Goal: Information Seeking & Learning: Find specific fact

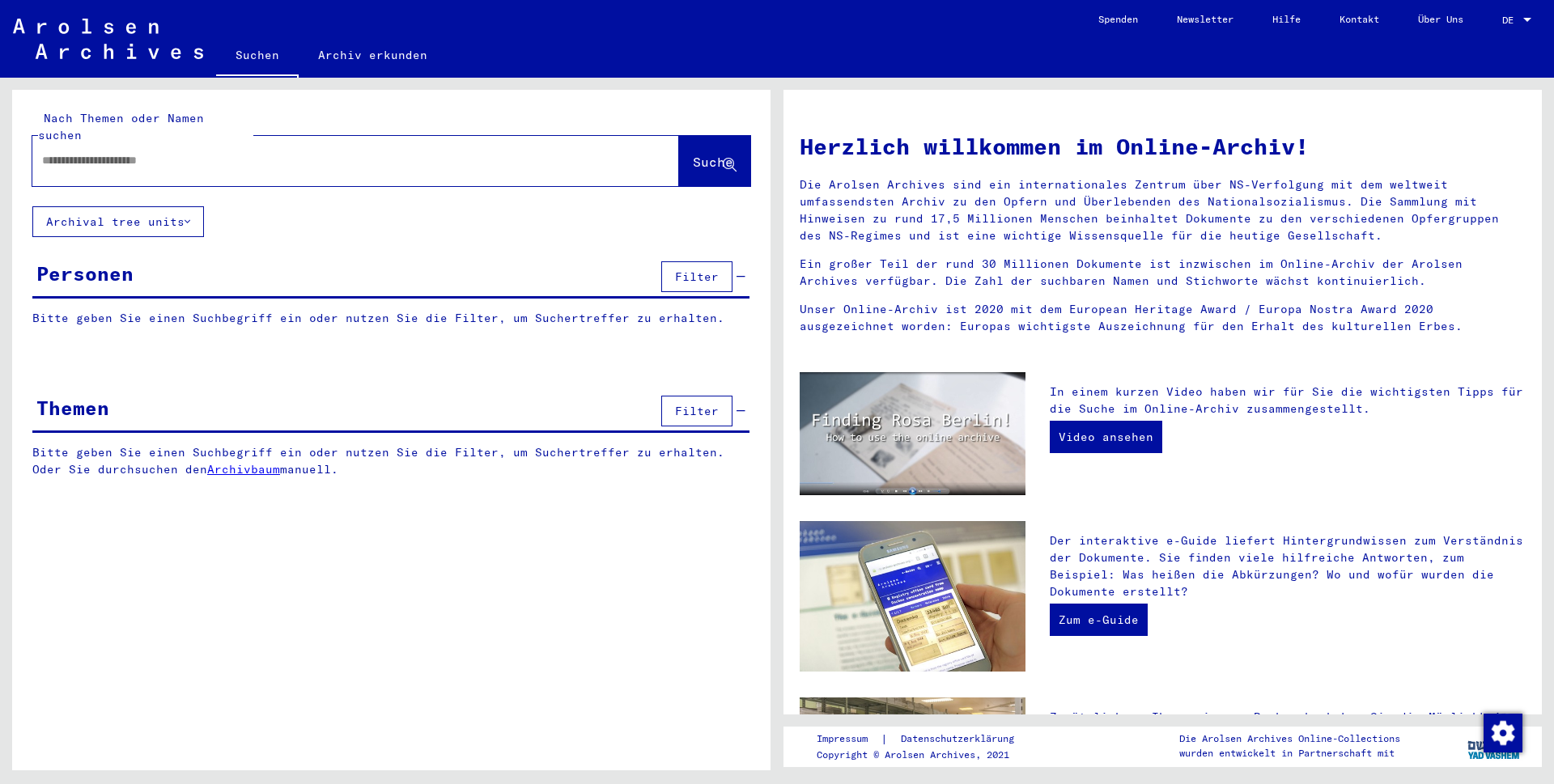
click at [321, 152] on input "text" at bounding box center [336, 160] width 588 height 17
type input "********"
click at [698, 154] on span "Suche" at bounding box center [712, 162] width 40 height 17
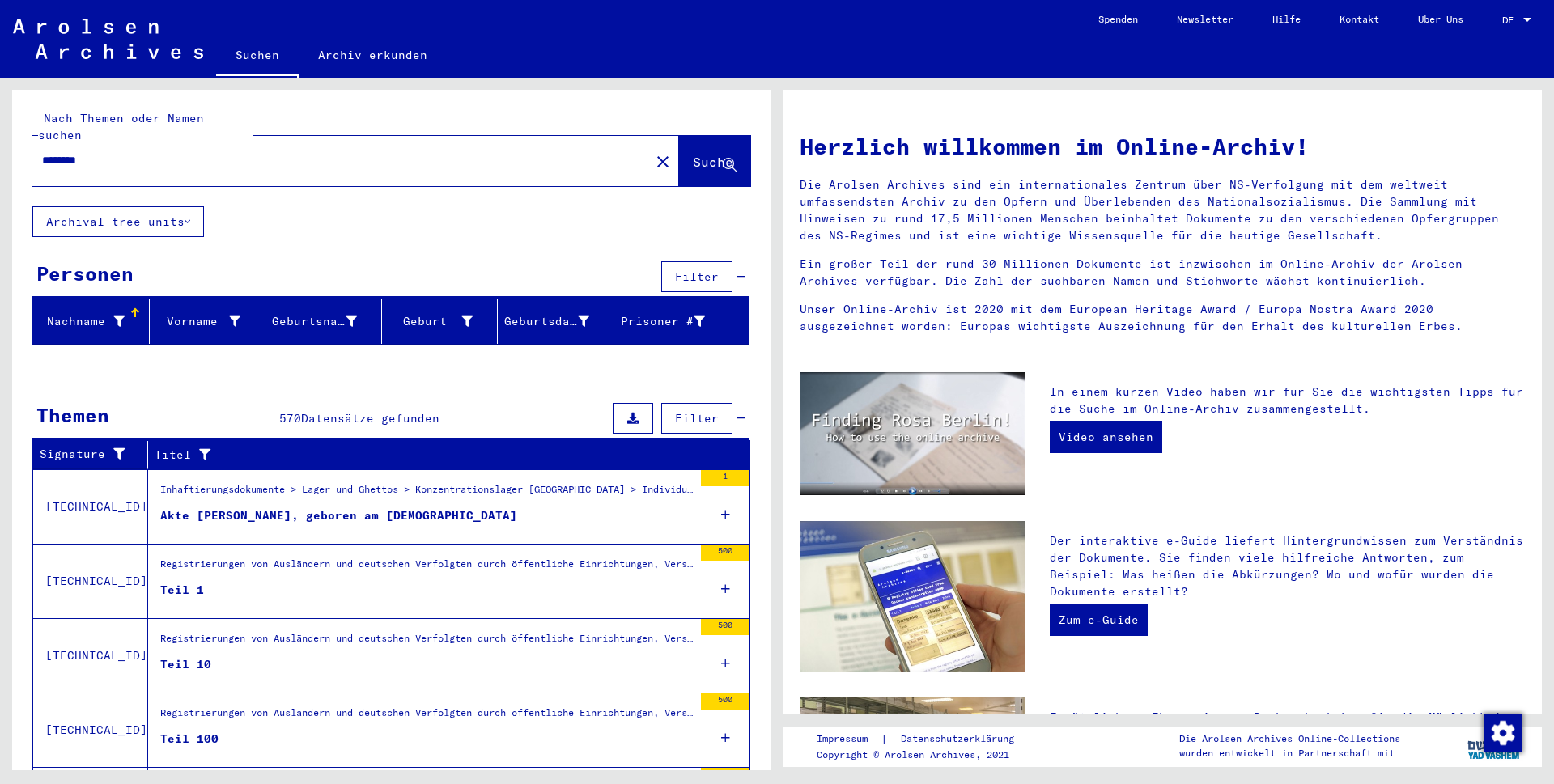
click at [754, 360] on div at bounding box center [390, 369] width 758 height 20
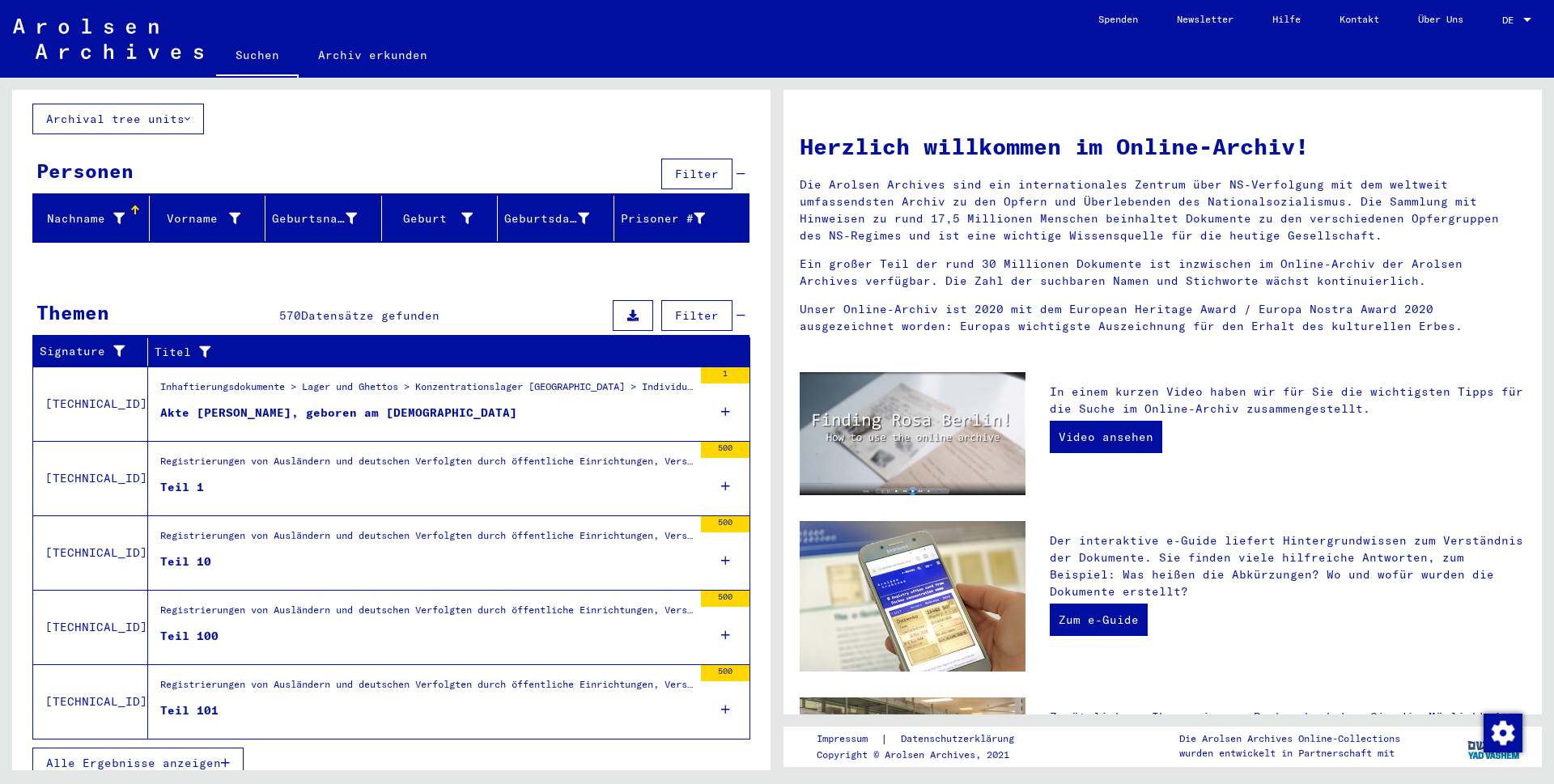
click at [114, 756] on span "Alle Ergebnisse anzeigen" at bounding box center [133, 763] width 175 height 15
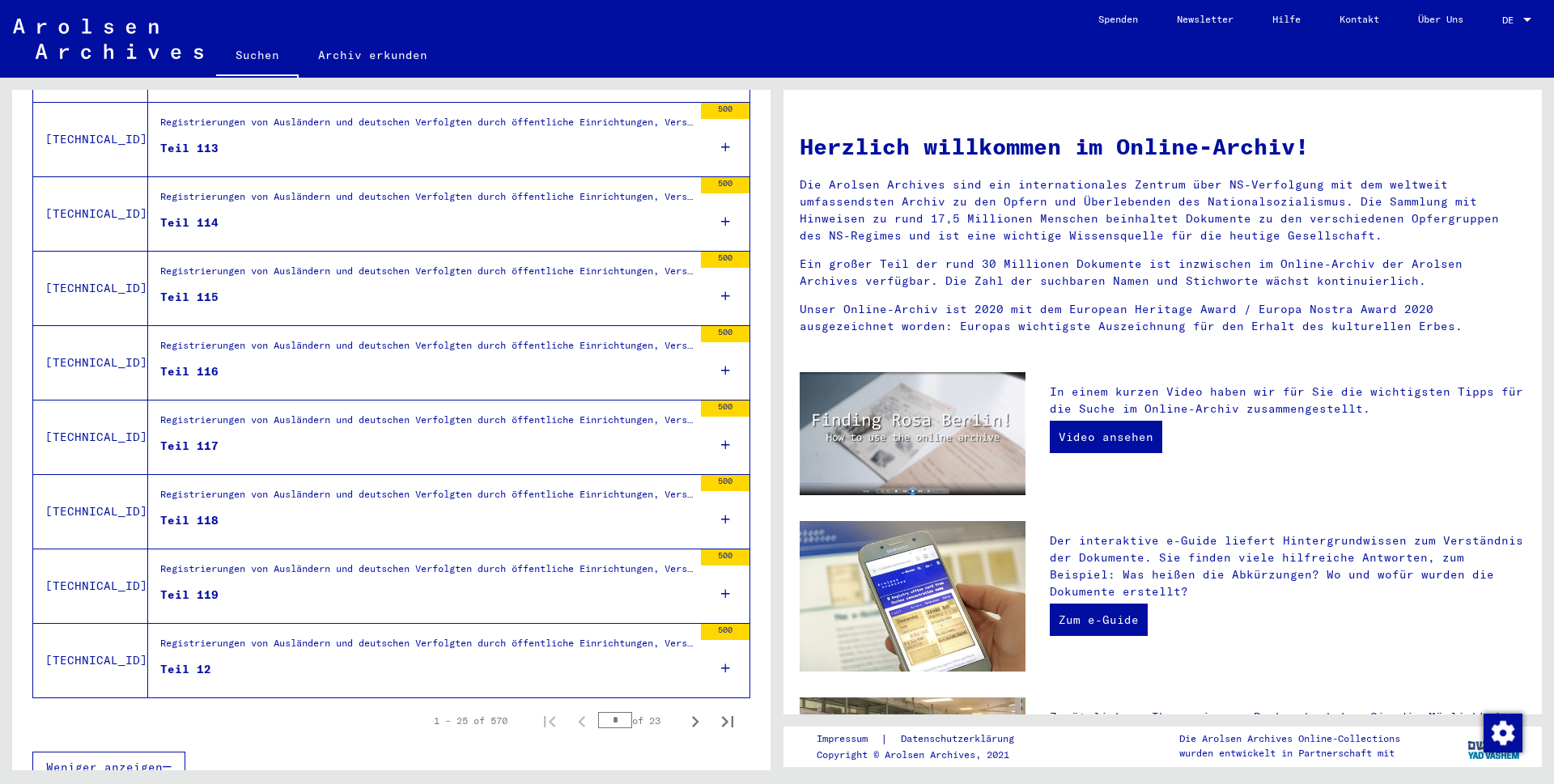
scroll to position [1589, 0]
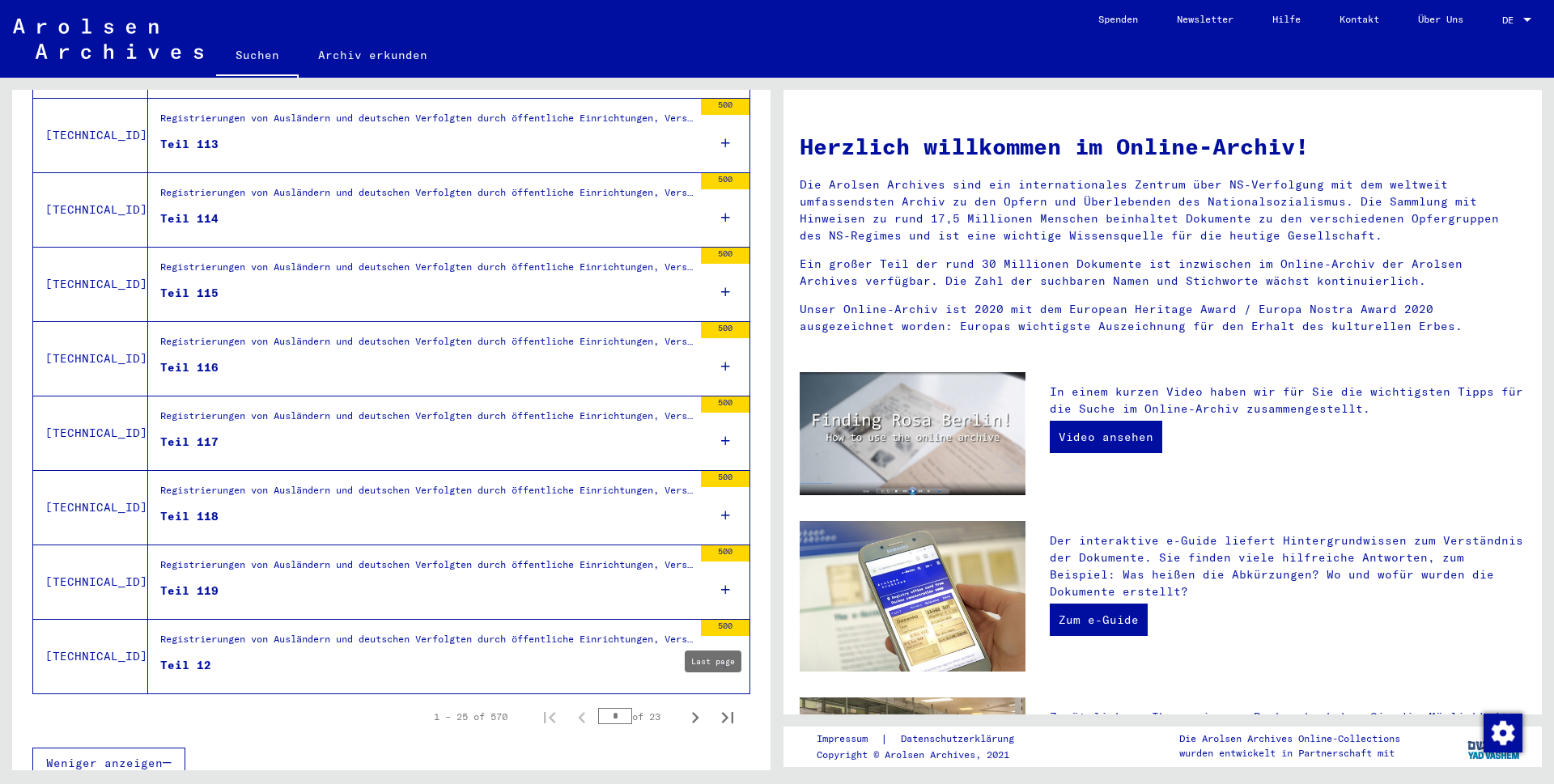
click at [716, 706] on icon "Last page" at bounding box center [727, 717] width 22 height 22
type input "**"
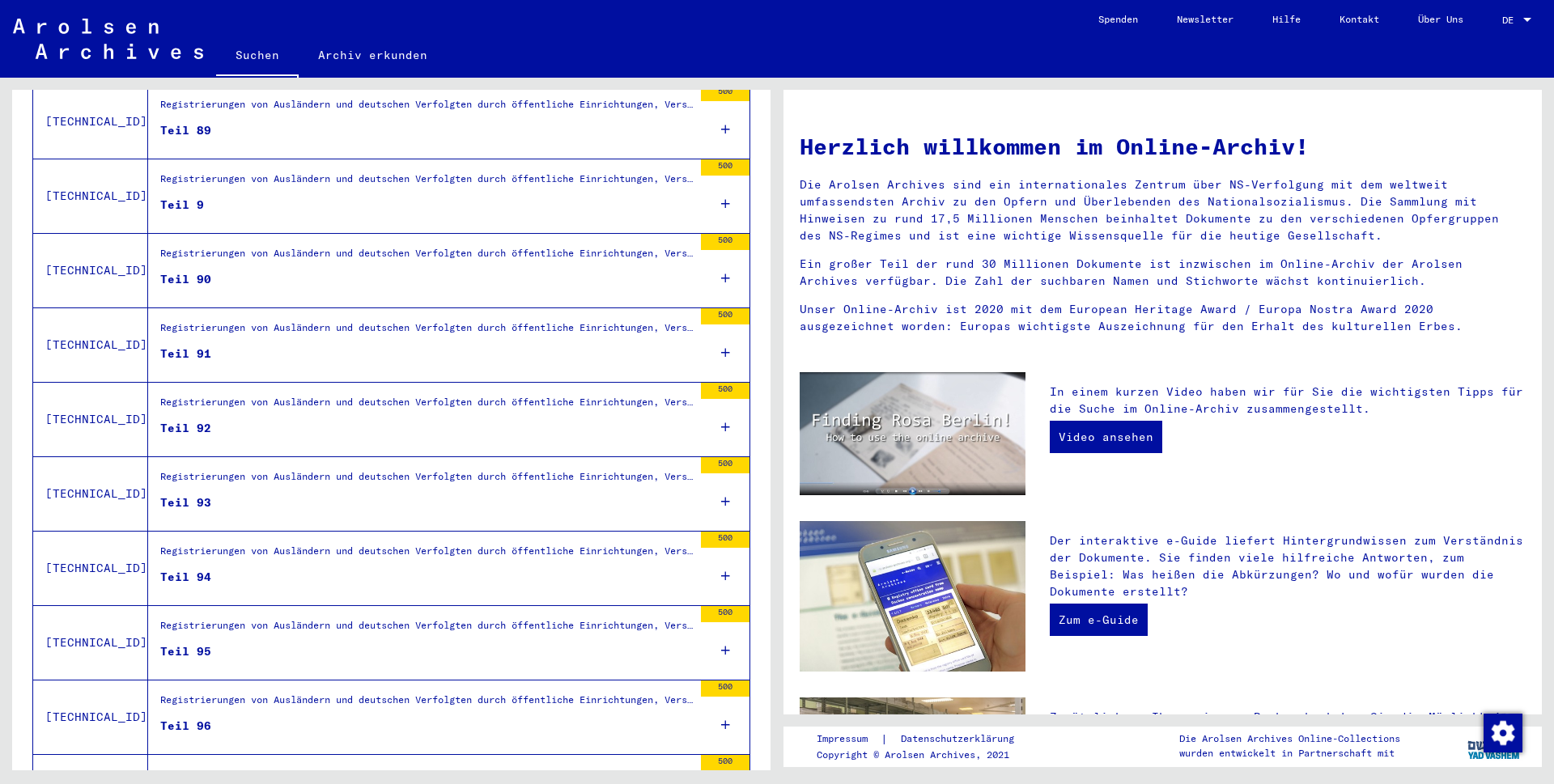
scroll to position [905, 0]
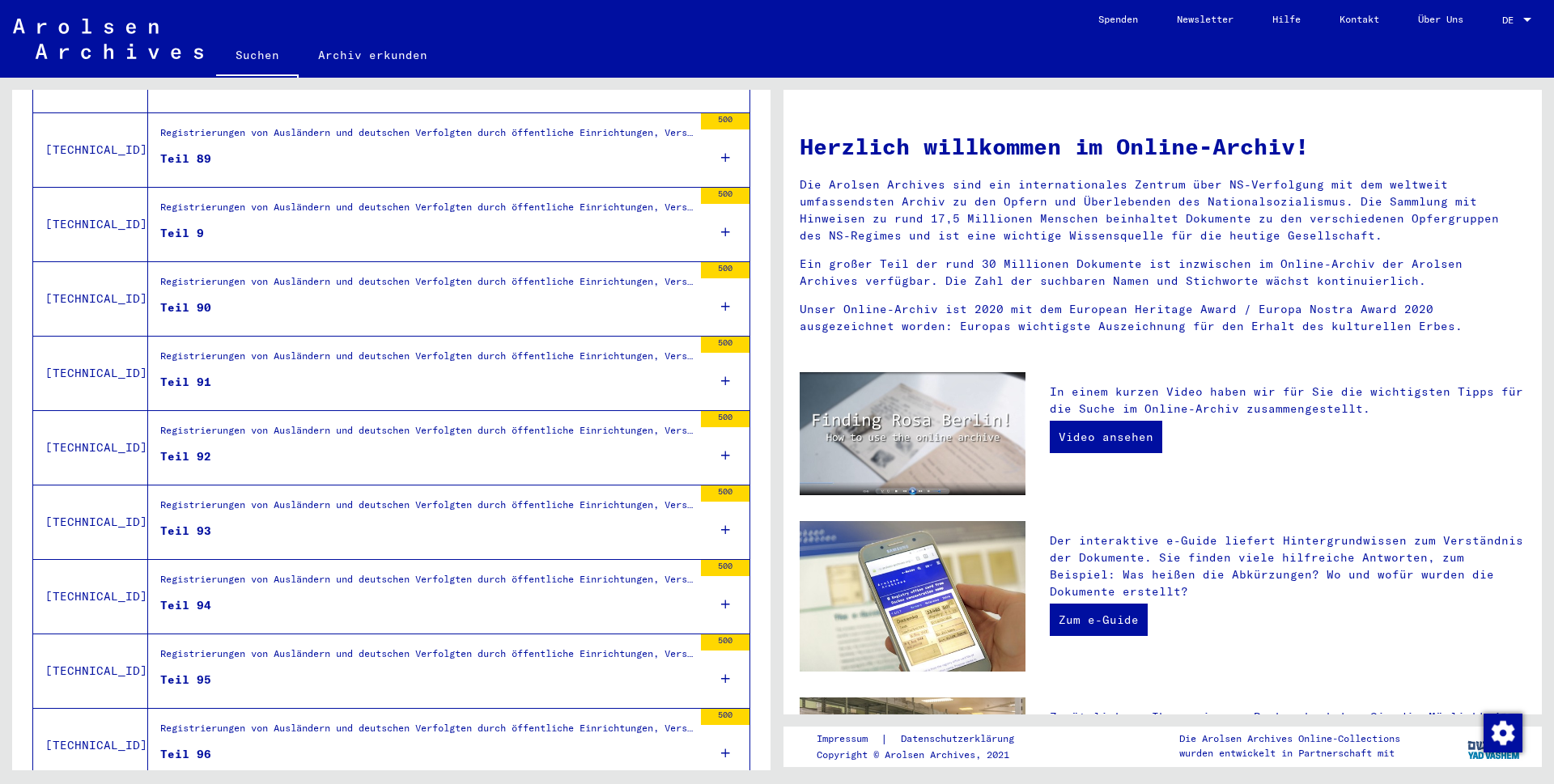
click at [225, 354] on figure "Registrierungen von Ausländern und deutschen Verfolgten durch öffentliche Einri…" at bounding box center [426, 361] width 533 height 24
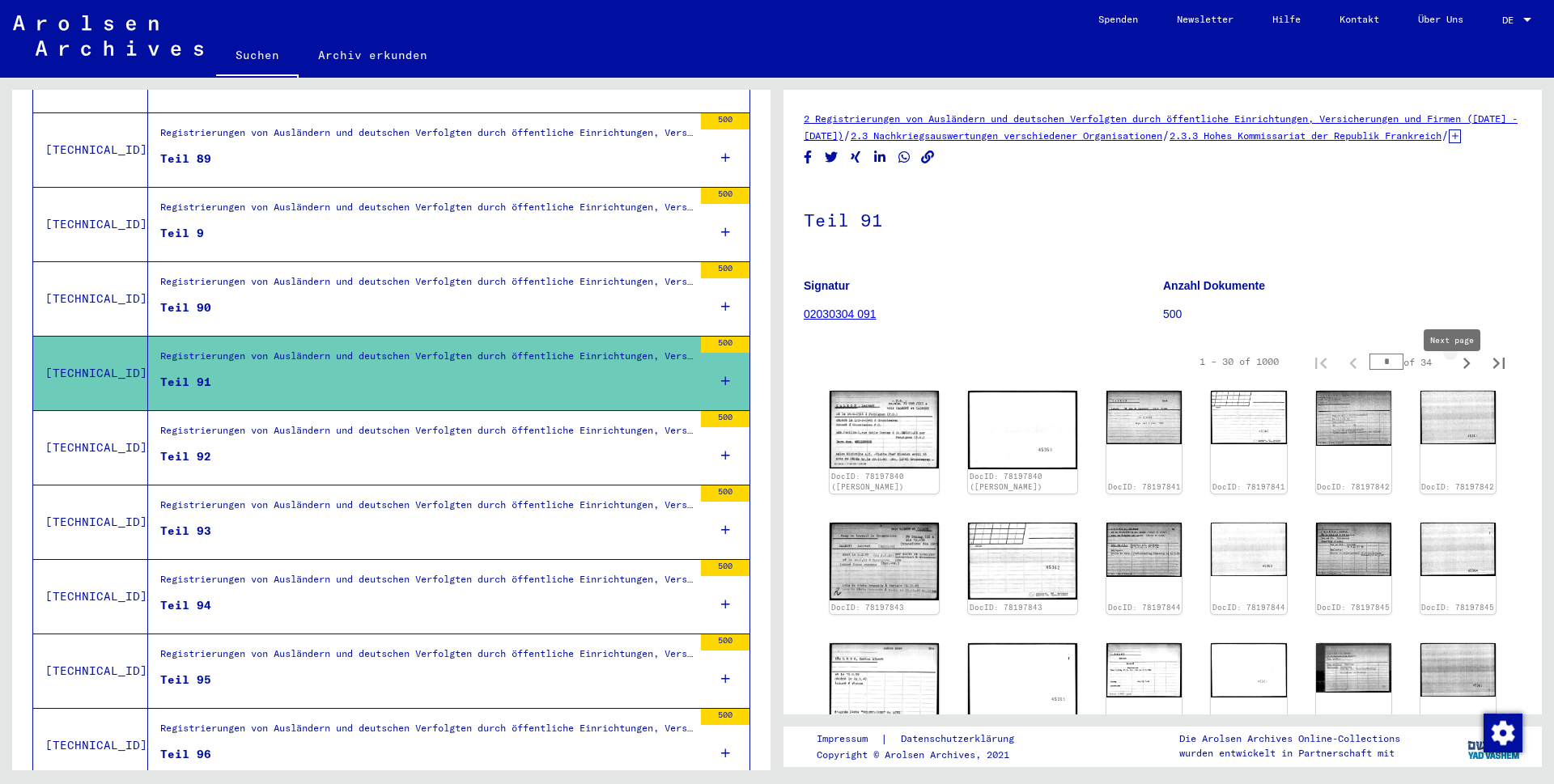
click at [1455, 374] on icon "Next page" at bounding box center [1466, 363] width 22 height 22
type input "*"
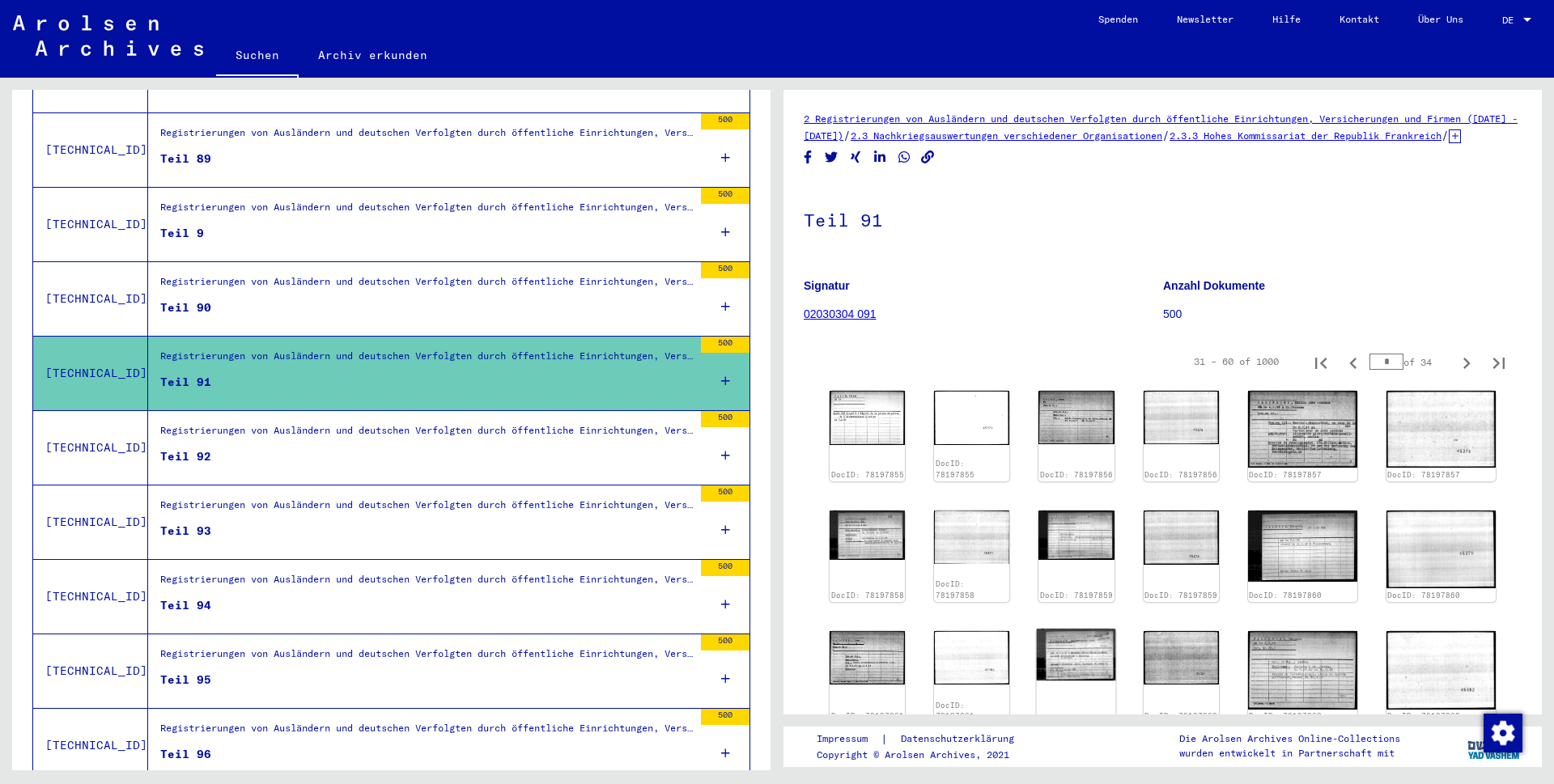
click at [1104, 654] on img at bounding box center [1076, 654] width 79 height 52
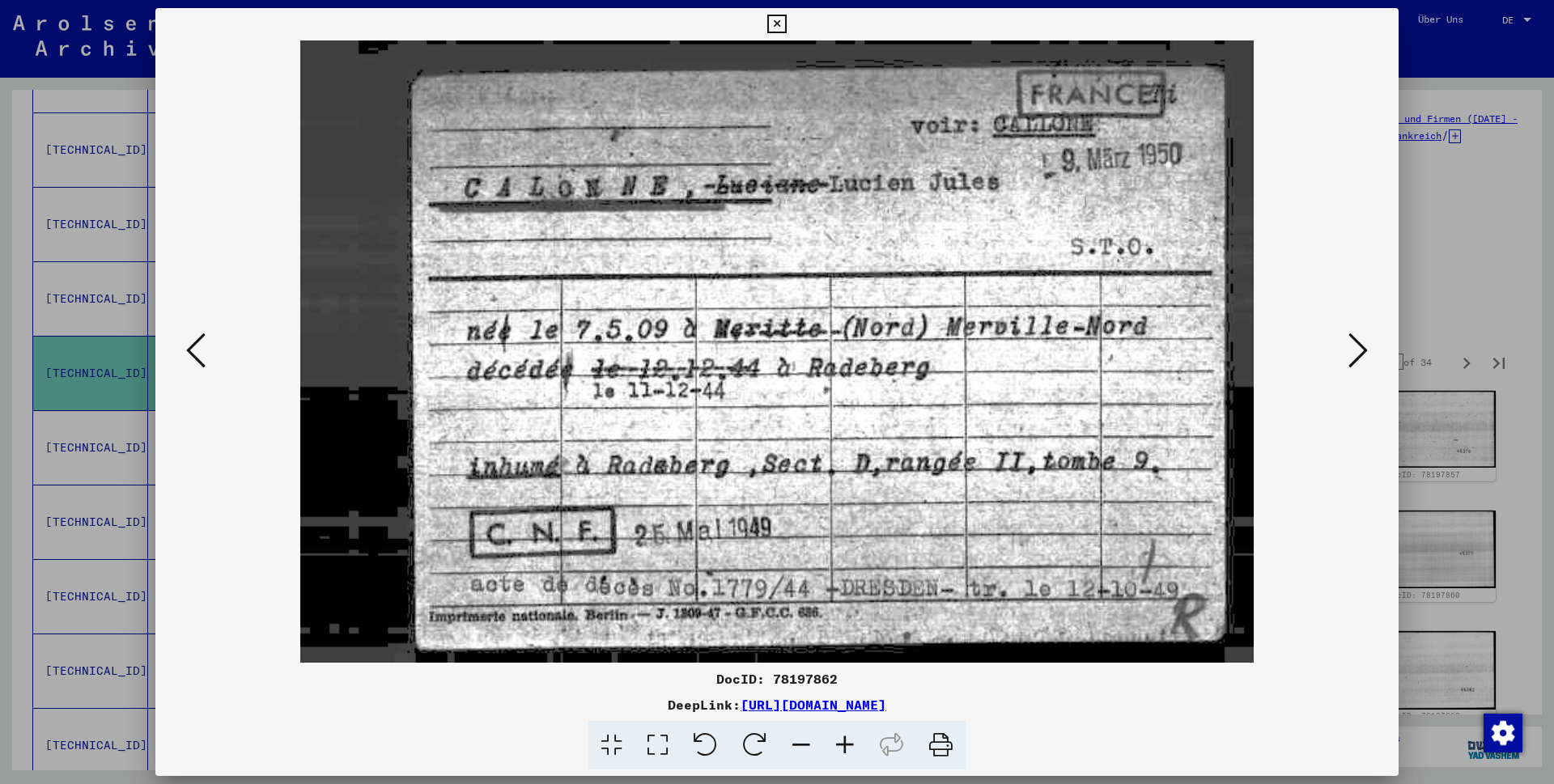
click at [786, 26] on icon at bounding box center [777, 24] width 19 height 20
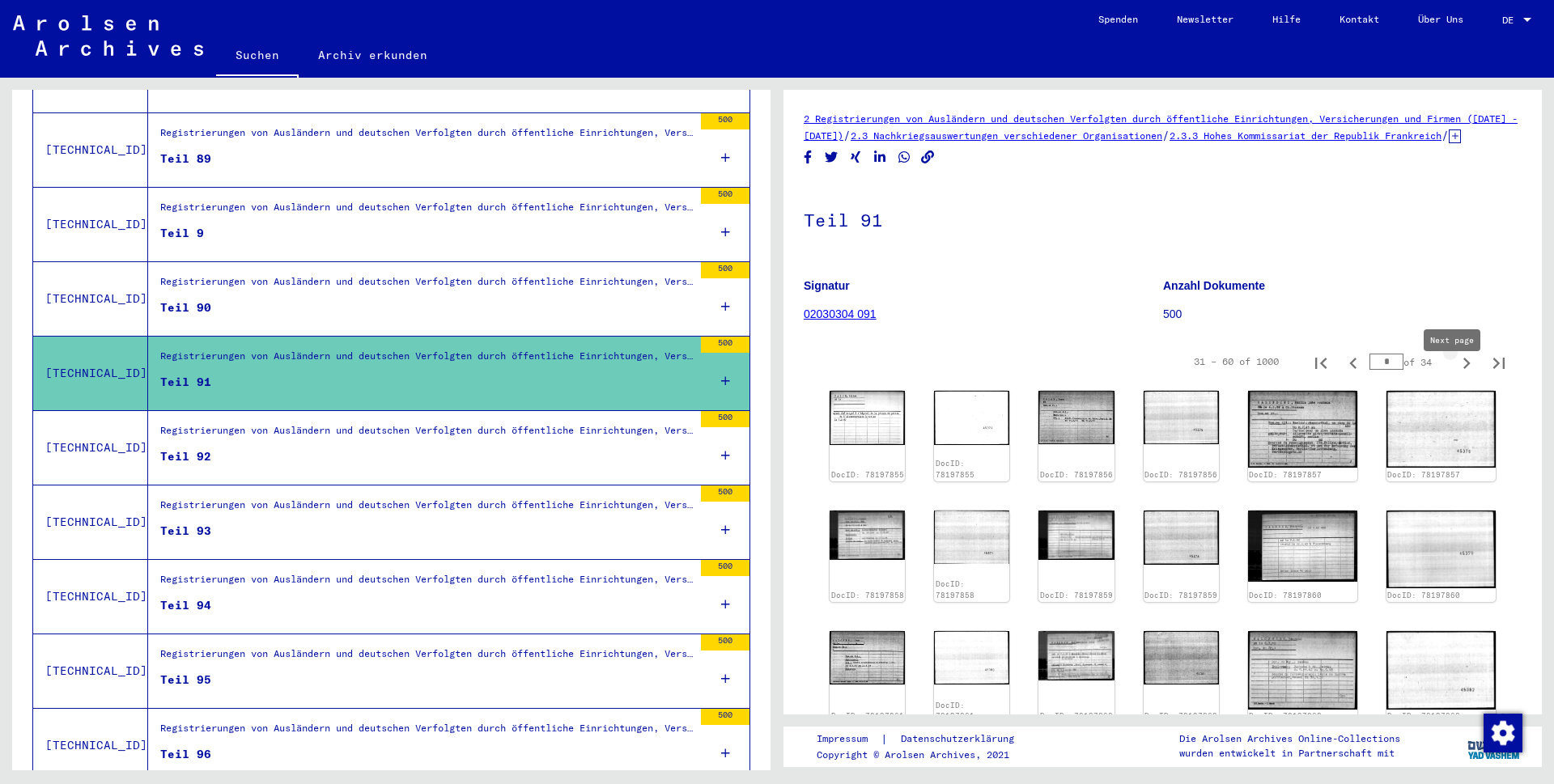
click at [1463, 369] on icon "Next page" at bounding box center [1466, 364] width 7 height 12
type input "*"
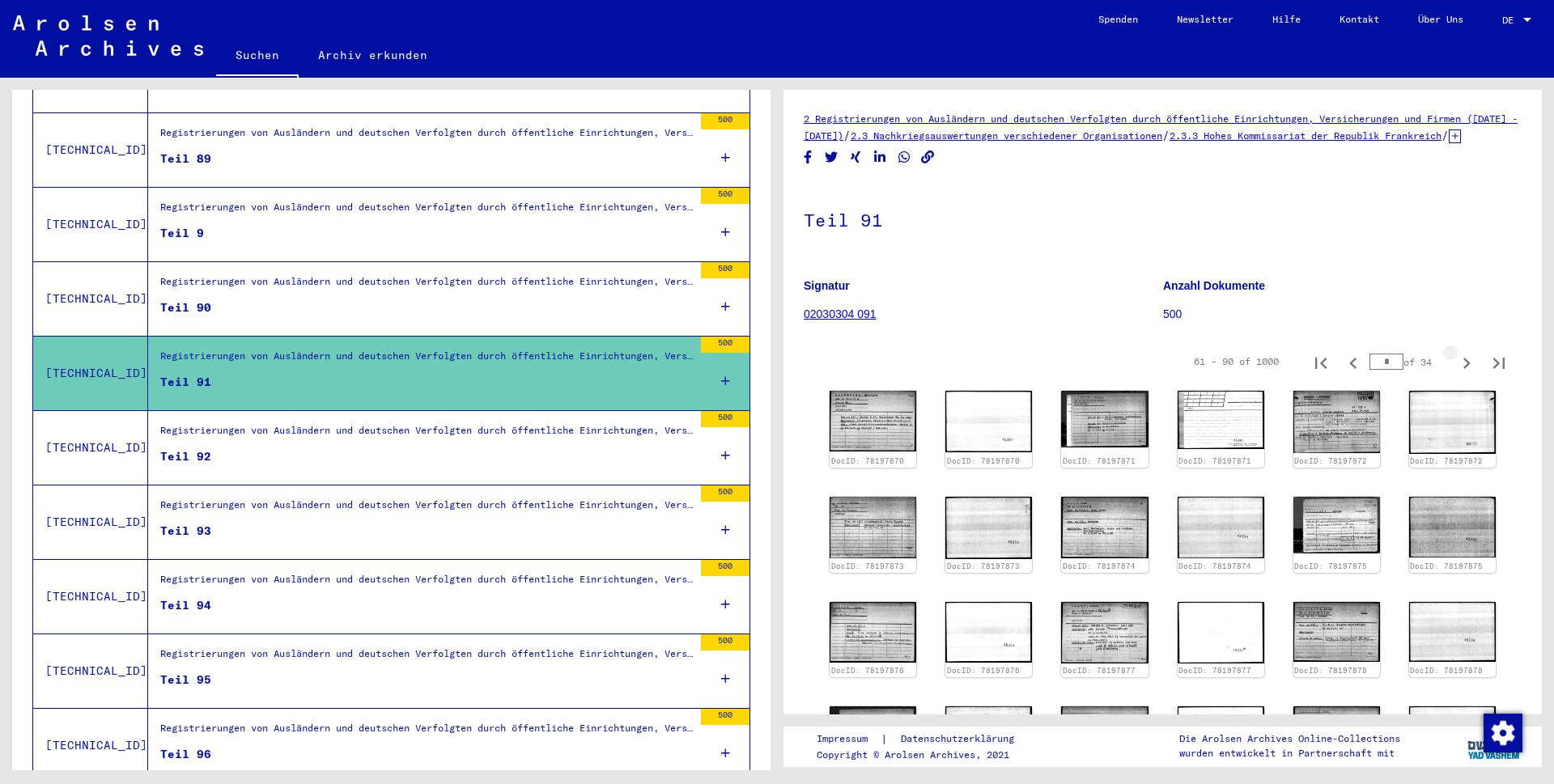
click at [1463, 369] on icon "Next page" at bounding box center [1466, 364] width 7 height 12
type input "*"
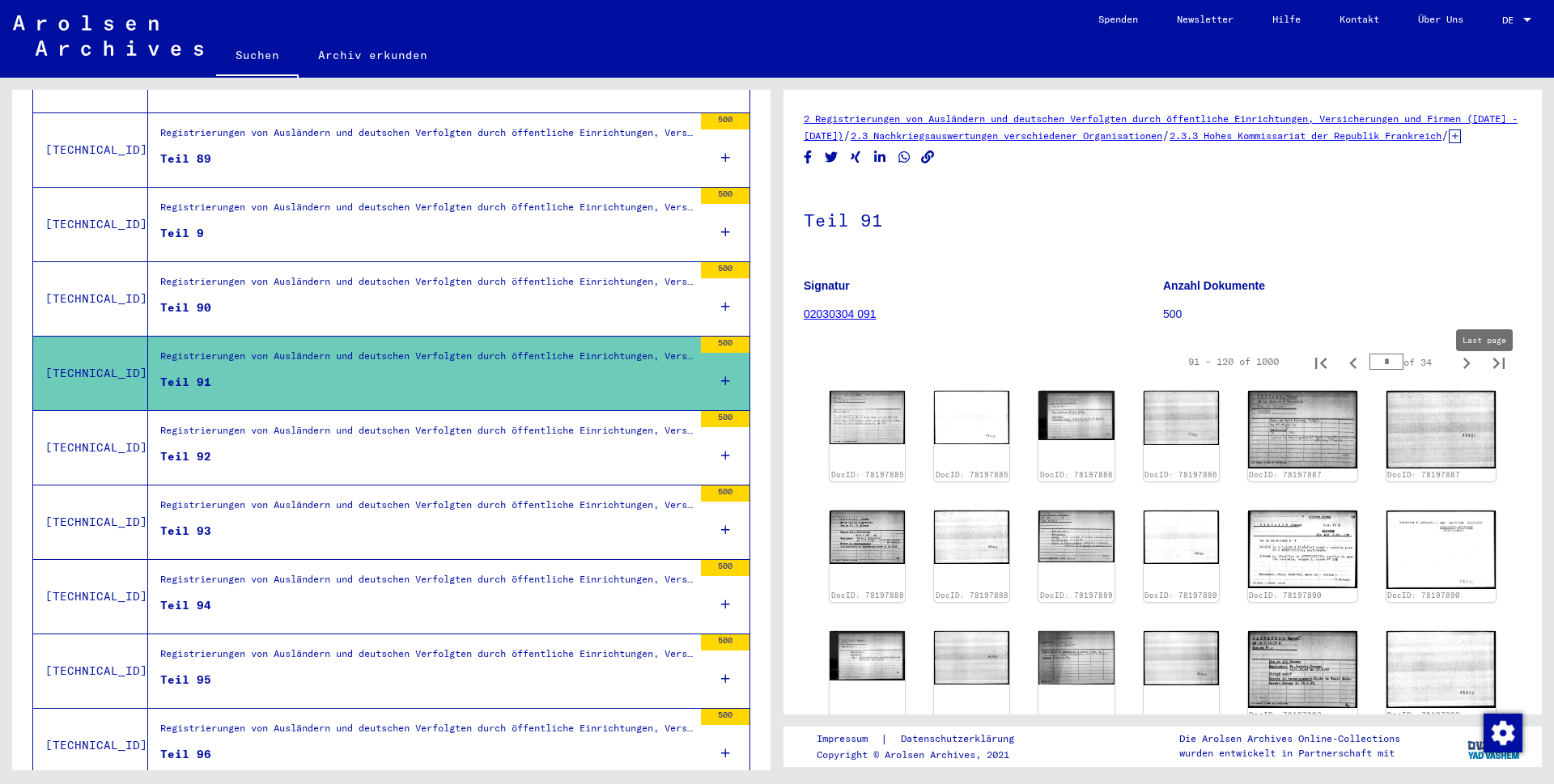
click at [1488, 374] on icon "Last page" at bounding box center [1498, 363] width 22 height 22
type input "**"
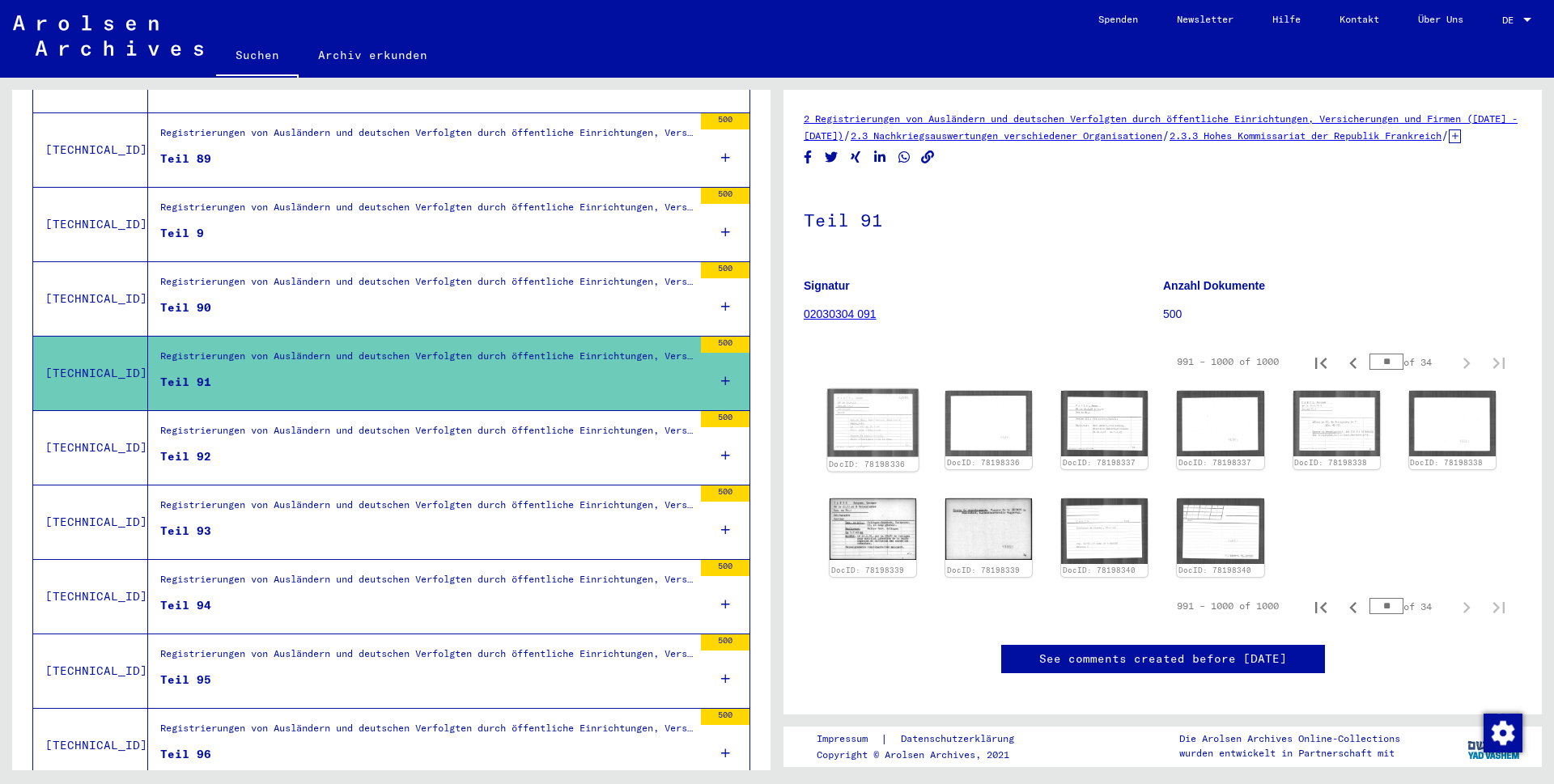
click at [880, 452] on img at bounding box center [873, 423] width 92 height 68
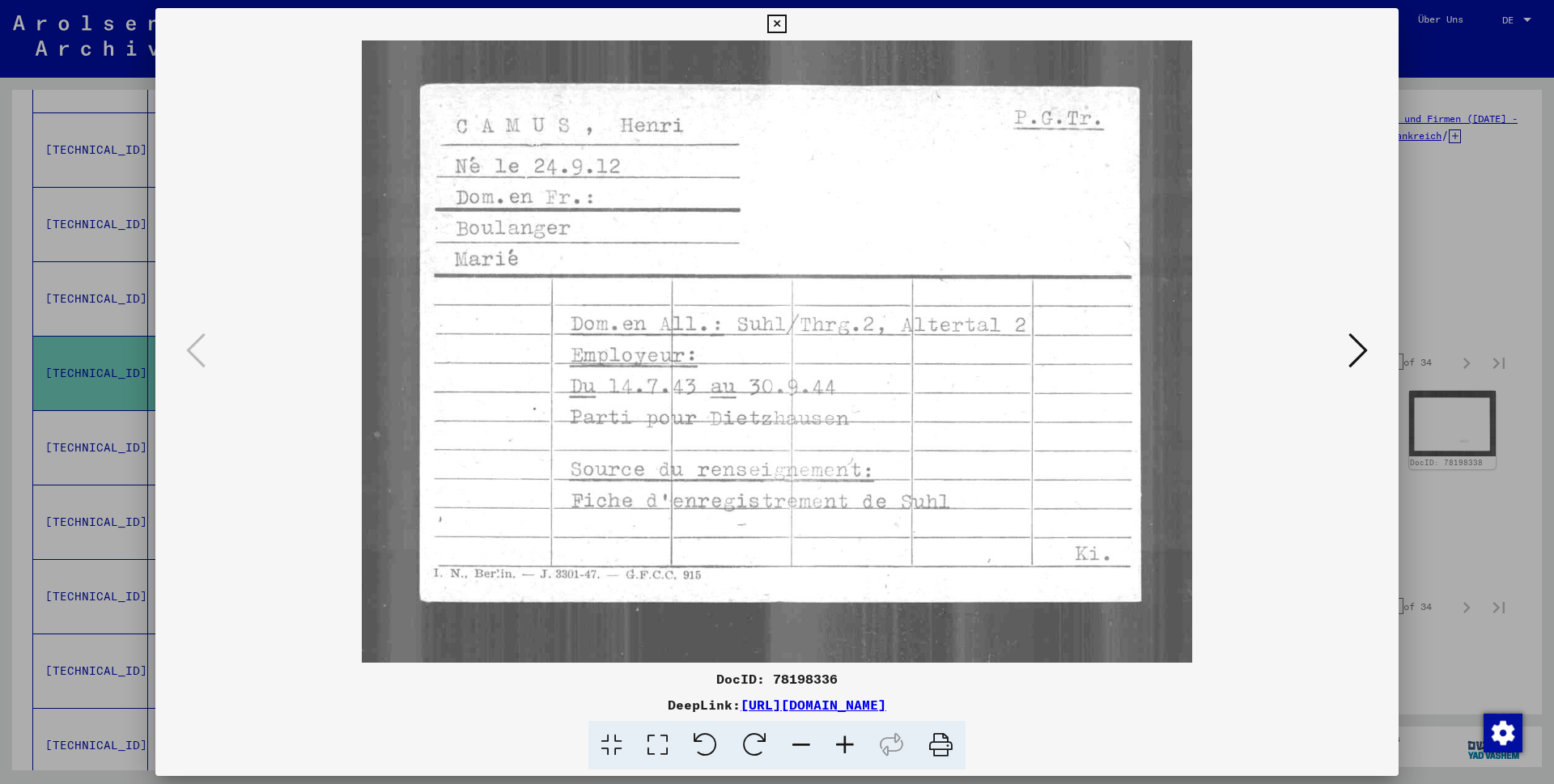
click at [786, 25] on icon at bounding box center [777, 24] width 19 height 20
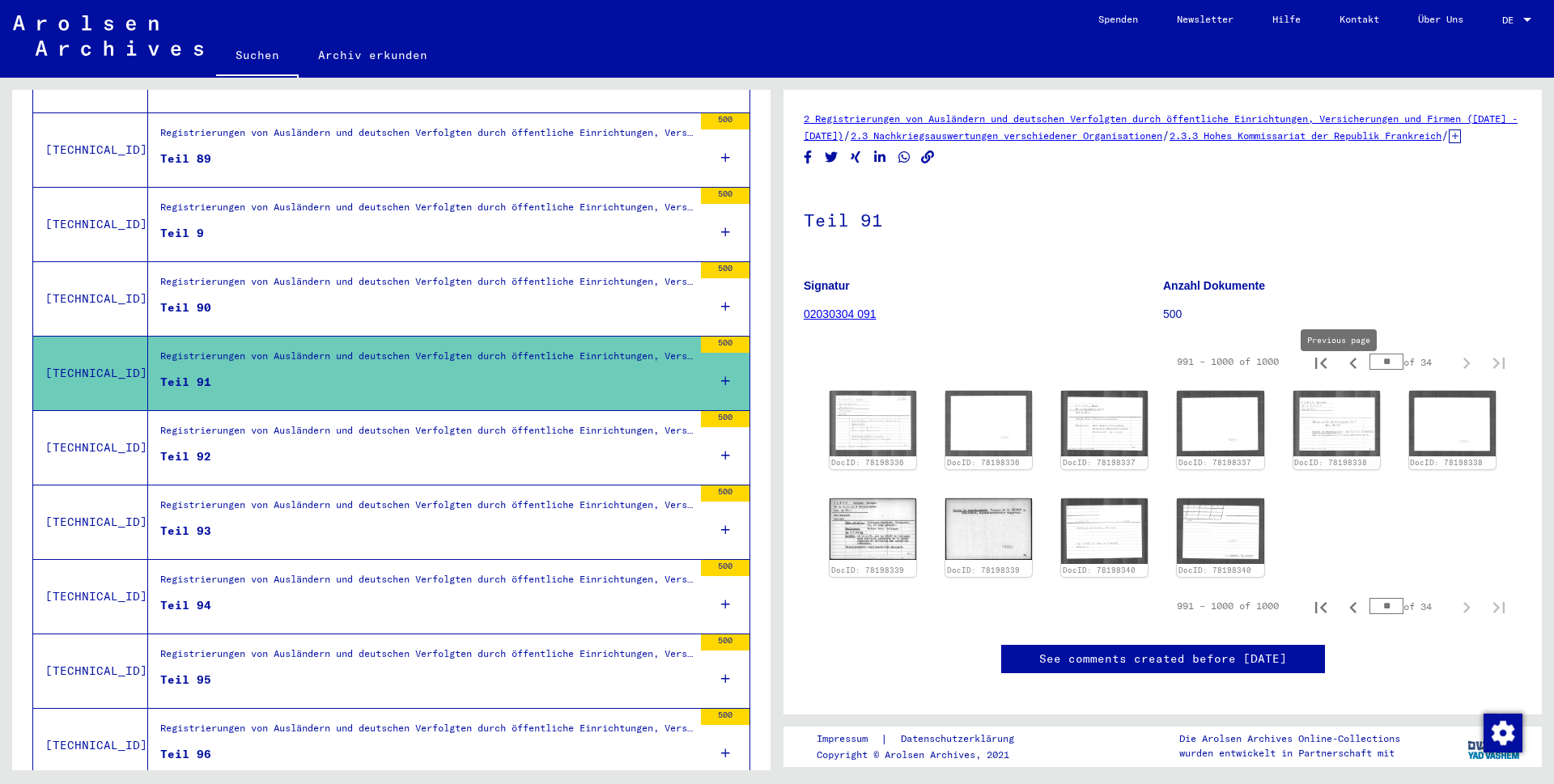
click at [1342, 374] on icon "Previous page" at bounding box center [1353, 363] width 22 height 22
type input "**"
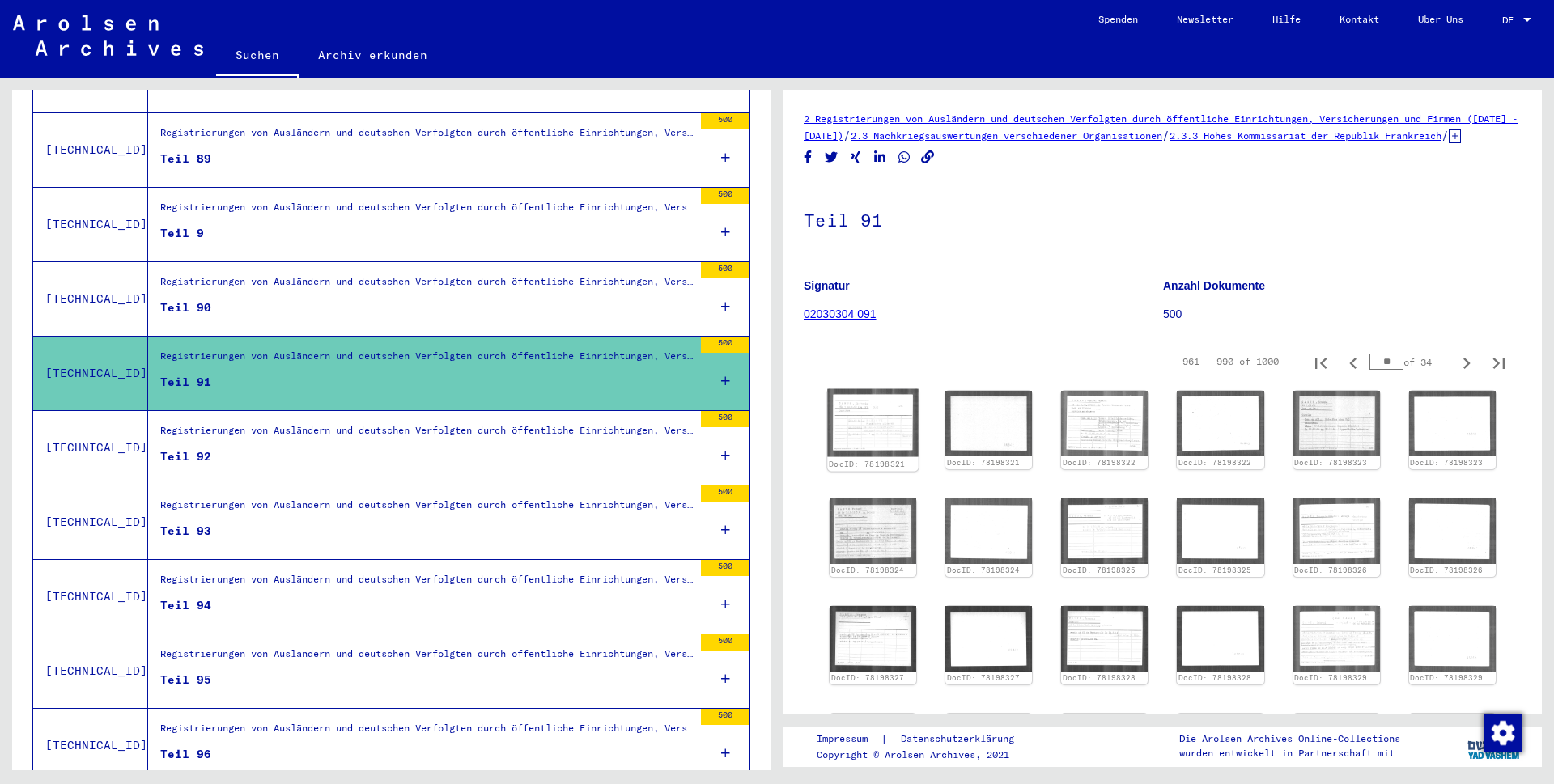
click at [872, 444] on img at bounding box center [873, 423] width 92 height 68
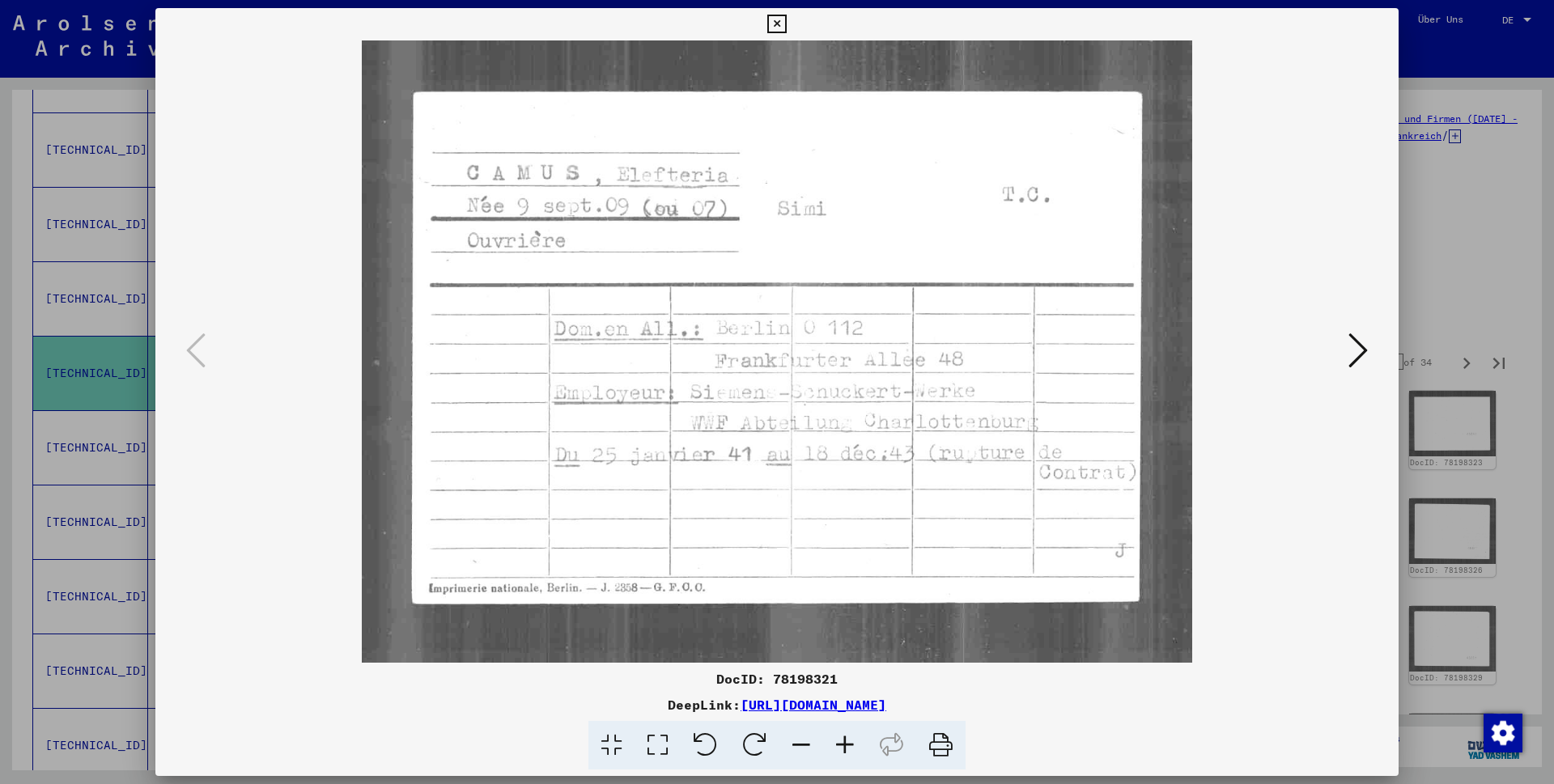
click at [786, 22] on icon at bounding box center [777, 24] width 19 height 20
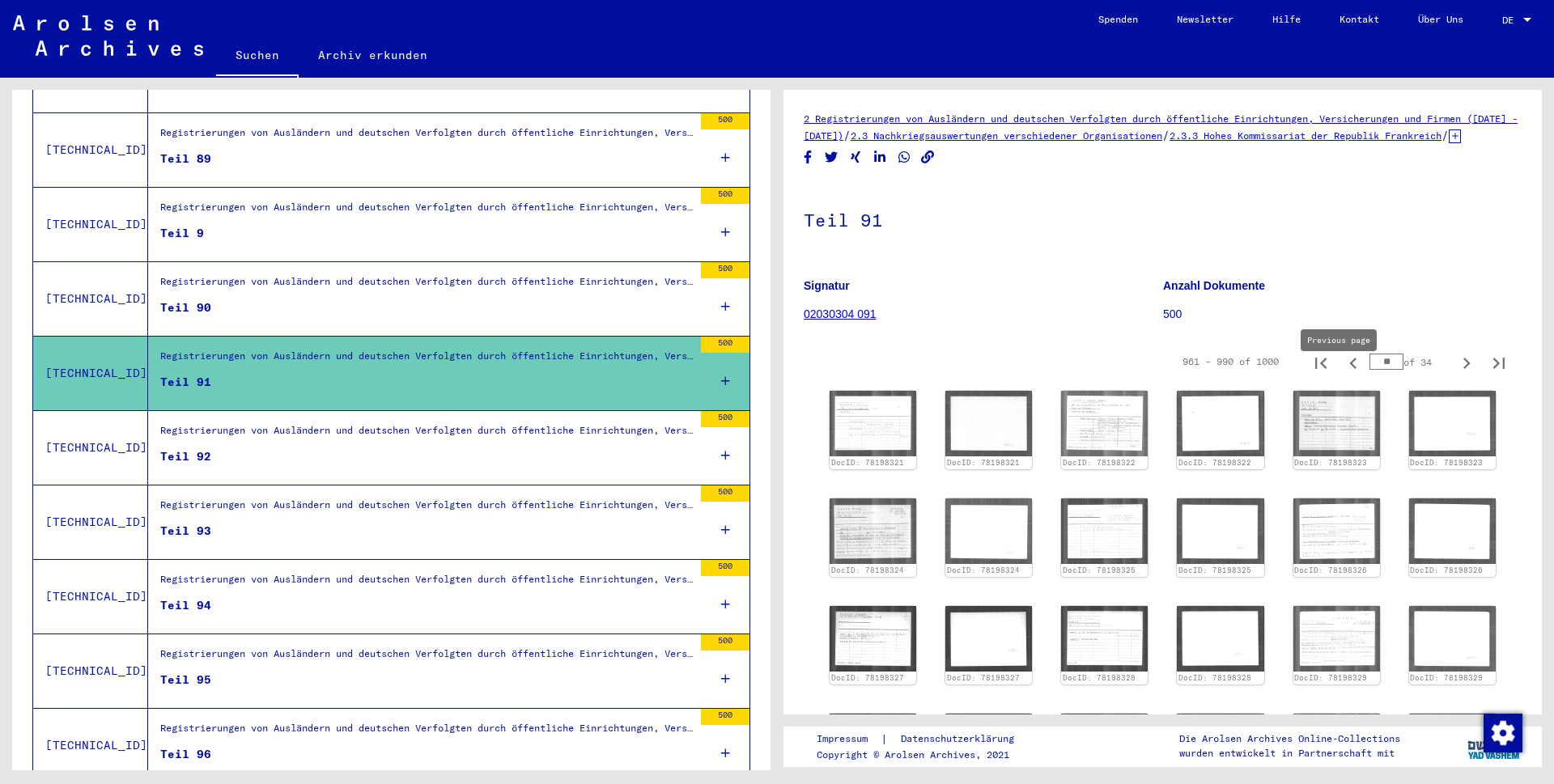
click at [1343, 374] on icon "Previous page" at bounding box center [1353, 363] width 22 height 22
type input "**"
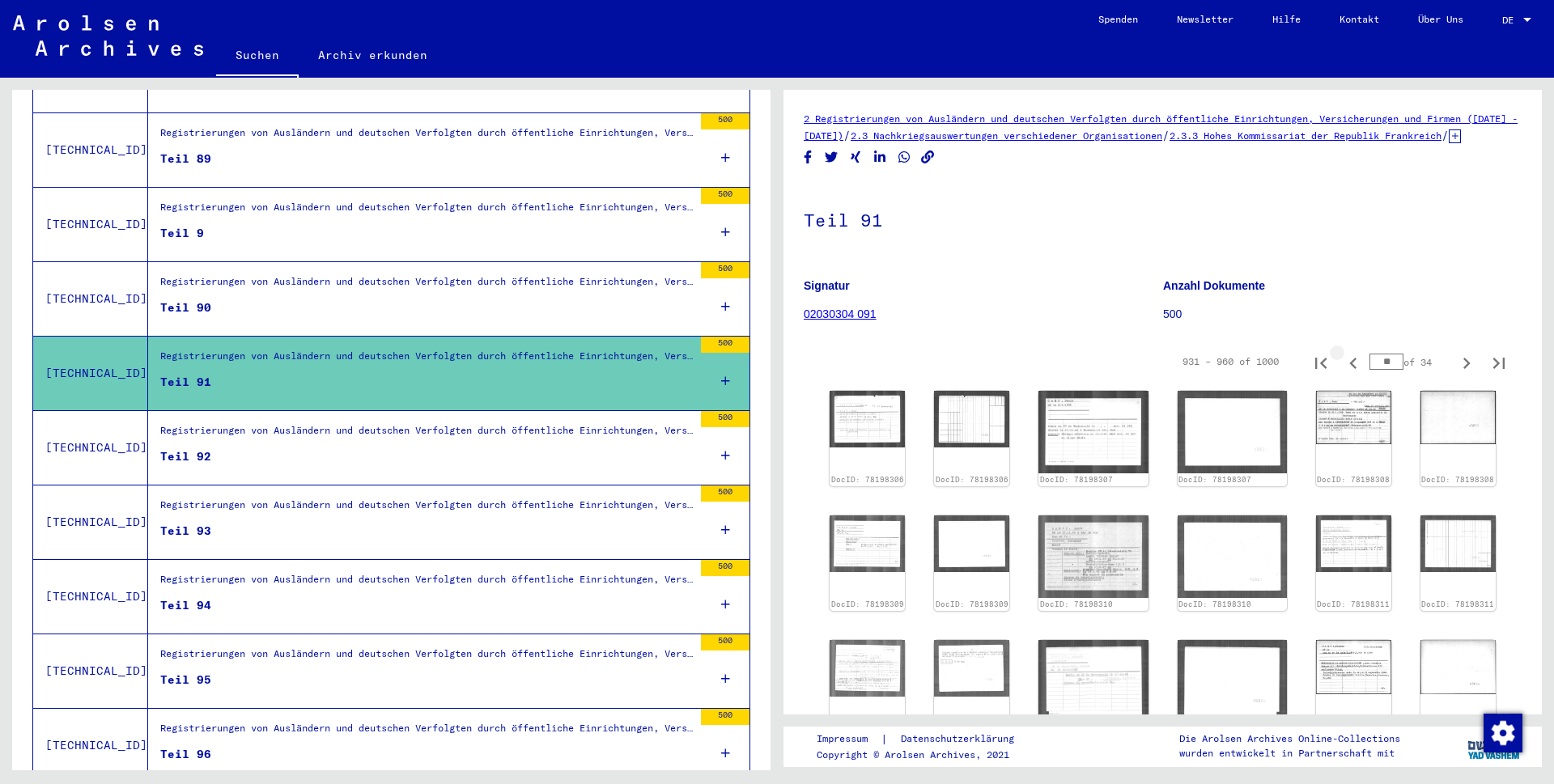
click at [1349, 369] on icon "Previous page" at bounding box center [1352, 364] width 7 height 12
type input "**"
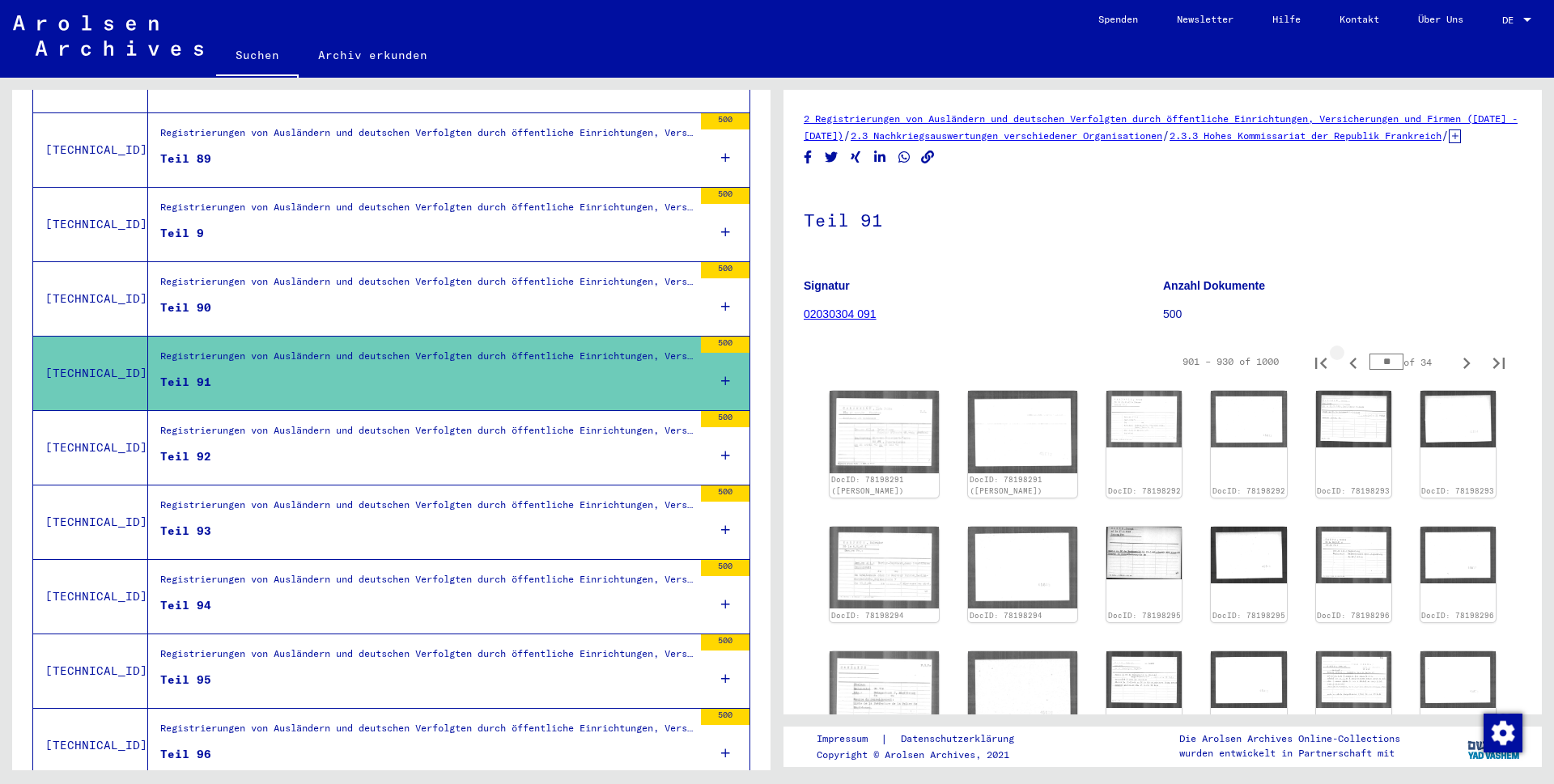
click at [1349, 369] on icon "Previous page" at bounding box center [1352, 364] width 7 height 12
type input "**"
click at [1349, 369] on icon "Previous page" at bounding box center [1352, 364] width 7 height 12
type input "**"
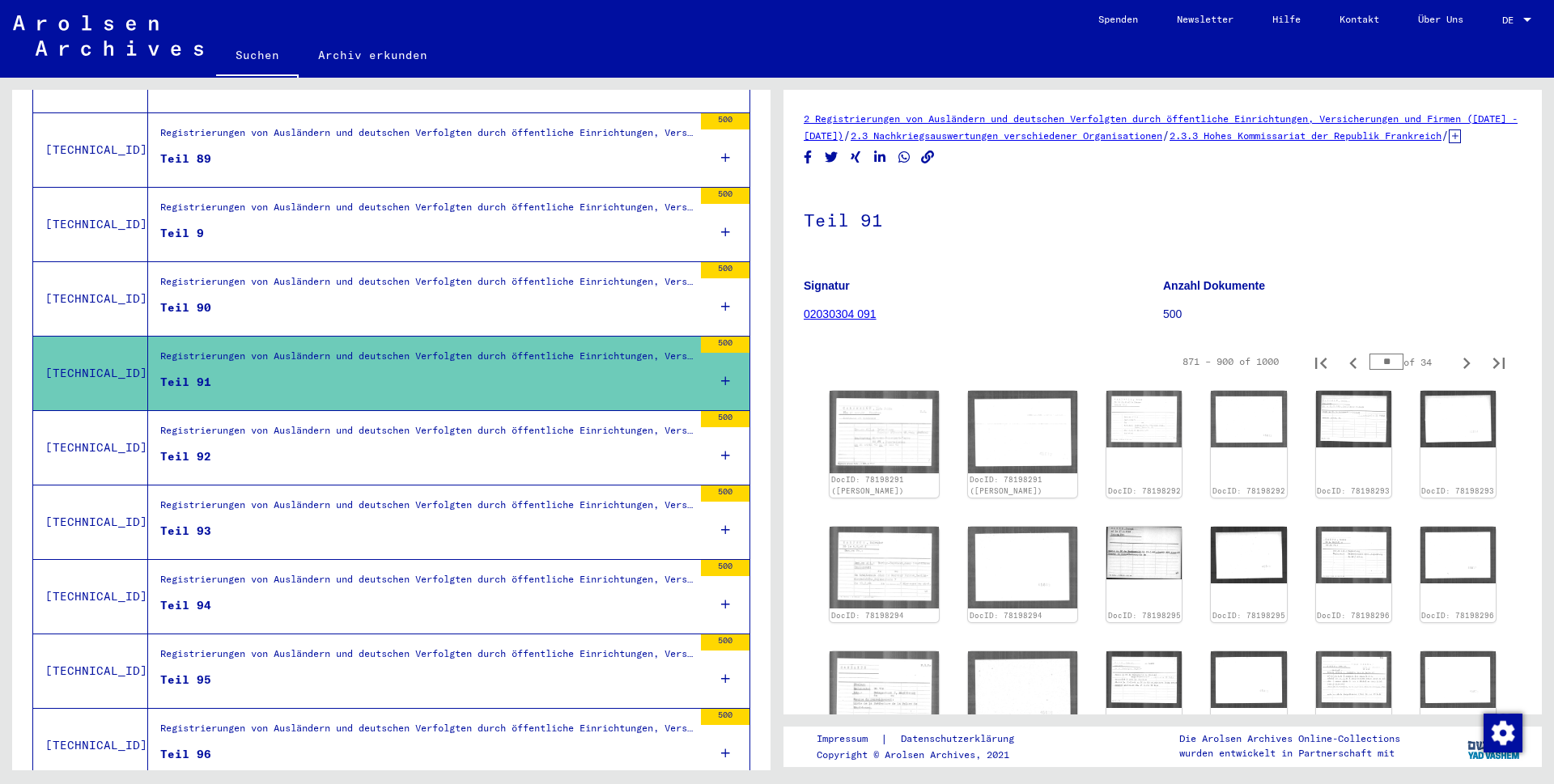
type input "**"
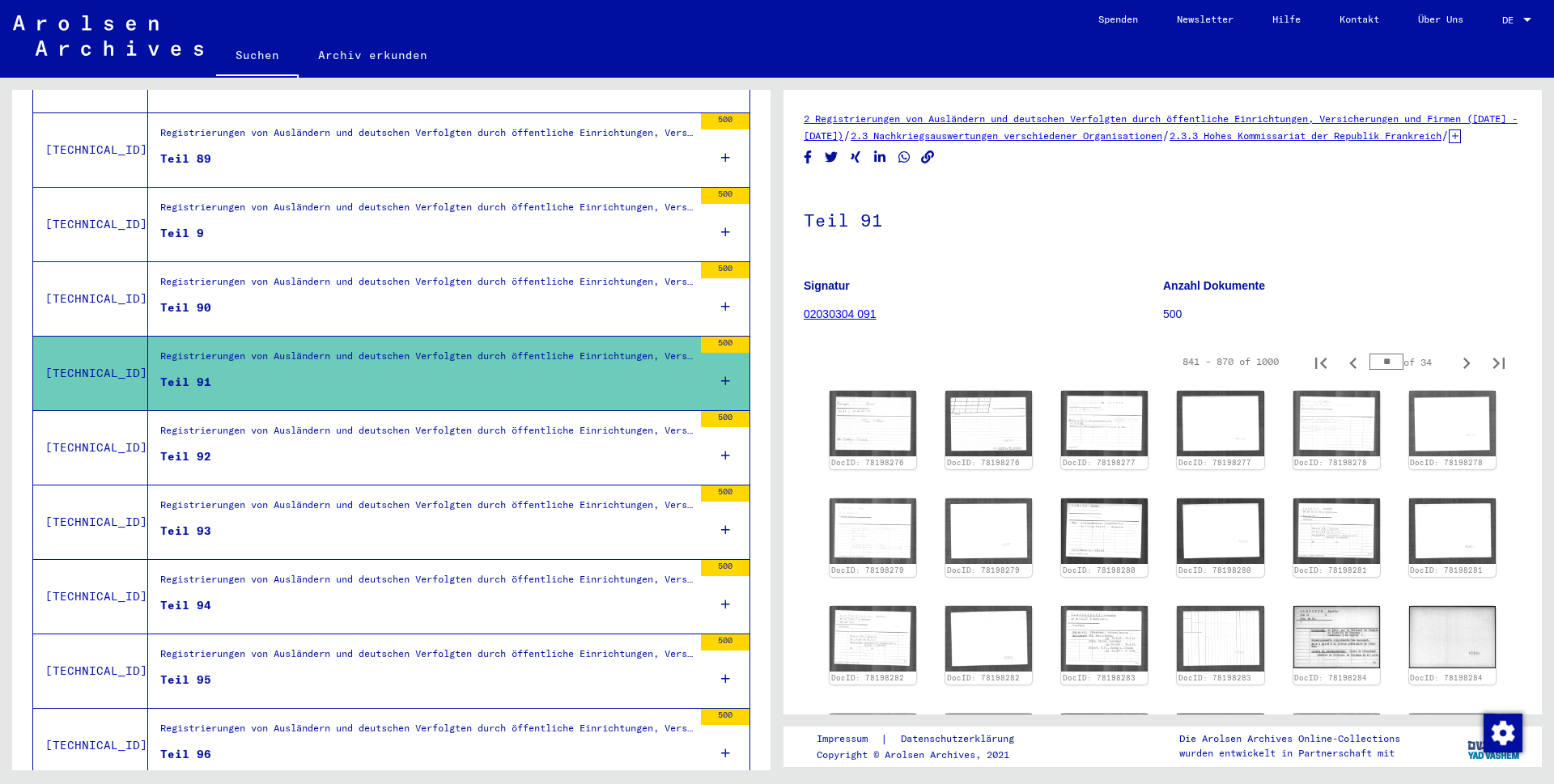
click at [1349, 369] on icon "Previous page" at bounding box center [1352, 364] width 7 height 12
type input "**"
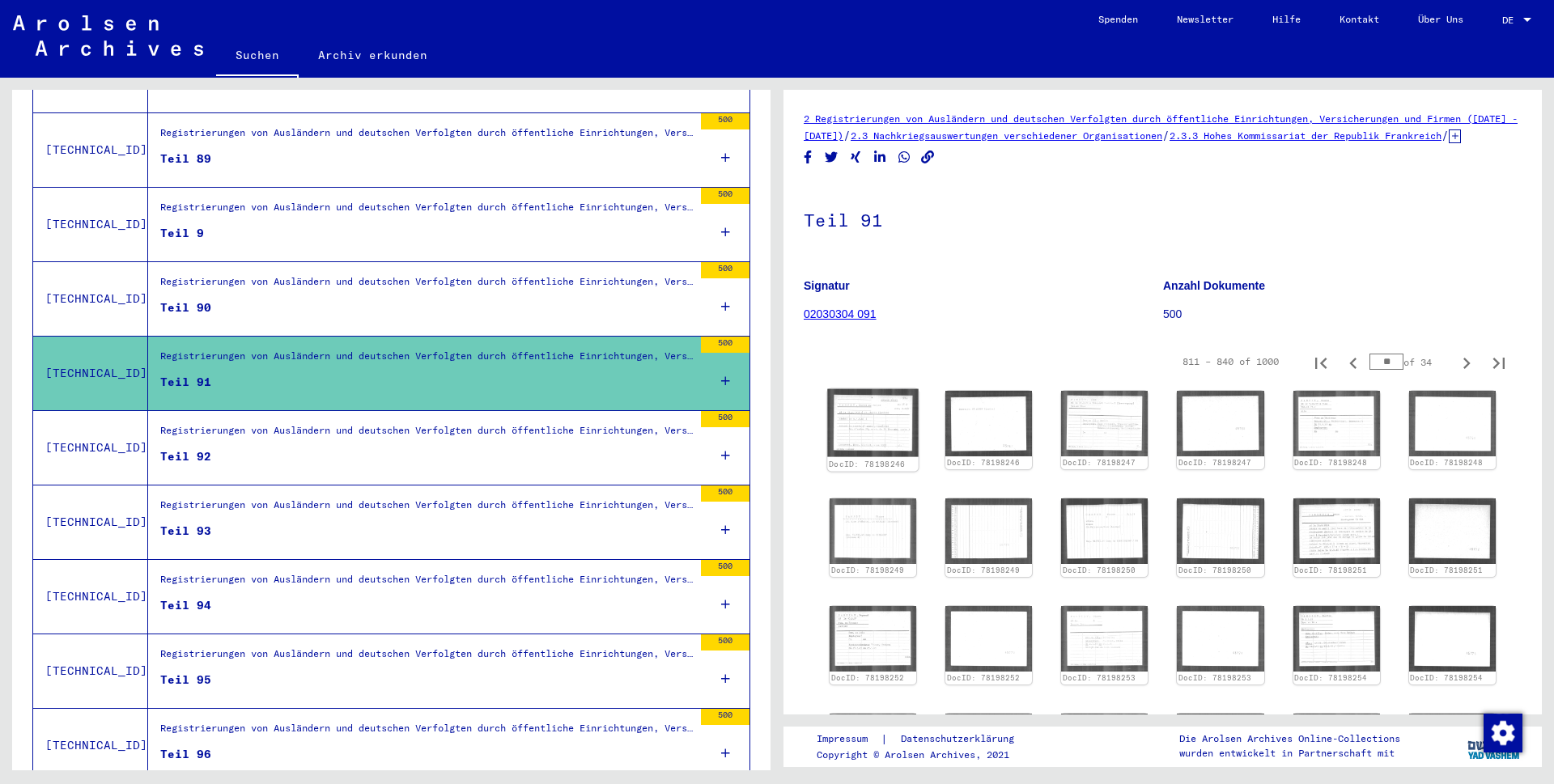
click at [876, 430] on img at bounding box center [873, 423] width 92 height 68
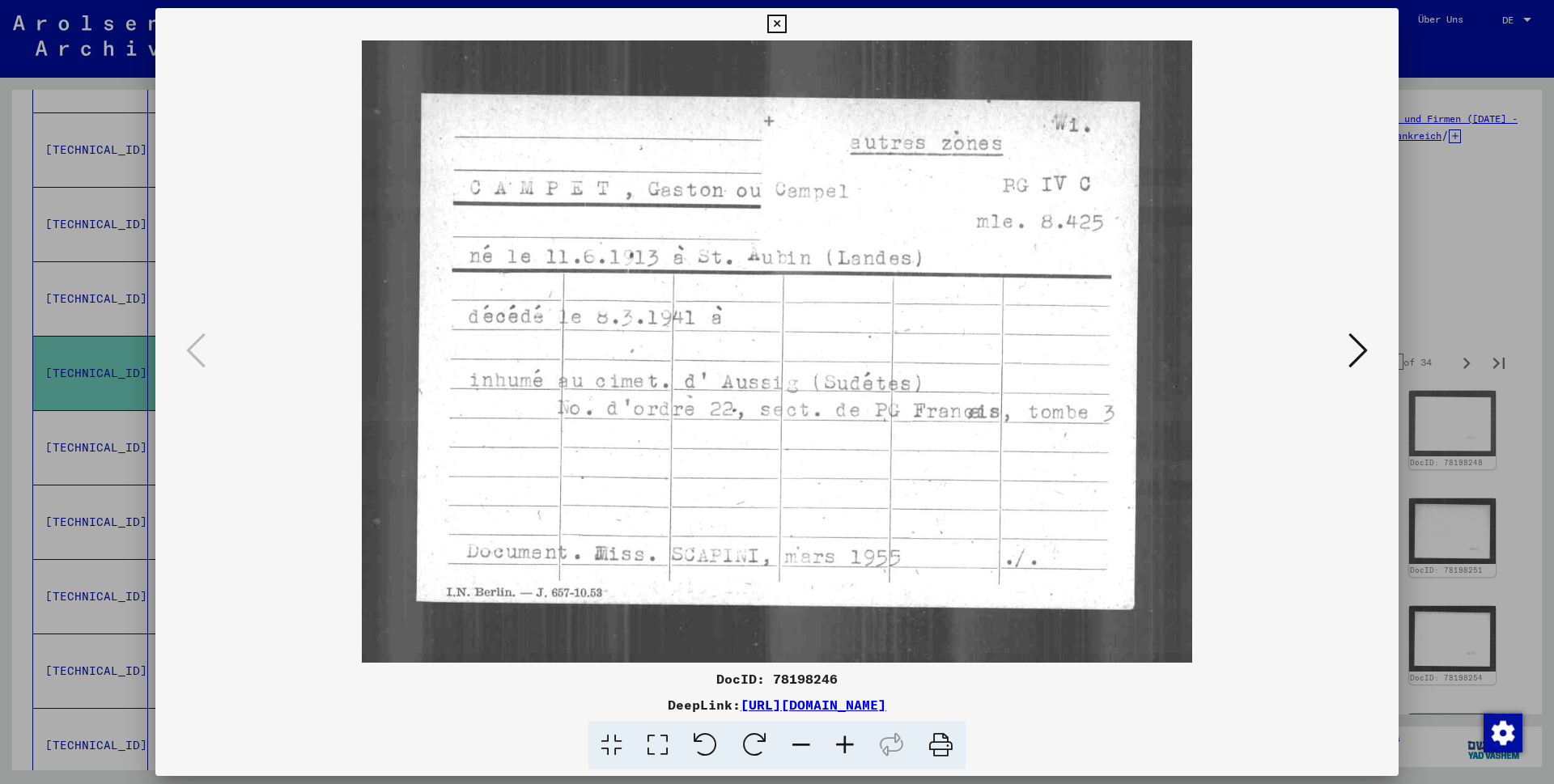
click at [786, 27] on icon at bounding box center [777, 24] width 19 height 20
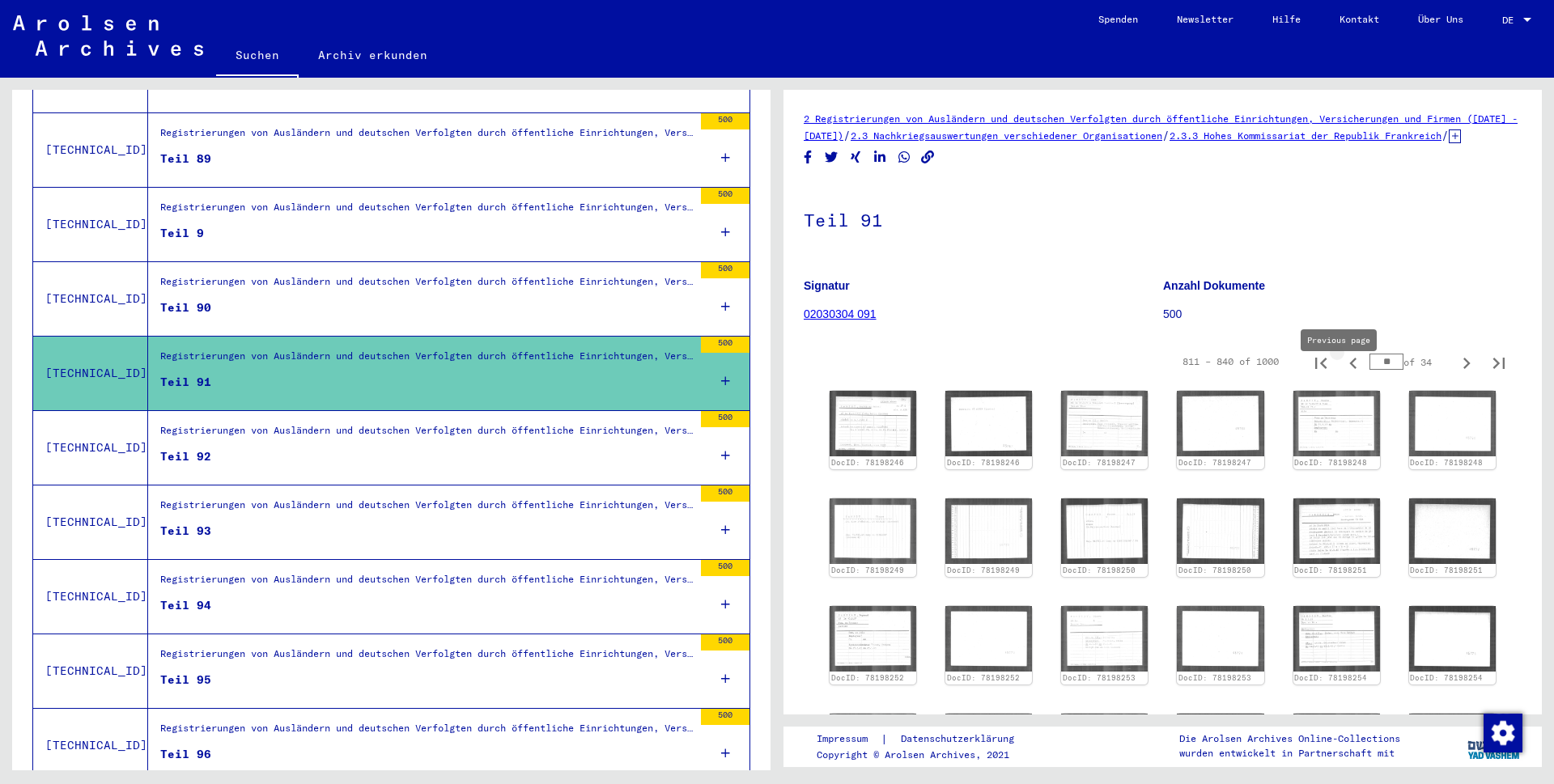
click at [1342, 374] on icon "Previous page" at bounding box center [1353, 363] width 22 height 22
type input "**"
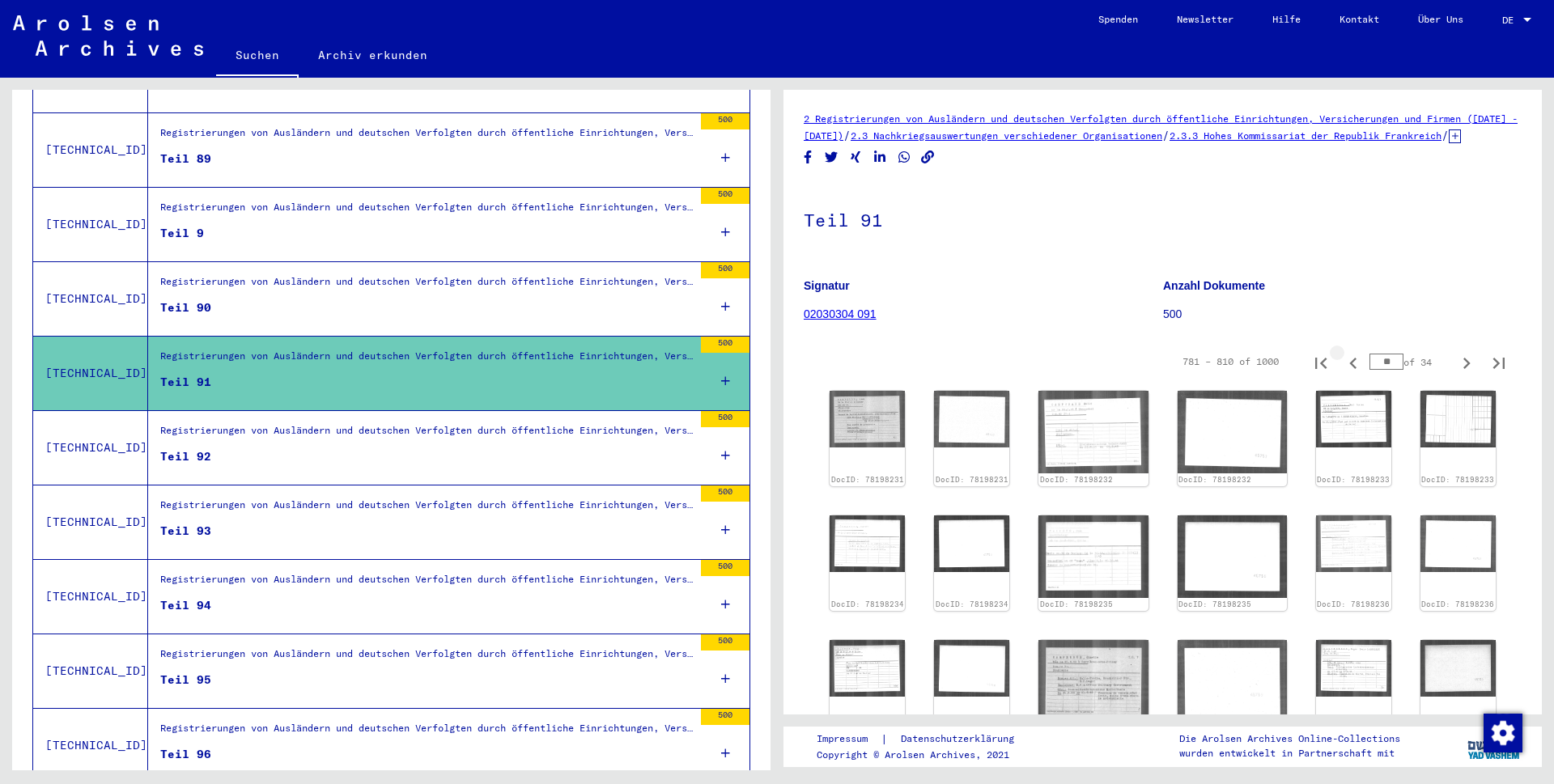
click at [1342, 374] on icon "Previous page" at bounding box center [1353, 363] width 22 height 22
type input "**"
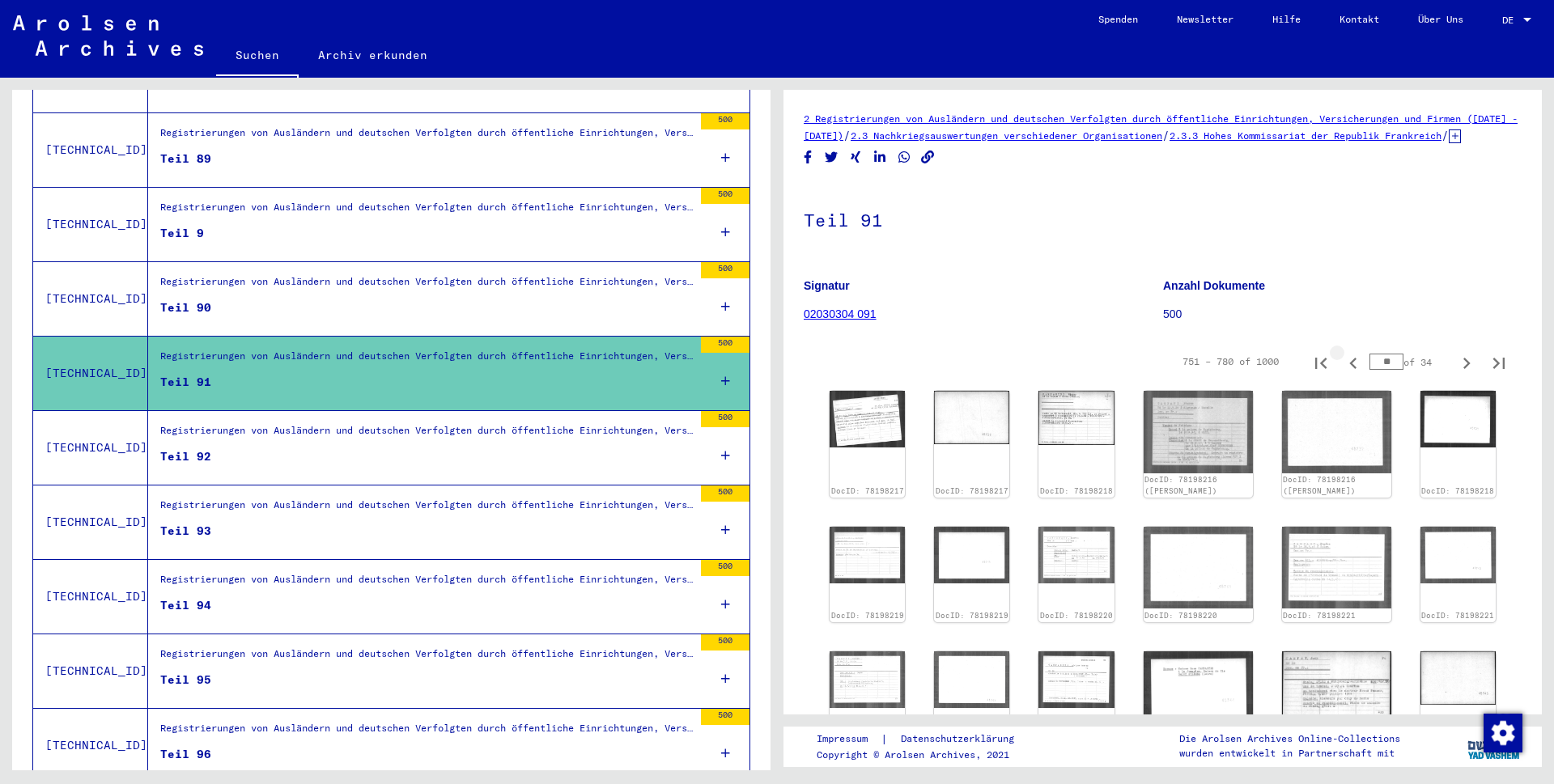
click at [1342, 374] on icon "Previous page" at bounding box center [1353, 363] width 22 height 22
type input "**"
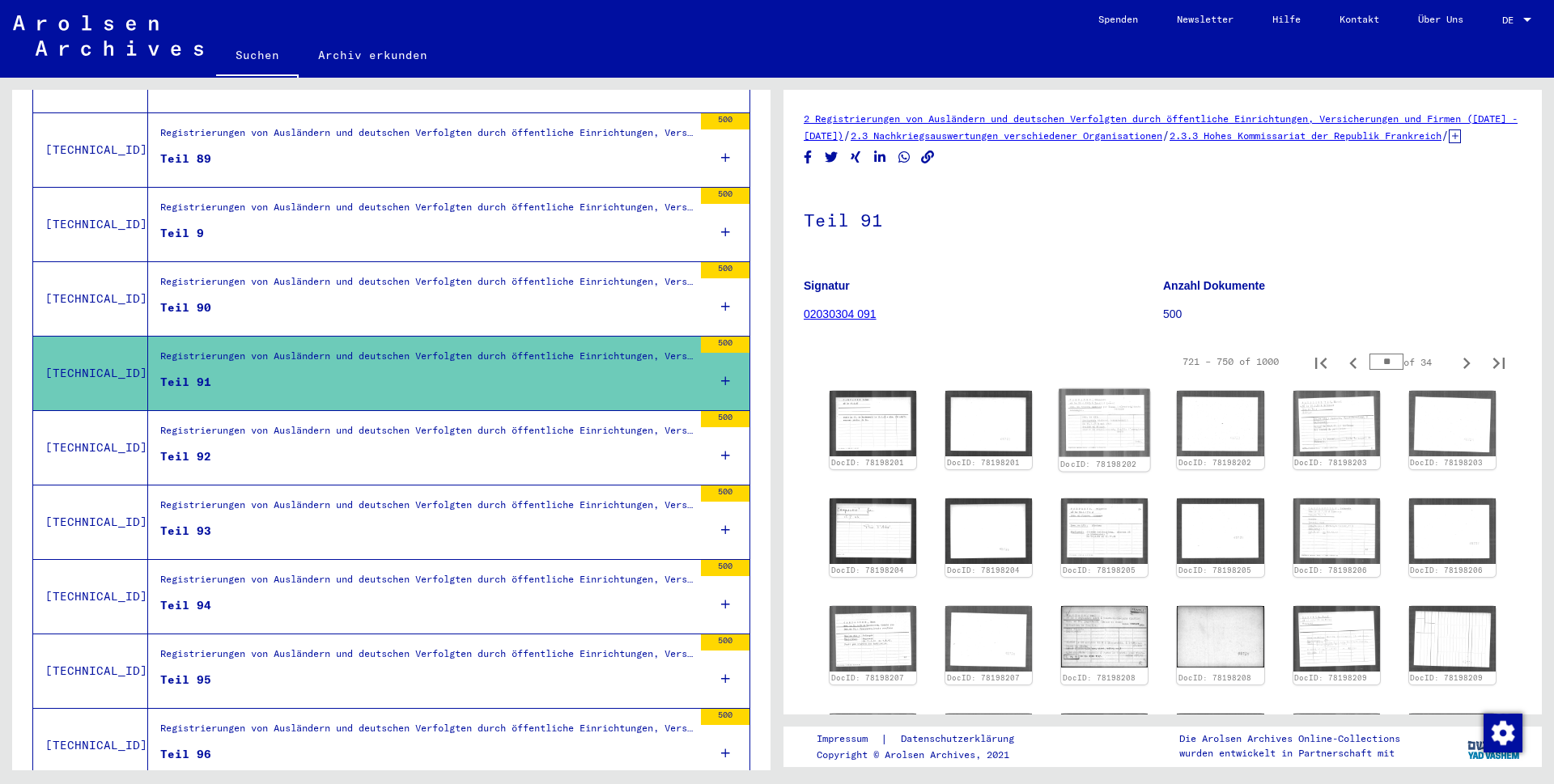
click at [1077, 419] on img at bounding box center [1105, 423] width 92 height 68
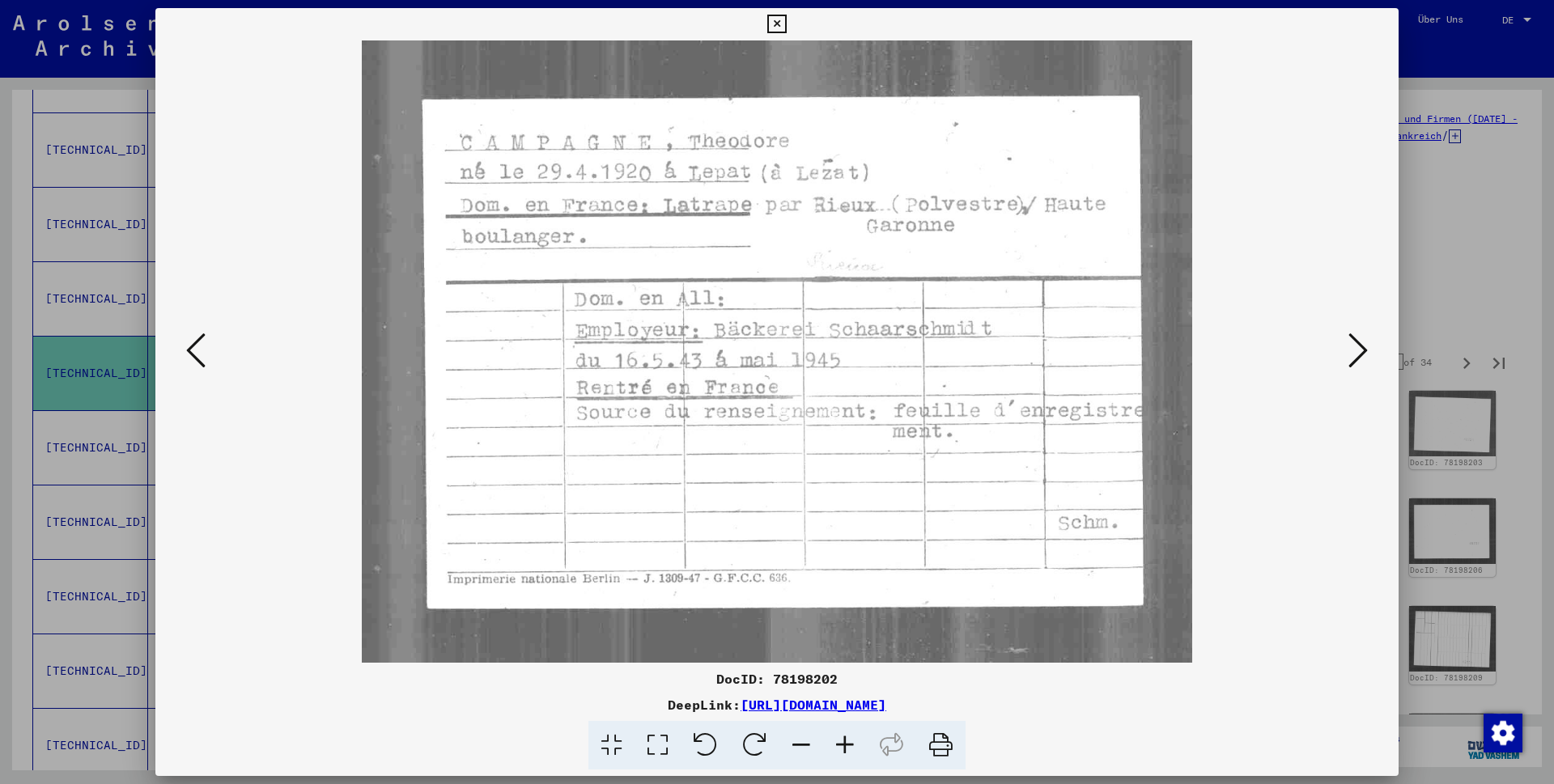
click at [786, 21] on icon at bounding box center [777, 24] width 19 height 20
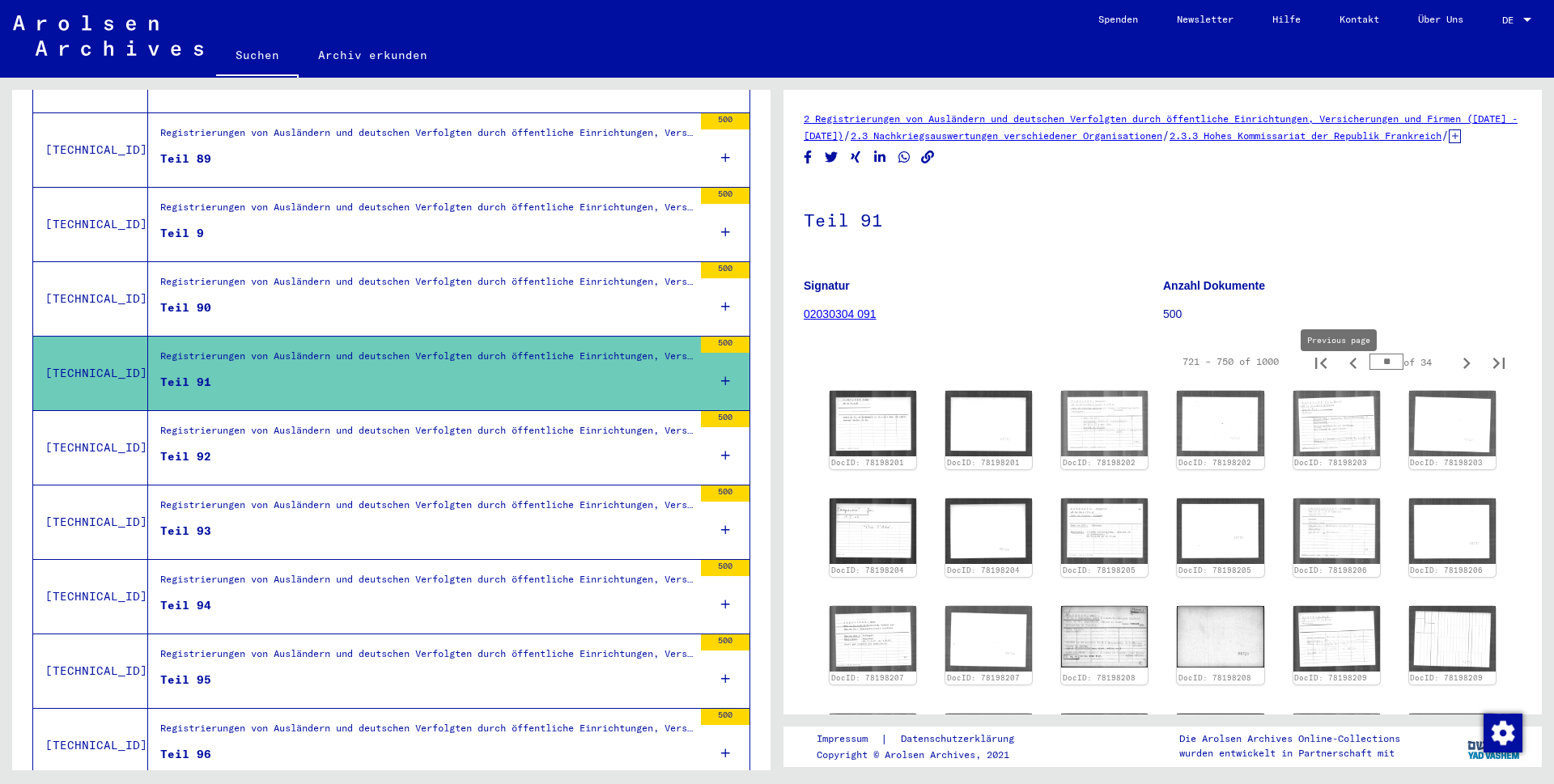
click at [1342, 374] on icon "Previous page" at bounding box center [1353, 363] width 22 height 22
type input "**"
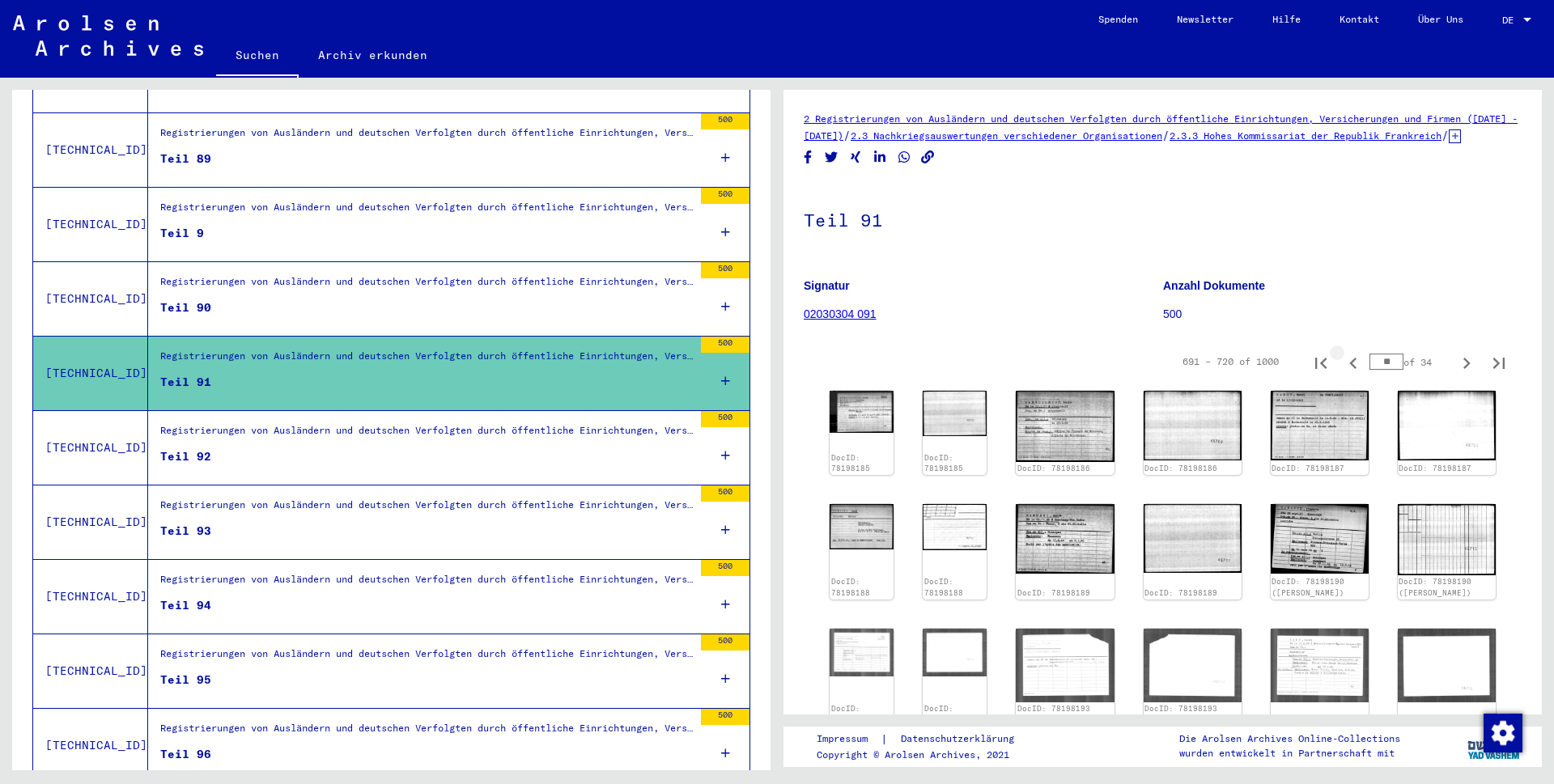
click at [1342, 374] on icon "Previous page" at bounding box center [1353, 363] width 22 height 22
type input "**"
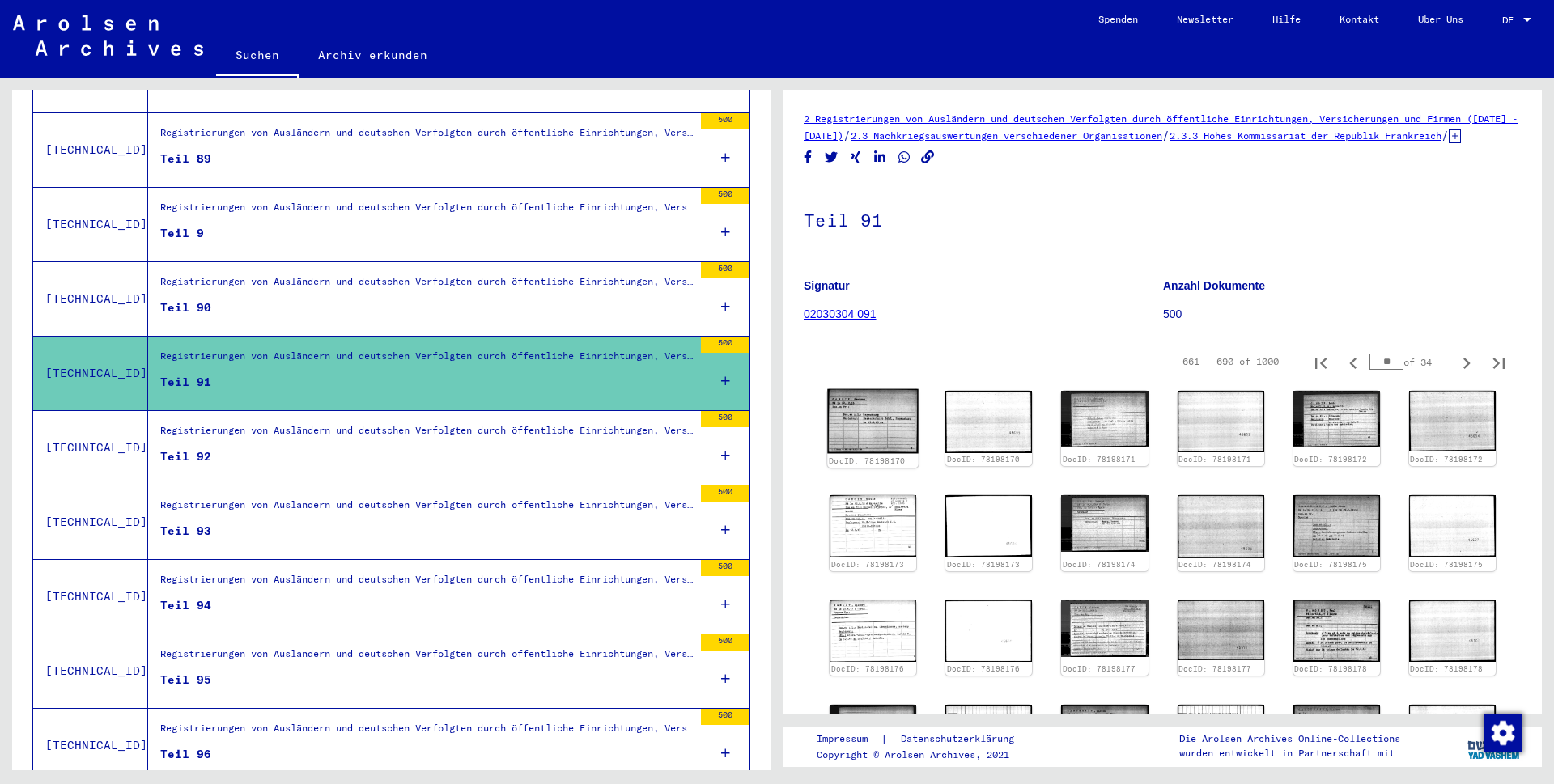
click at [876, 453] on img at bounding box center [873, 421] width 92 height 64
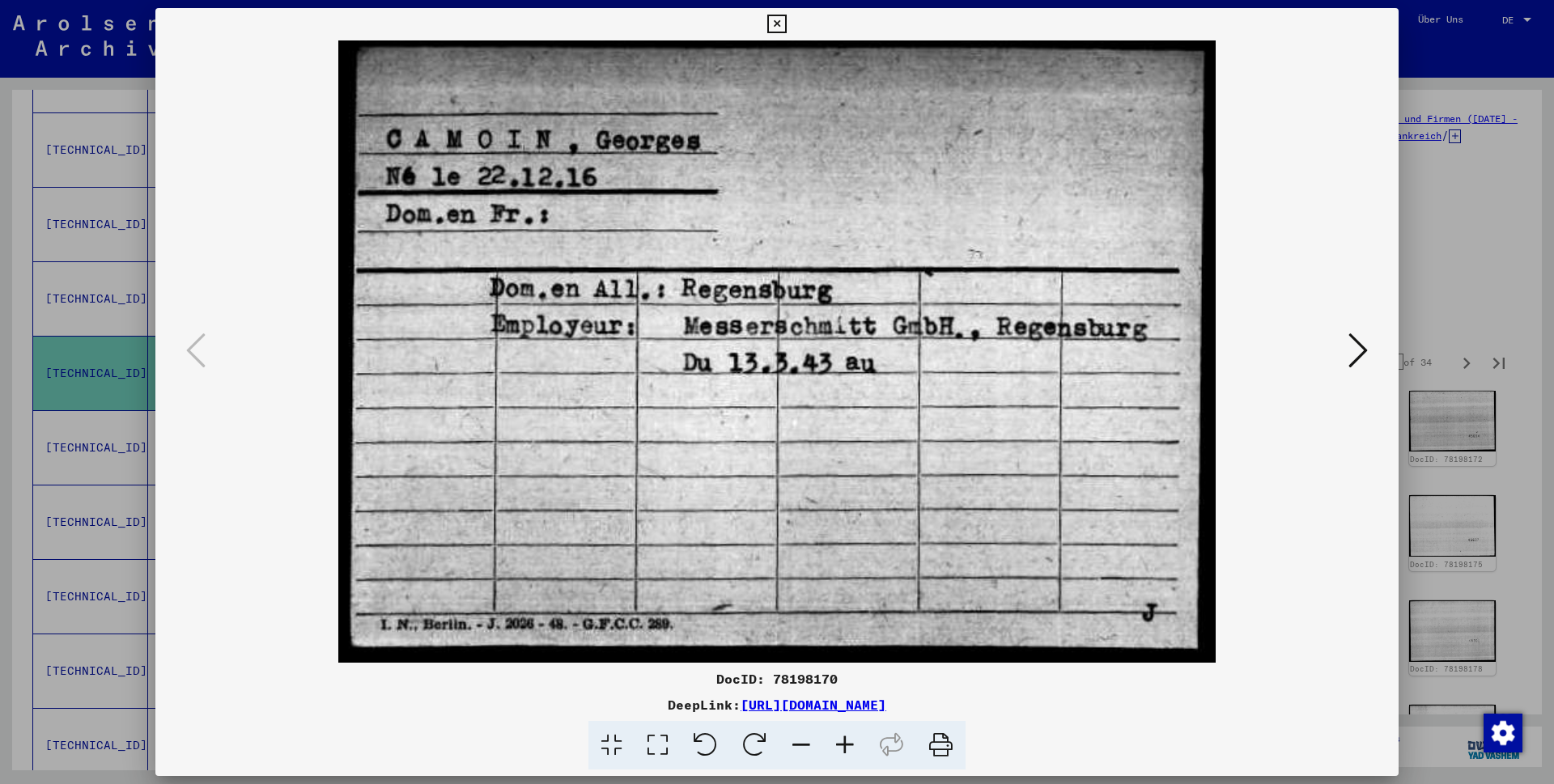
click at [786, 21] on icon at bounding box center [777, 24] width 19 height 20
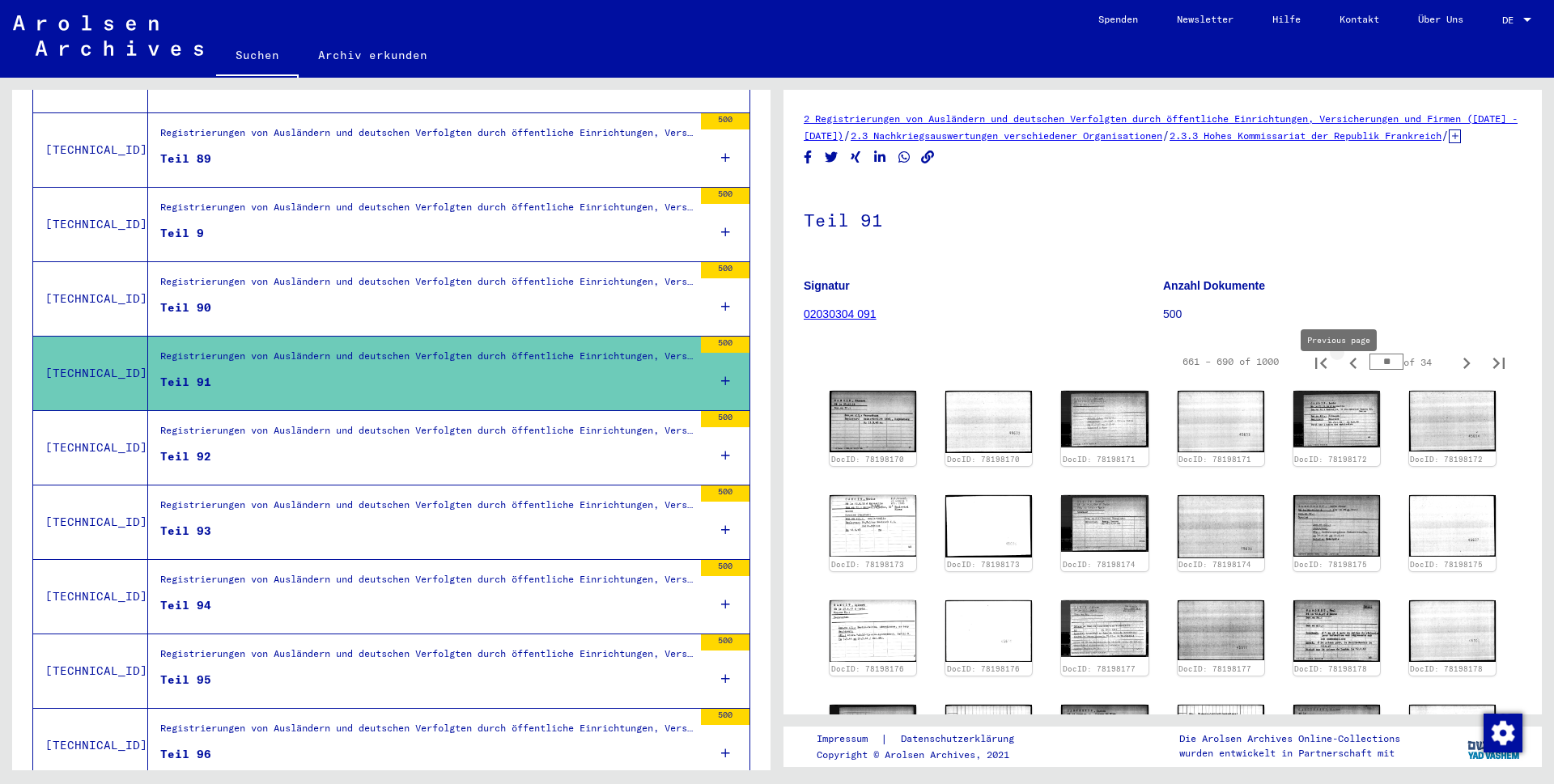
click at [1342, 374] on icon "Previous page" at bounding box center [1353, 363] width 22 height 22
type input "**"
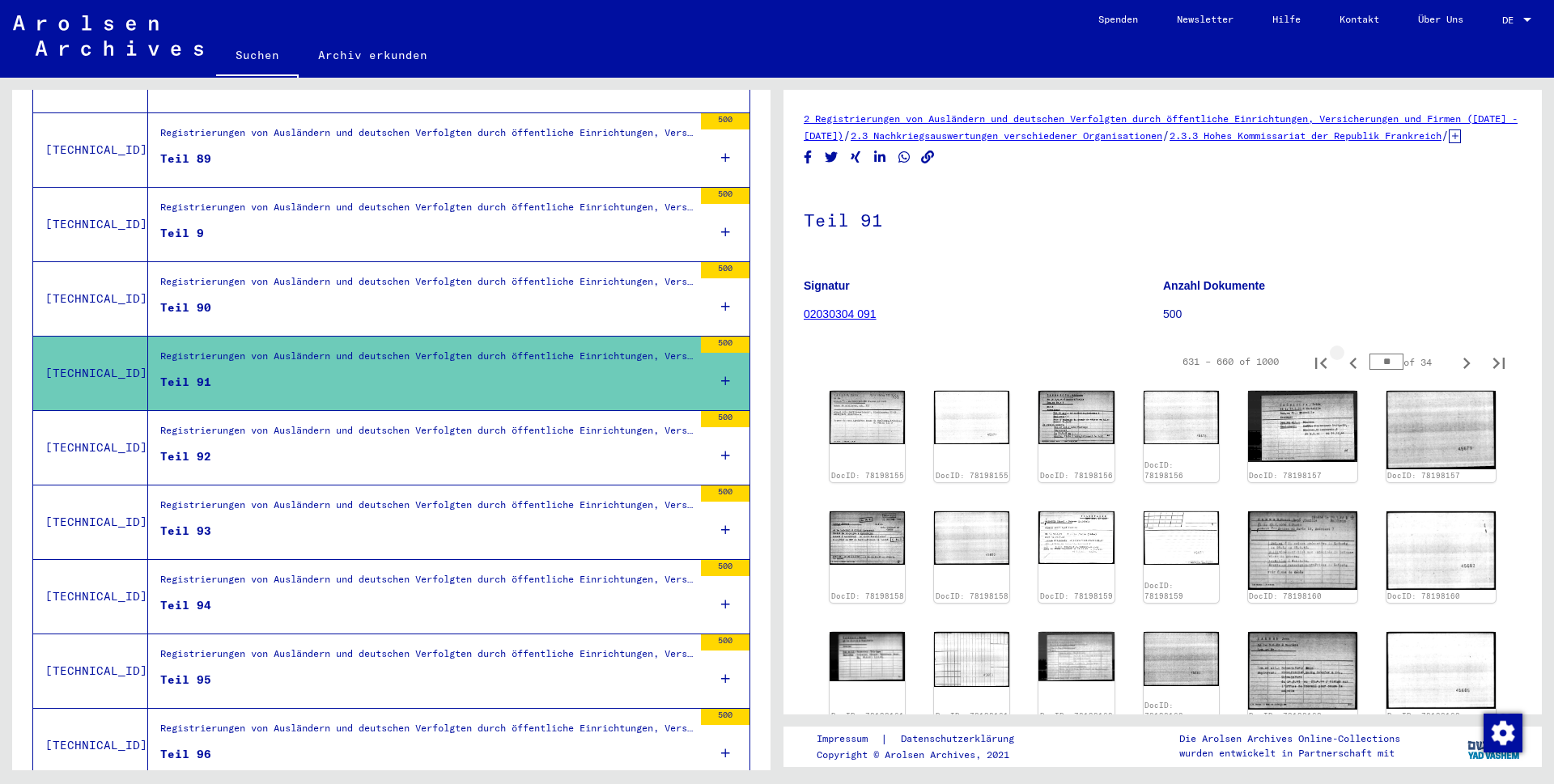
click at [1342, 374] on icon "Previous page" at bounding box center [1353, 363] width 22 height 22
type input "**"
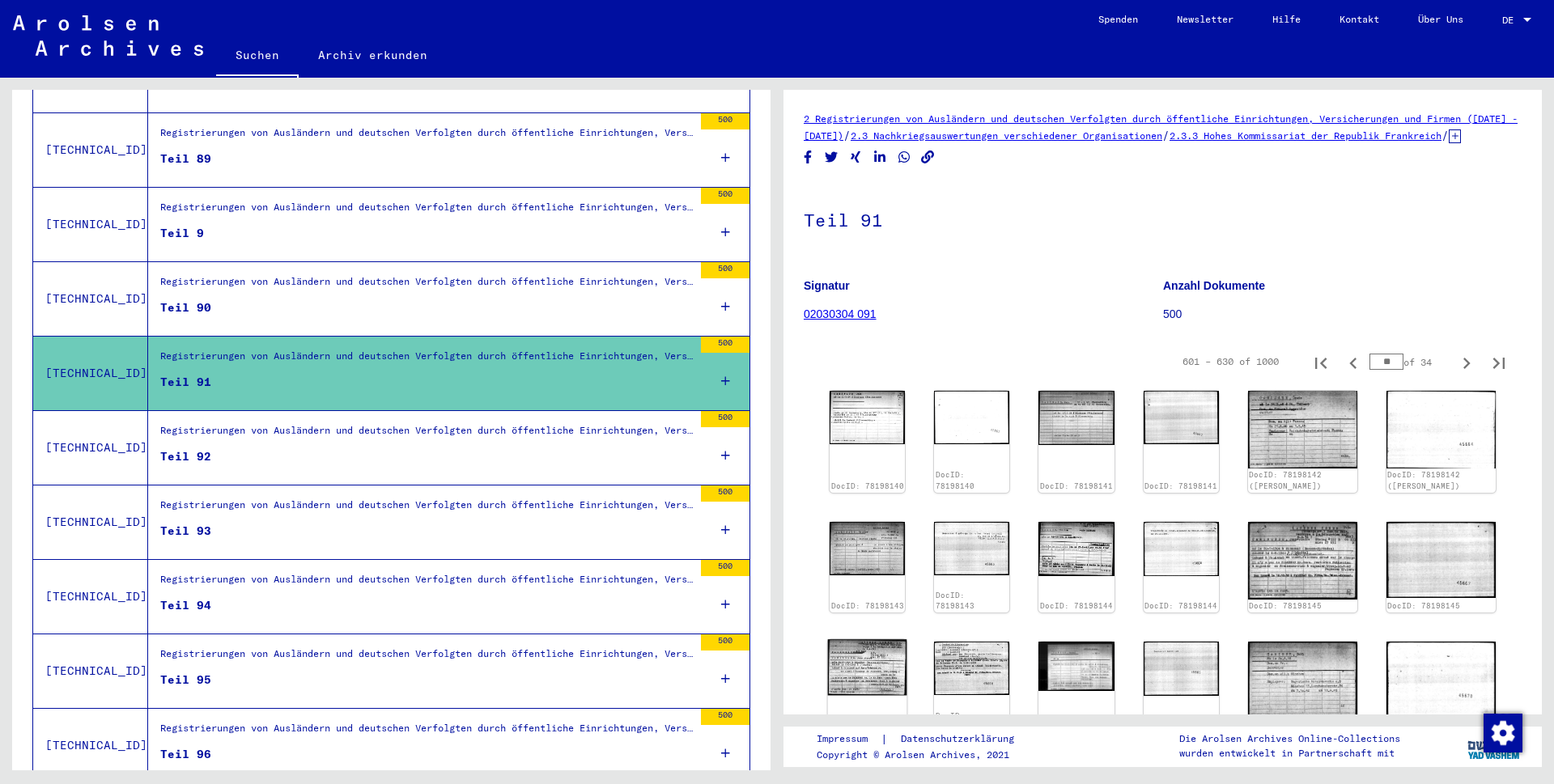
click at [874, 640] on img at bounding box center [867, 667] width 79 height 56
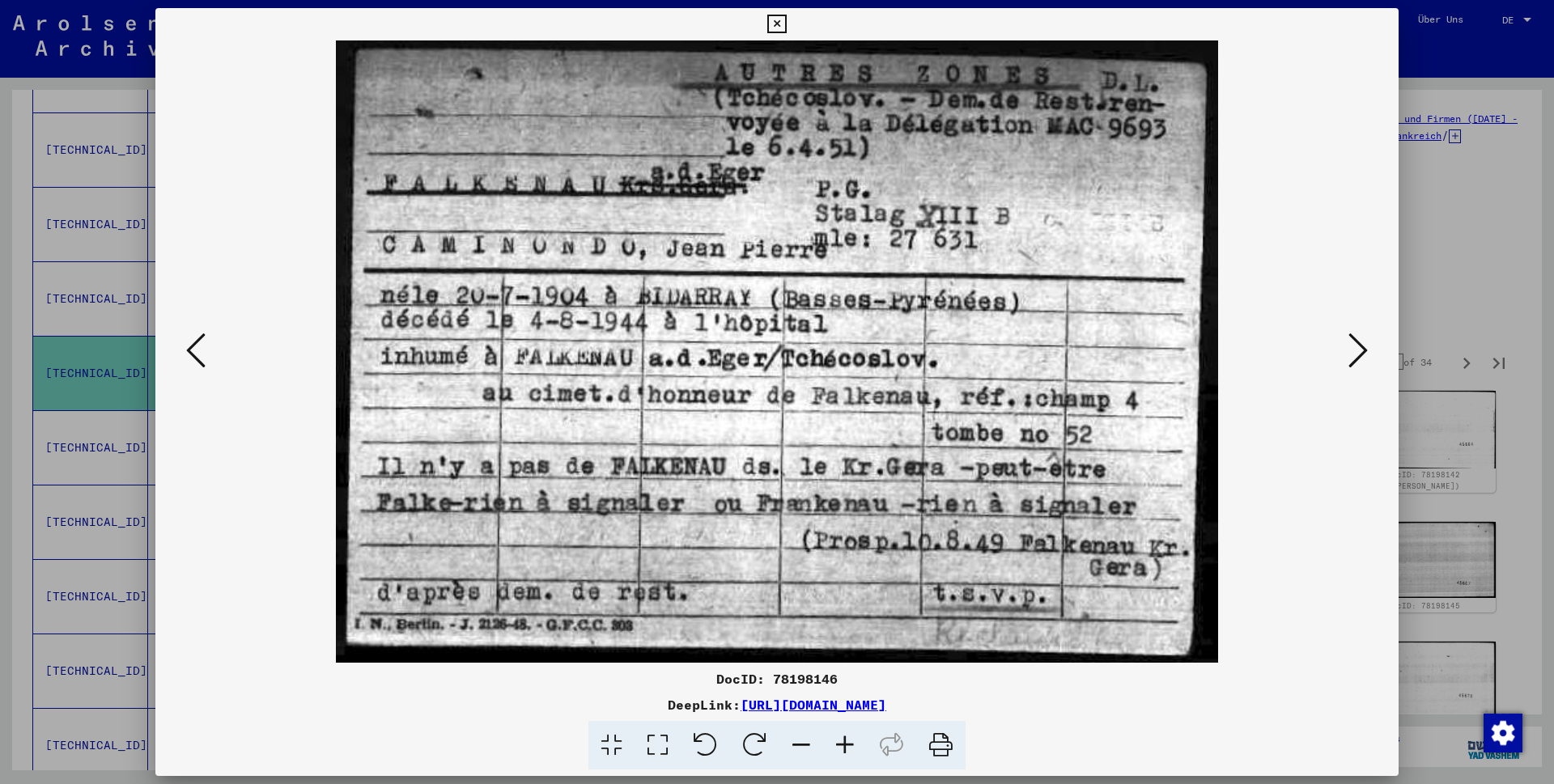
click at [786, 25] on icon at bounding box center [777, 24] width 19 height 20
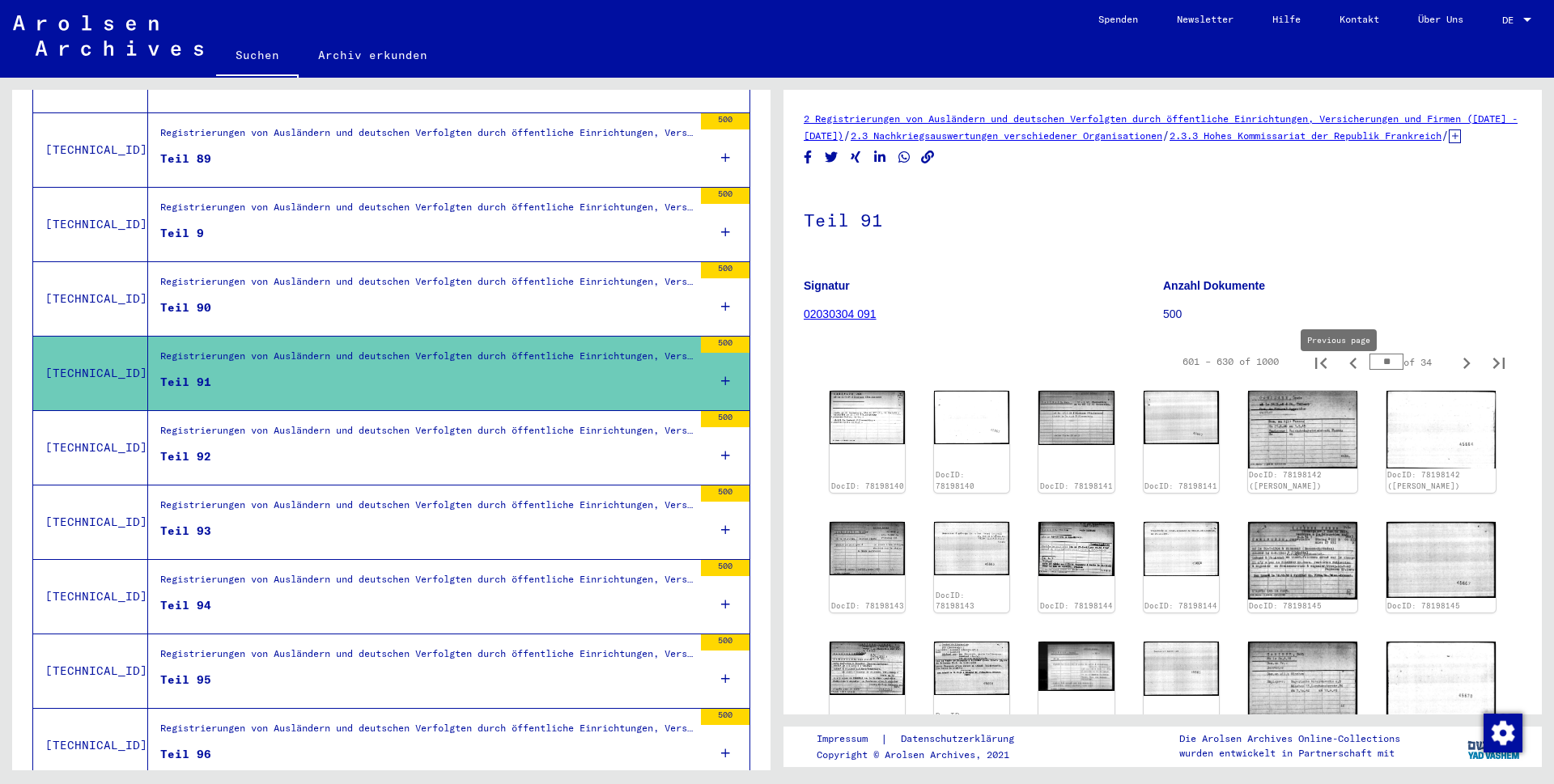
click at [1343, 374] on icon "Previous page" at bounding box center [1353, 363] width 22 height 22
type input "**"
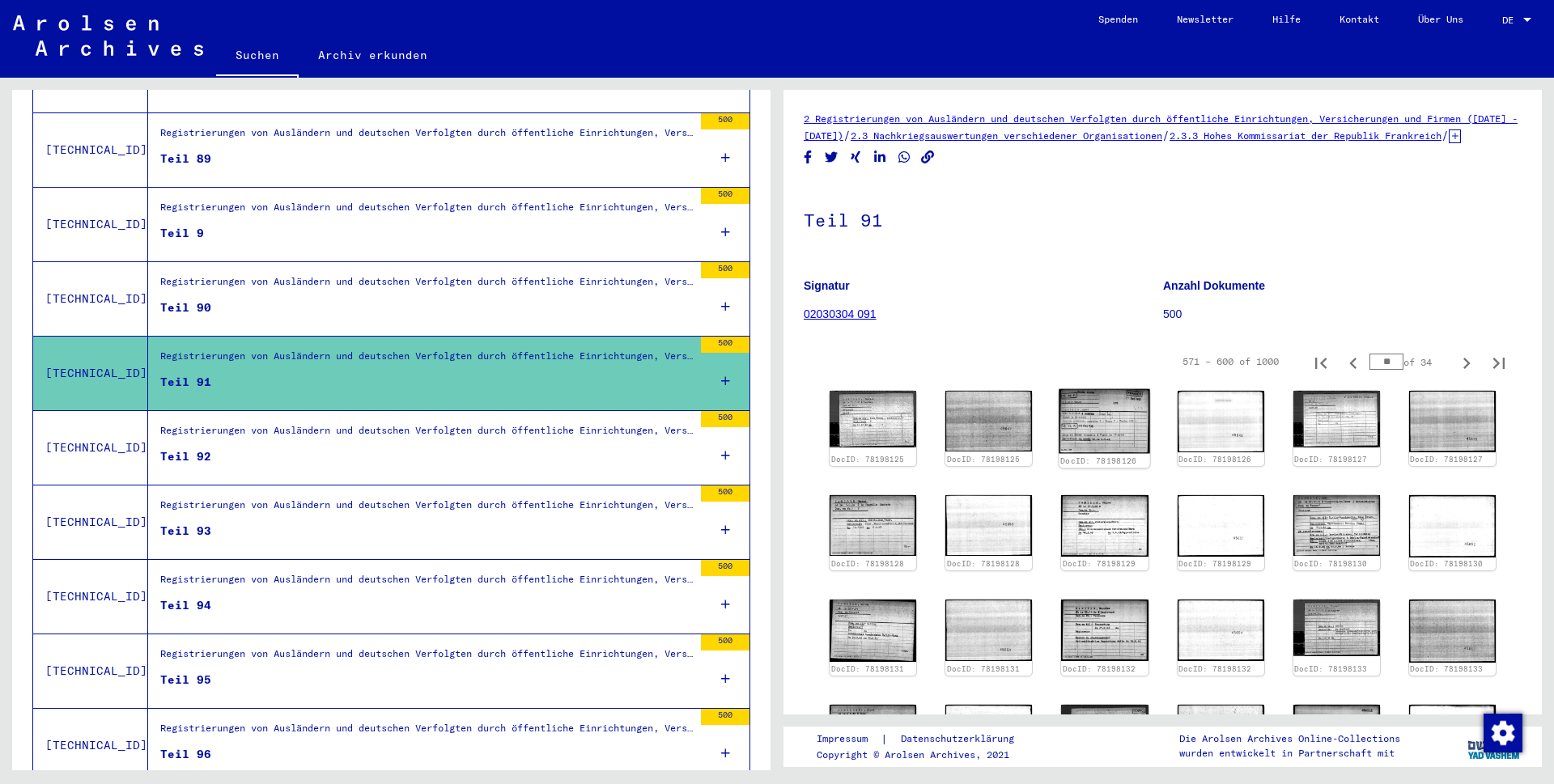
click at [1096, 448] on img at bounding box center [1105, 421] width 92 height 64
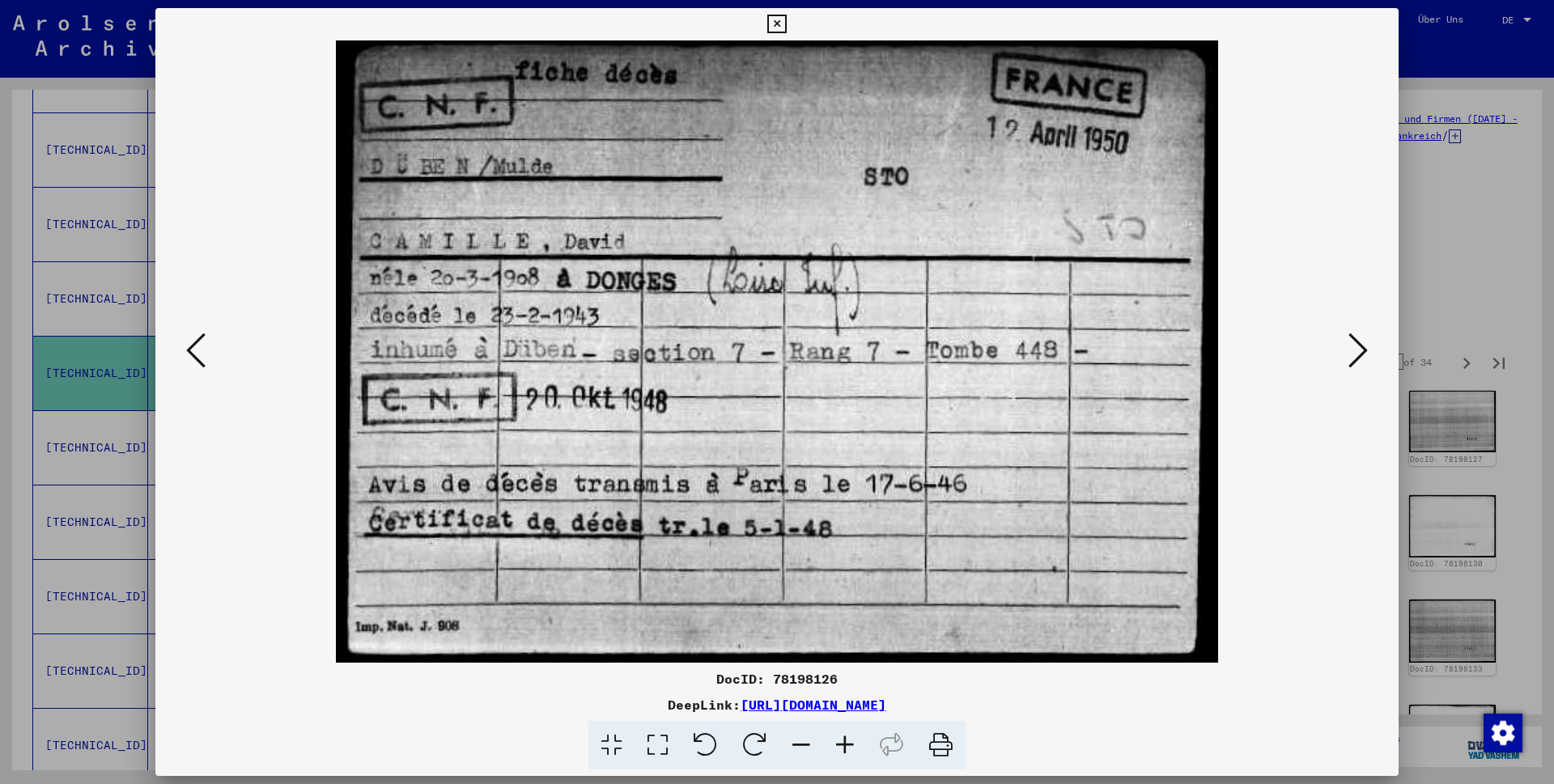
drag, startPoint x: 1375, startPoint y: 20, endPoint x: 1383, endPoint y: 35, distance: 17.0
click at [786, 20] on icon at bounding box center [777, 24] width 19 height 20
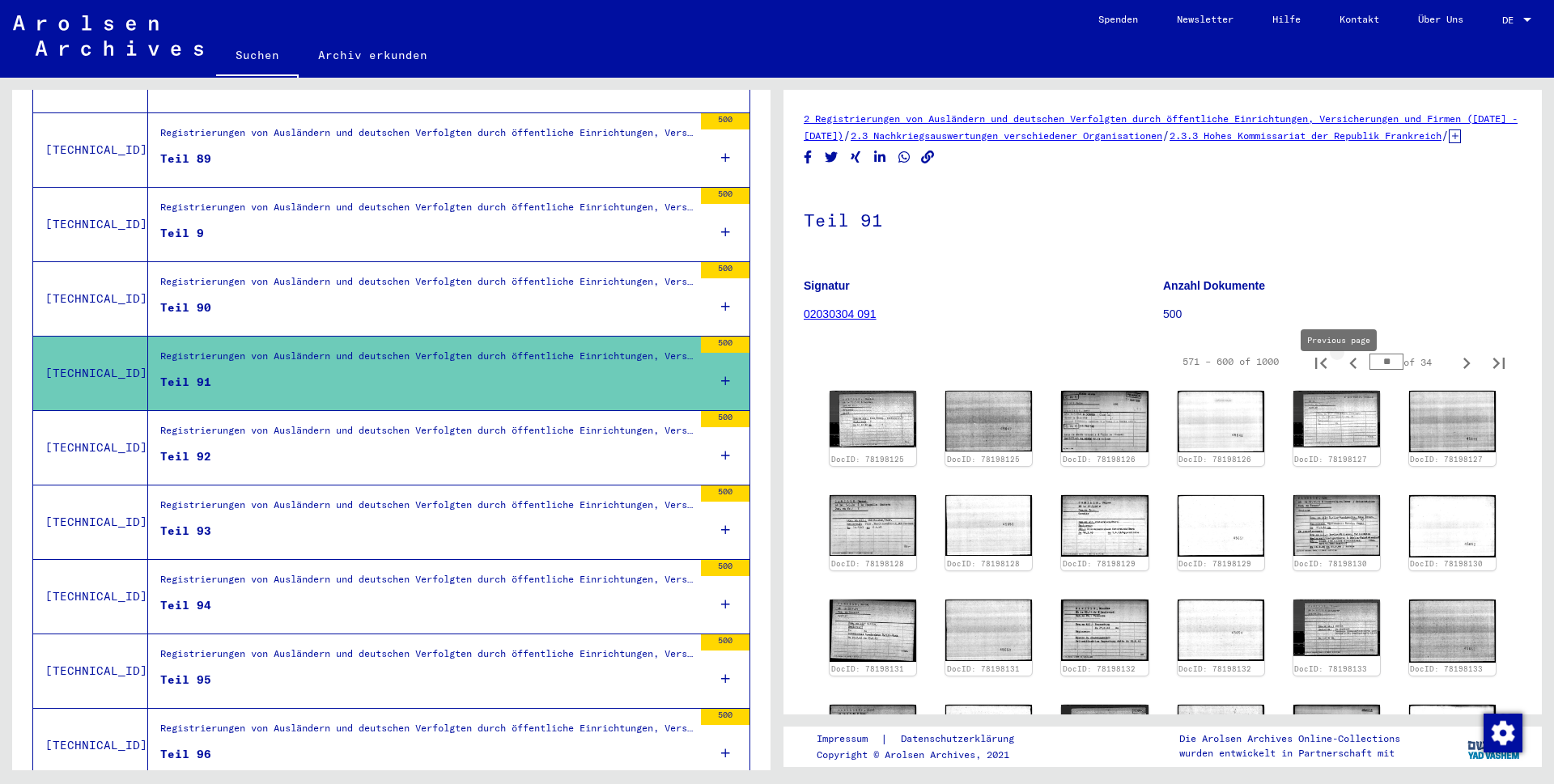
click at [1342, 374] on icon "Previous page" at bounding box center [1353, 363] width 22 height 22
type input "**"
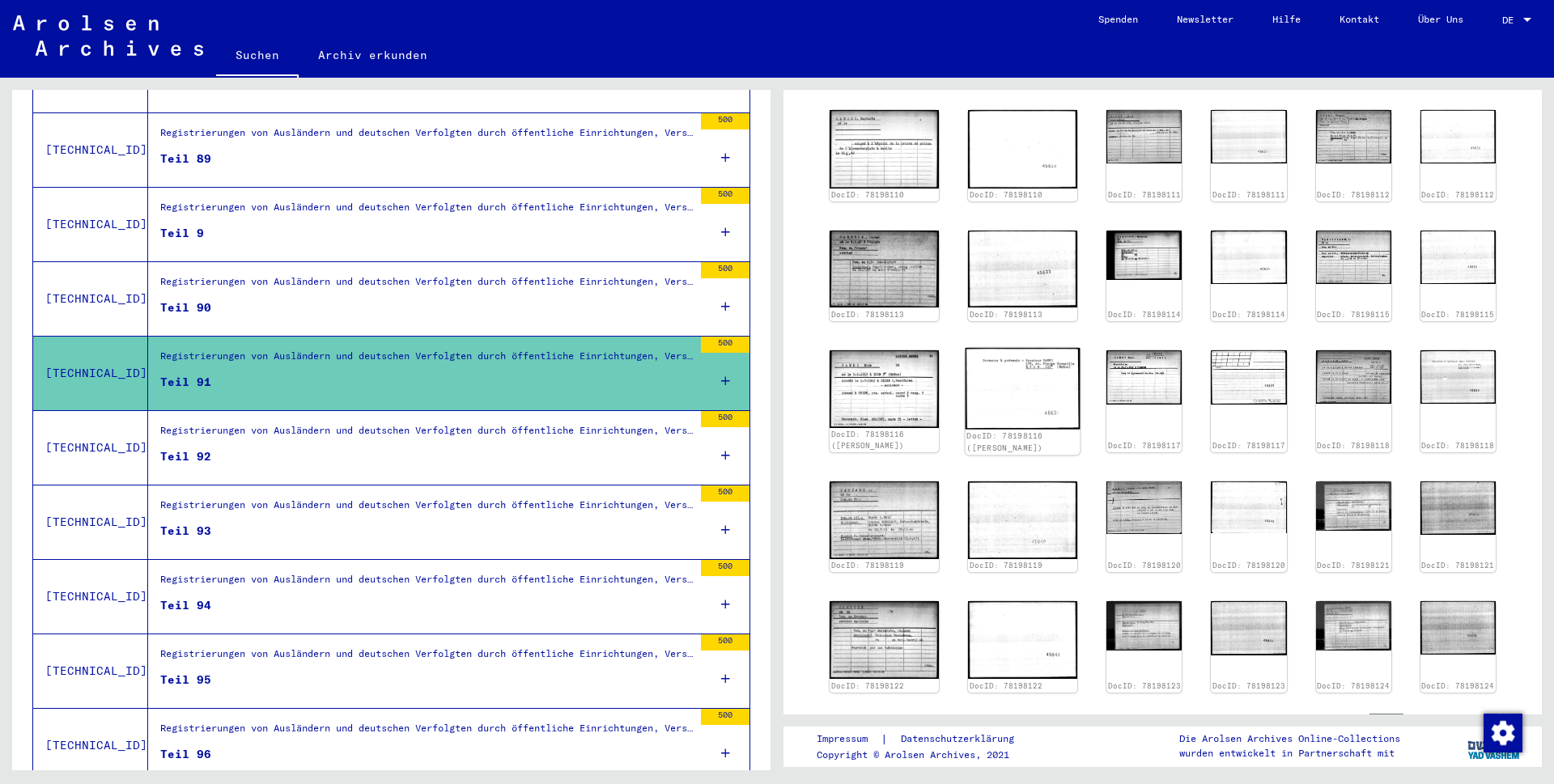
scroll to position [281, 0]
click at [1314, 479] on img at bounding box center [1353, 504] width 79 height 52
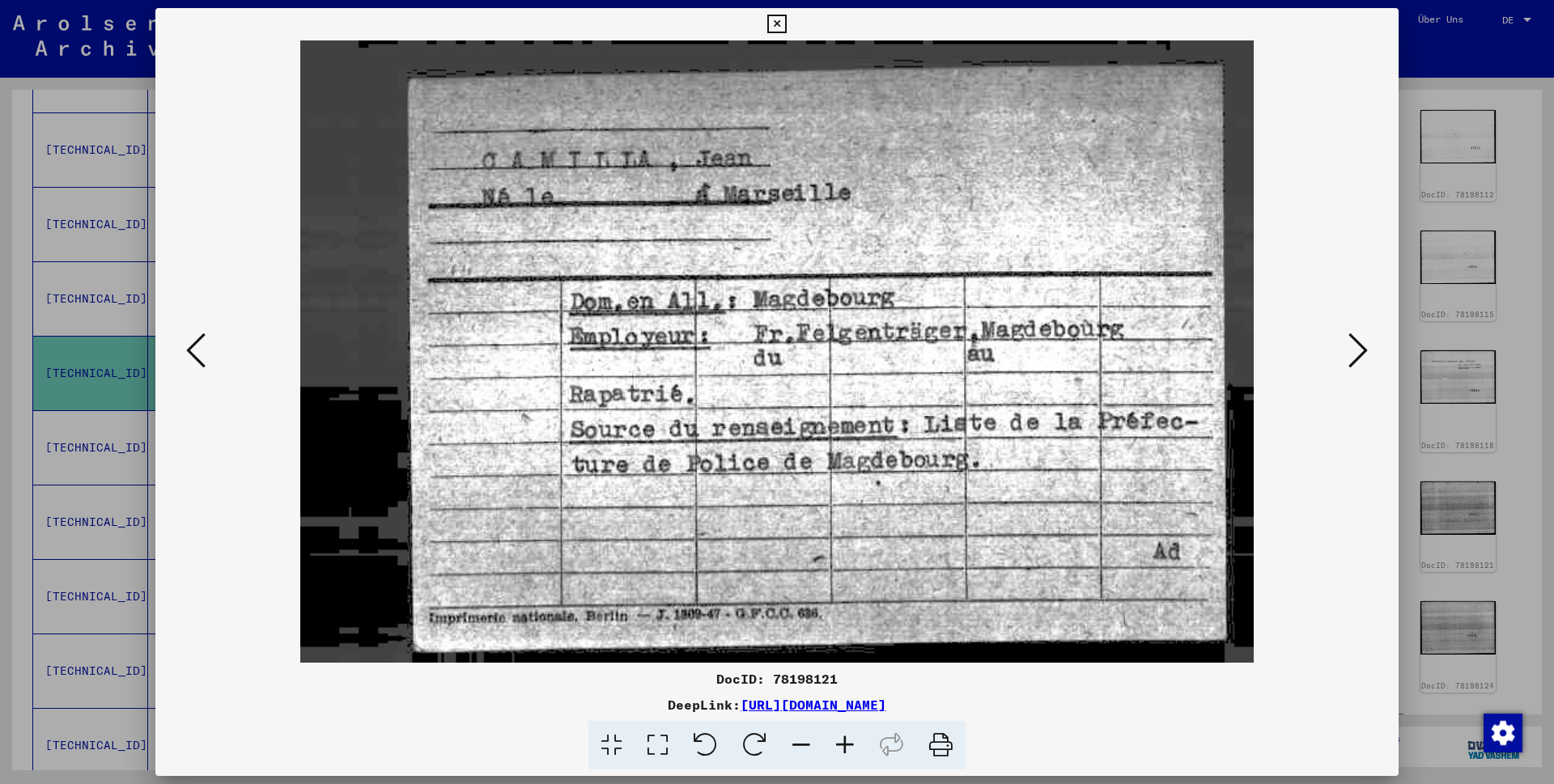
click at [786, 25] on icon at bounding box center [777, 24] width 19 height 20
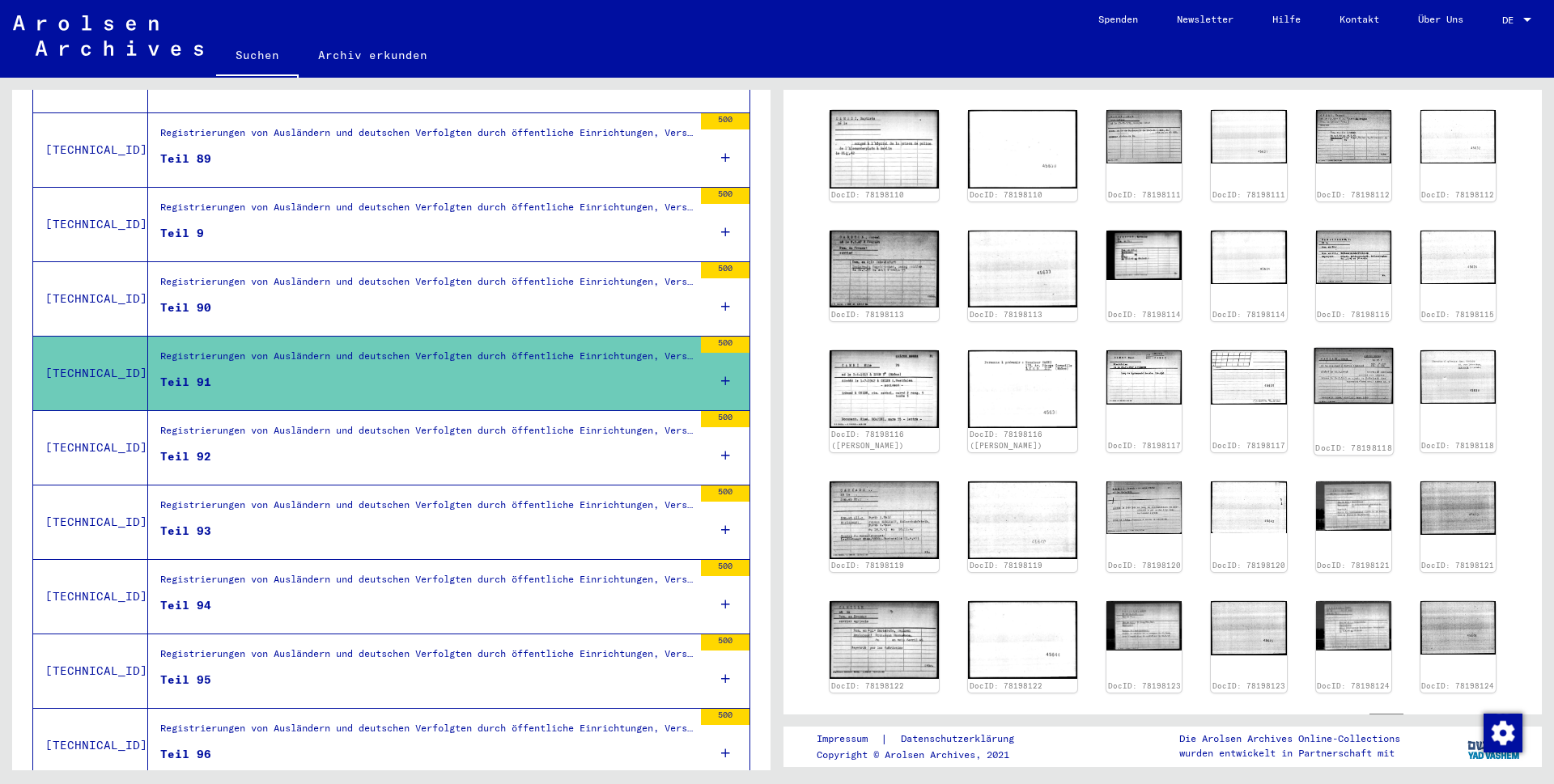
click at [1317, 368] on img at bounding box center [1353, 376] width 79 height 57
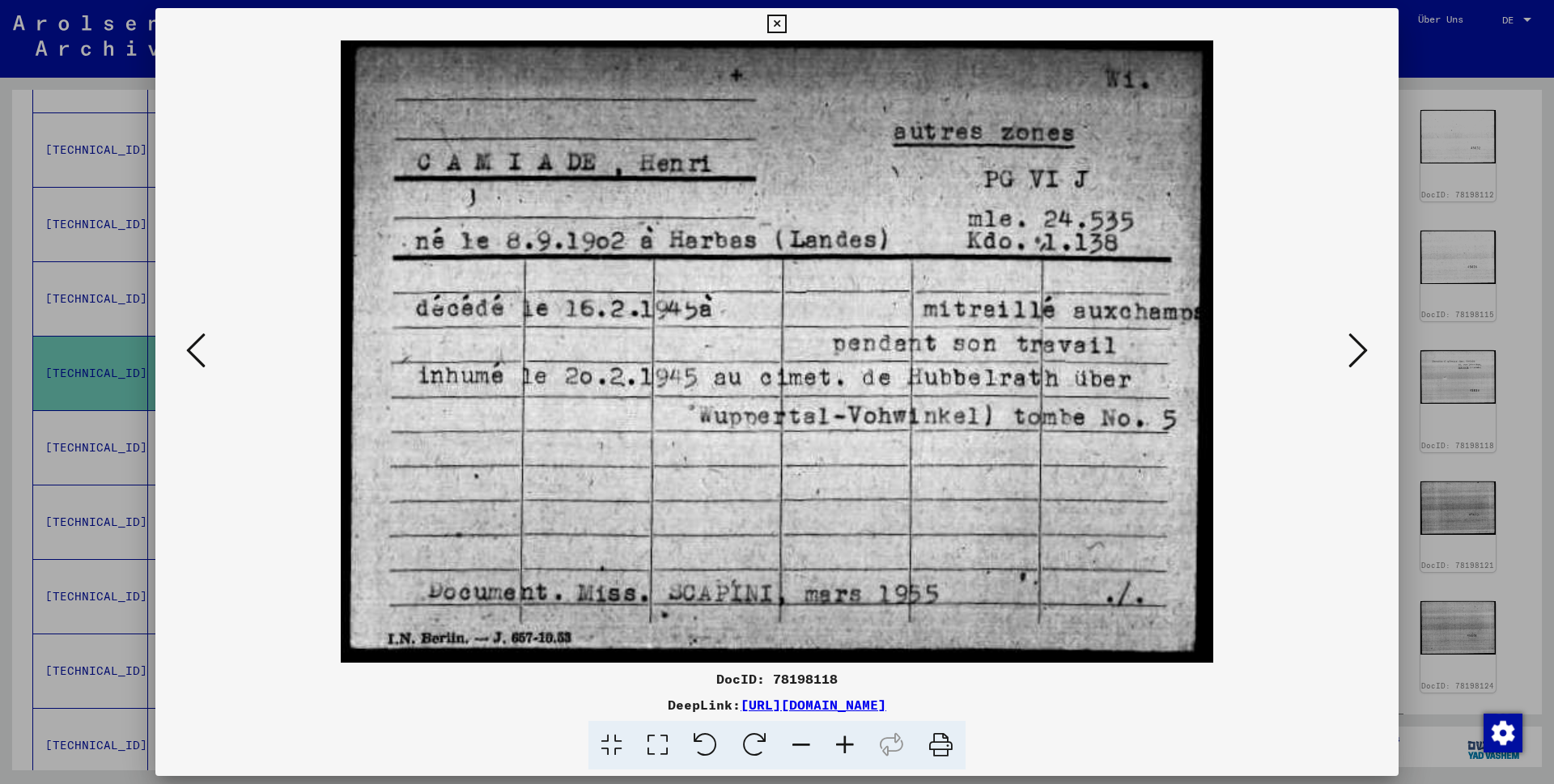
click at [1356, 349] on icon at bounding box center [1358, 350] width 20 height 39
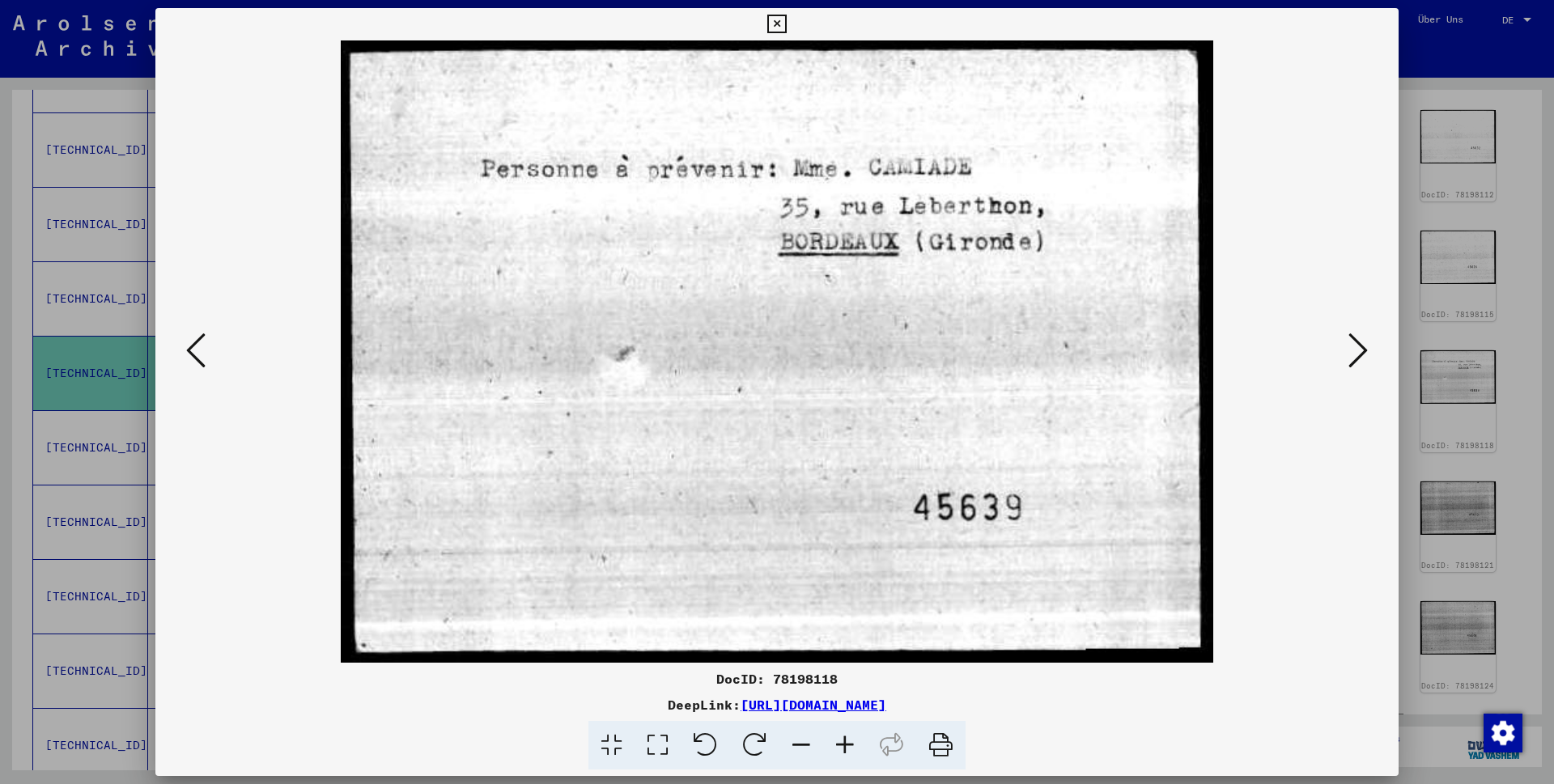
click at [1356, 349] on icon at bounding box center [1358, 350] width 20 height 39
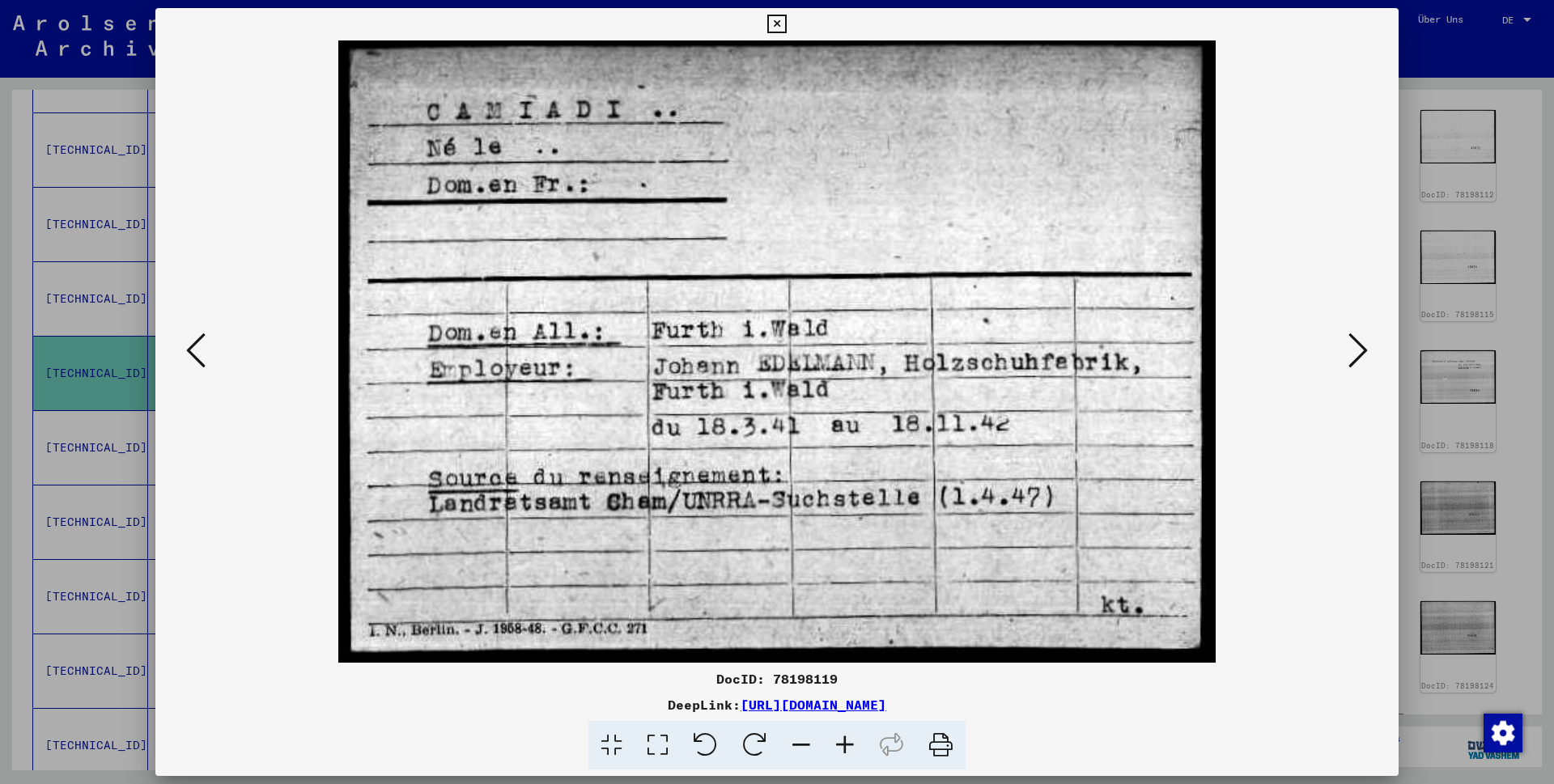
click at [194, 351] on icon at bounding box center [196, 350] width 20 height 39
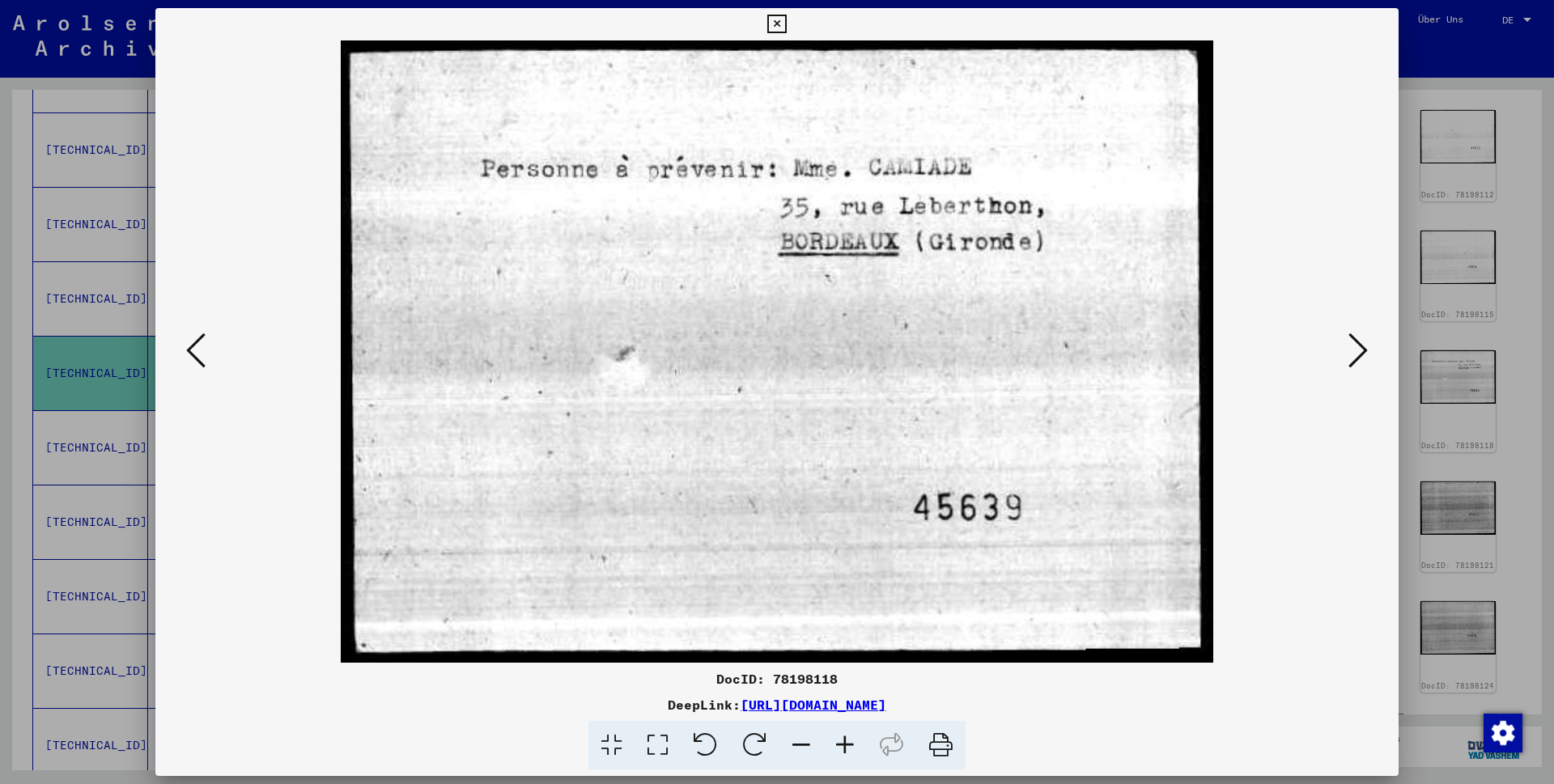
click at [194, 351] on icon at bounding box center [196, 350] width 20 height 39
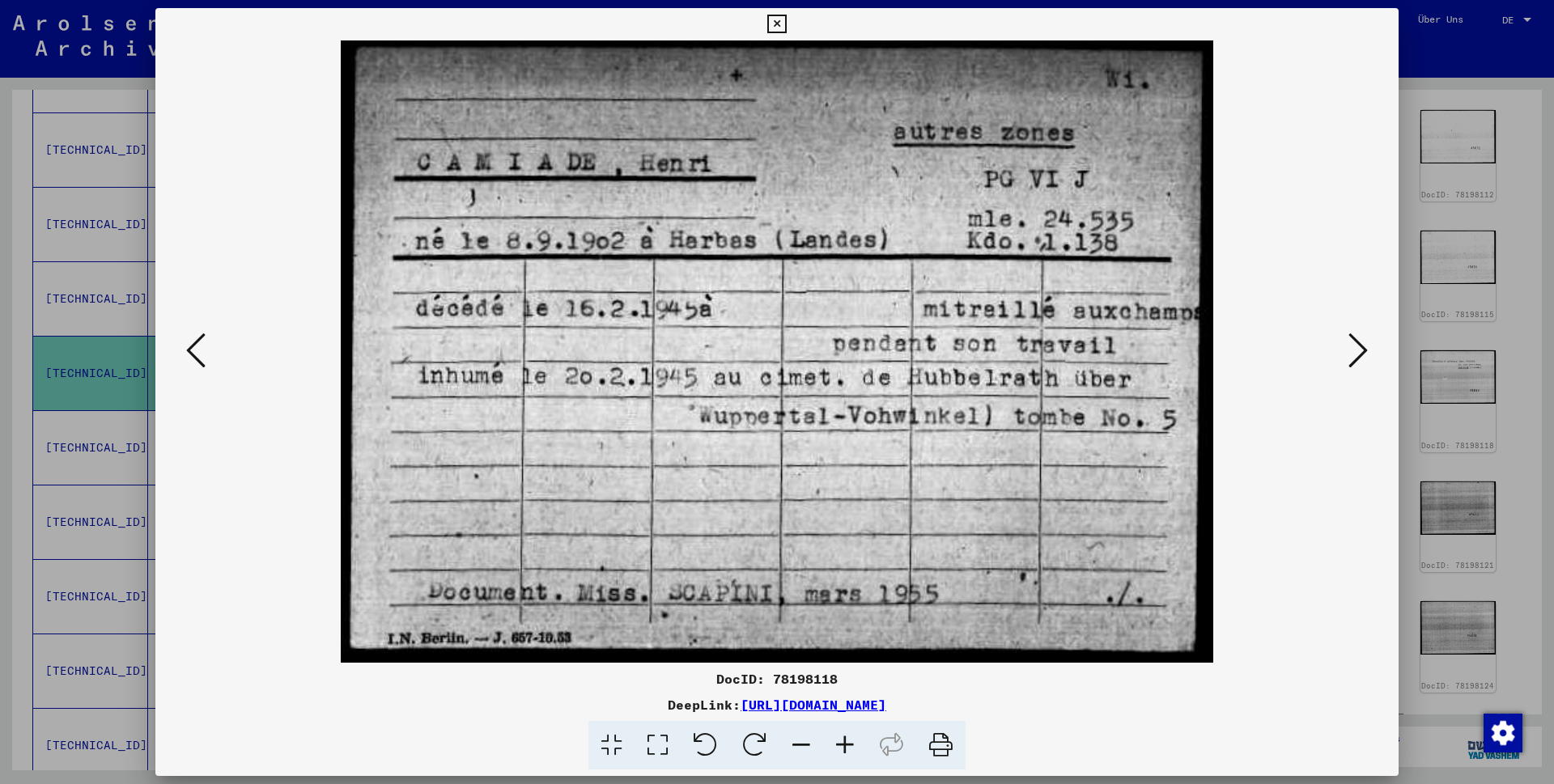
click at [194, 351] on icon at bounding box center [196, 350] width 20 height 39
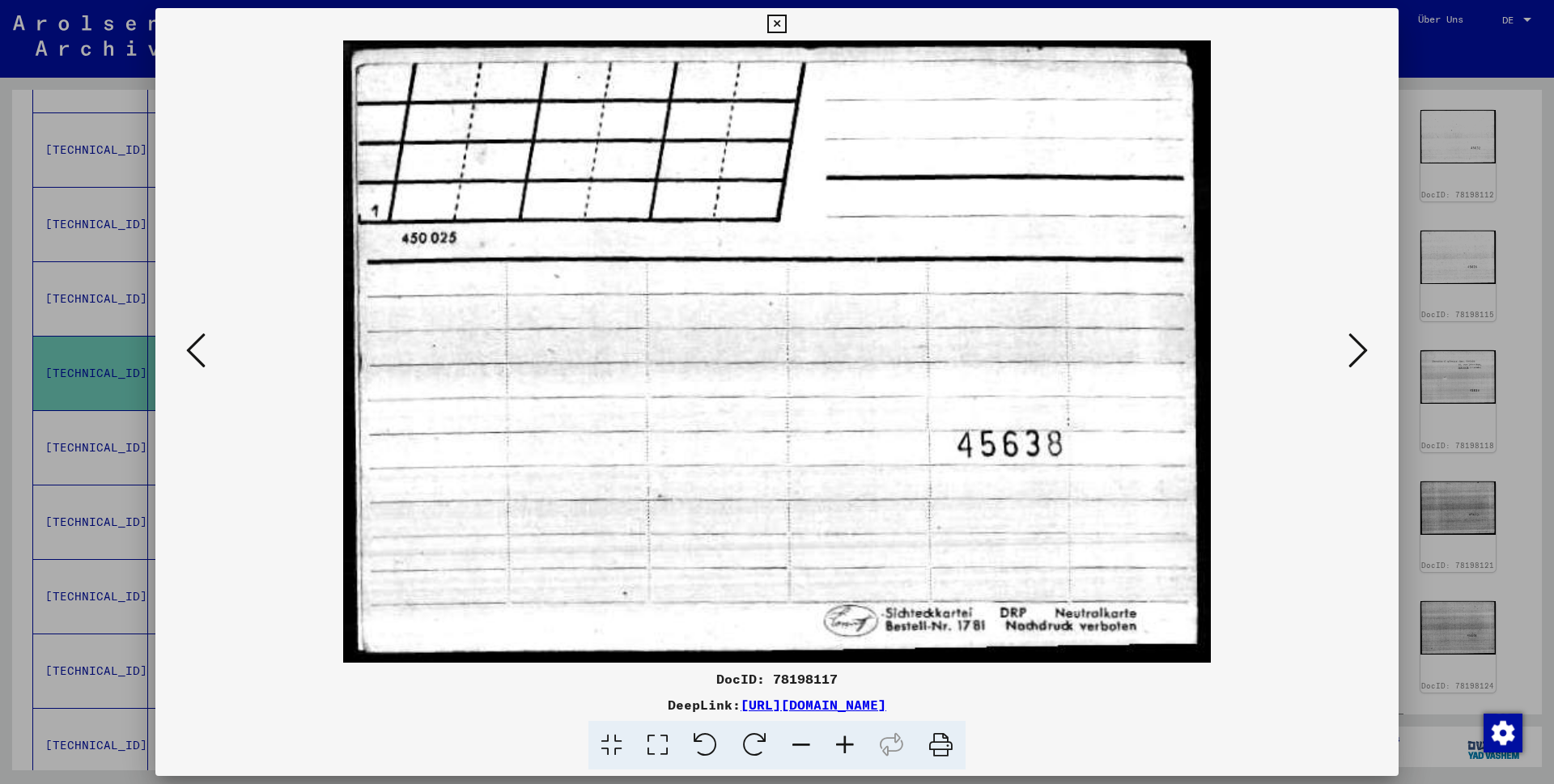
click at [194, 351] on icon at bounding box center [196, 350] width 20 height 39
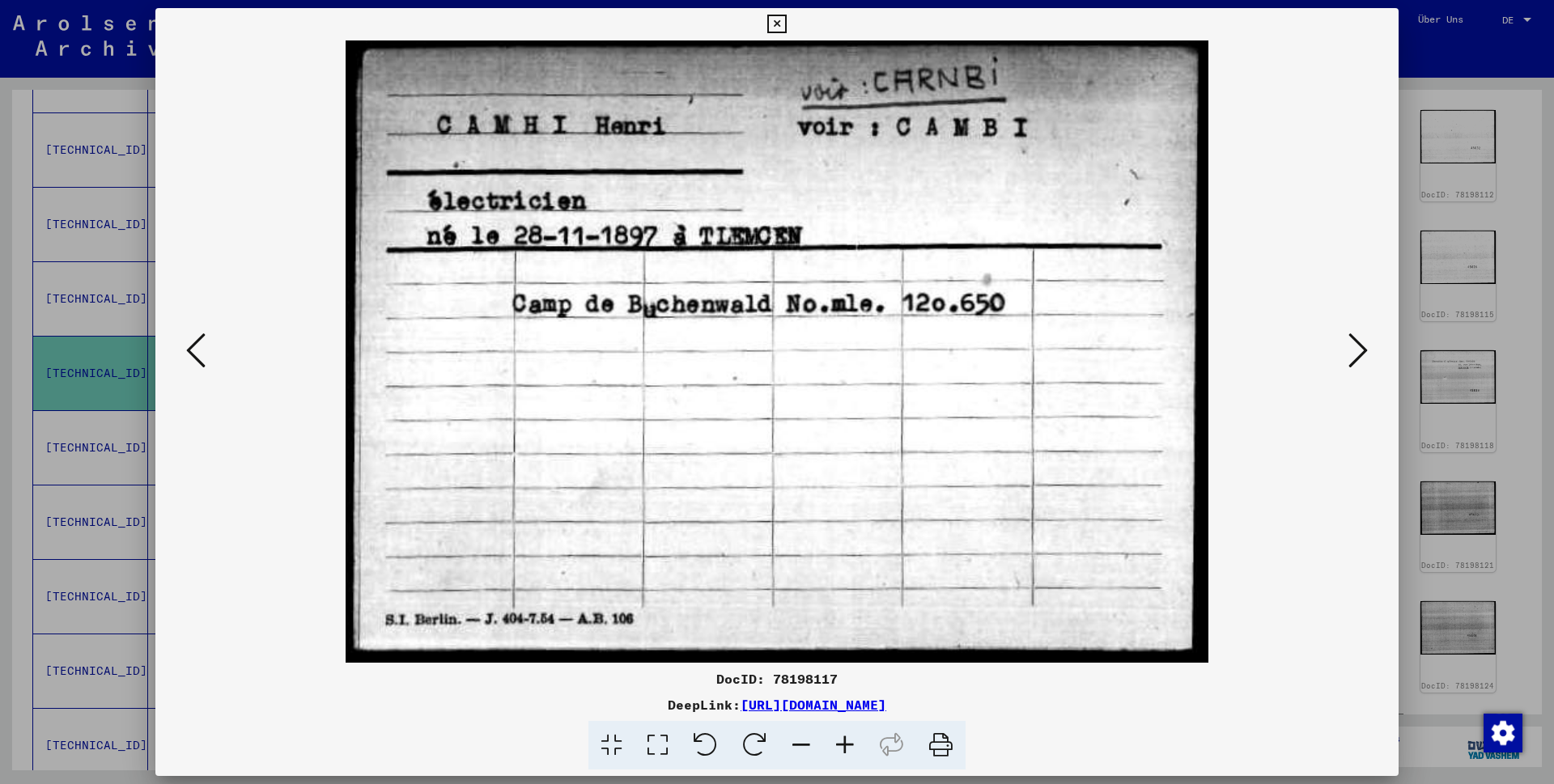
click at [194, 351] on icon at bounding box center [196, 350] width 20 height 39
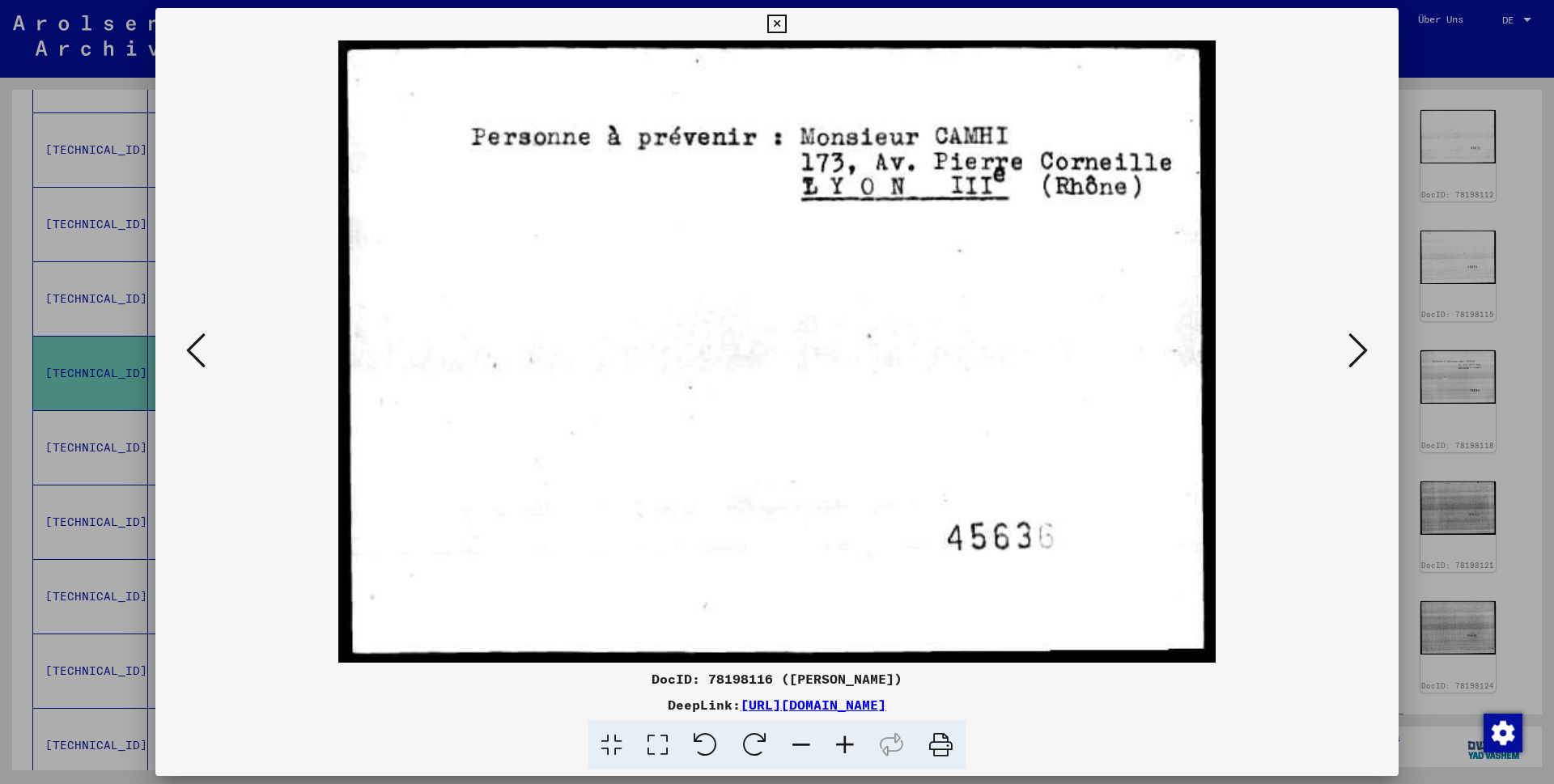
click at [194, 351] on icon at bounding box center [196, 350] width 20 height 39
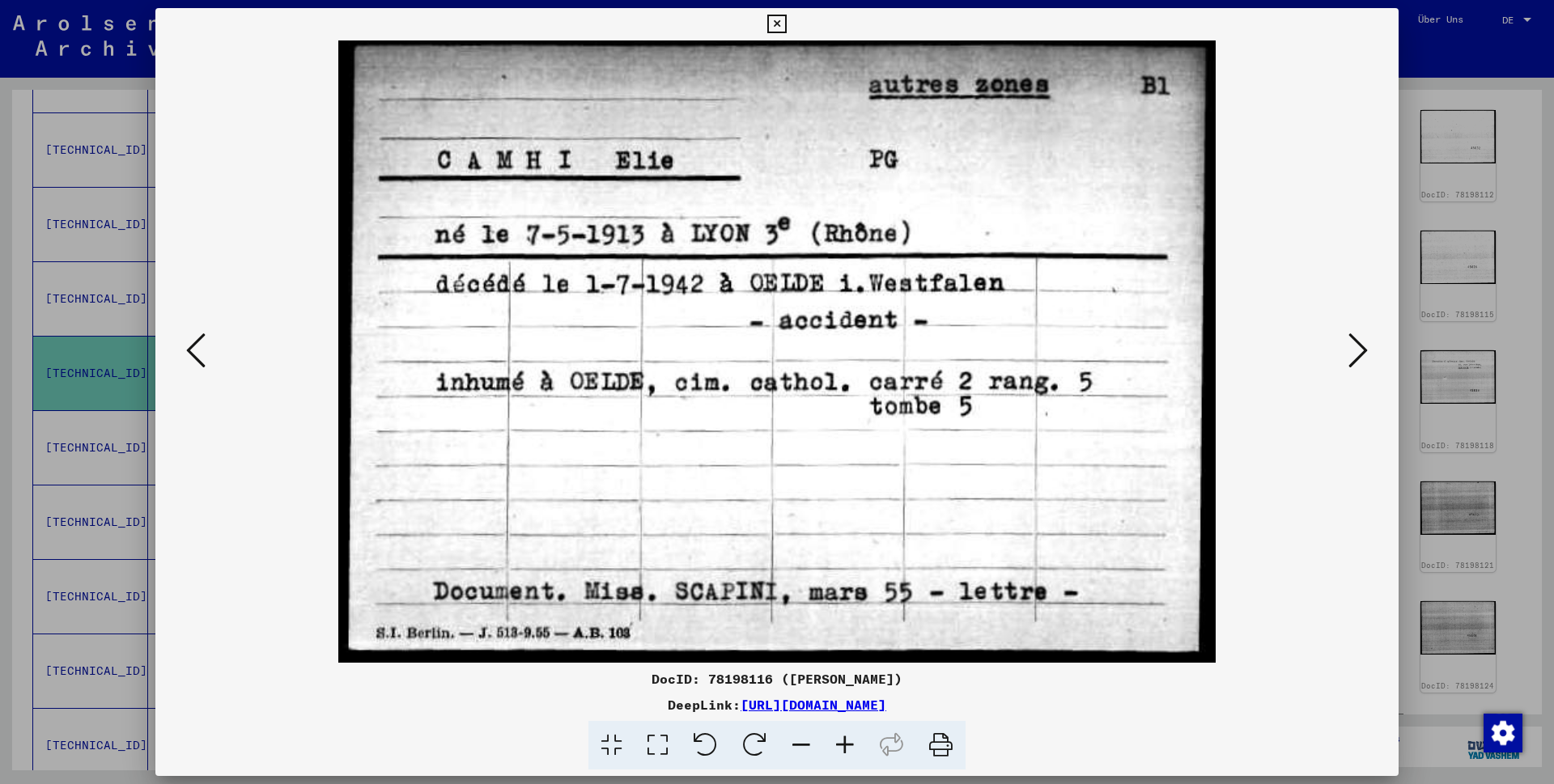
click at [194, 351] on icon at bounding box center [196, 350] width 20 height 39
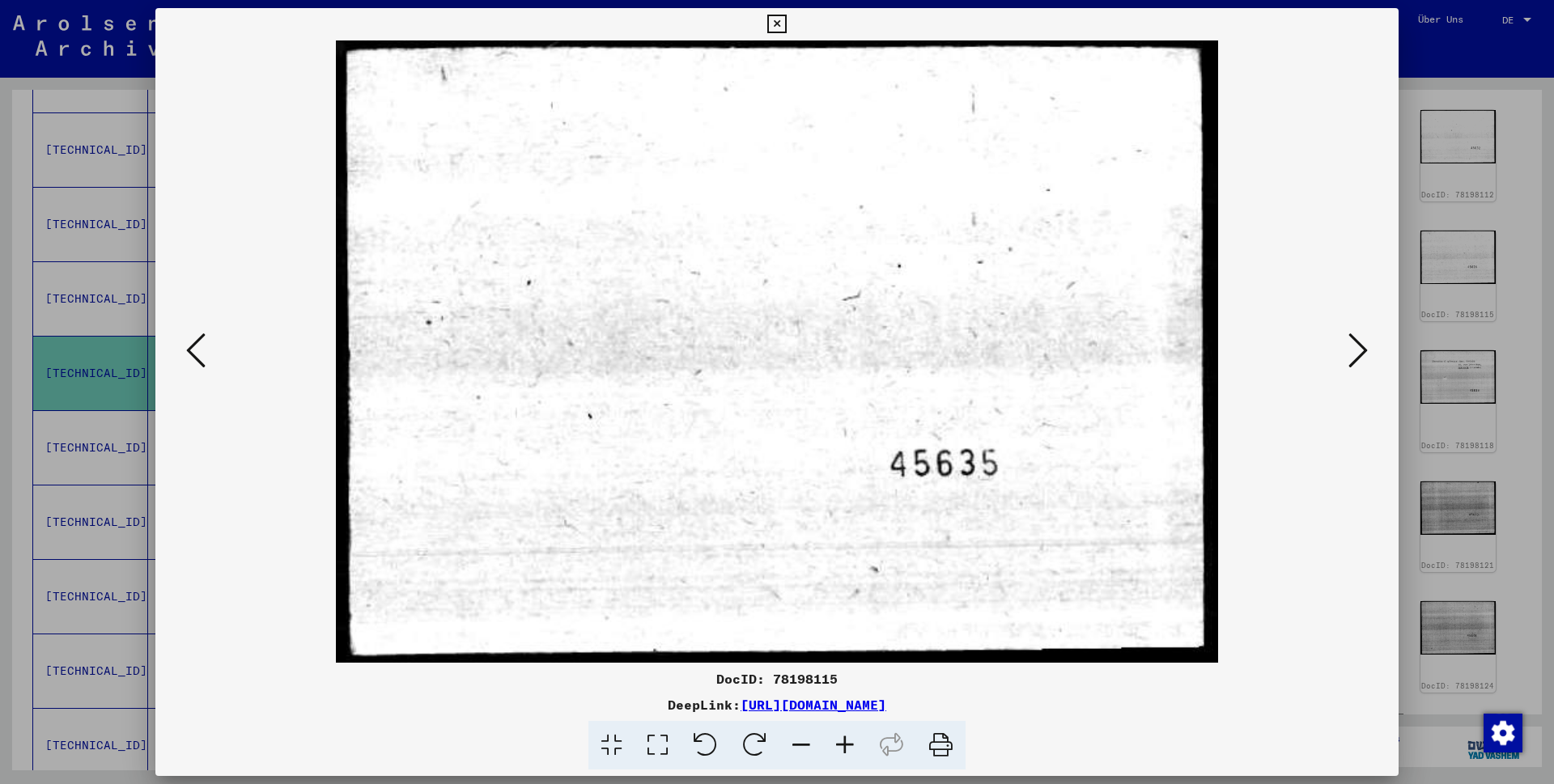
click at [194, 351] on icon at bounding box center [196, 350] width 20 height 39
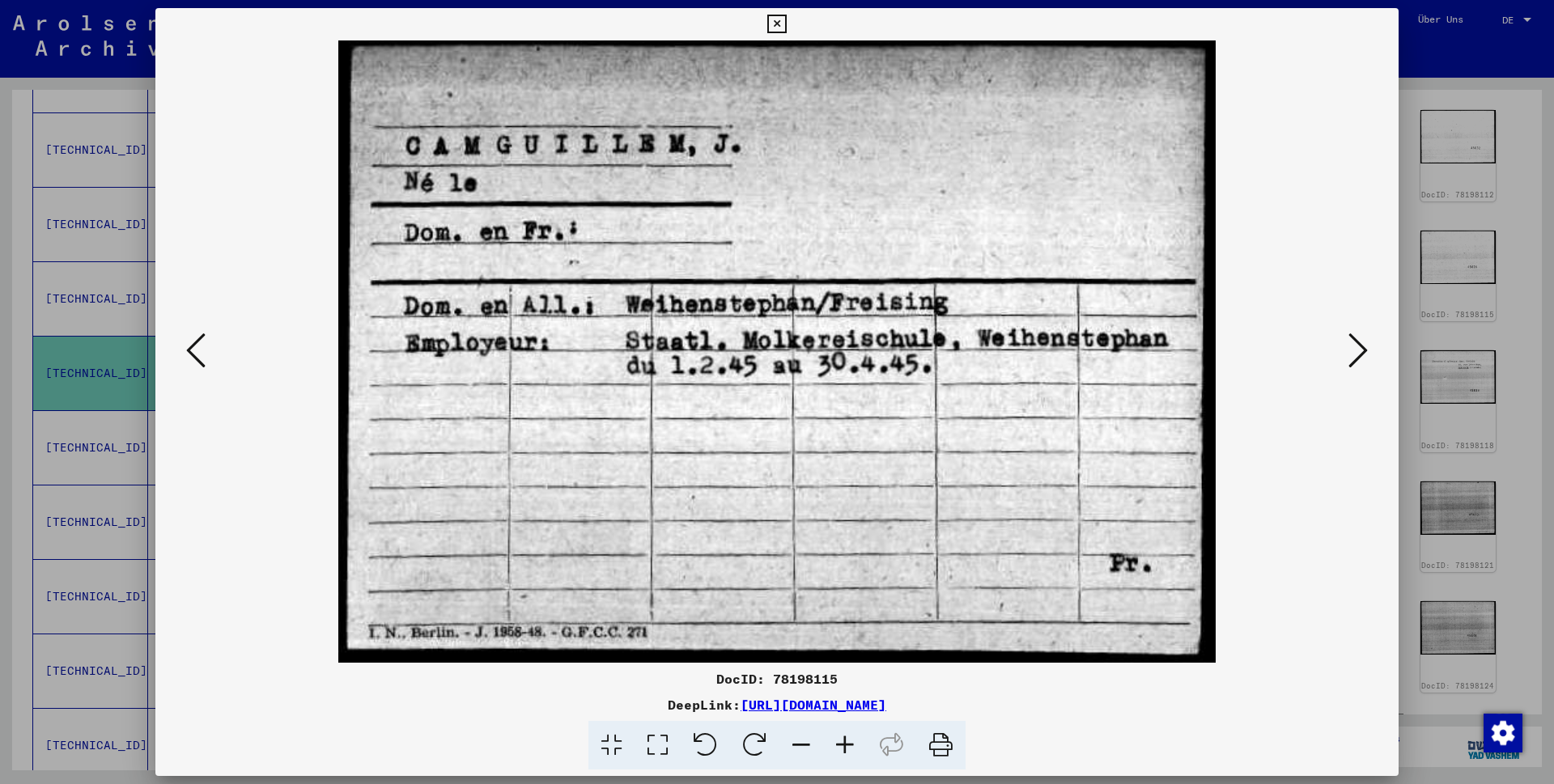
click at [194, 351] on icon at bounding box center [196, 350] width 20 height 39
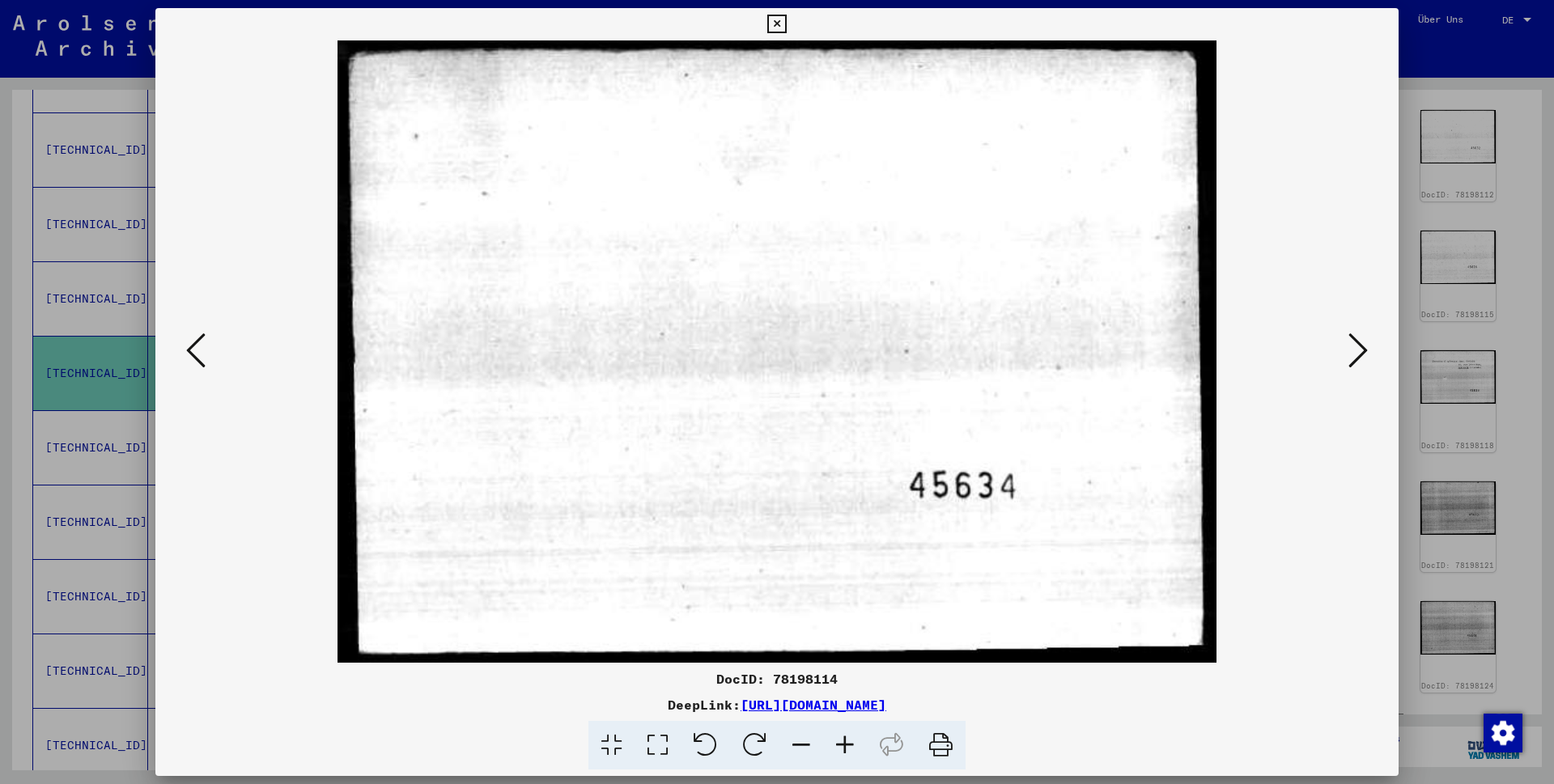
click at [194, 351] on icon at bounding box center [196, 350] width 20 height 39
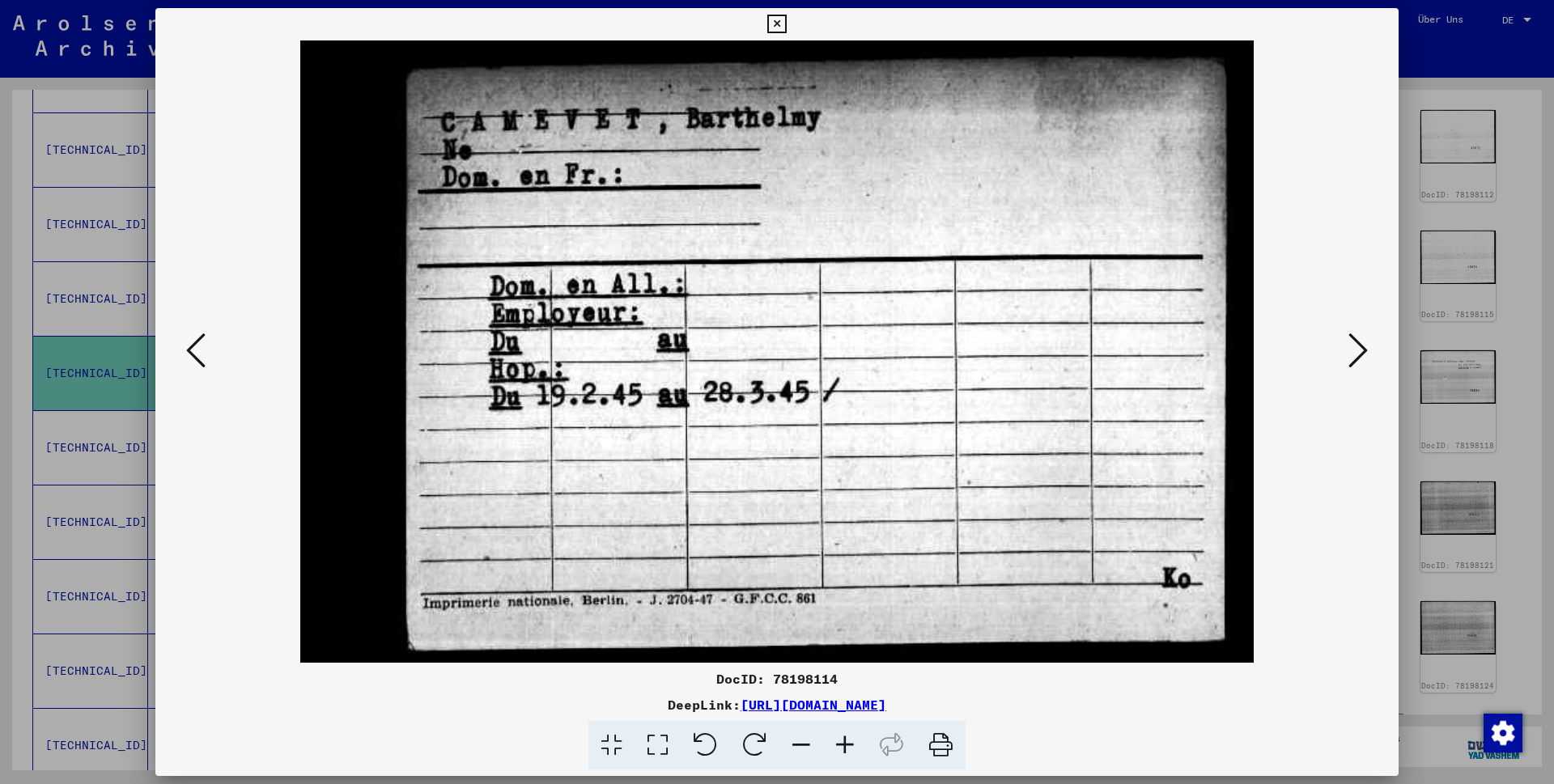
click at [195, 351] on icon at bounding box center [196, 350] width 20 height 39
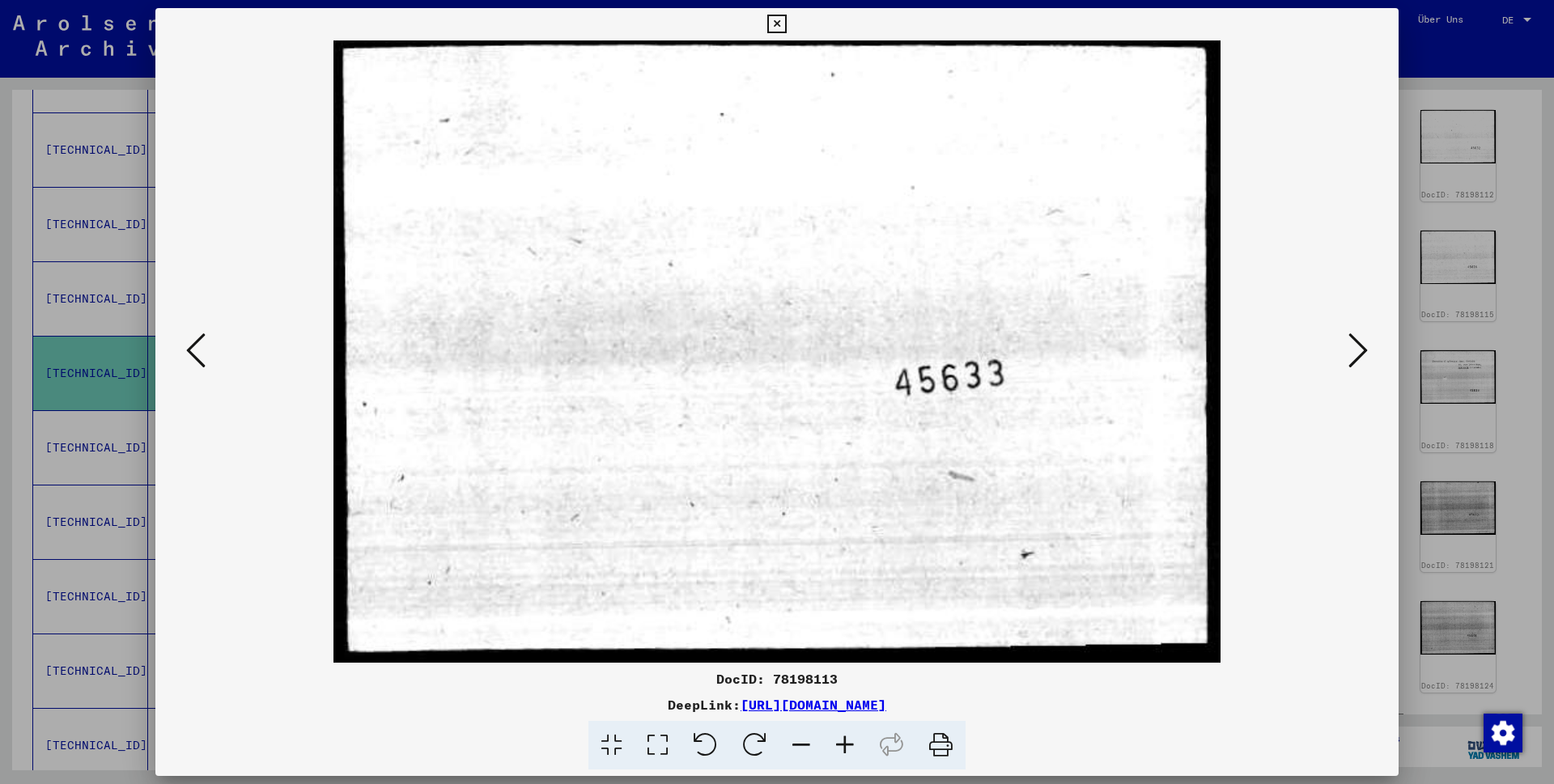
click at [195, 351] on icon at bounding box center [196, 350] width 20 height 39
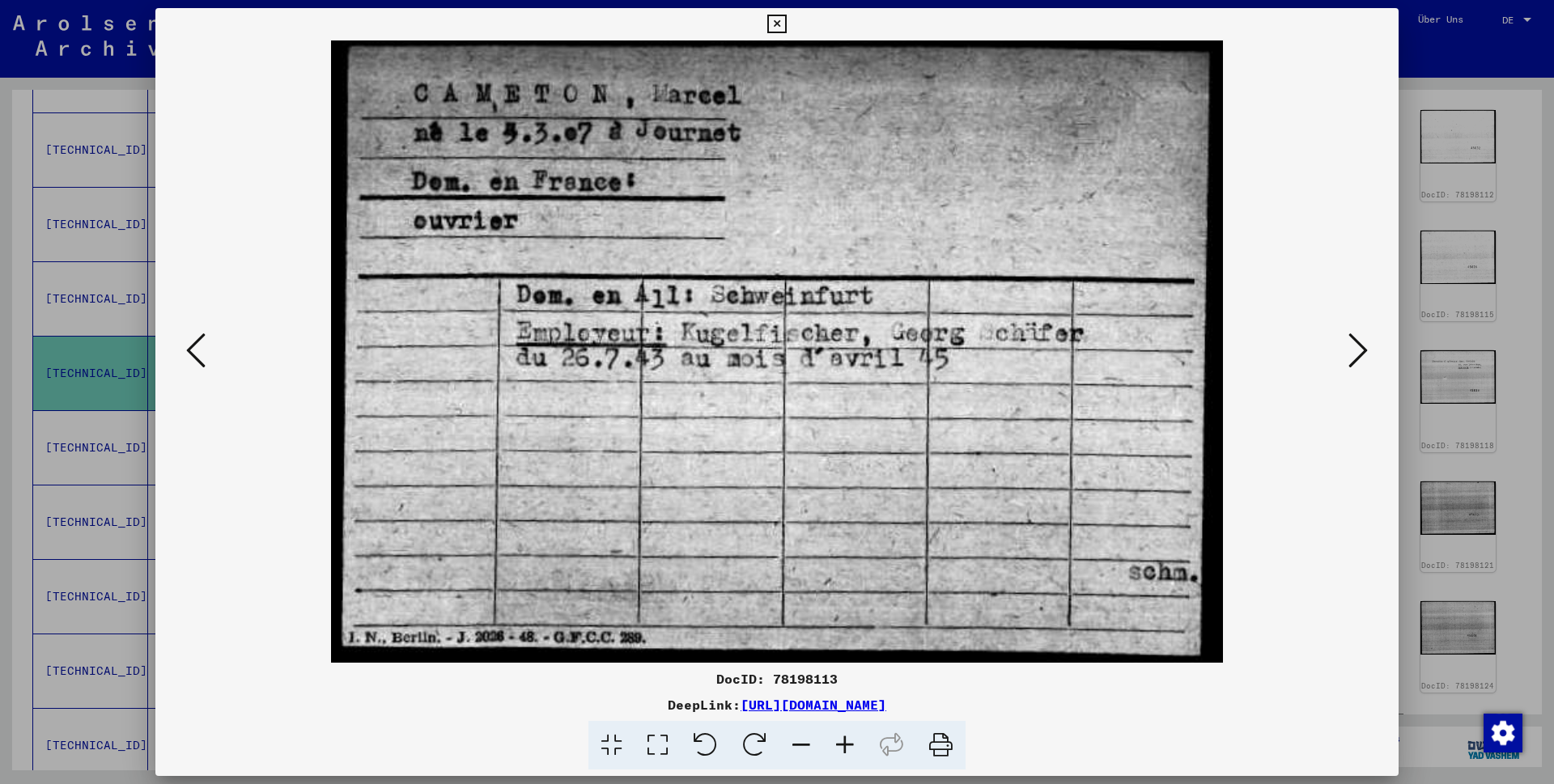
click at [1363, 348] on icon at bounding box center [1358, 350] width 20 height 39
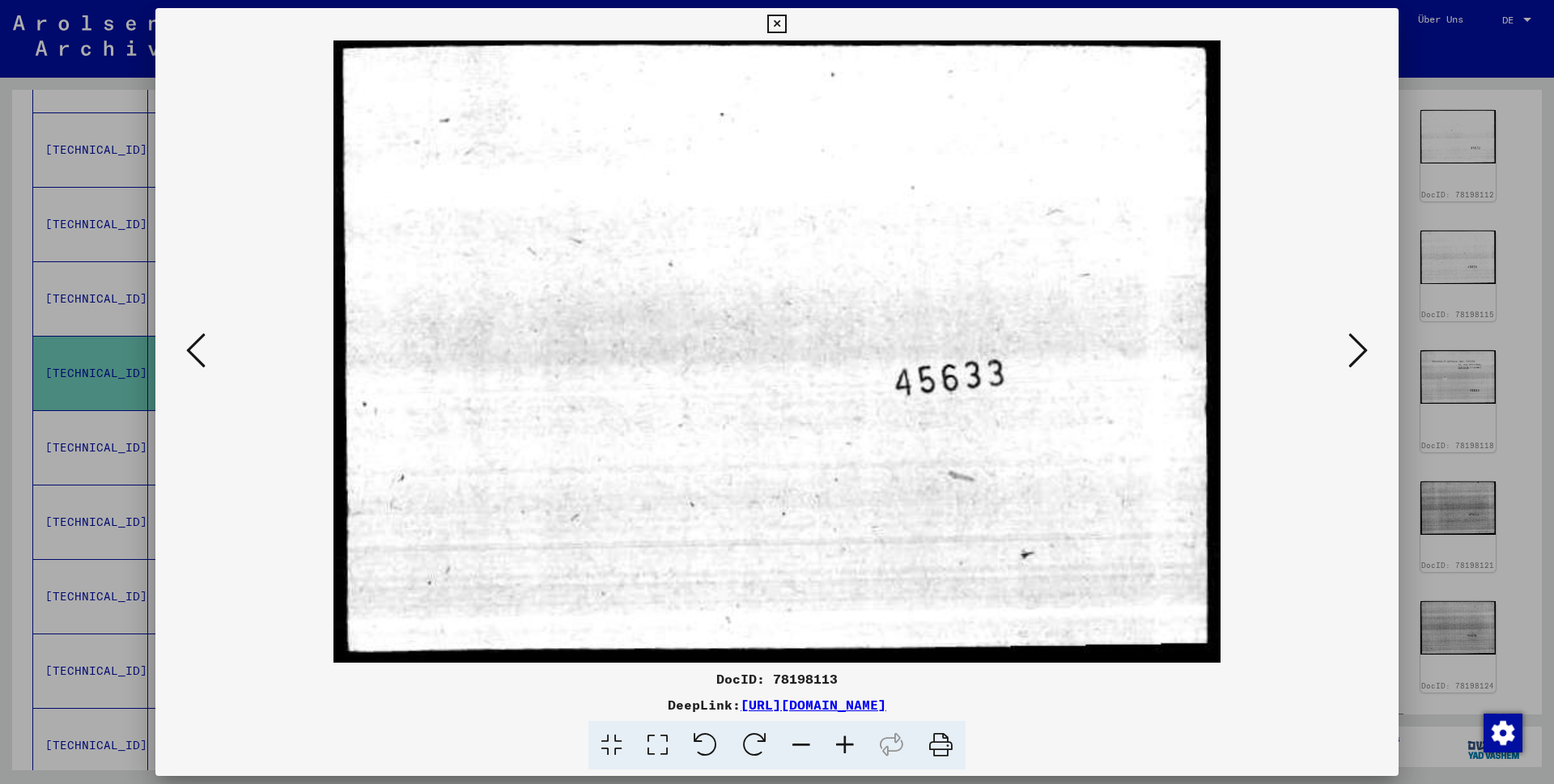
click at [1363, 348] on icon at bounding box center [1358, 350] width 20 height 39
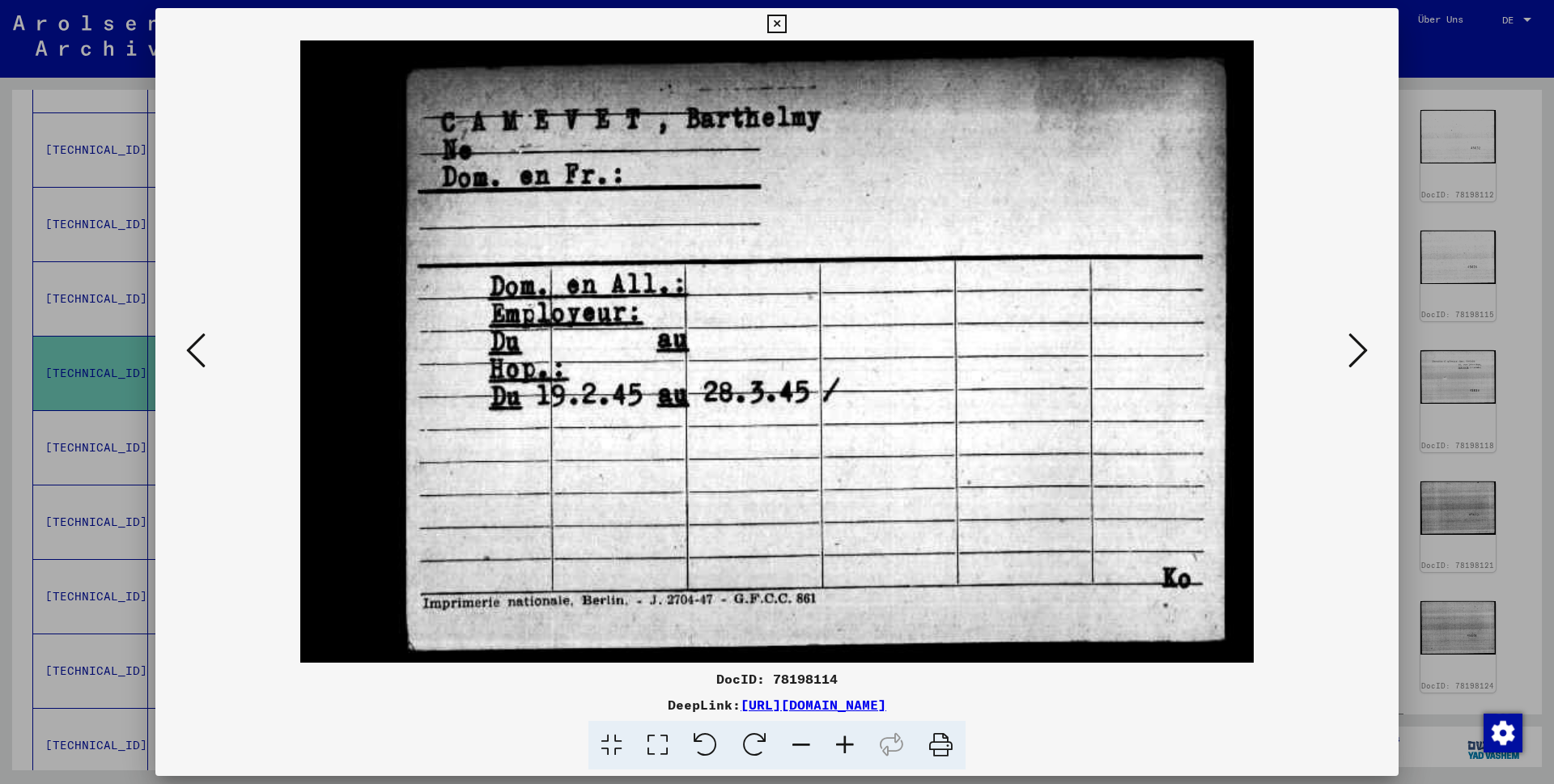
click at [1363, 348] on icon at bounding box center [1358, 350] width 20 height 39
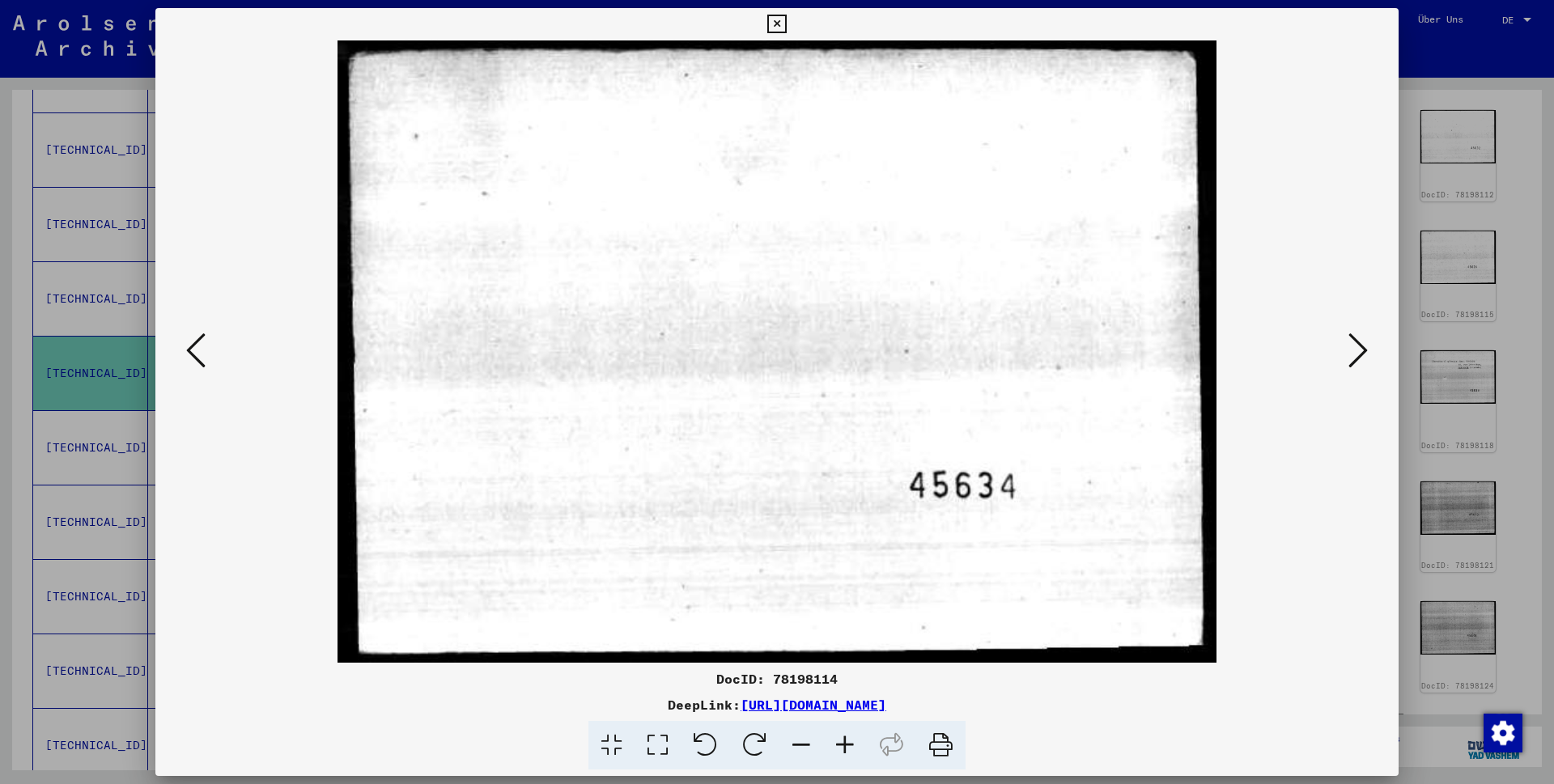
click at [1363, 348] on icon at bounding box center [1358, 350] width 20 height 39
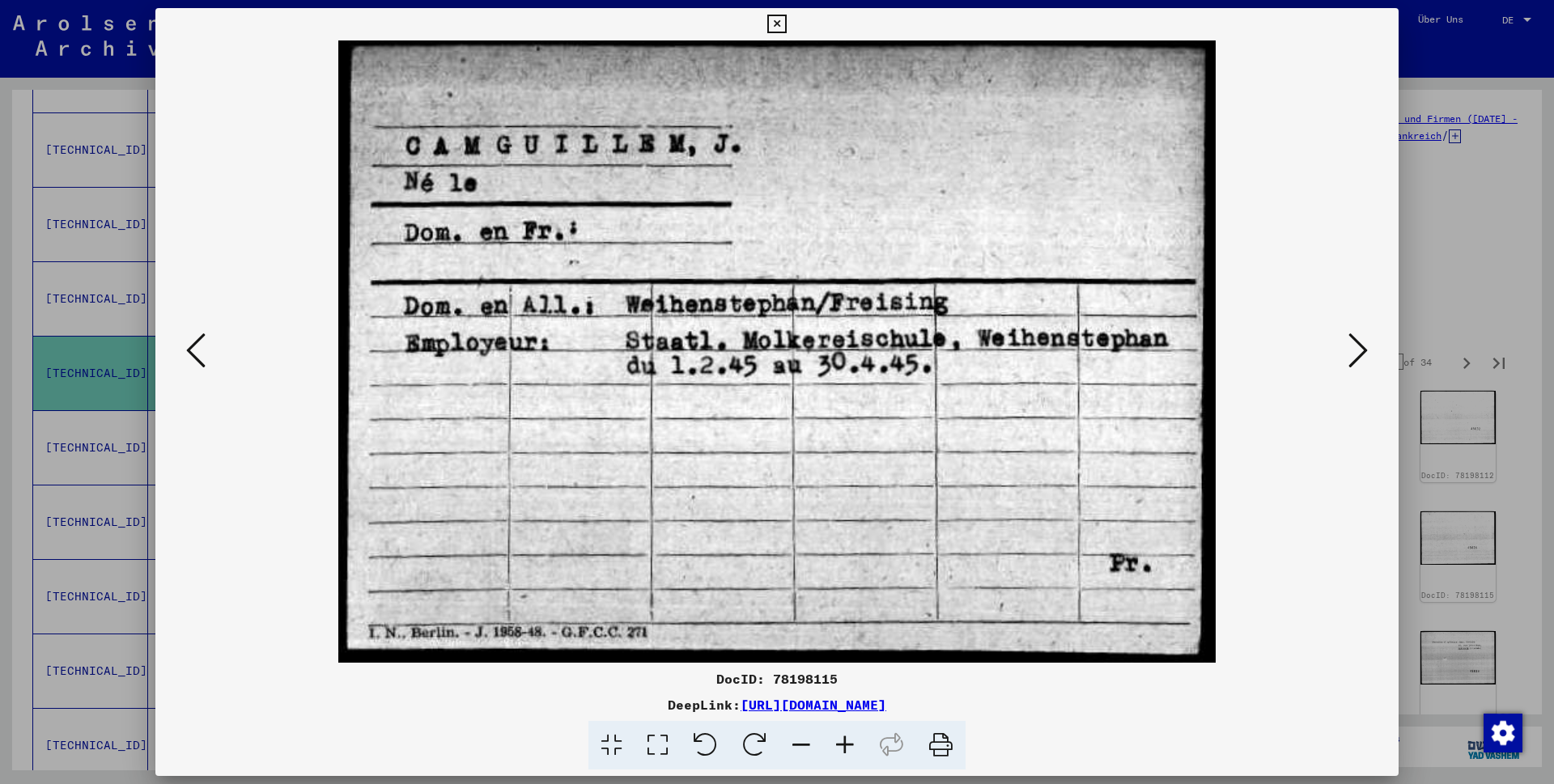
scroll to position [281, 0]
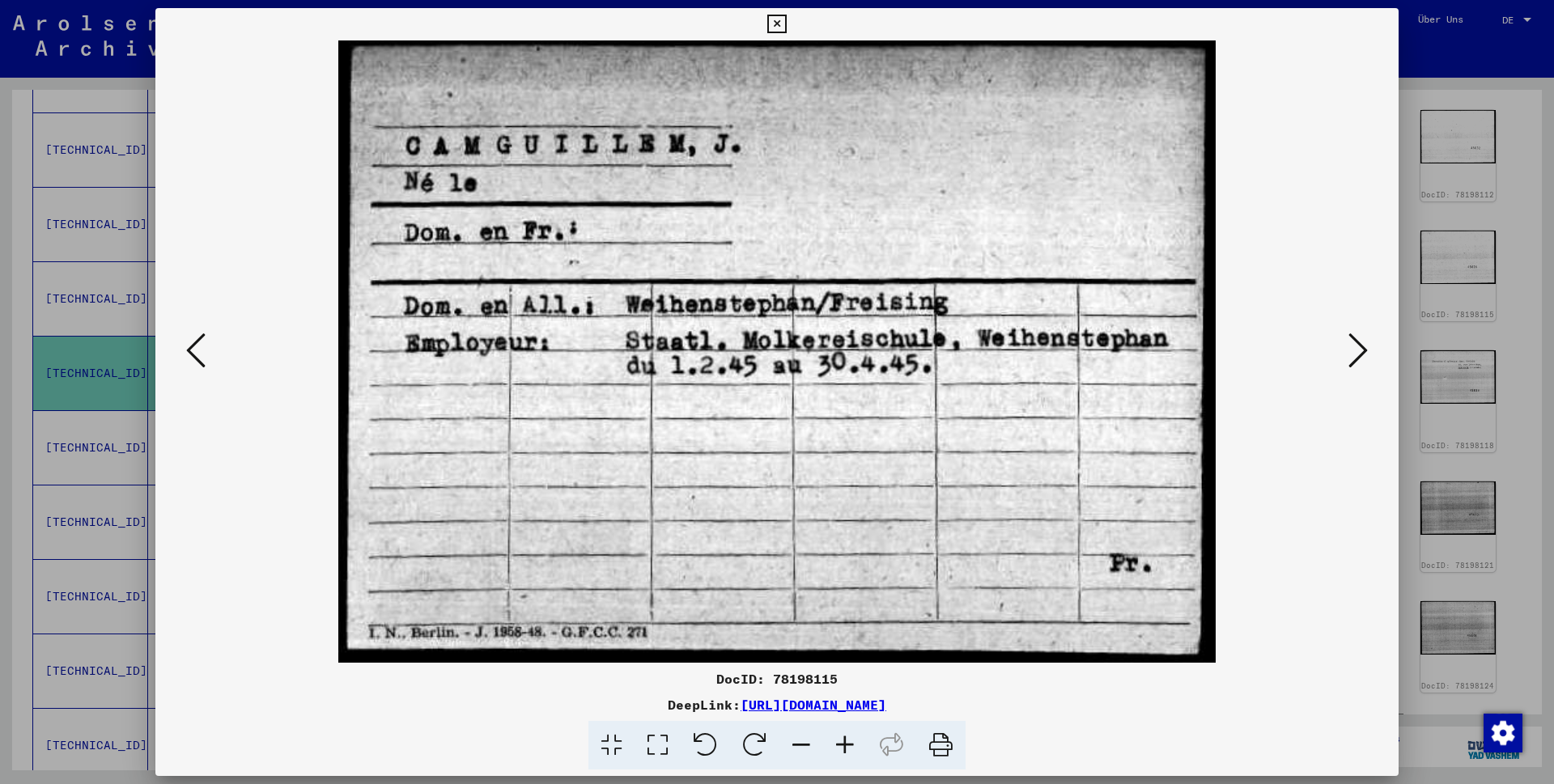
click at [786, 21] on icon at bounding box center [777, 24] width 19 height 20
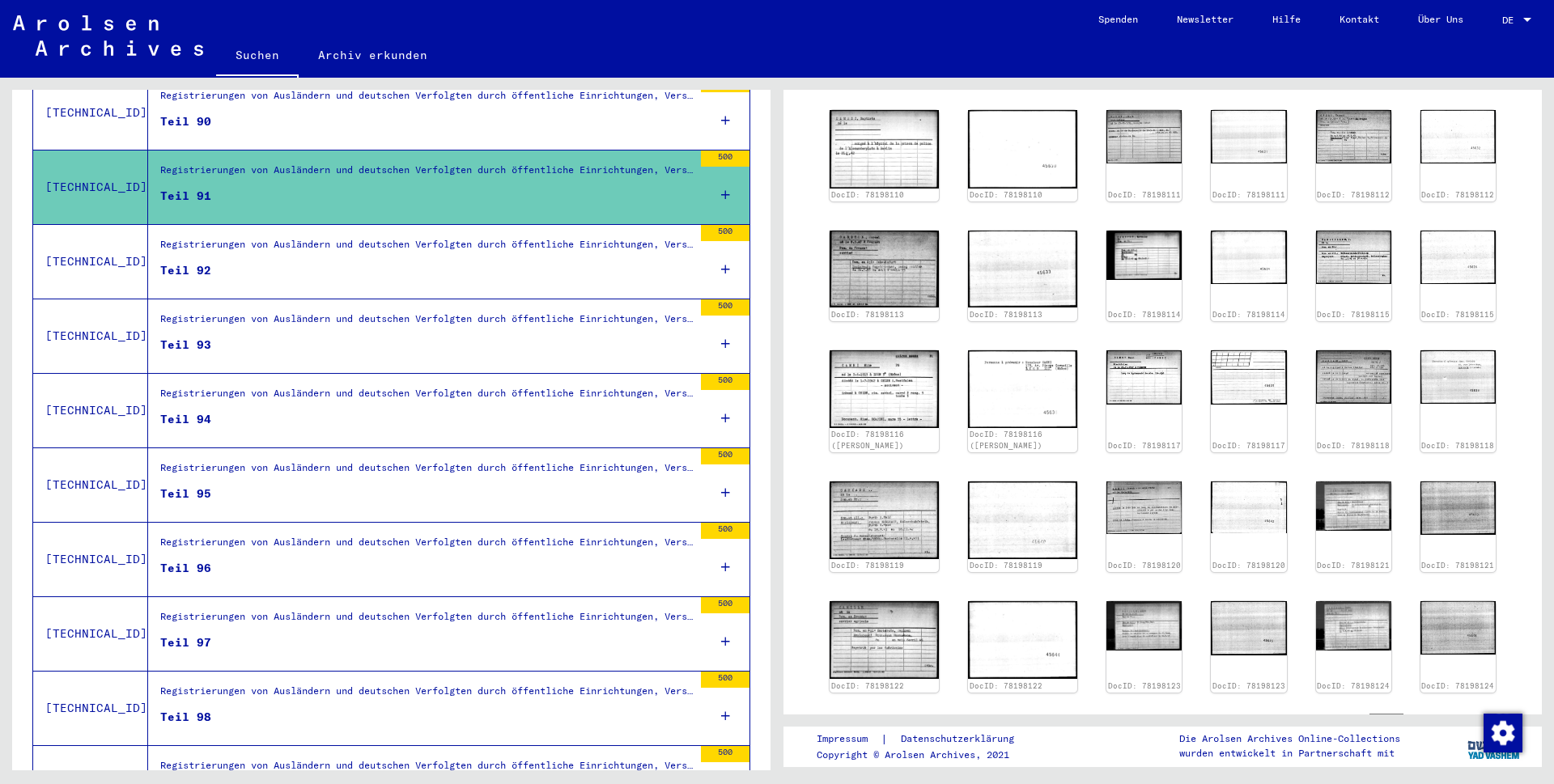
scroll to position [1218, 0]
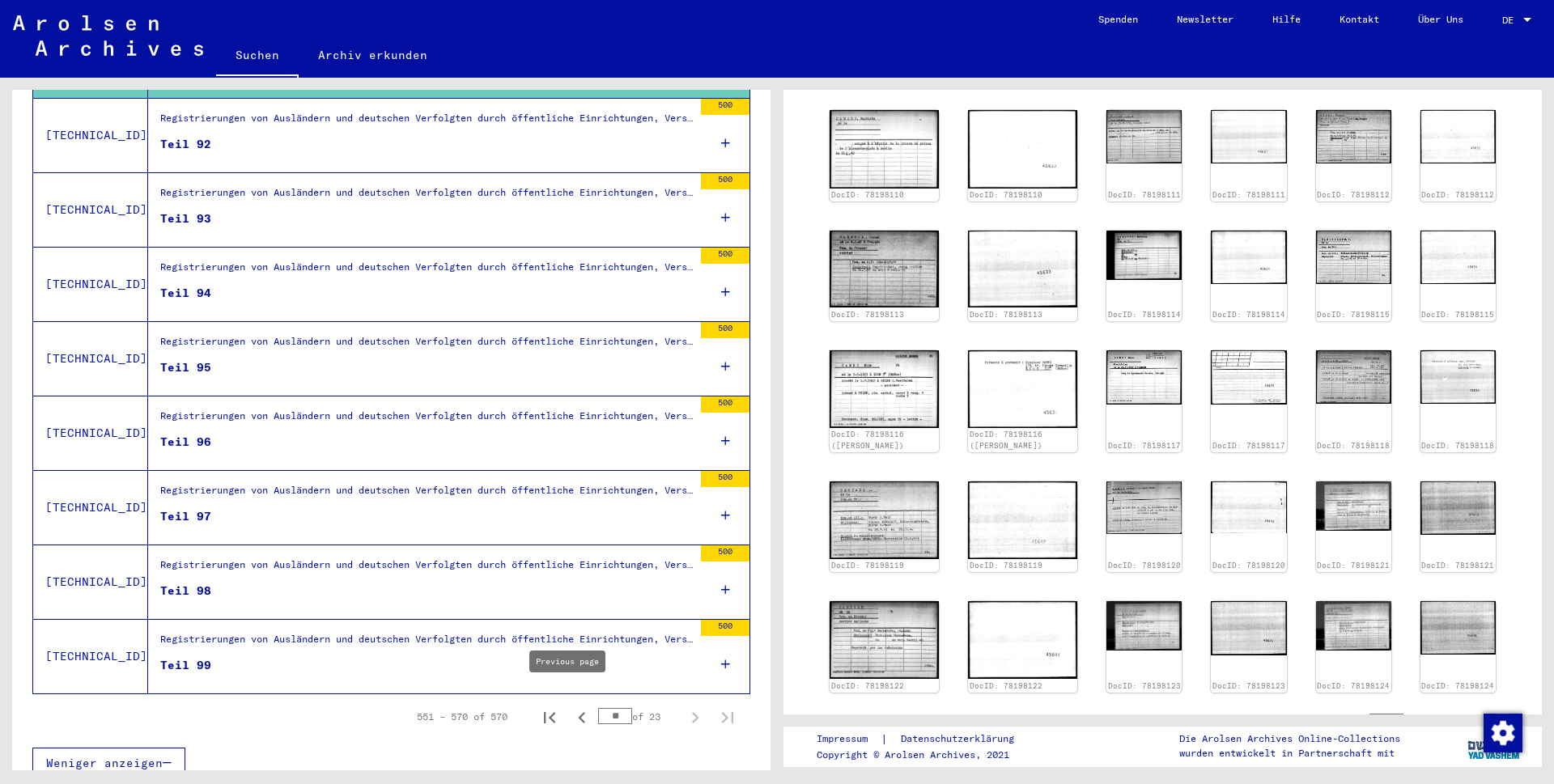
click at [578, 712] on icon "Previous page" at bounding box center [580, 718] width 7 height 12
type input "**"
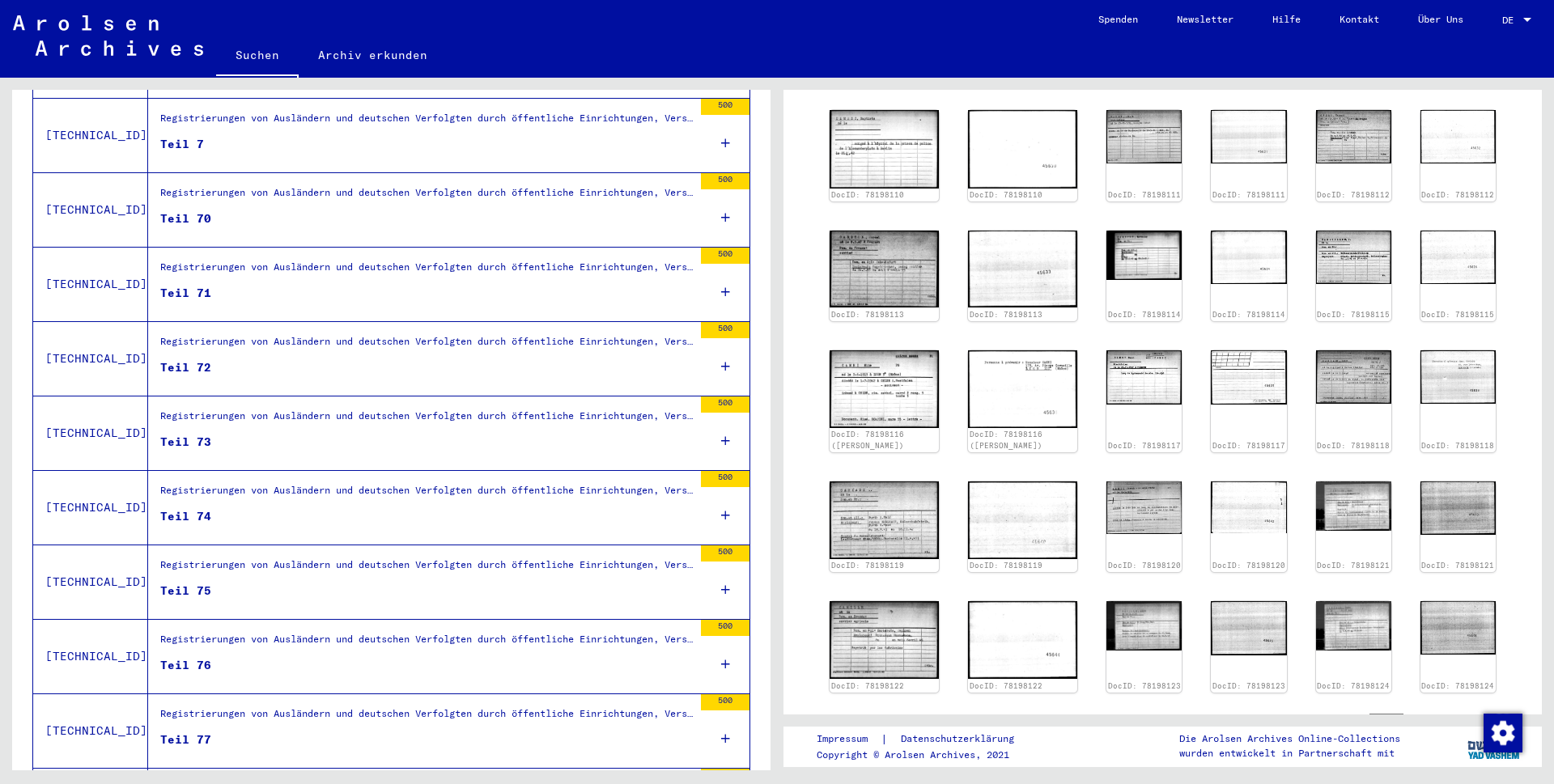
click at [173, 136] on div "Teil 7" at bounding box center [181, 143] width 44 height 17
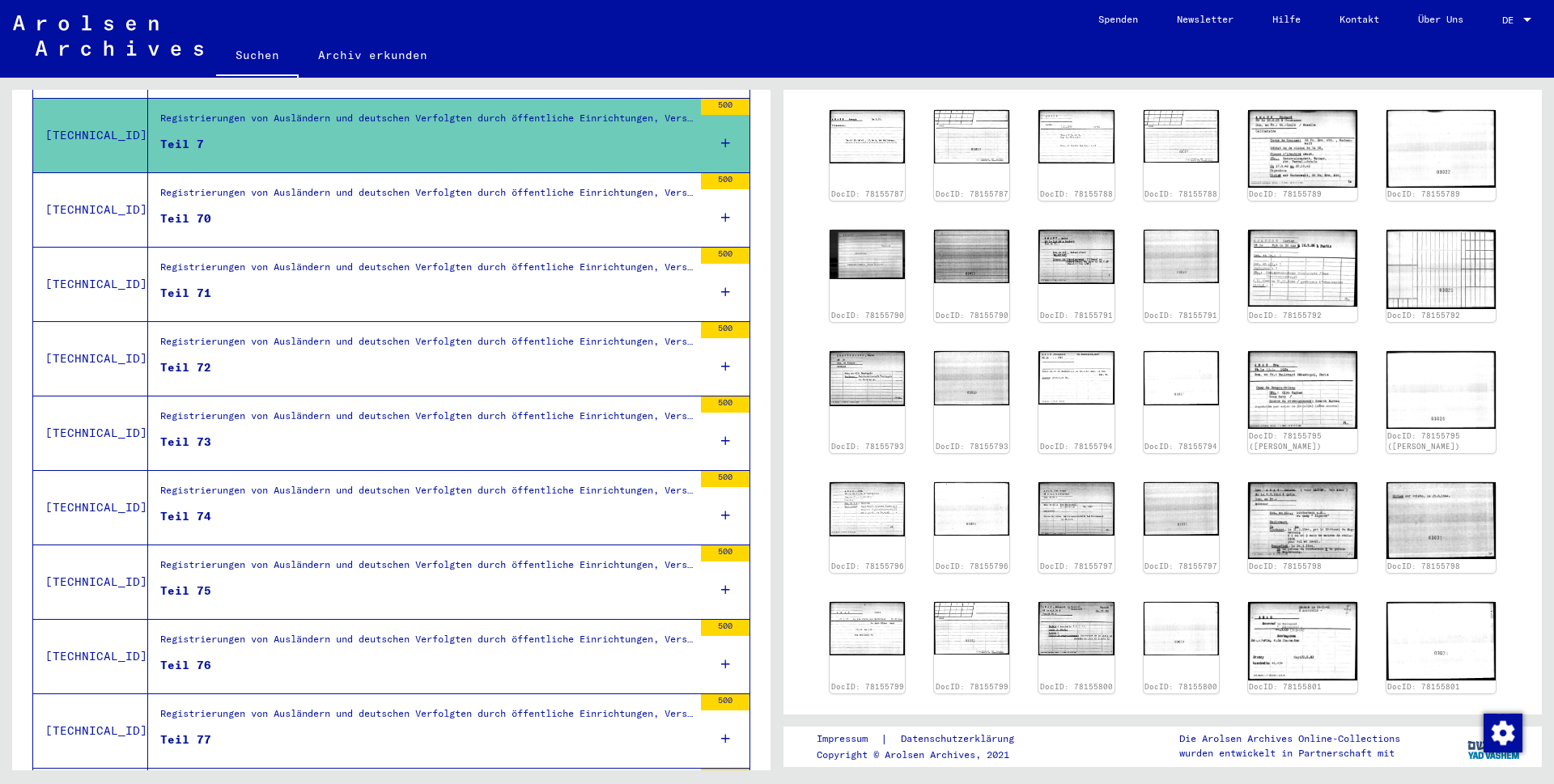
scroll to position [281, 0]
click at [1327, 486] on img at bounding box center [1302, 521] width 115 height 80
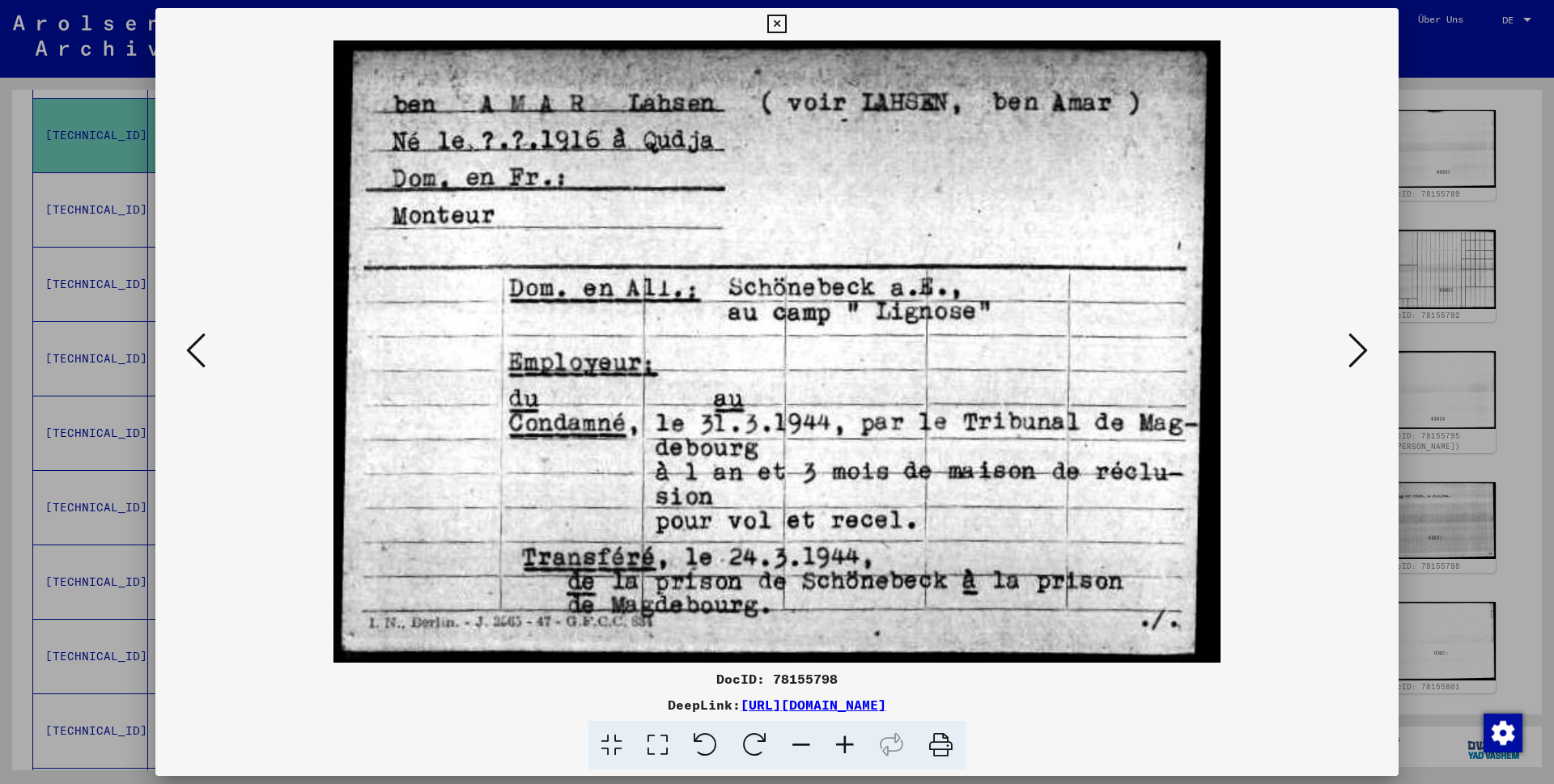
drag, startPoint x: 1381, startPoint y: 20, endPoint x: 1481, endPoint y: 107, distance: 132.5
click at [786, 20] on icon at bounding box center [777, 24] width 19 height 20
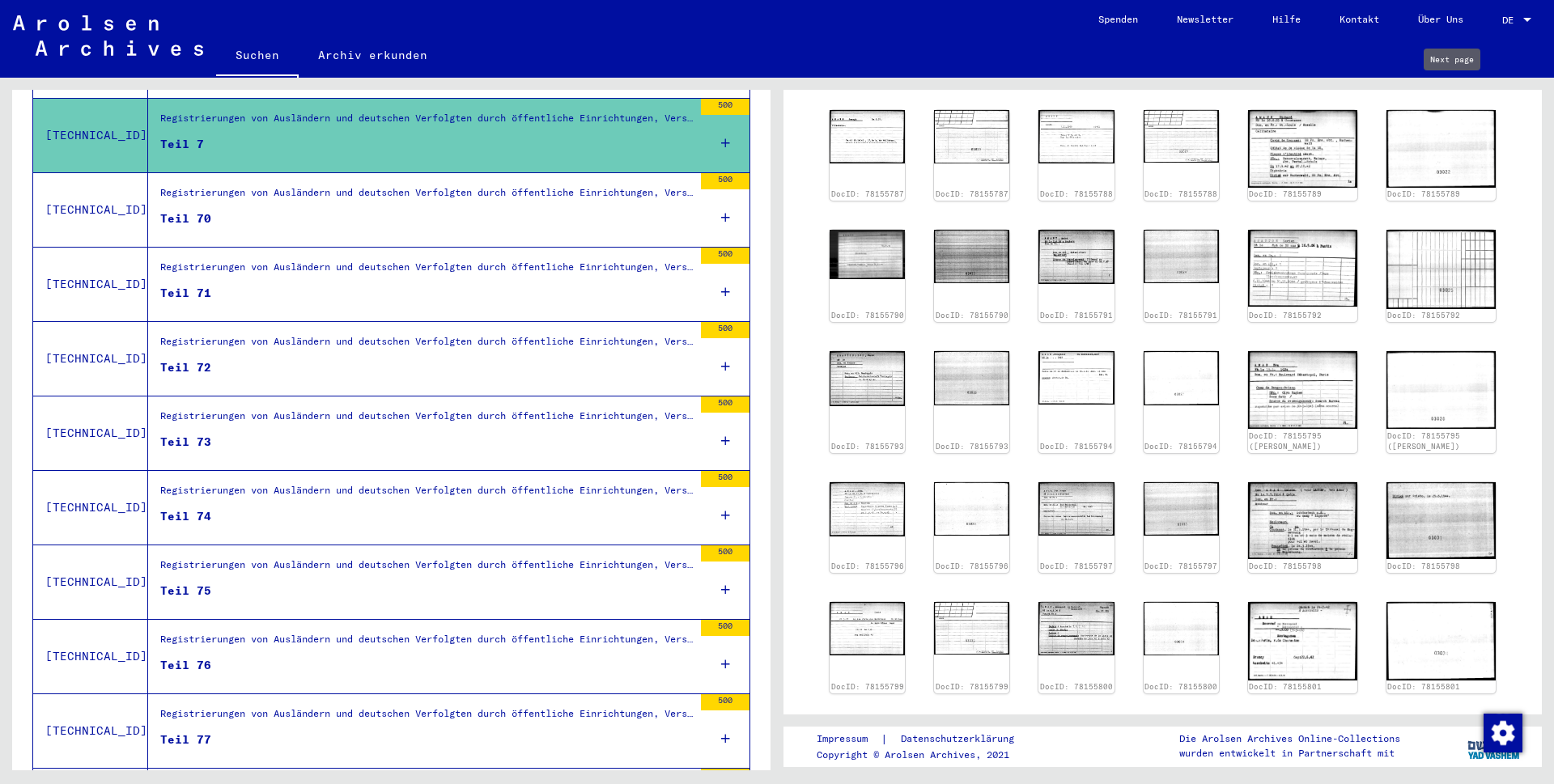
click at [1455, 94] on icon "Next page" at bounding box center [1466, 82] width 22 height 22
type input "*"
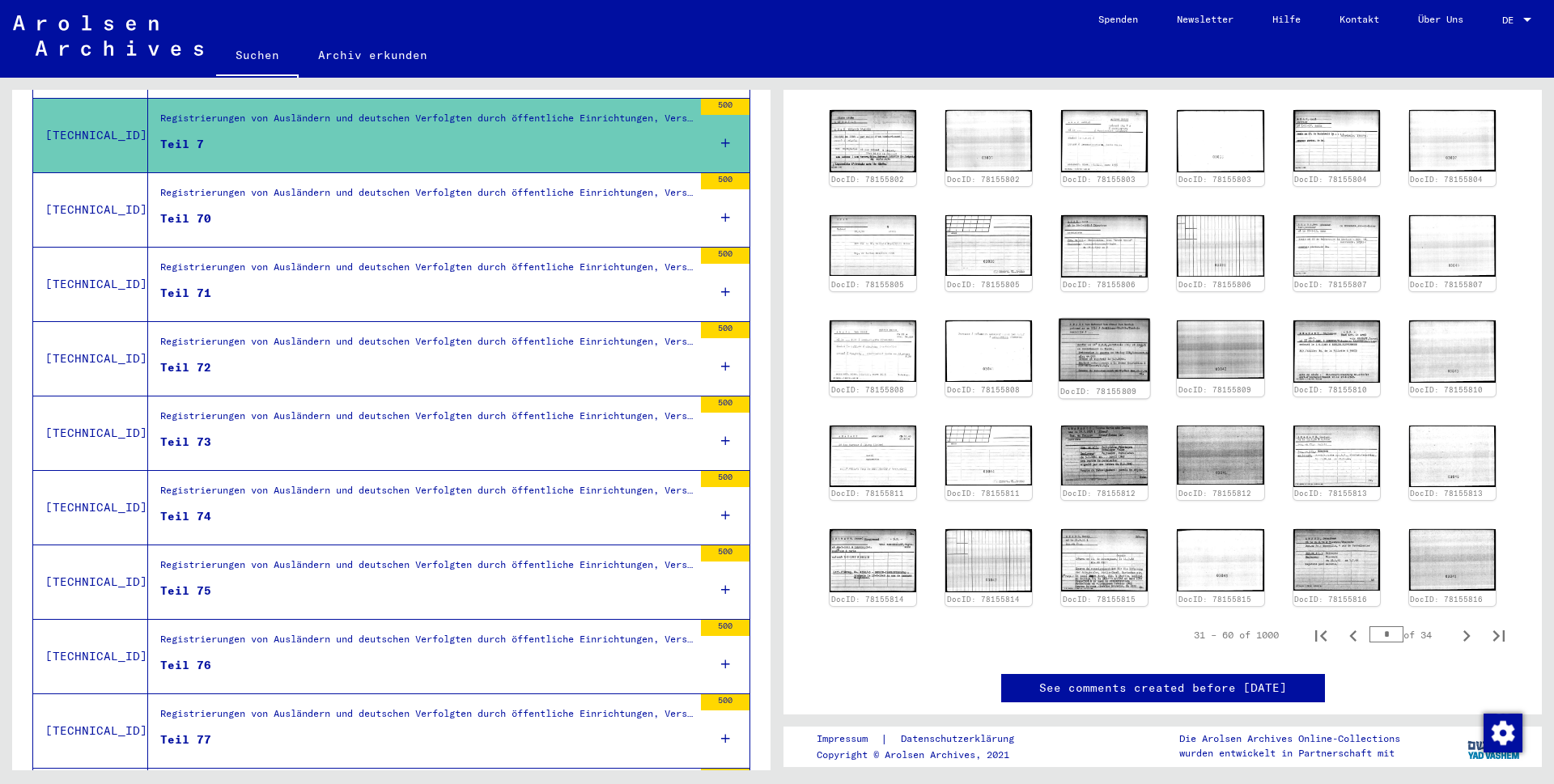
click at [1085, 374] on img at bounding box center [1105, 349] width 92 height 62
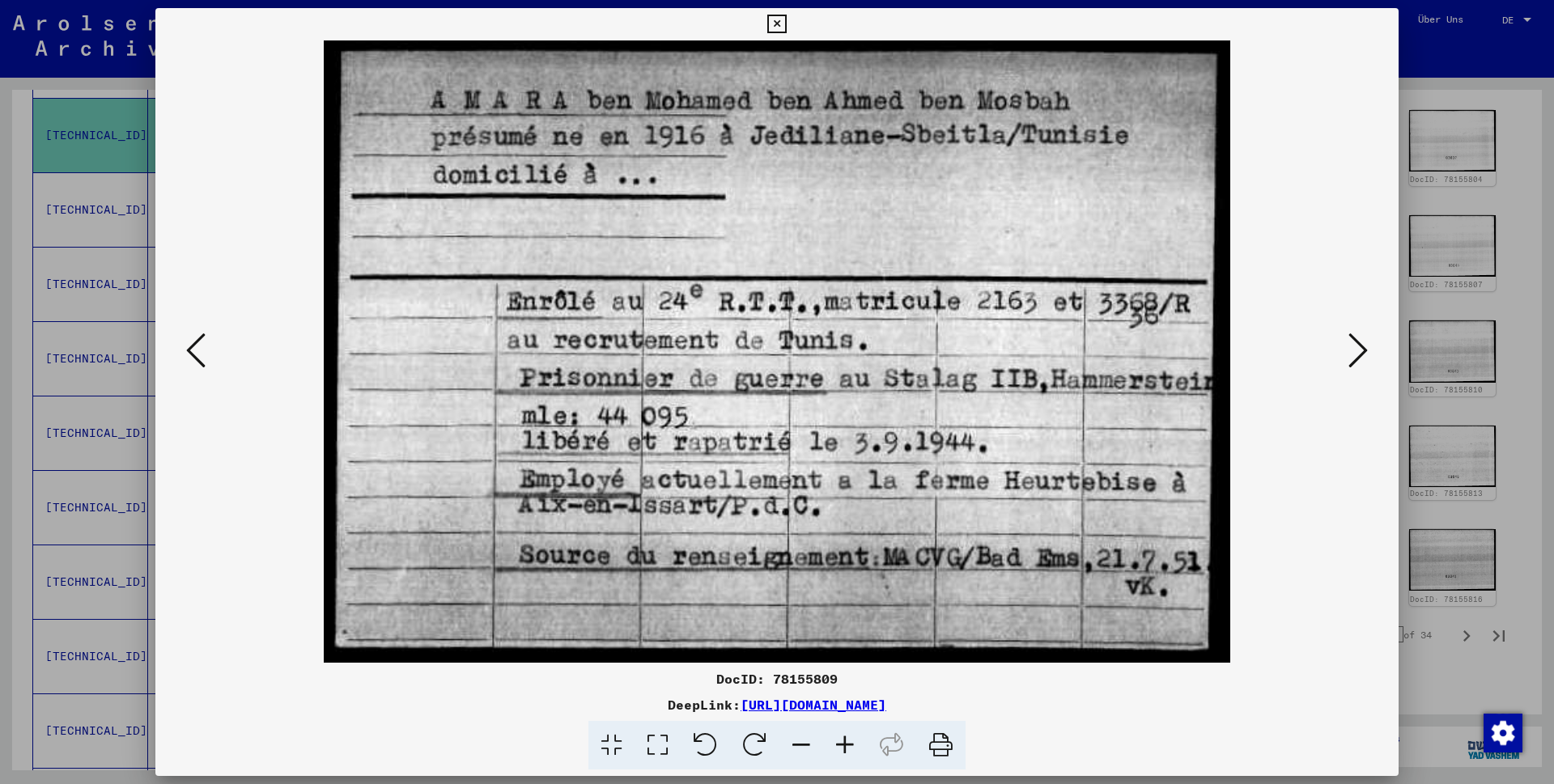
click at [786, 26] on icon at bounding box center [777, 24] width 19 height 20
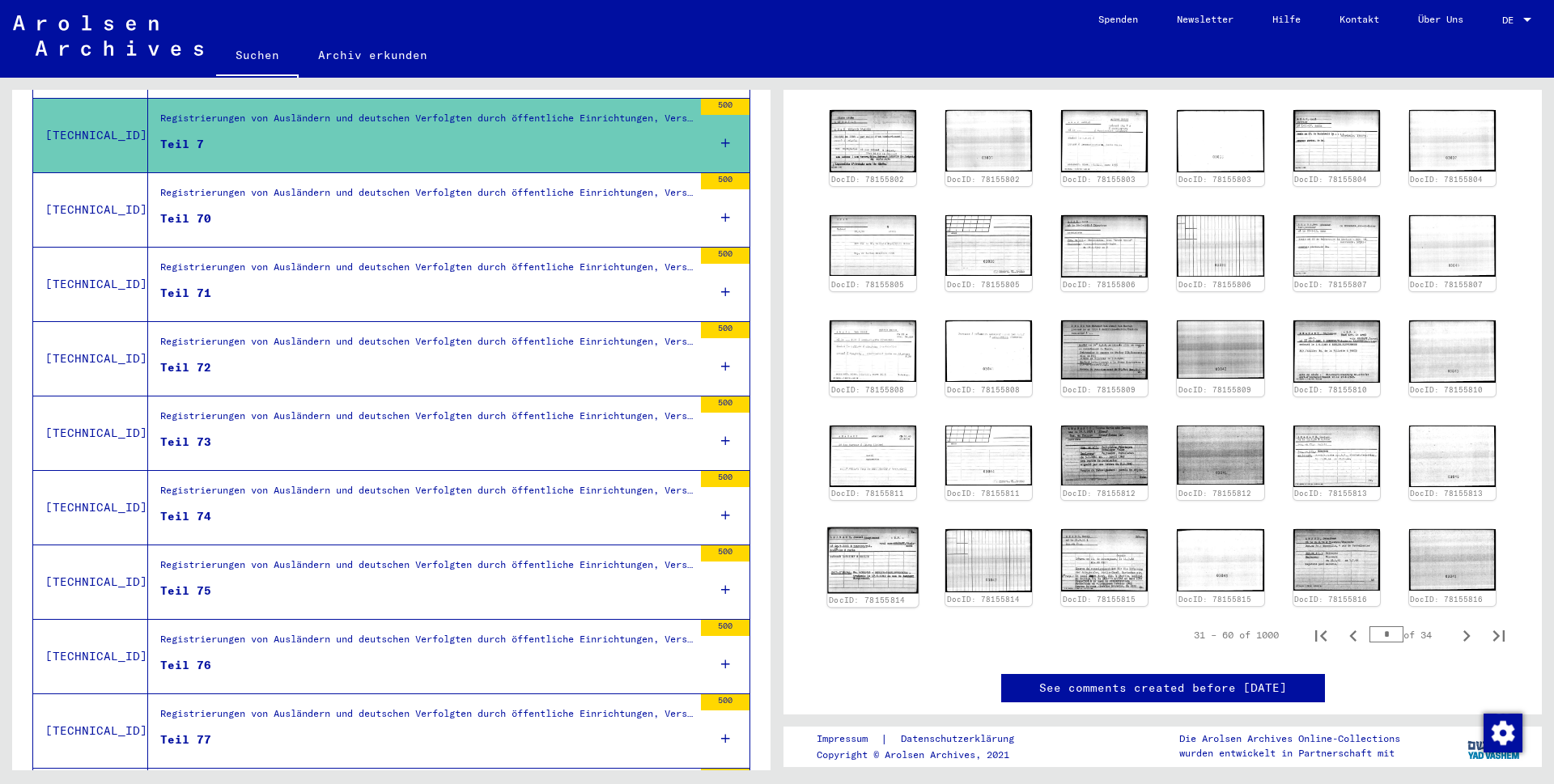
click at [843, 566] on img at bounding box center [873, 561] width 92 height 66
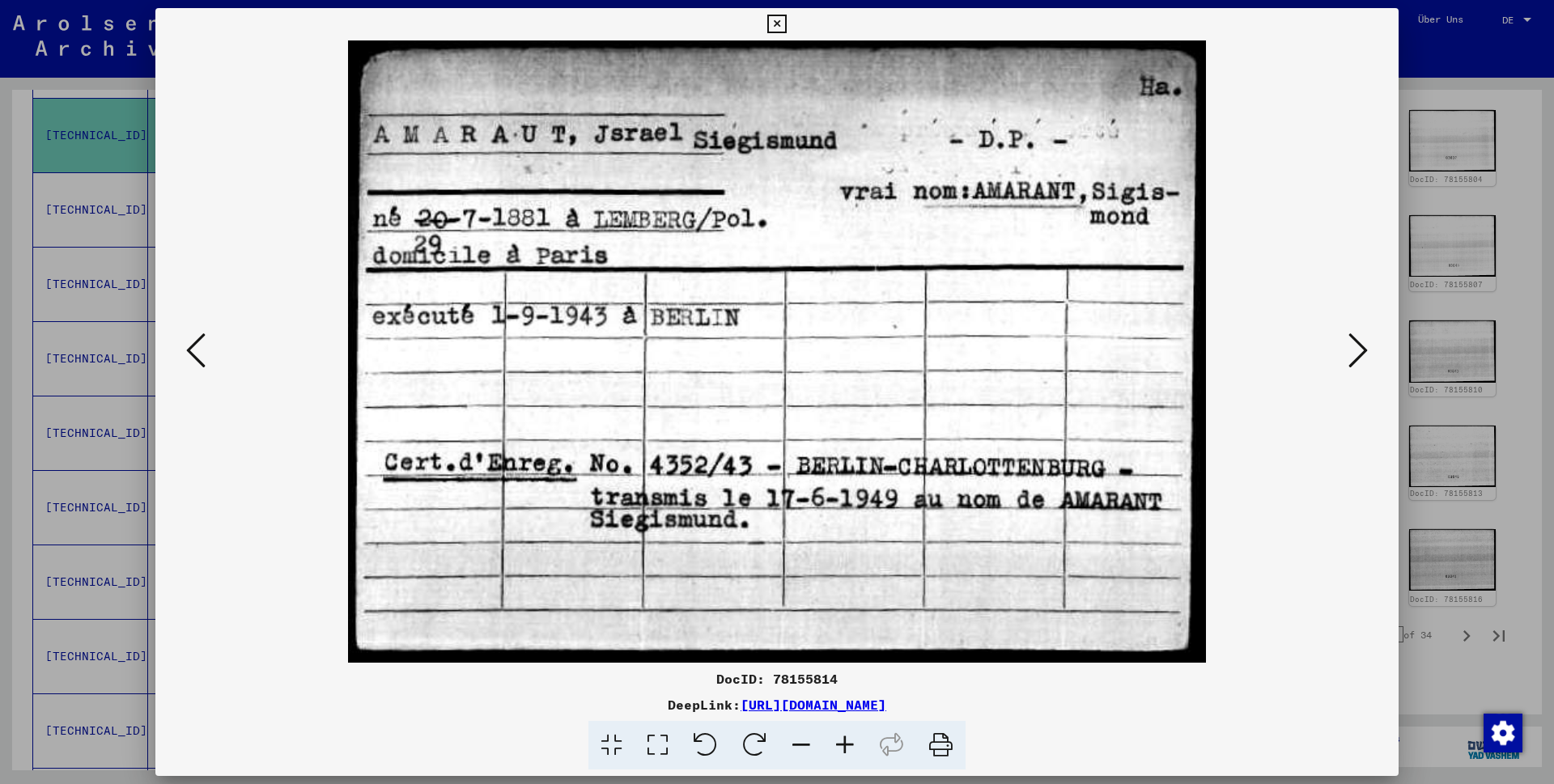
click at [786, 20] on icon at bounding box center [777, 24] width 19 height 20
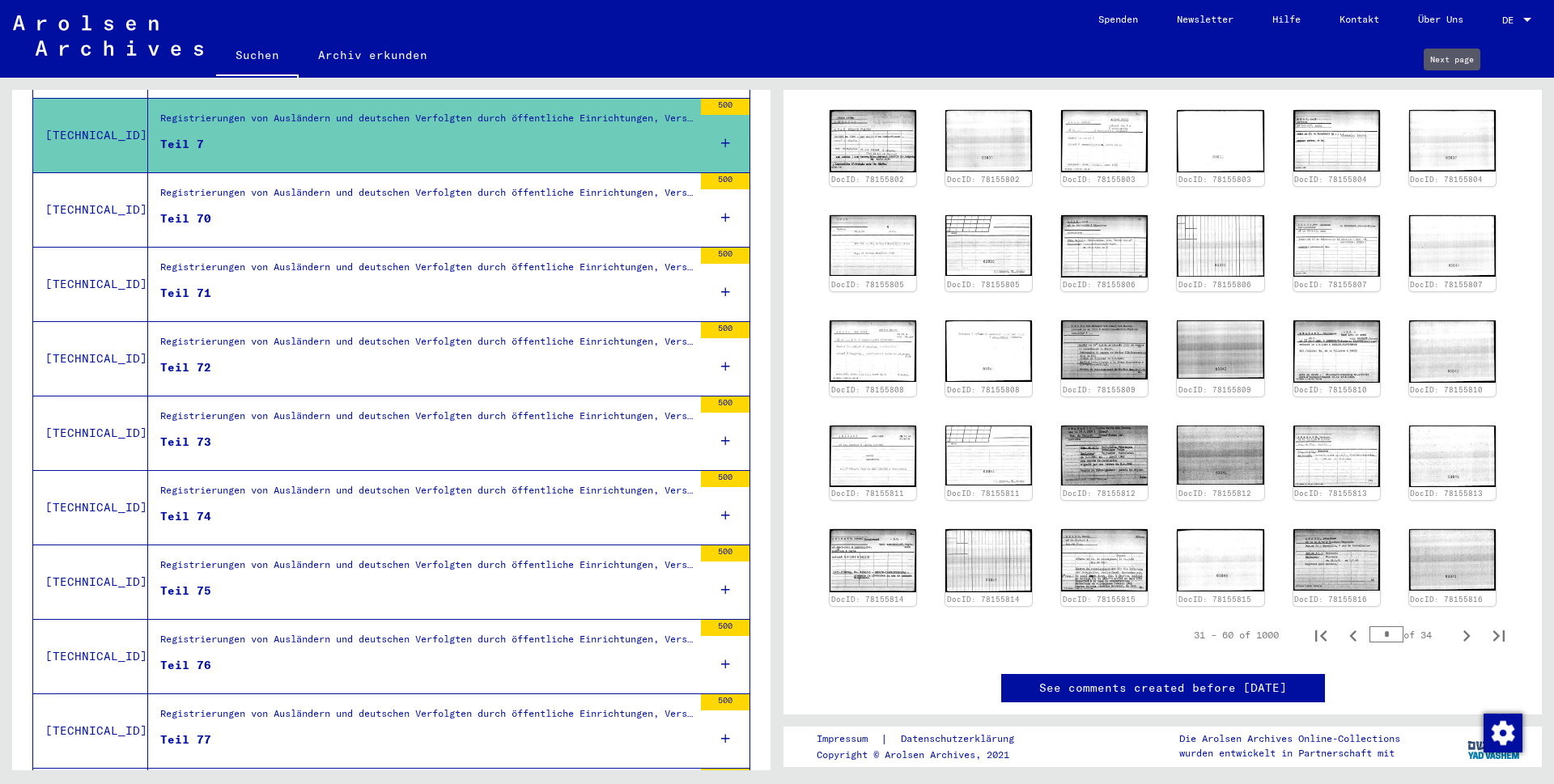
click at [1455, 94] on icon "Next page" at bounding box center [1466, 82] width 22 height 22
type input "*"
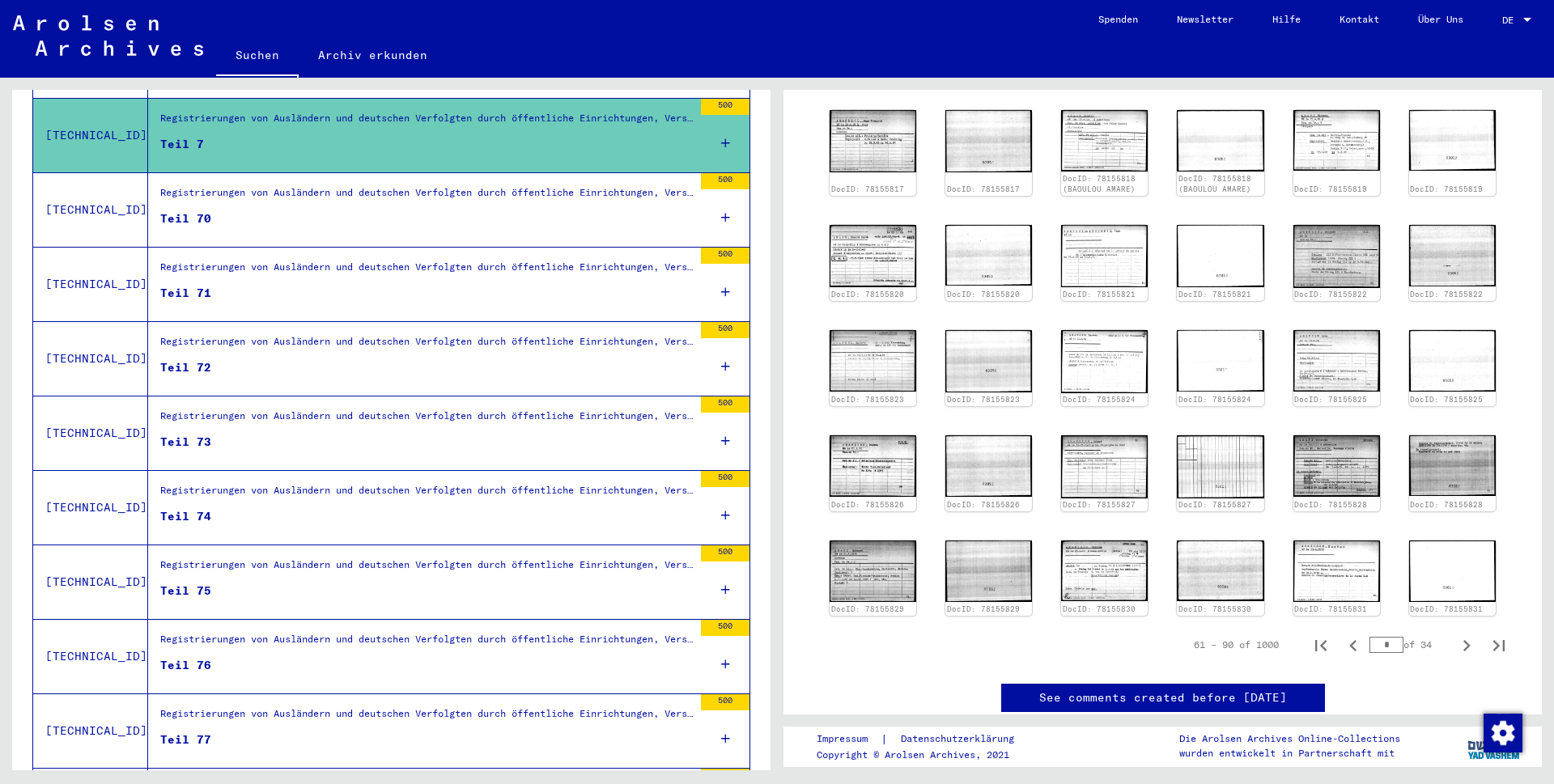
click at [1455, 94] on icon "Next page" at bounding box center [1466, 82] width 22 height 22
type input "*"
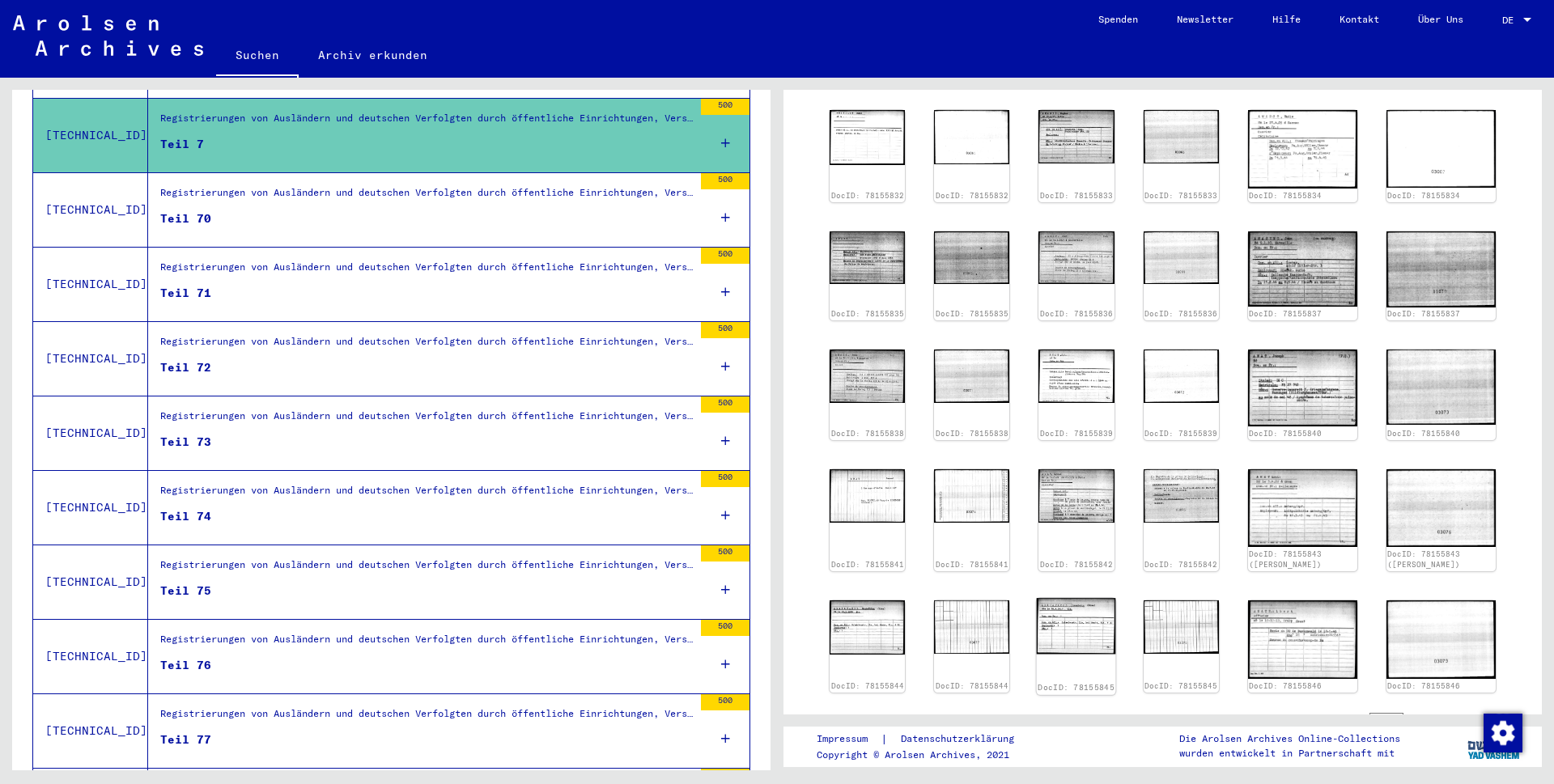
click at [1092, 598] on img at bounding box center [1076, 625] width 79 height 56
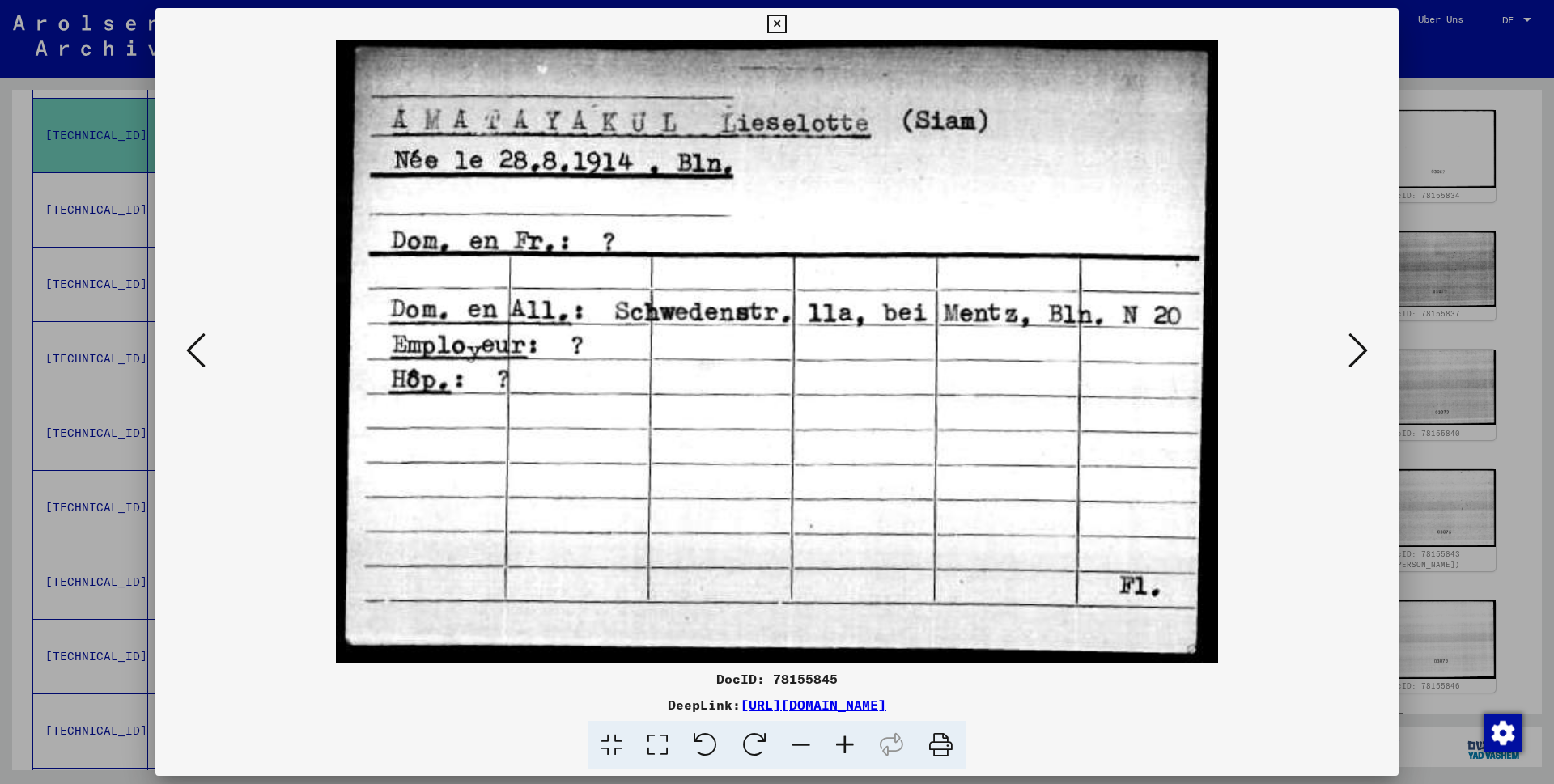
click at [1352, 349] on icon at bounding box center [1358, 350] width 20 height 39
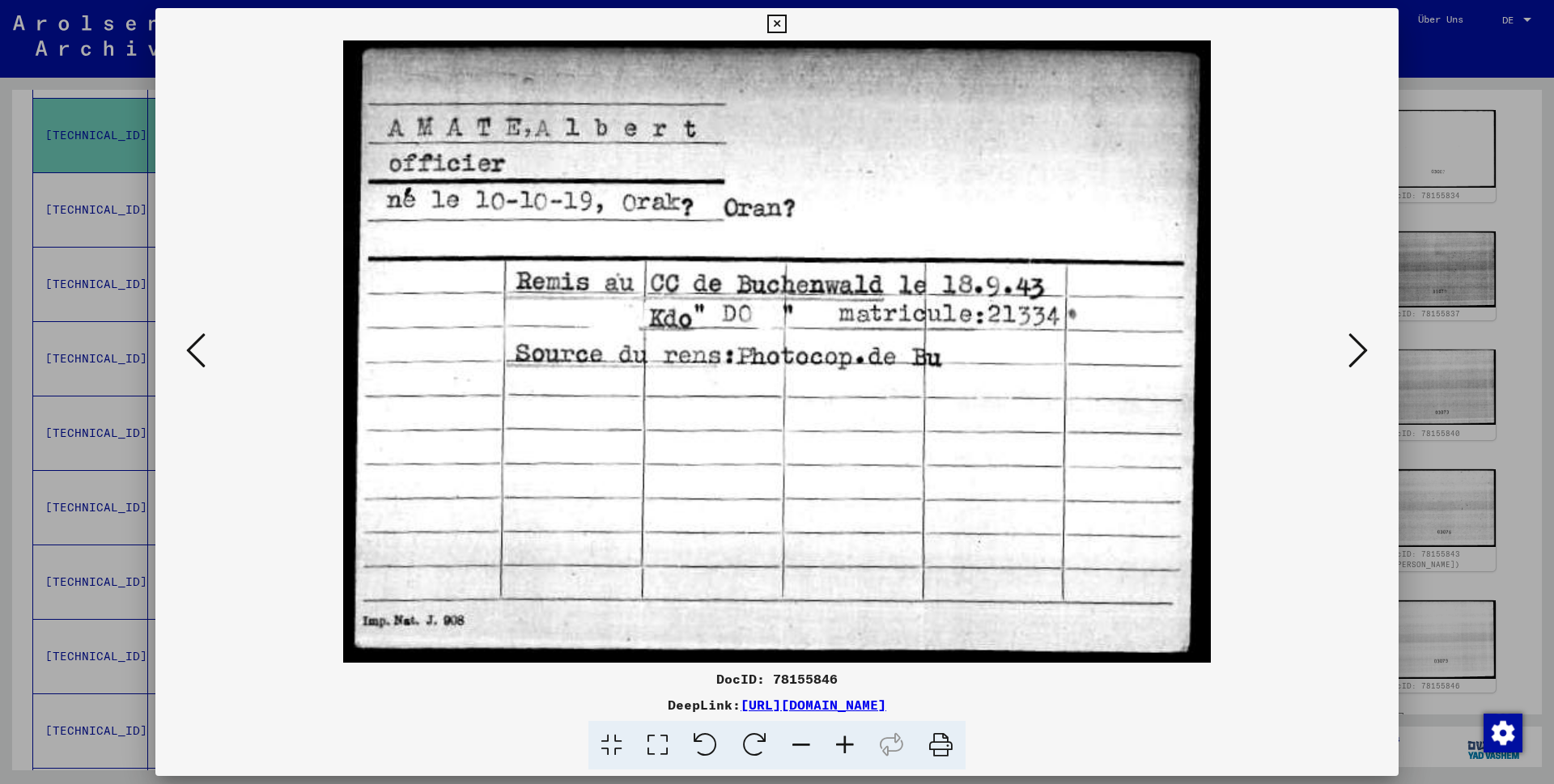
click at [786, 23] on icon at bounding box center [777, 24] width 19 height 20
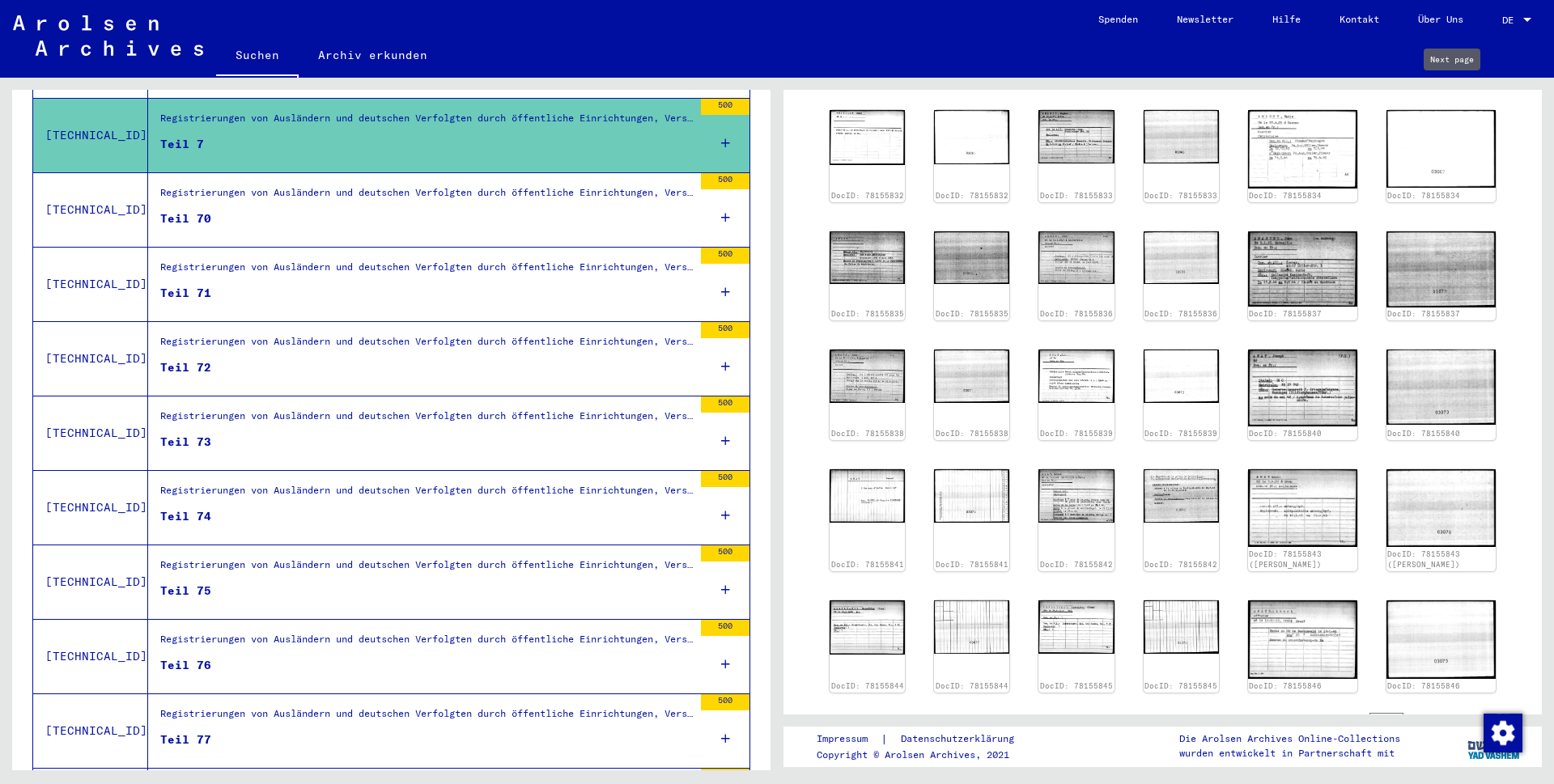
click at [1455, 94] on icon "Next page" at bounding box center [1466, 82] width 22 height 22
type input "*"
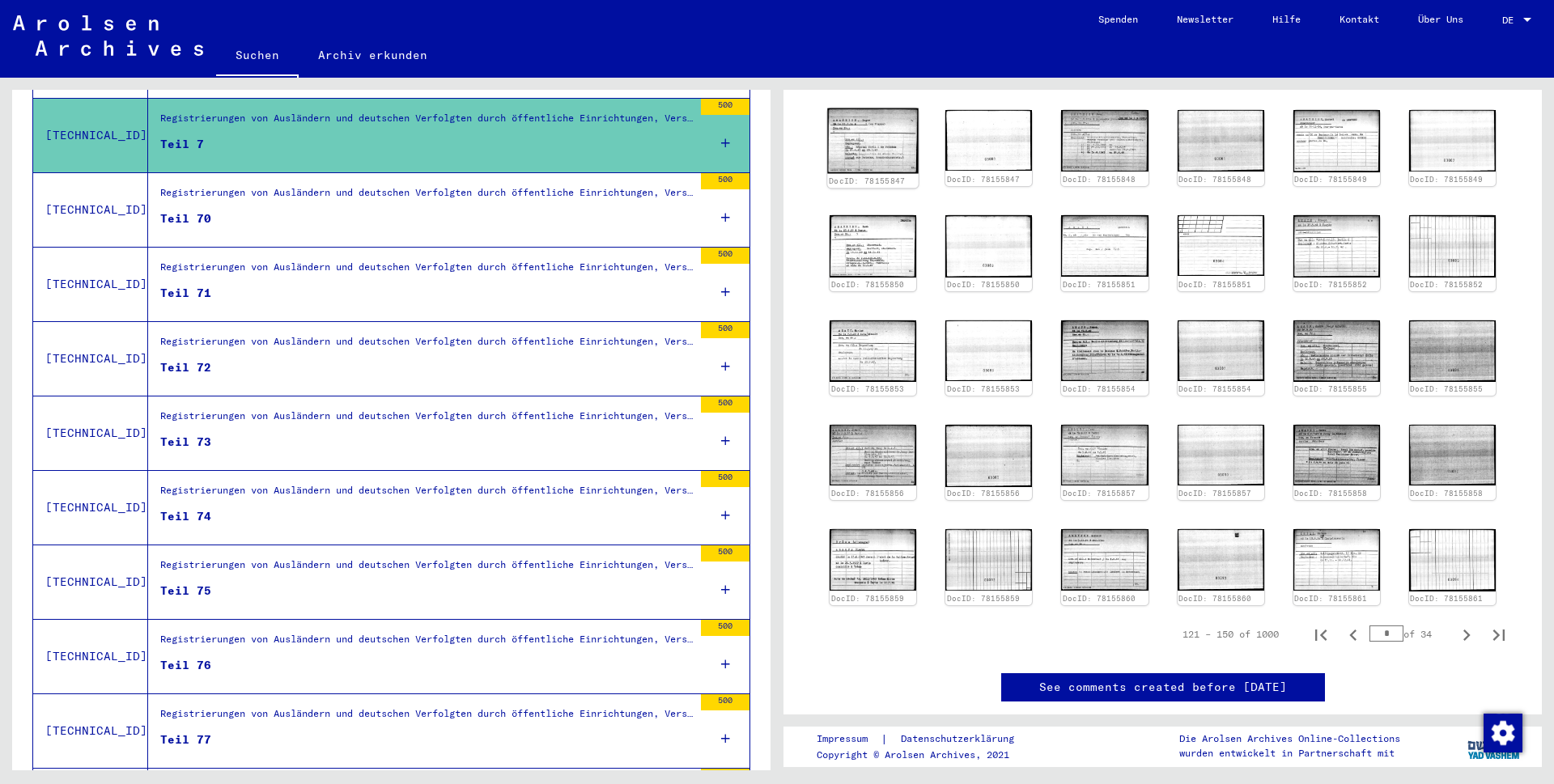
click at [867, 159] on img at bounding box center [873, 140] width 92 height 65
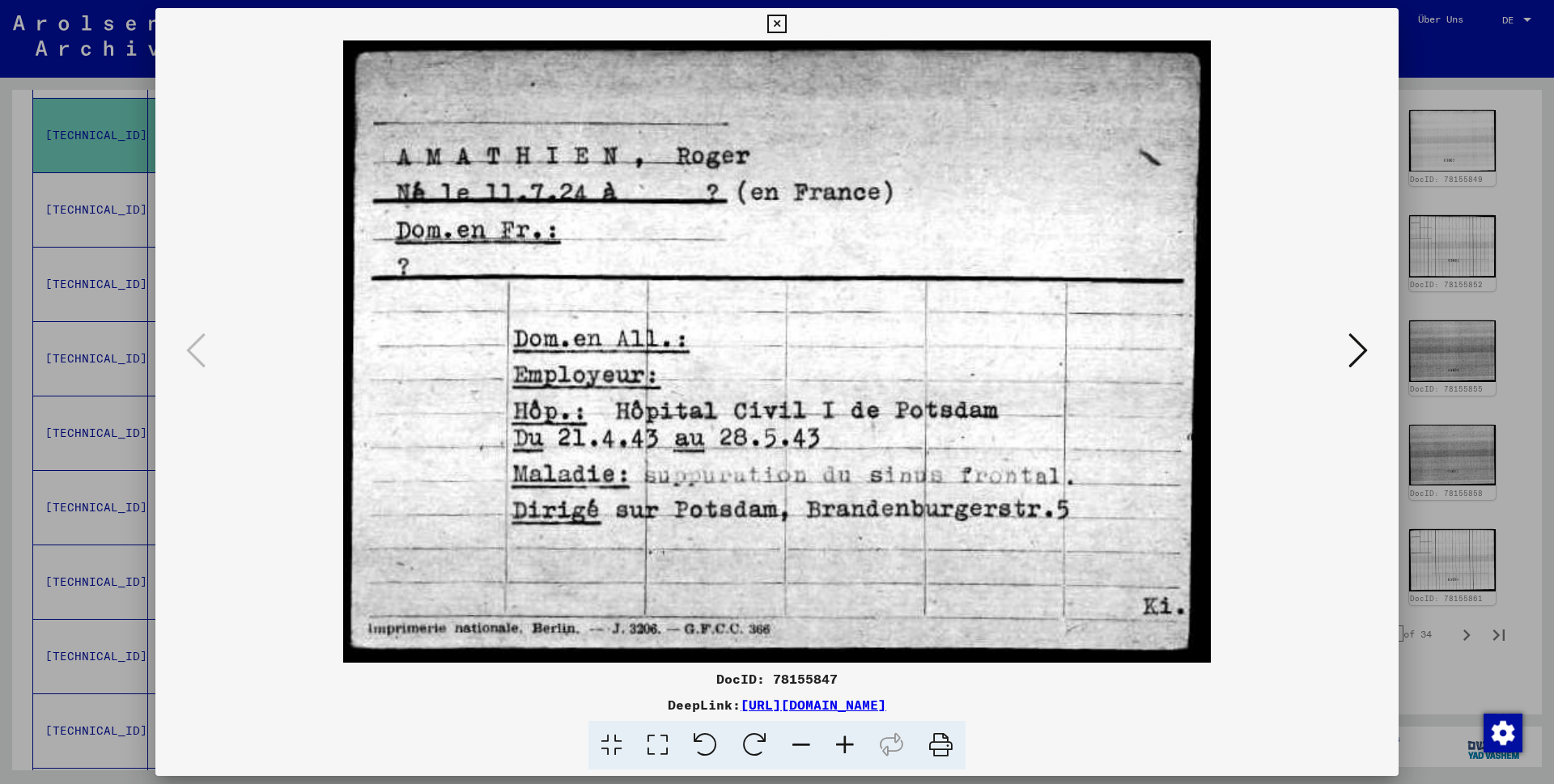
click at [1356, 349] on icon at bounding box center [1358, 350] width 20 height 39
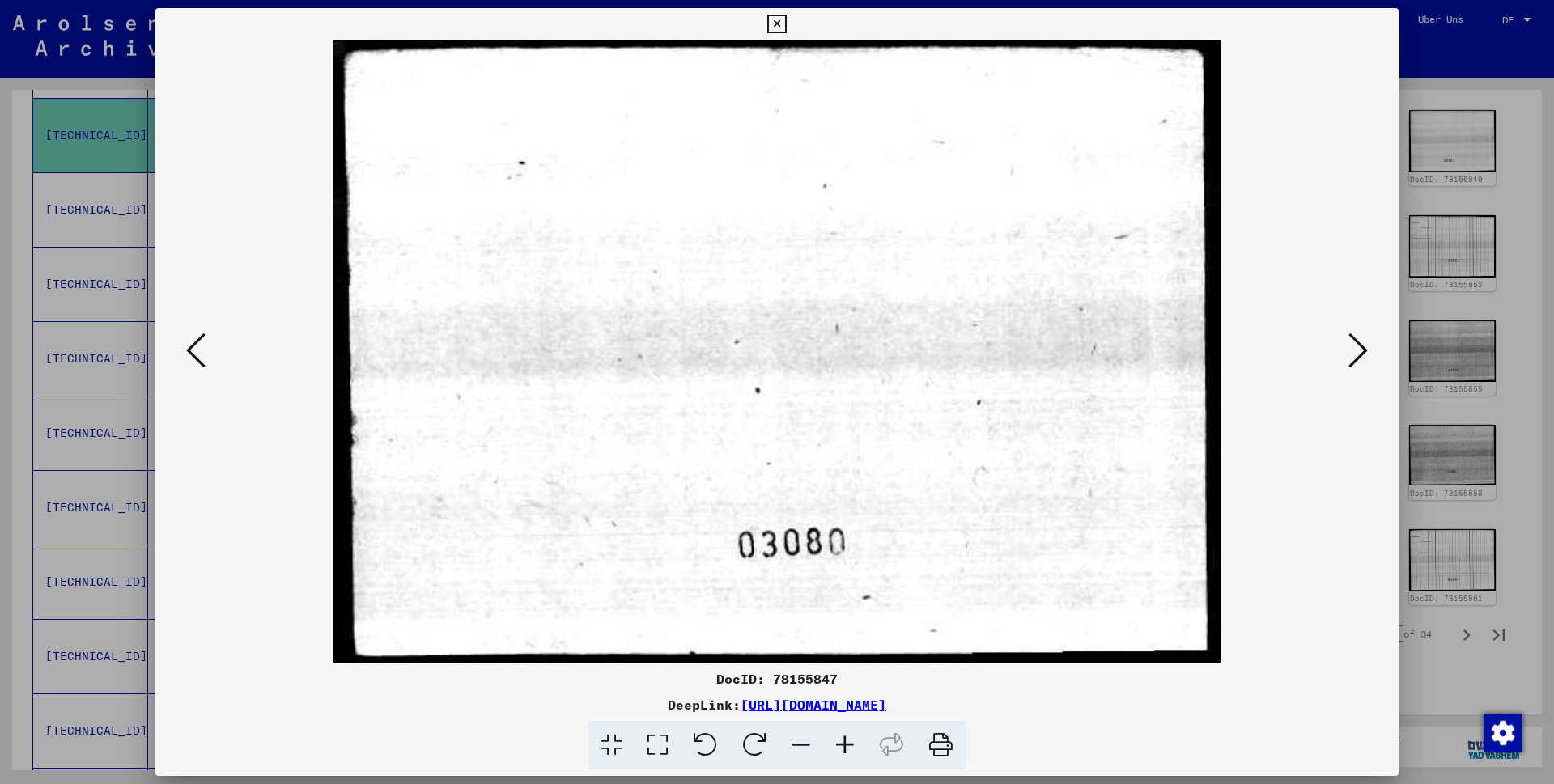
click at [1356, 349] on icon at bounding box center [1358, 350] width 20 height 39
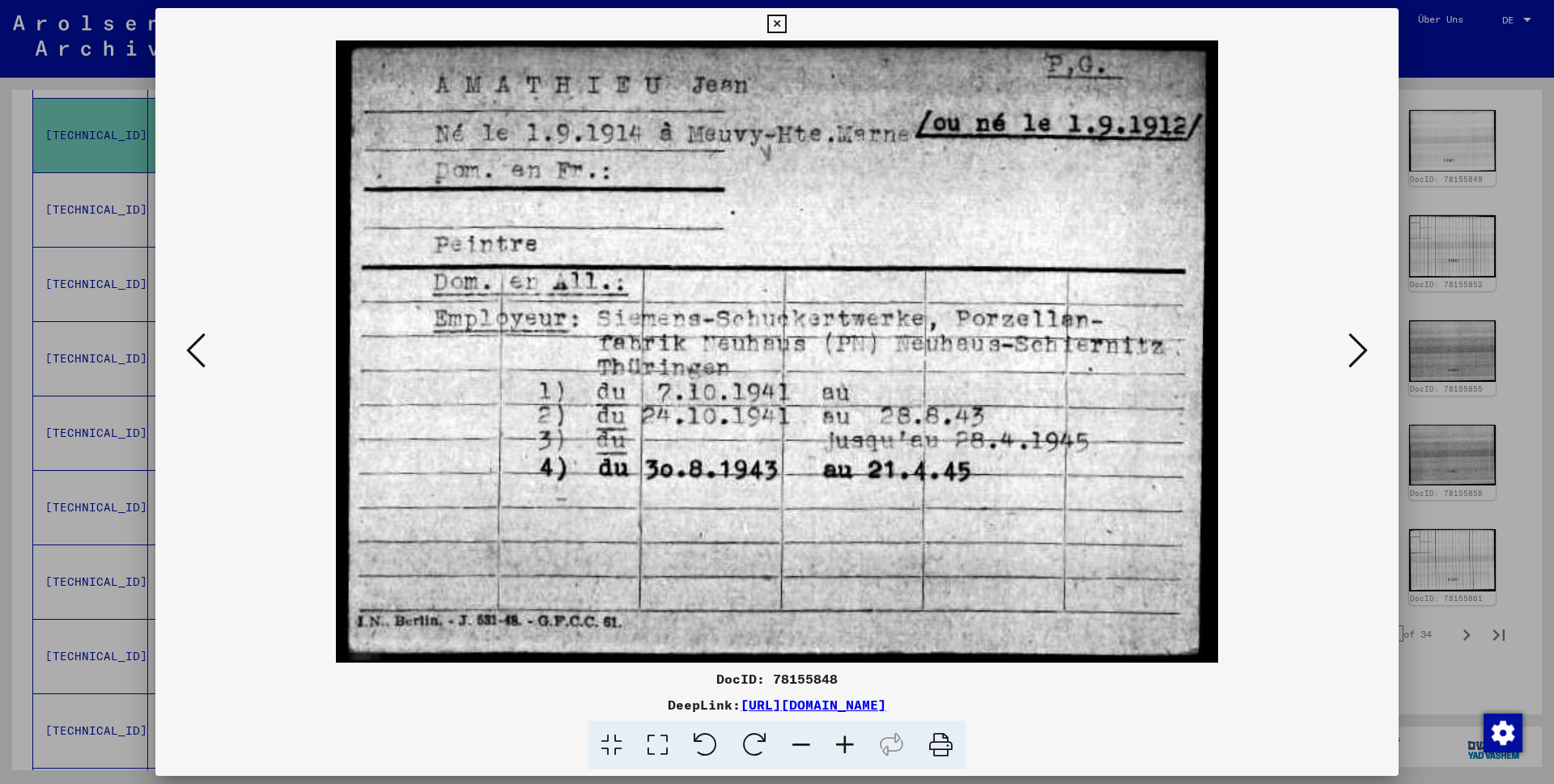
click at [1356, 349] on icon at bounding box center [1358, 350] width 20 height 39
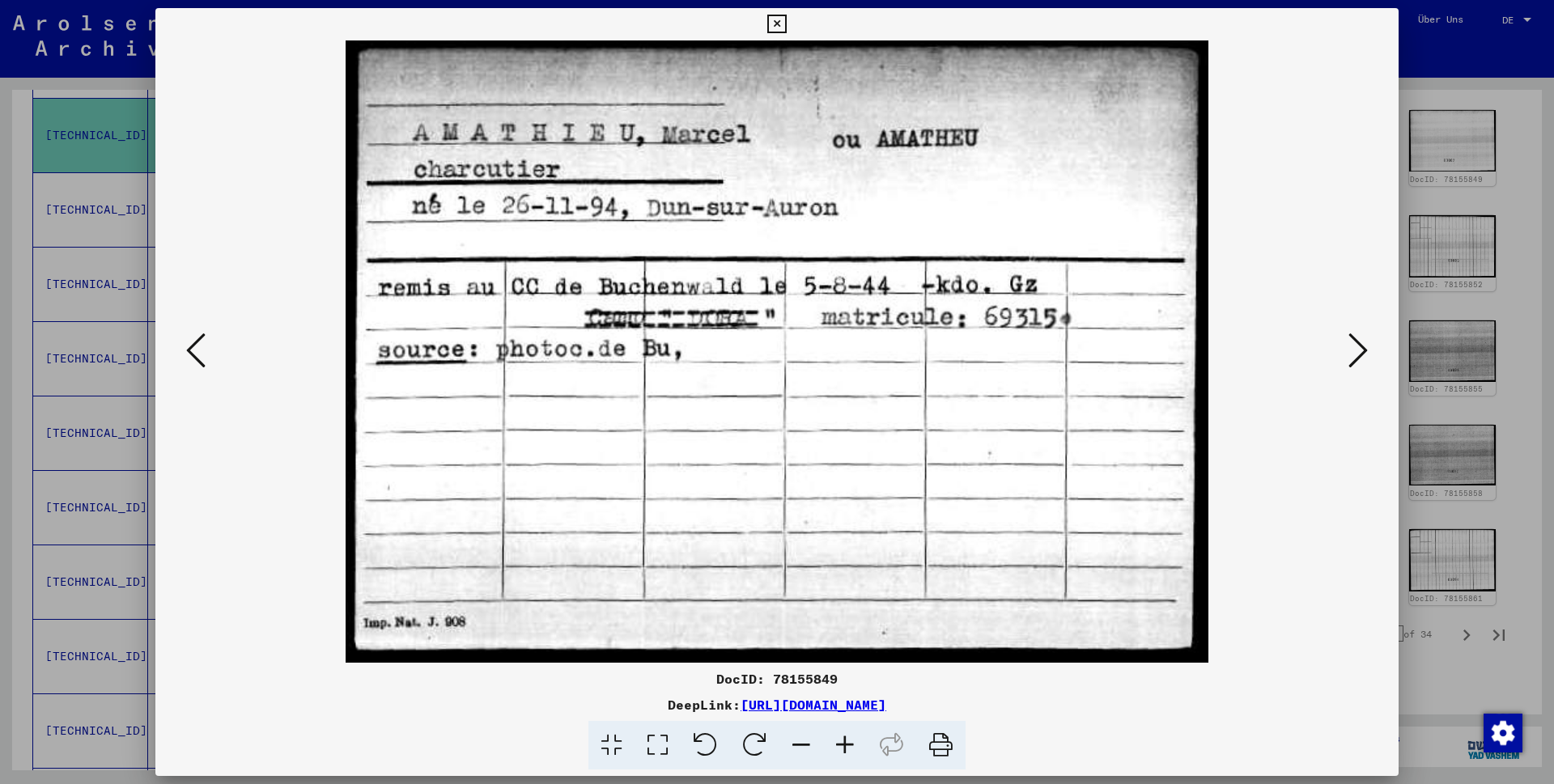
click at [1356, 349] on icon at bounding box center [1358, 350] width 20 height 39
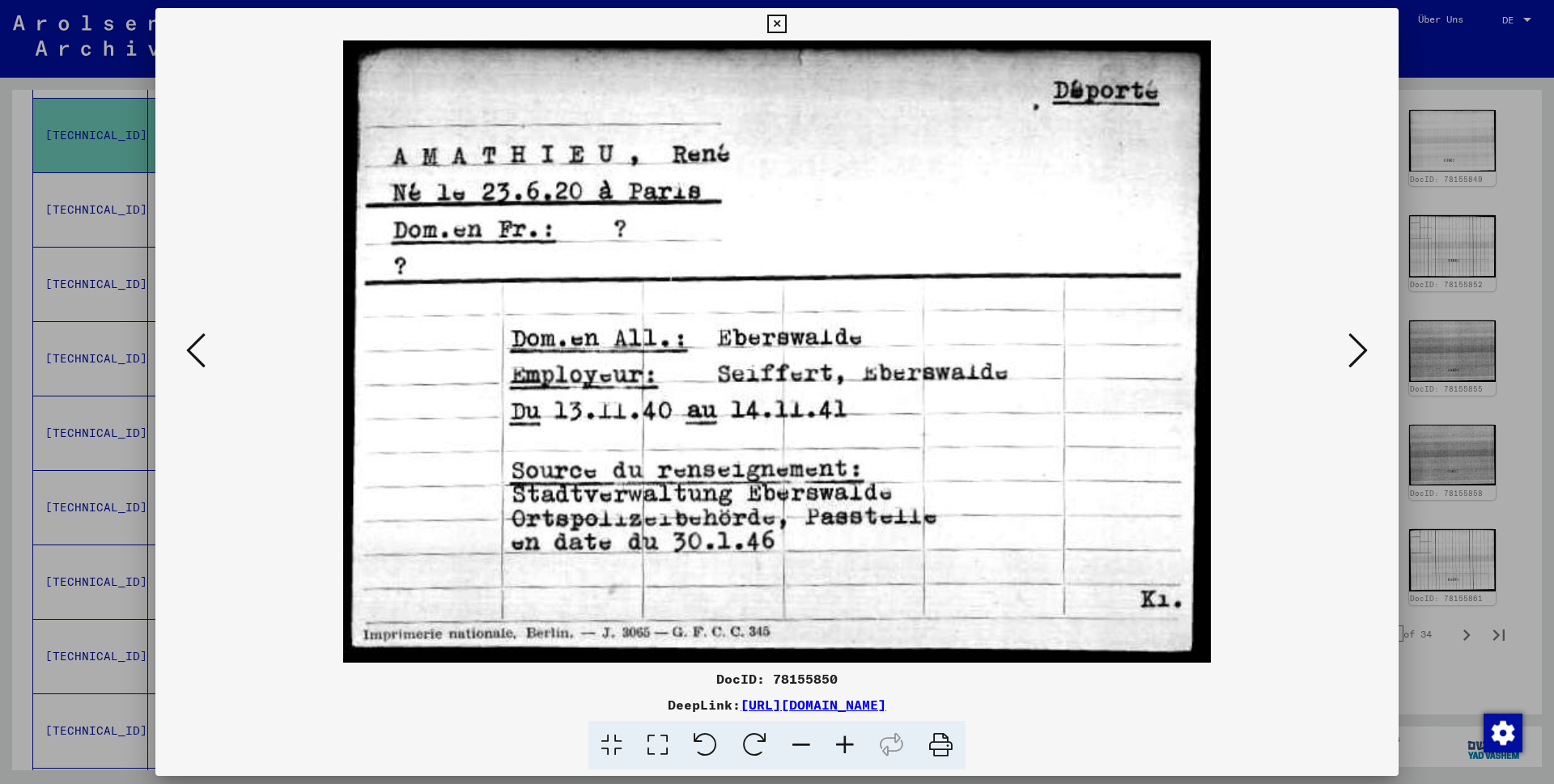
click at [1356, 349] on icon at bounding box center [1358, 350] width 20 height 39
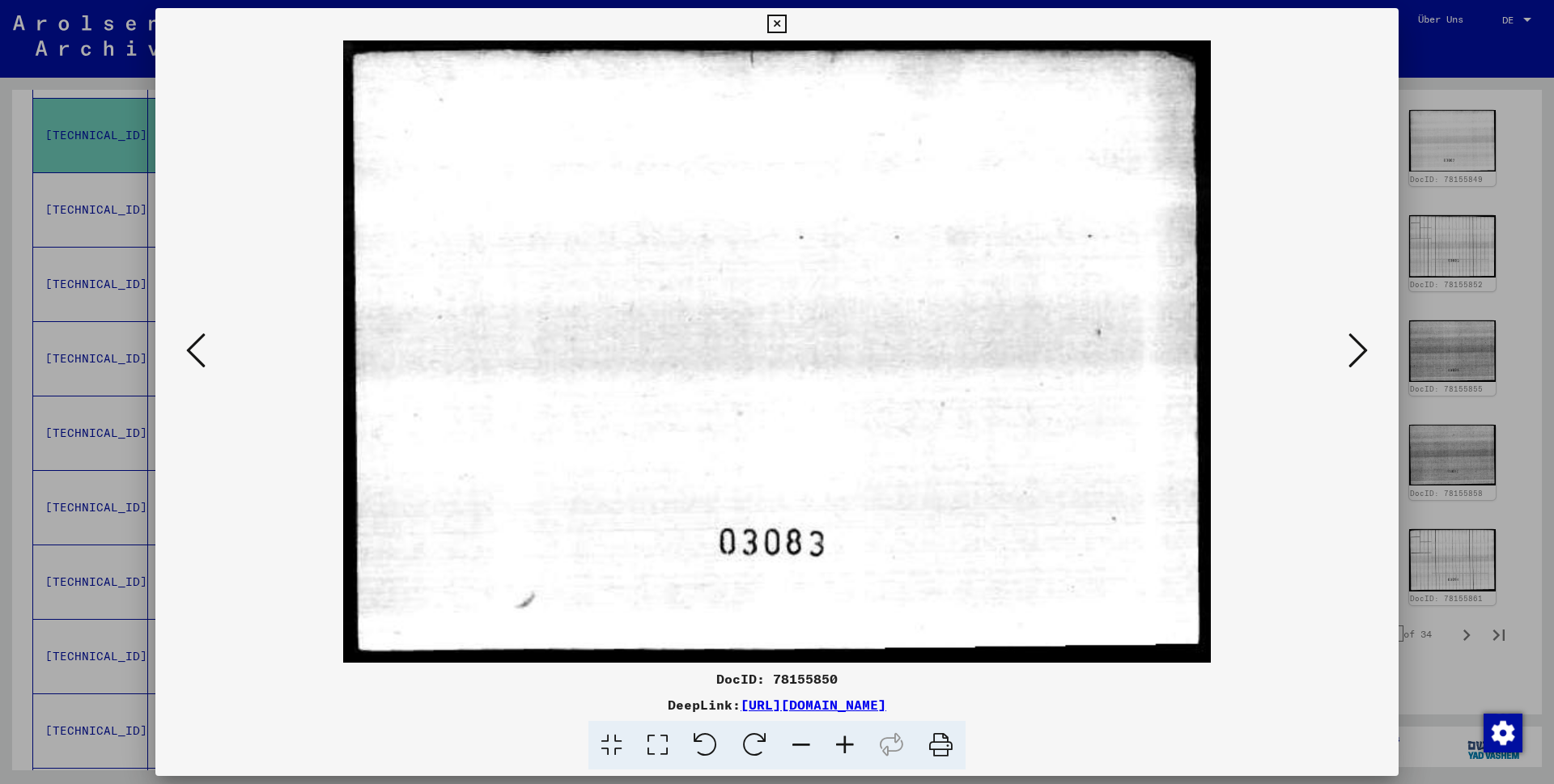
click at [1356, 349] on icon at bounding box center [1358, 350] width 20 height 39
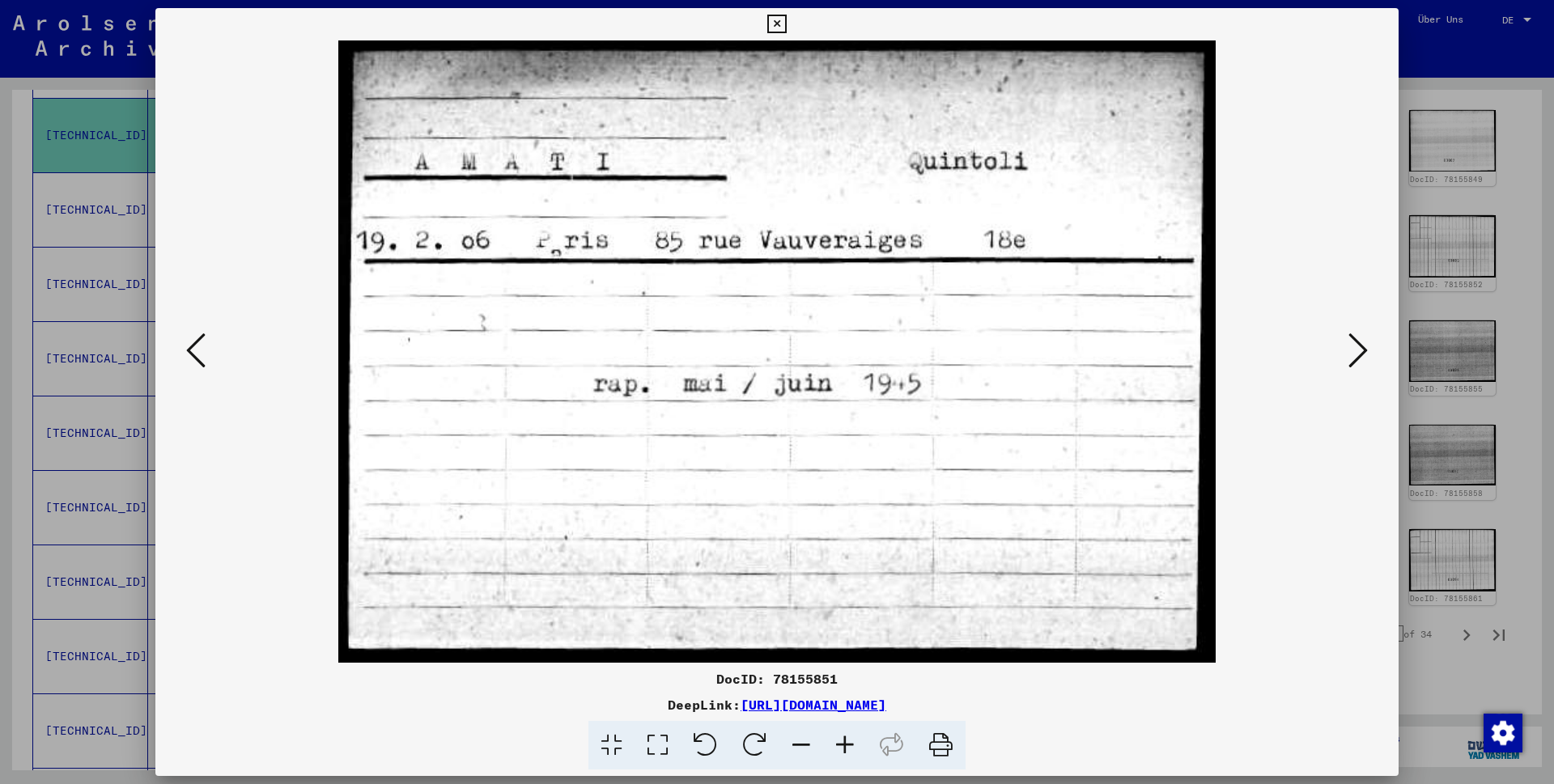
click at [1356, 349] on icon at bounding box center [1358, 350] width 20 height 39
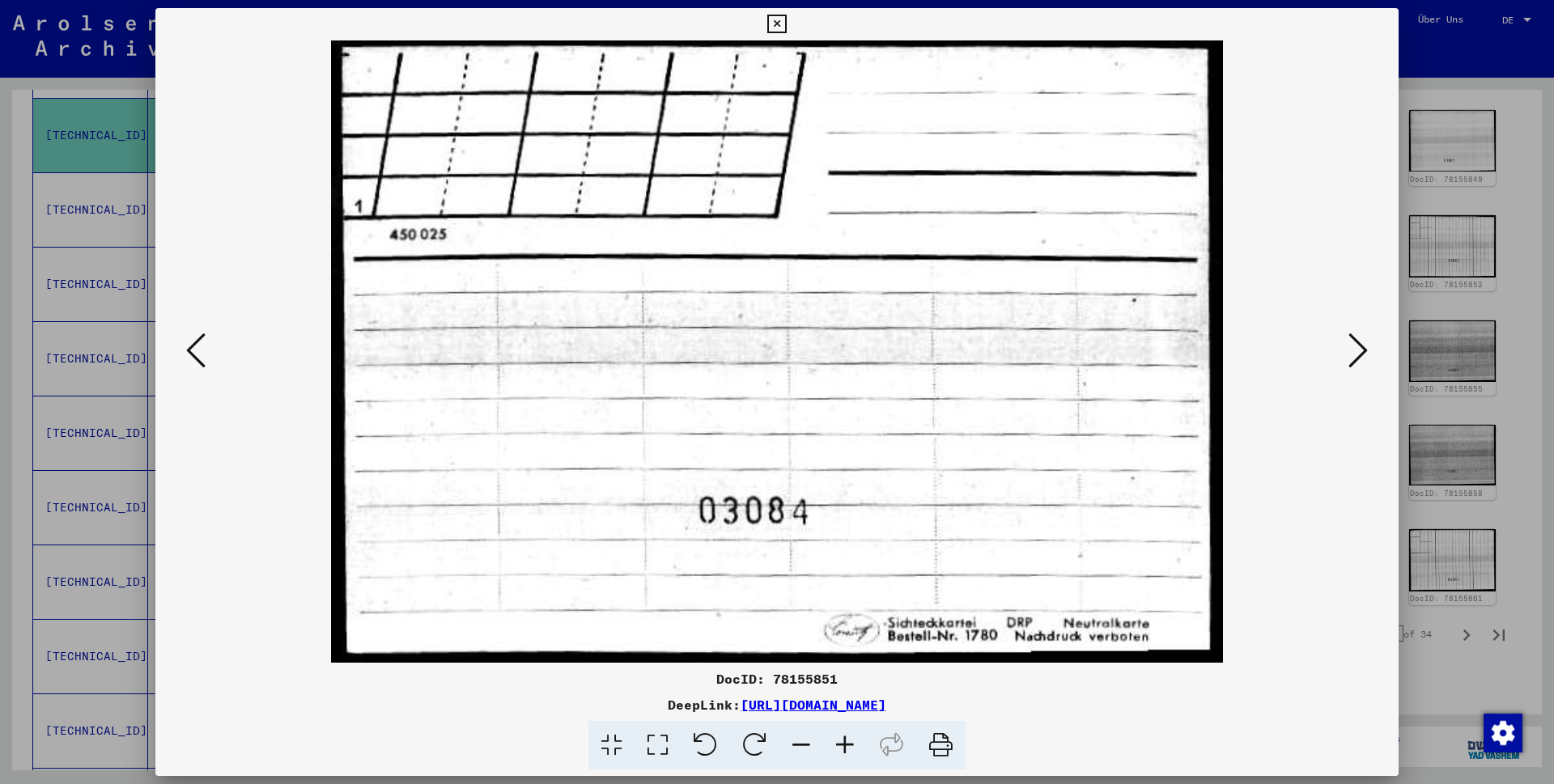
click at [1356, 349] on icon at bounding box center [1358, 350] width 20 height 39
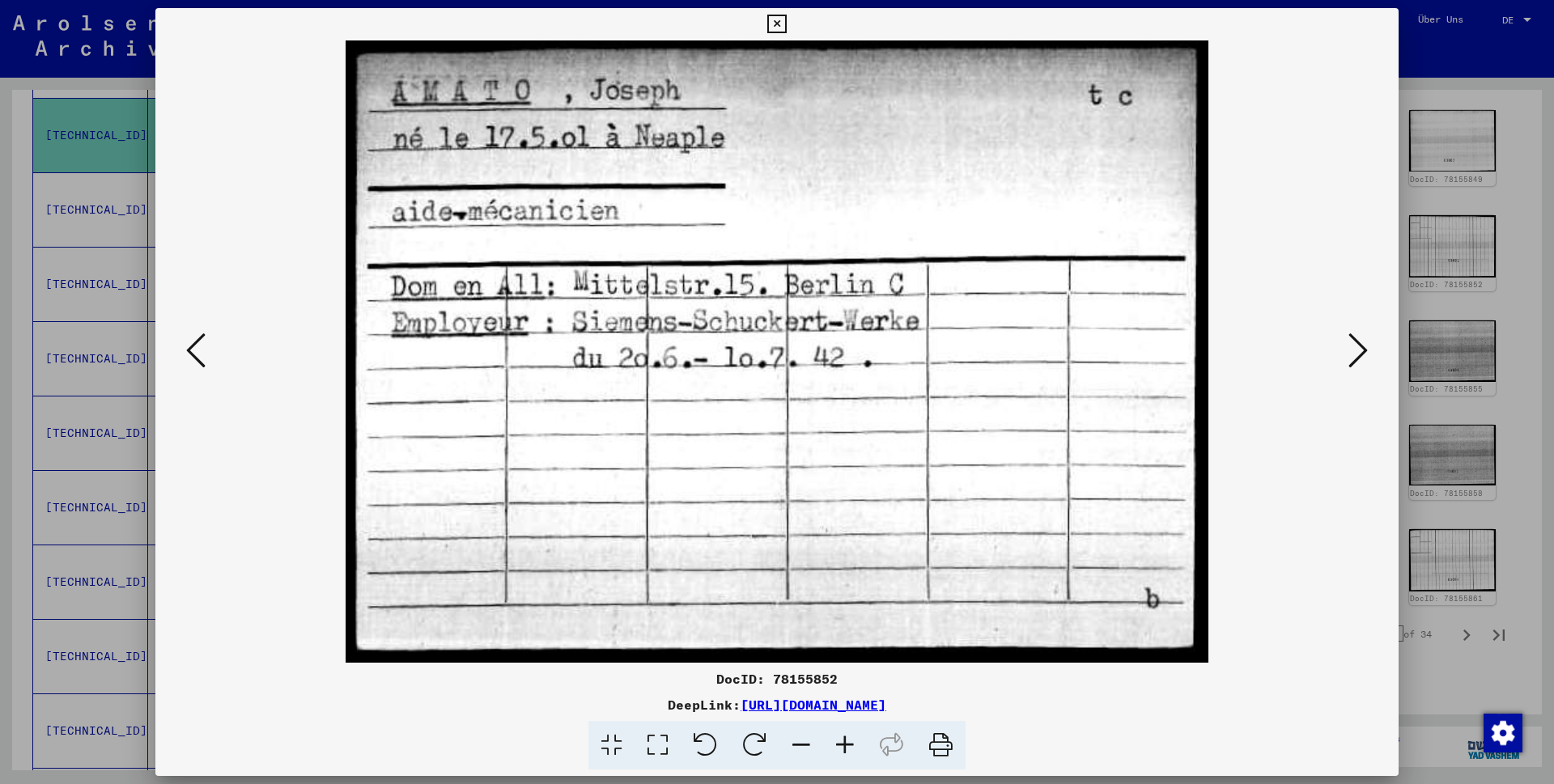
click at [1356, 349] on icon at bounding box center [1358, 350] width 20 height 39
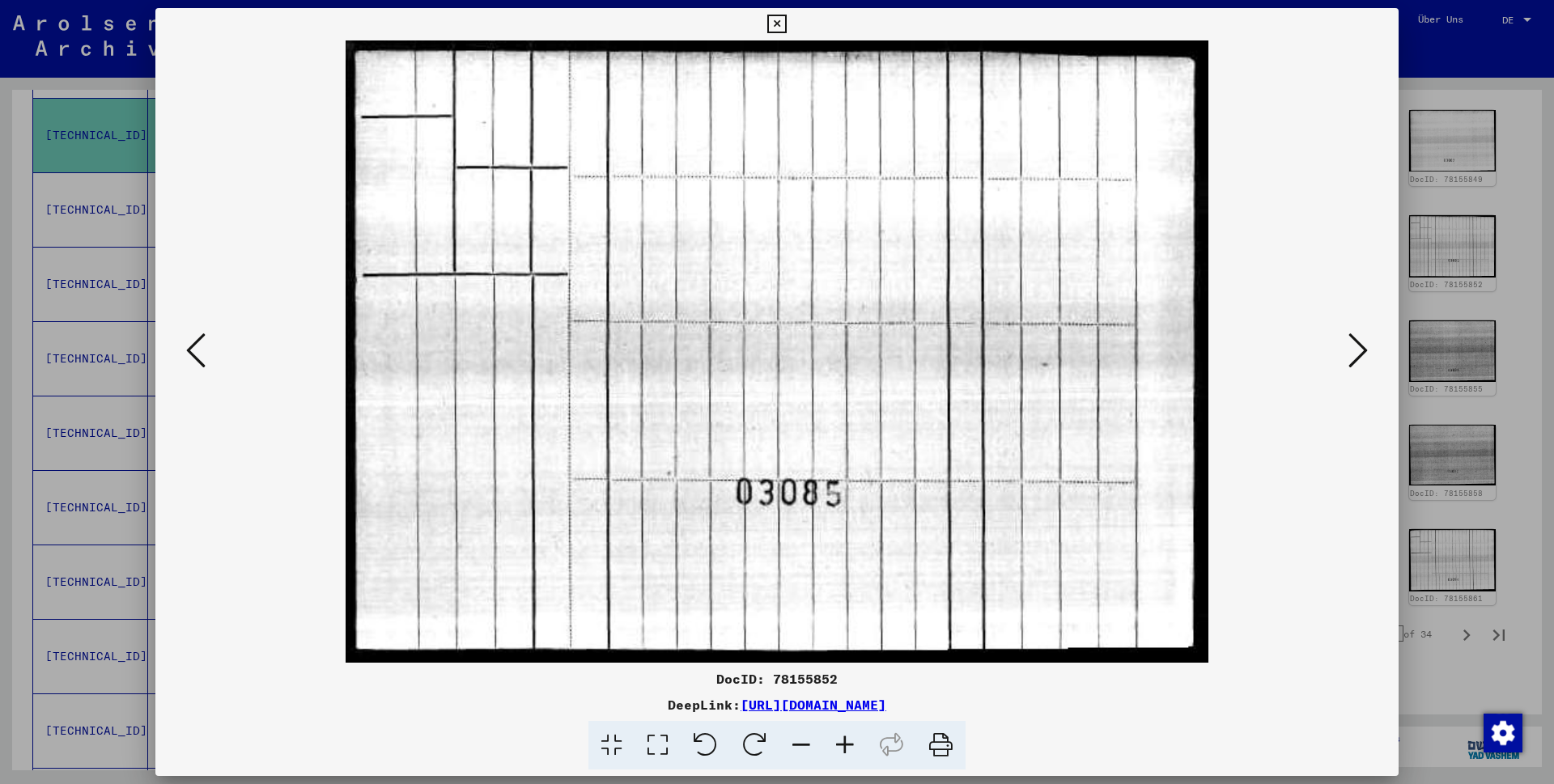
click at [1356, 349] on icon at bounding box center [1358, 350] width 20 height 39
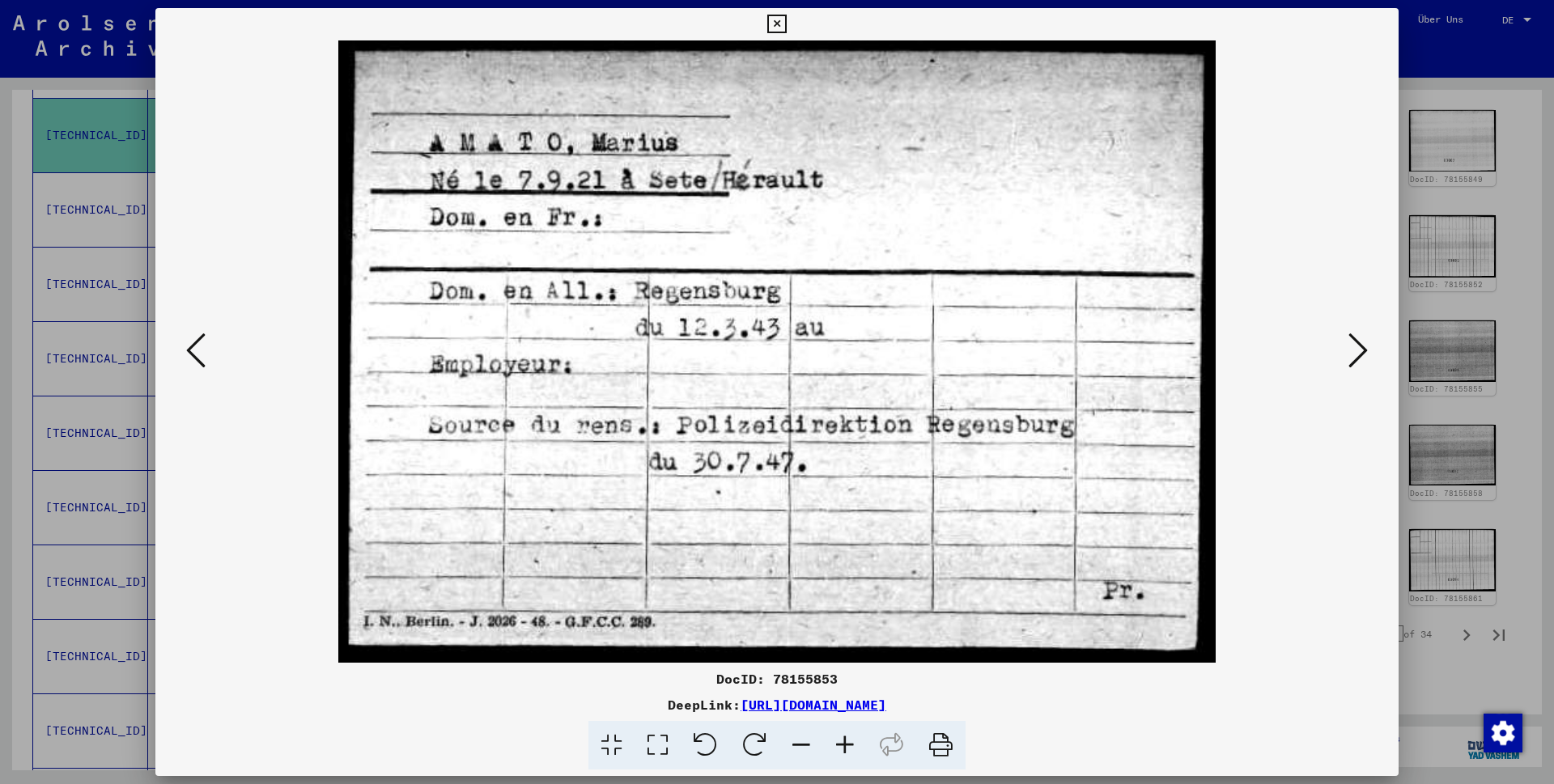
click at [1356, 349] on icon at bounding box center [1358, 350] width 20 height 39
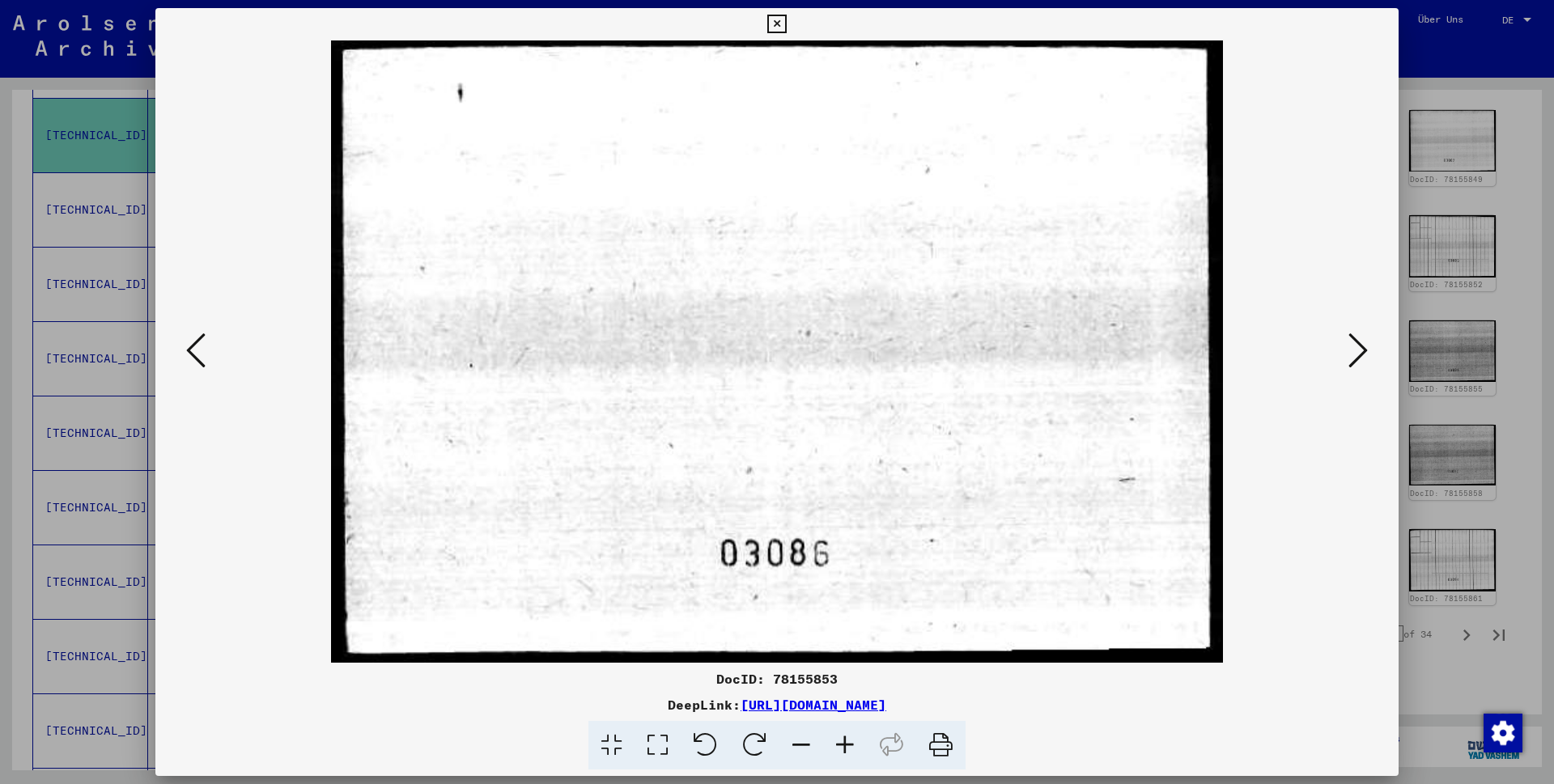
click at [1356, 349] on icon at bounding box center [1358, 350] width 20 height 39
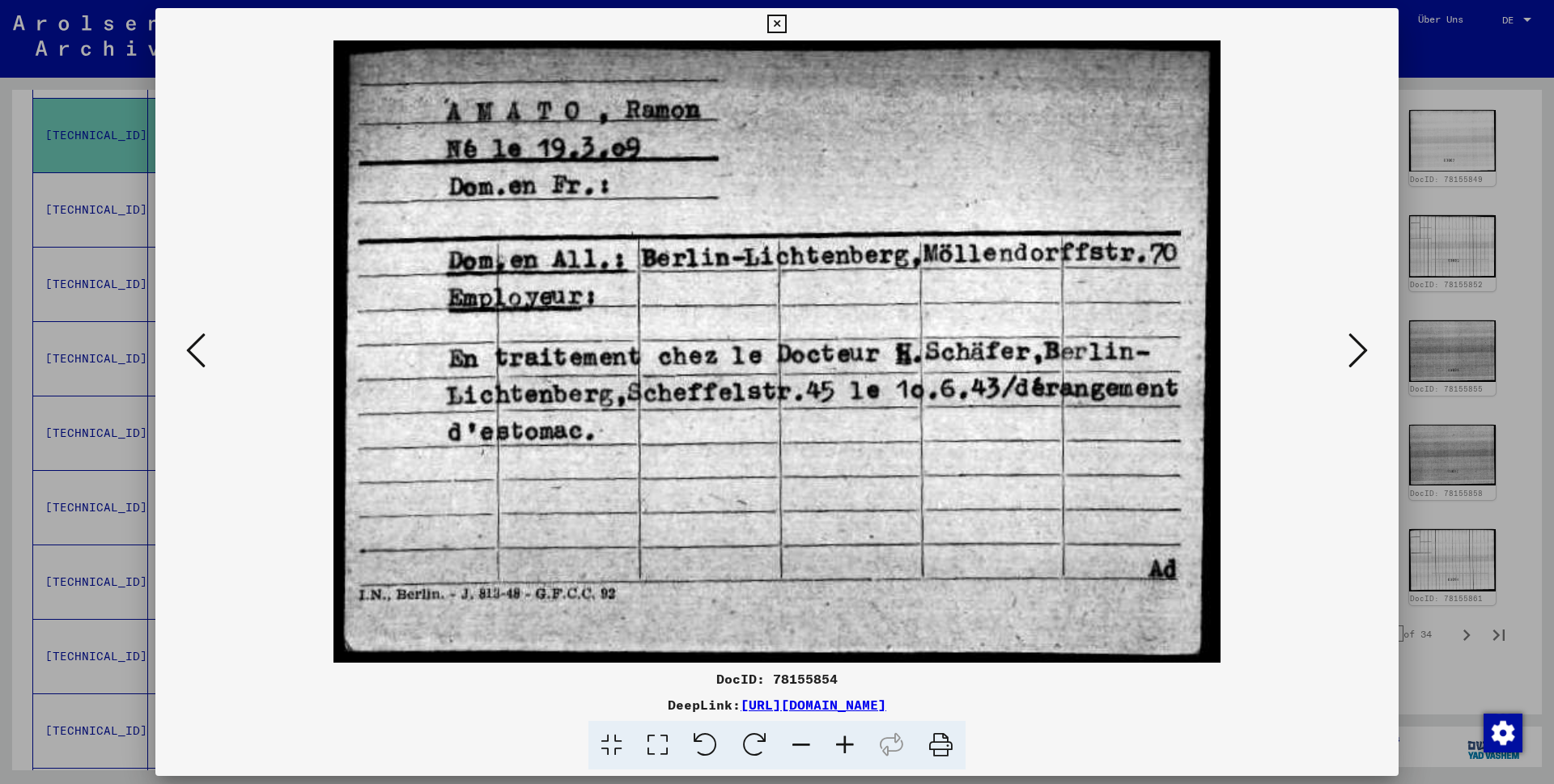
click at [1356, 349] on icon at bounding box center [1358, 350] width 20 height 39
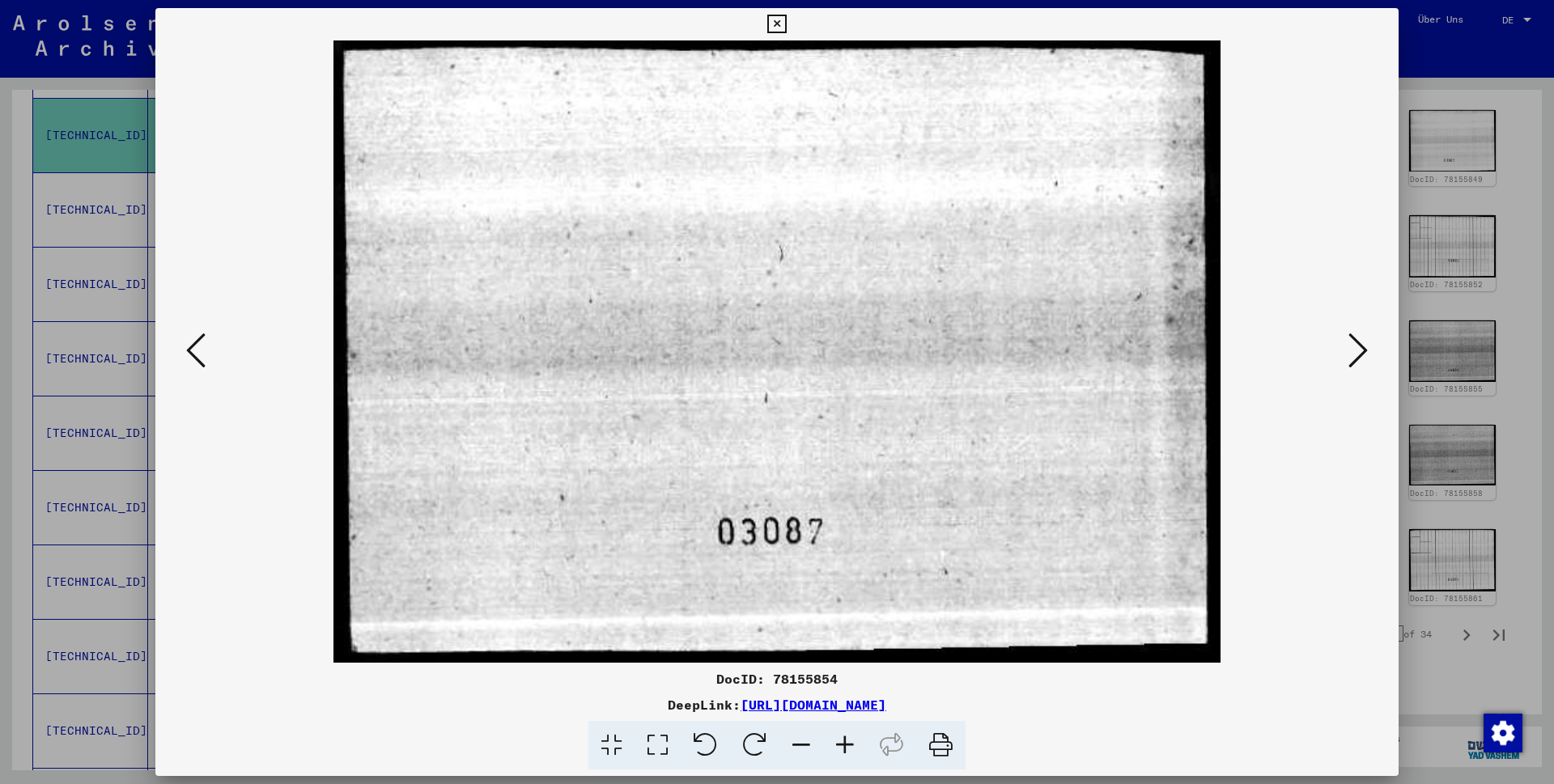
click at [1356, 349] on icon at bounding box center [1358, 350] width 20 height 39
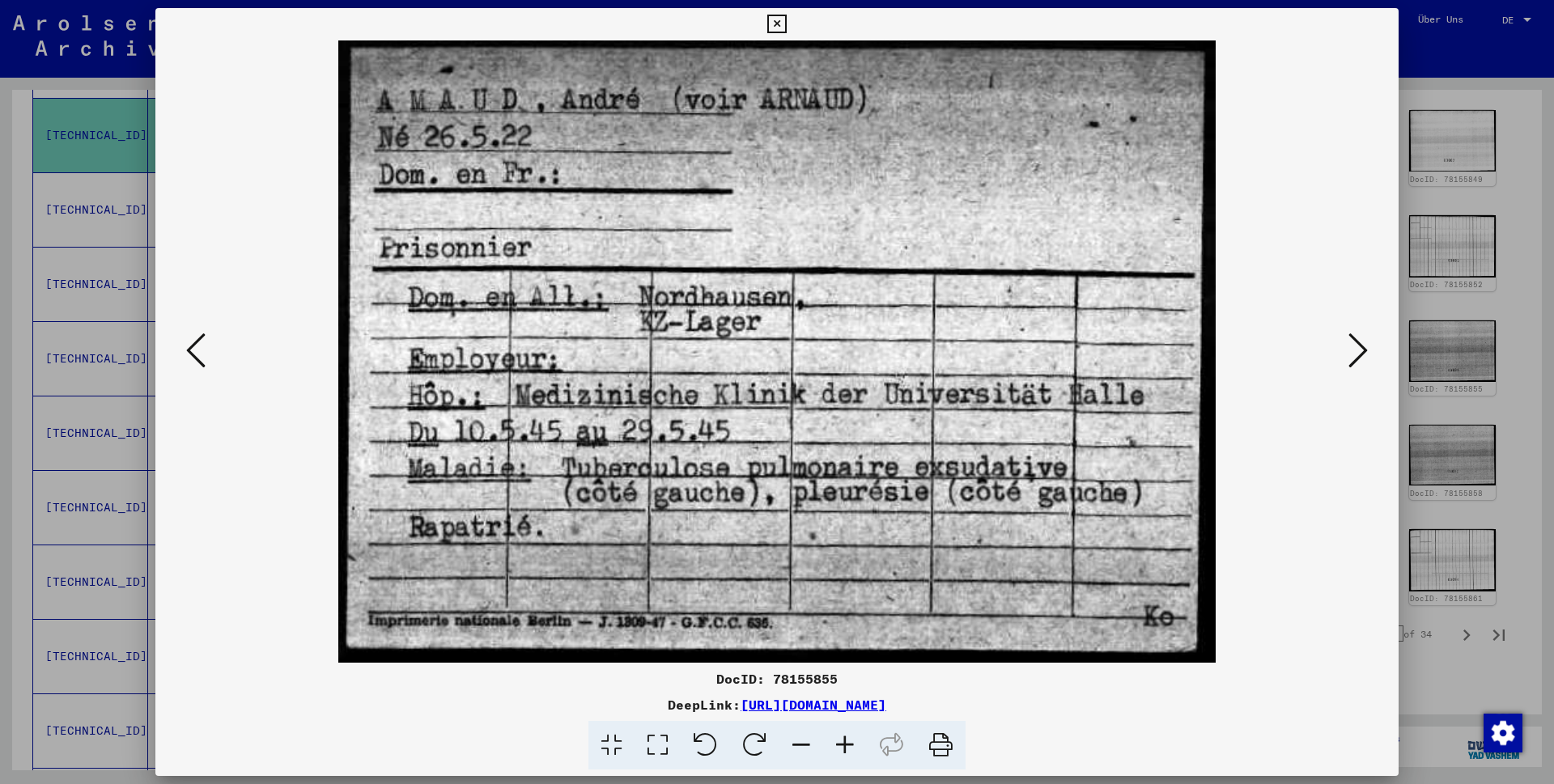
click at [1356, 349] on icon at bounding box center [1358, 350] width 20 height 39
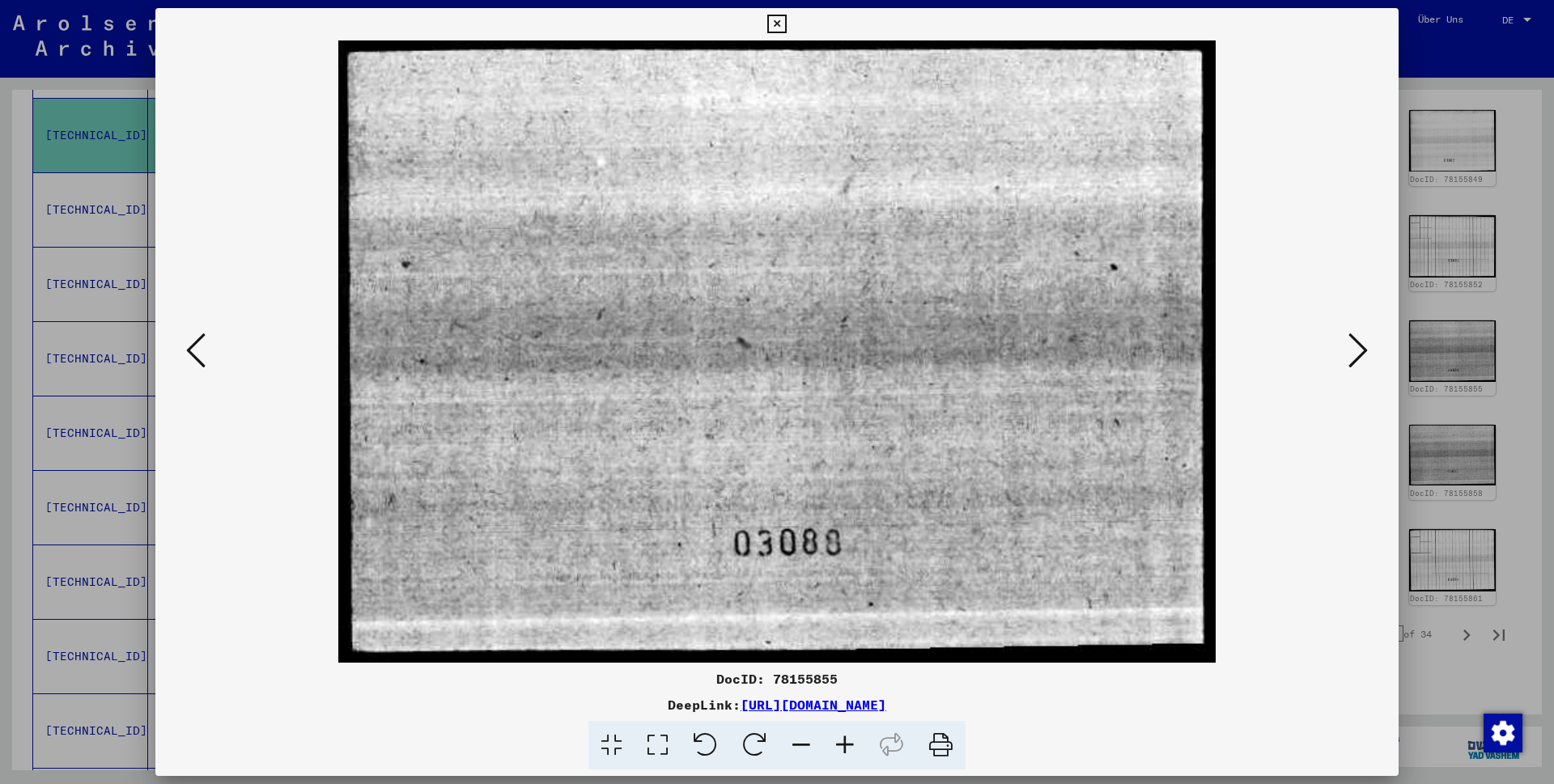
click at [1356, 349] on icon at bounding box center [1358, 350] width 20 height 39
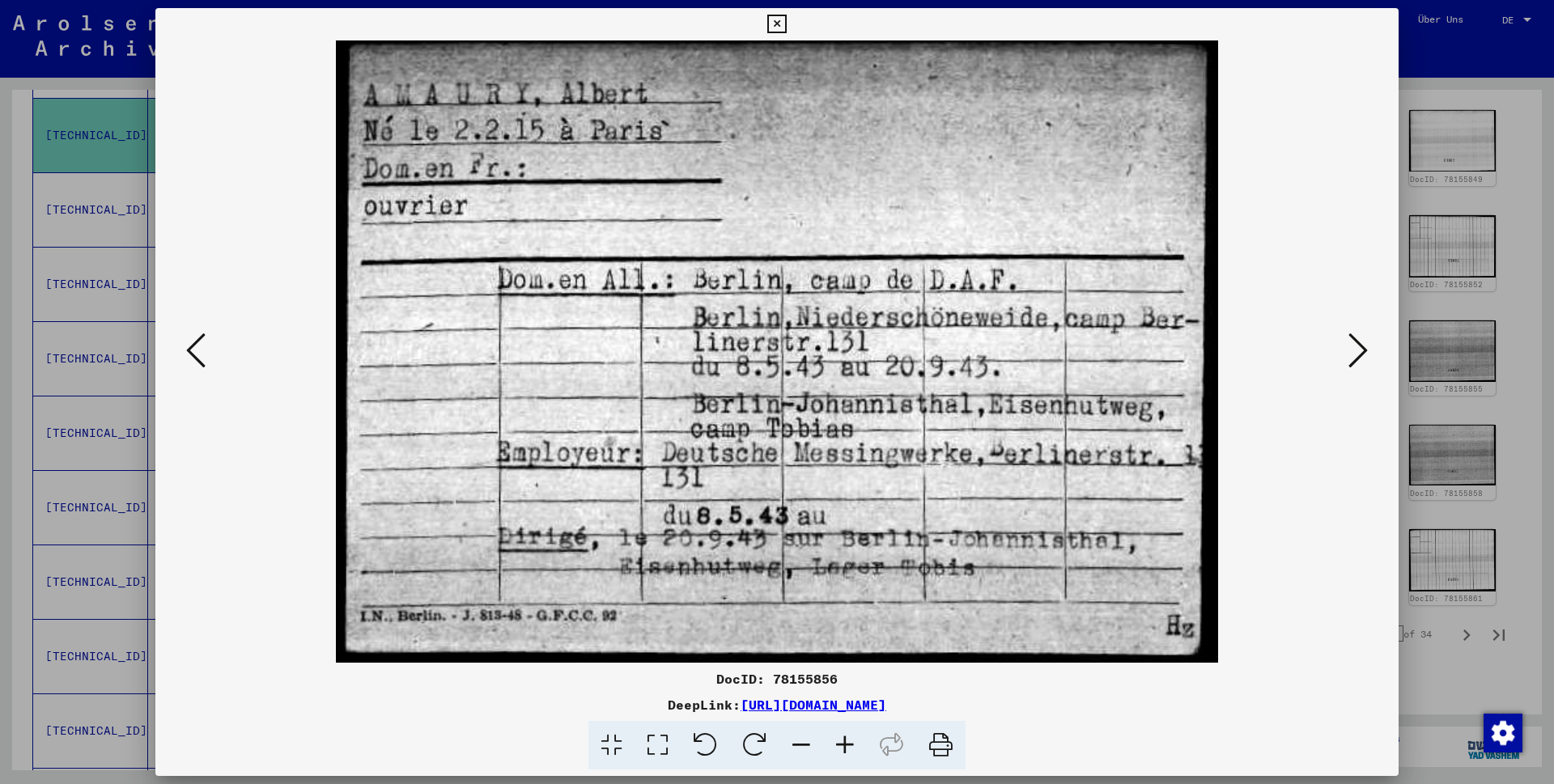
click at [1356, 349] on icon at bounding box center [1358, 350] width 20 height 39
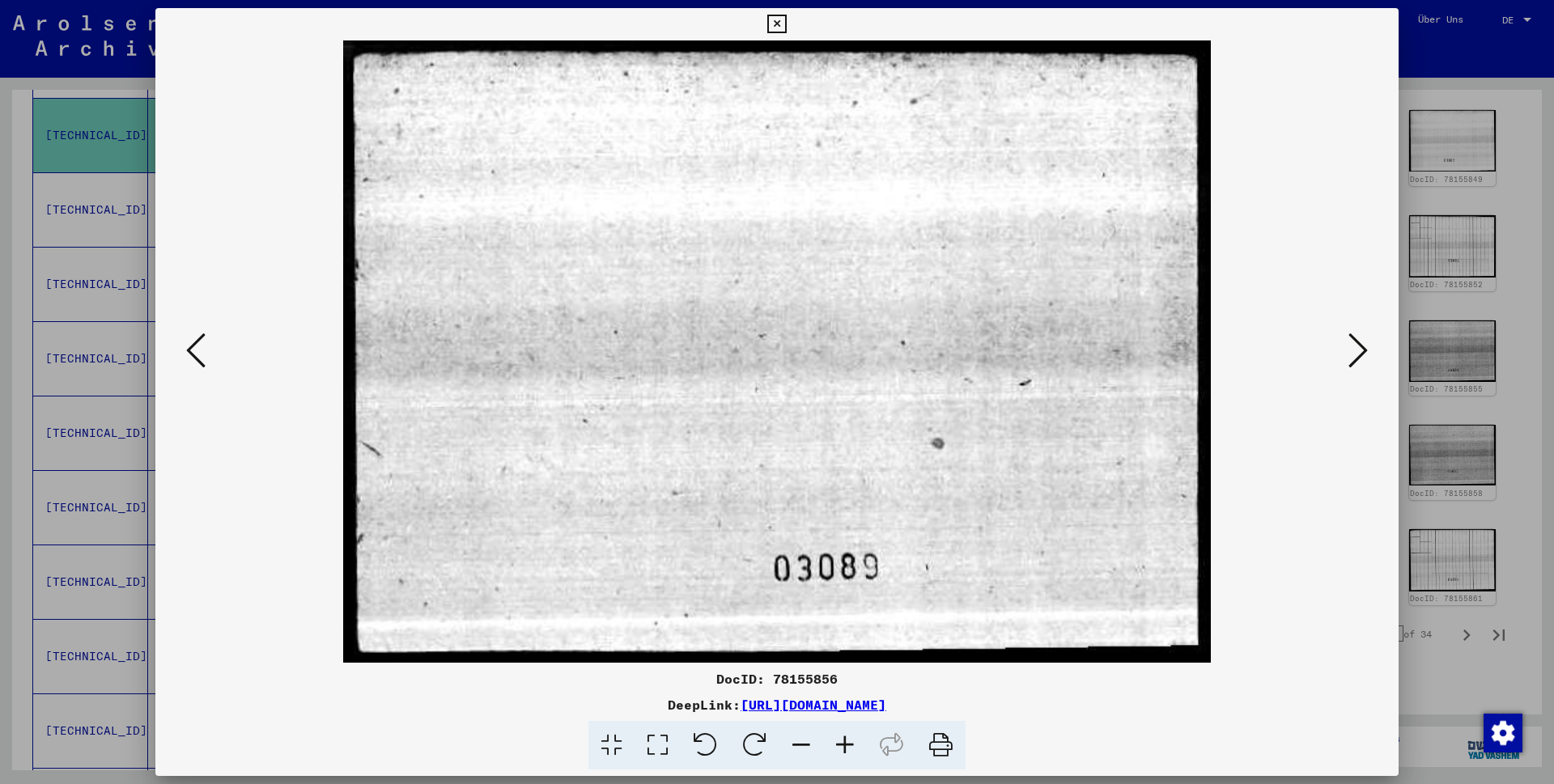
click at [1356, 349] on icon at bounding box center [1358, 350] width 20 height 39
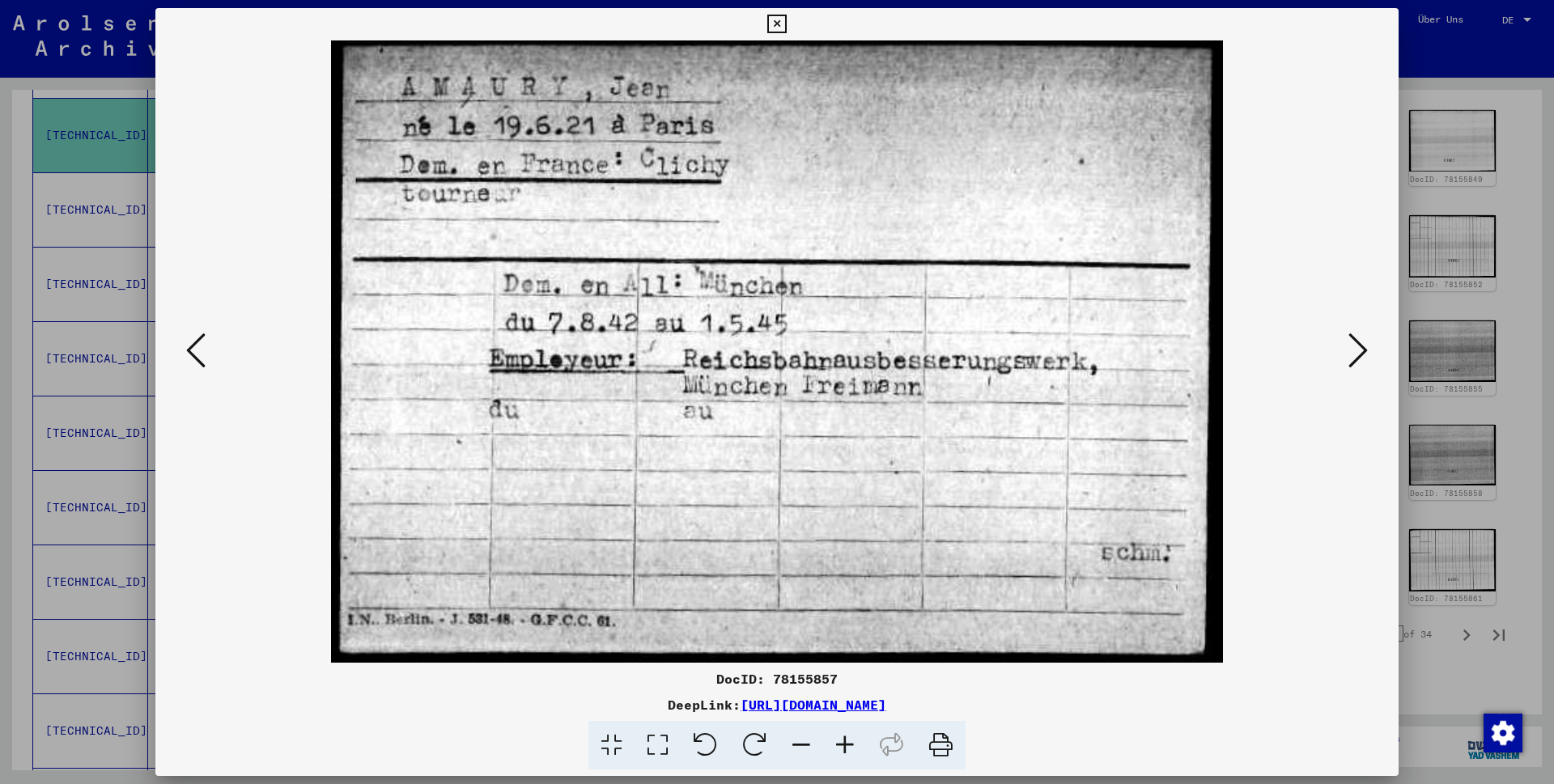
click at [188, 349] on icon at bounding box center [196, 350] width 20 height 39
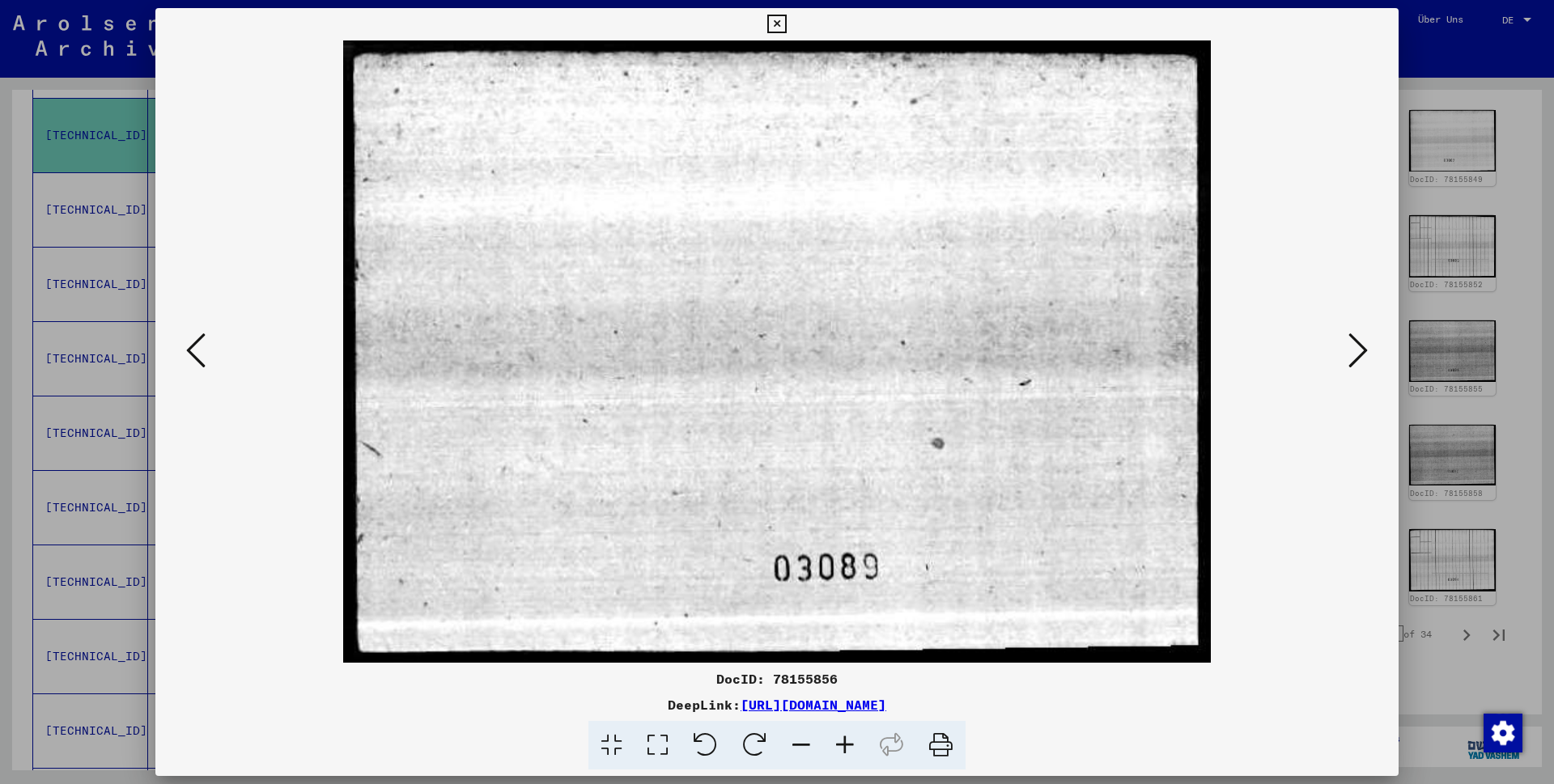
click at [188, 349] on icon at bounding box center [196, 350] width 20 height 39
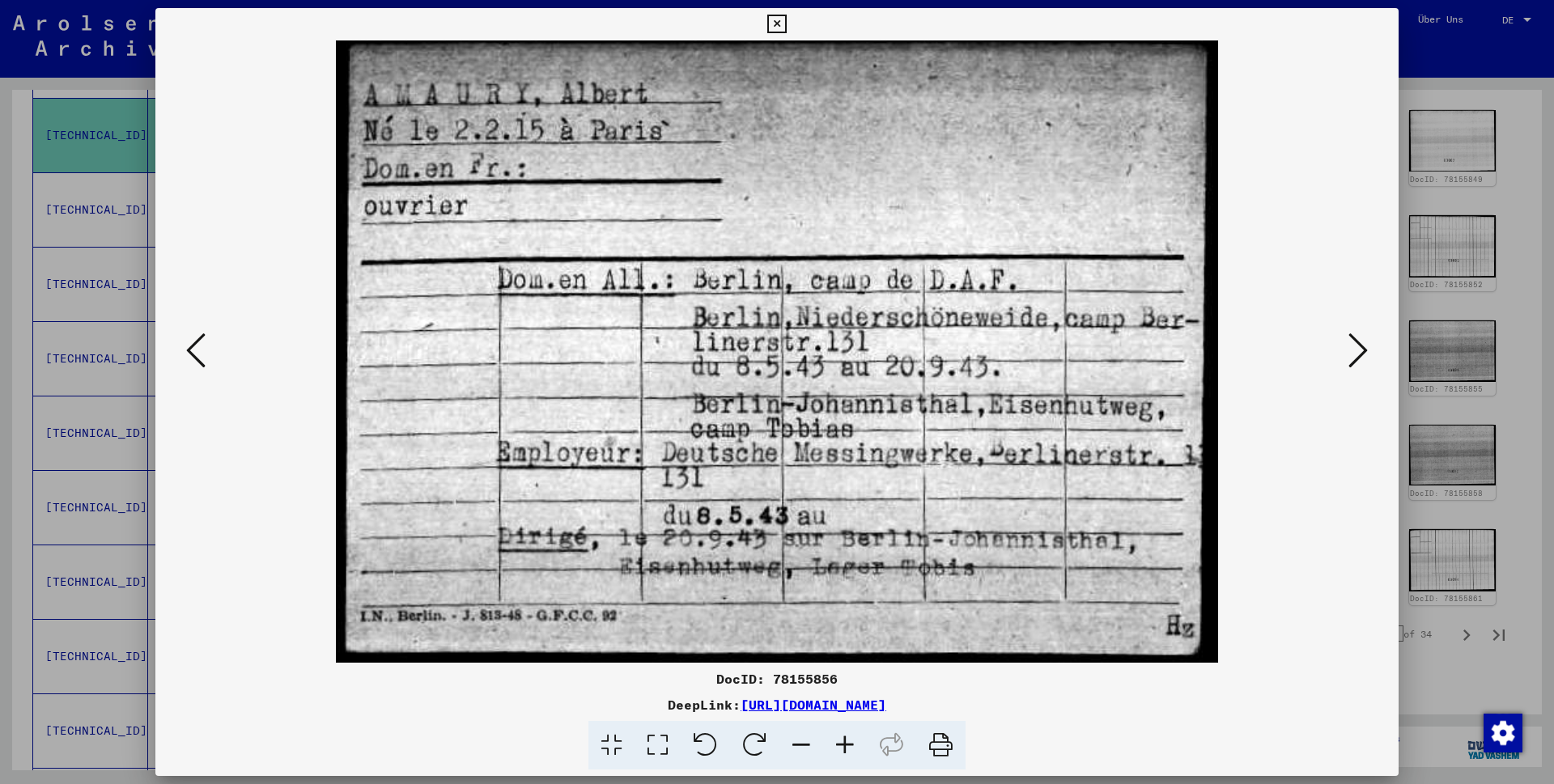
click at [188, 349] on icon at bounding box center [196, 350] width 20 height 39
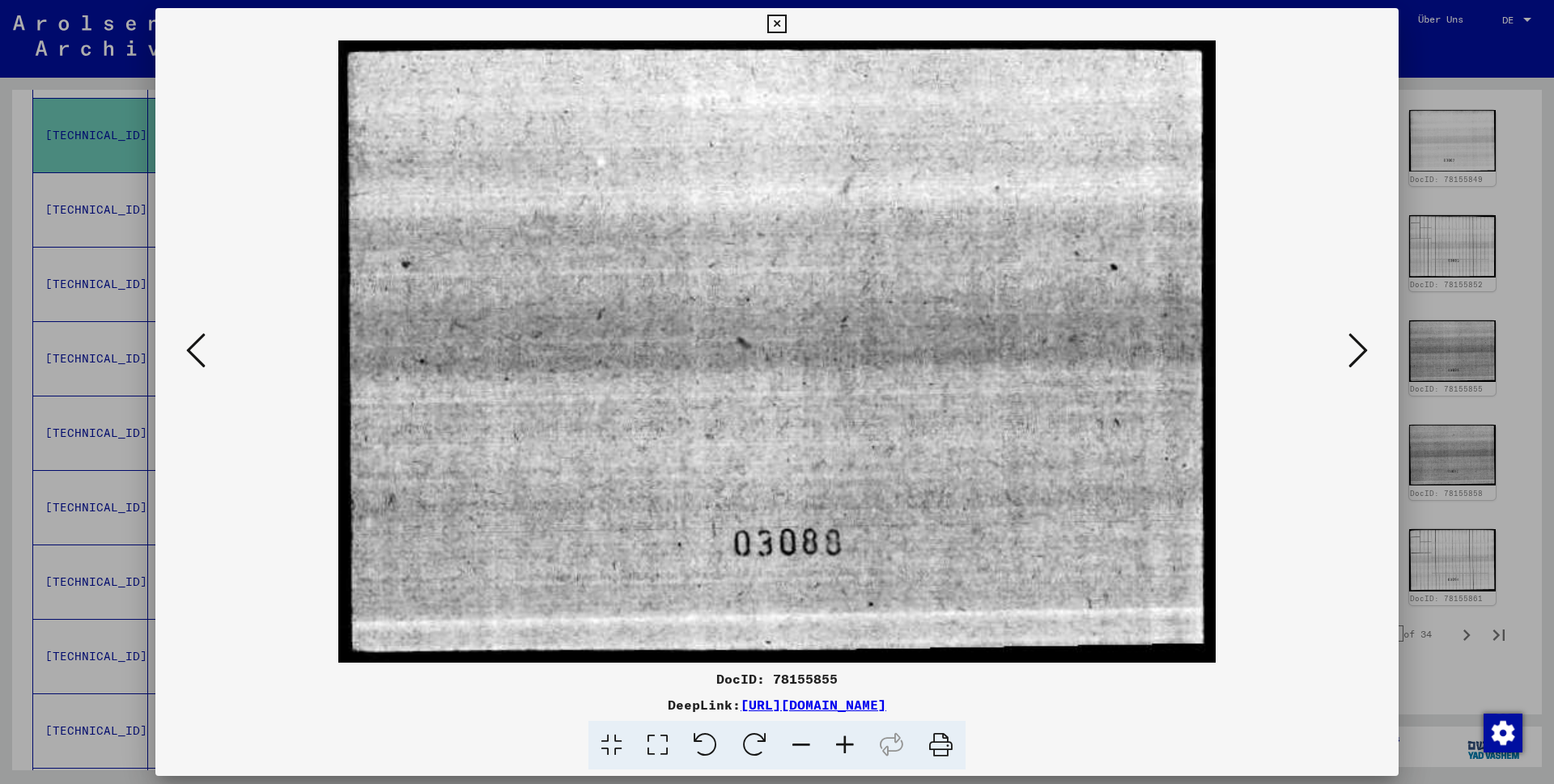
click at [188, 349] on icon at bounding box center [196, 350] width 20 height 39
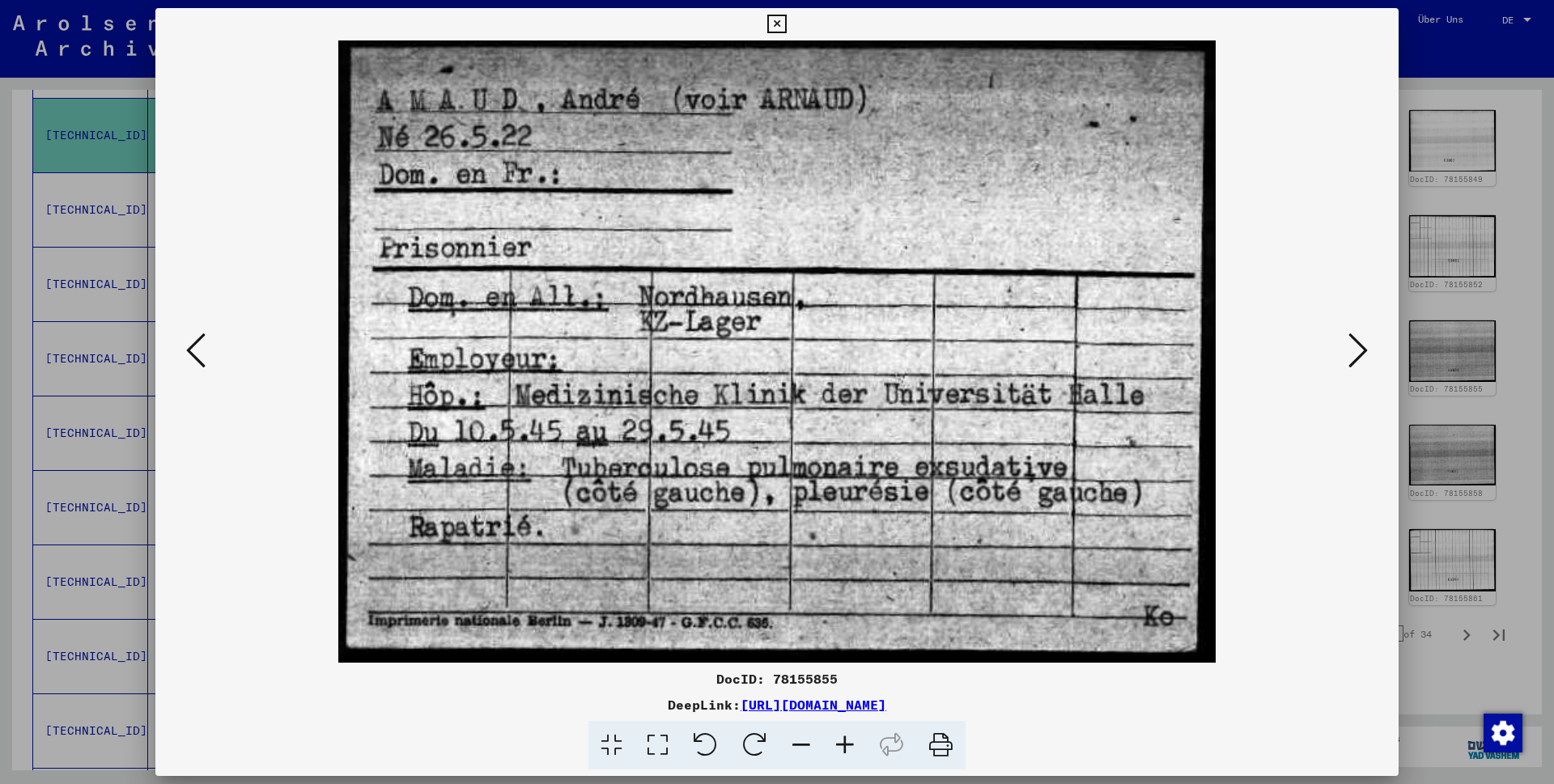
click at [786, 21] on icon at bounding box center [777, 24] width 19 height 20
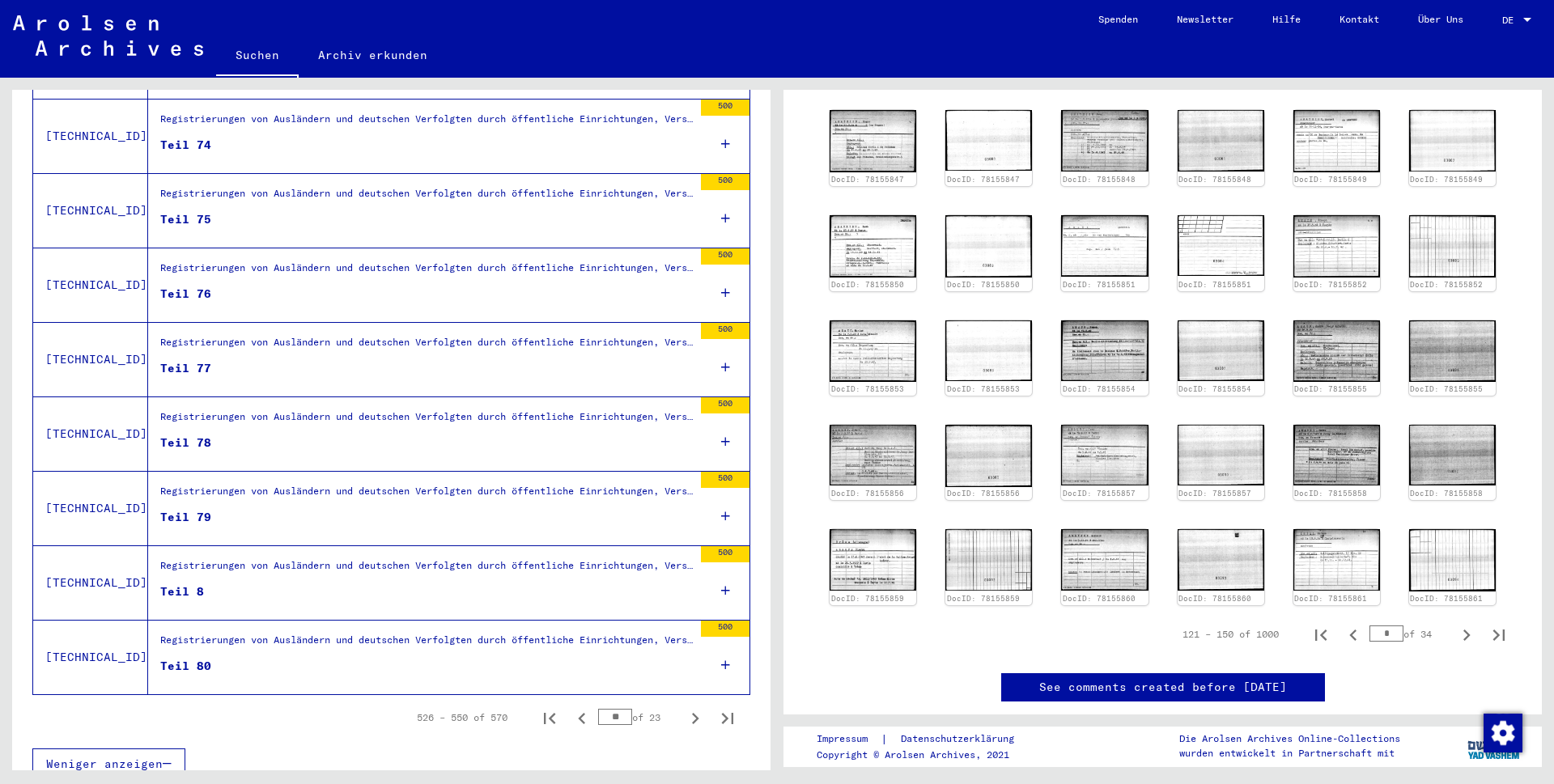
scroll to position [1589, 0]
click at [571, 706] on icon "Previous page" at bounding box center [581, 717] width 22 height 22
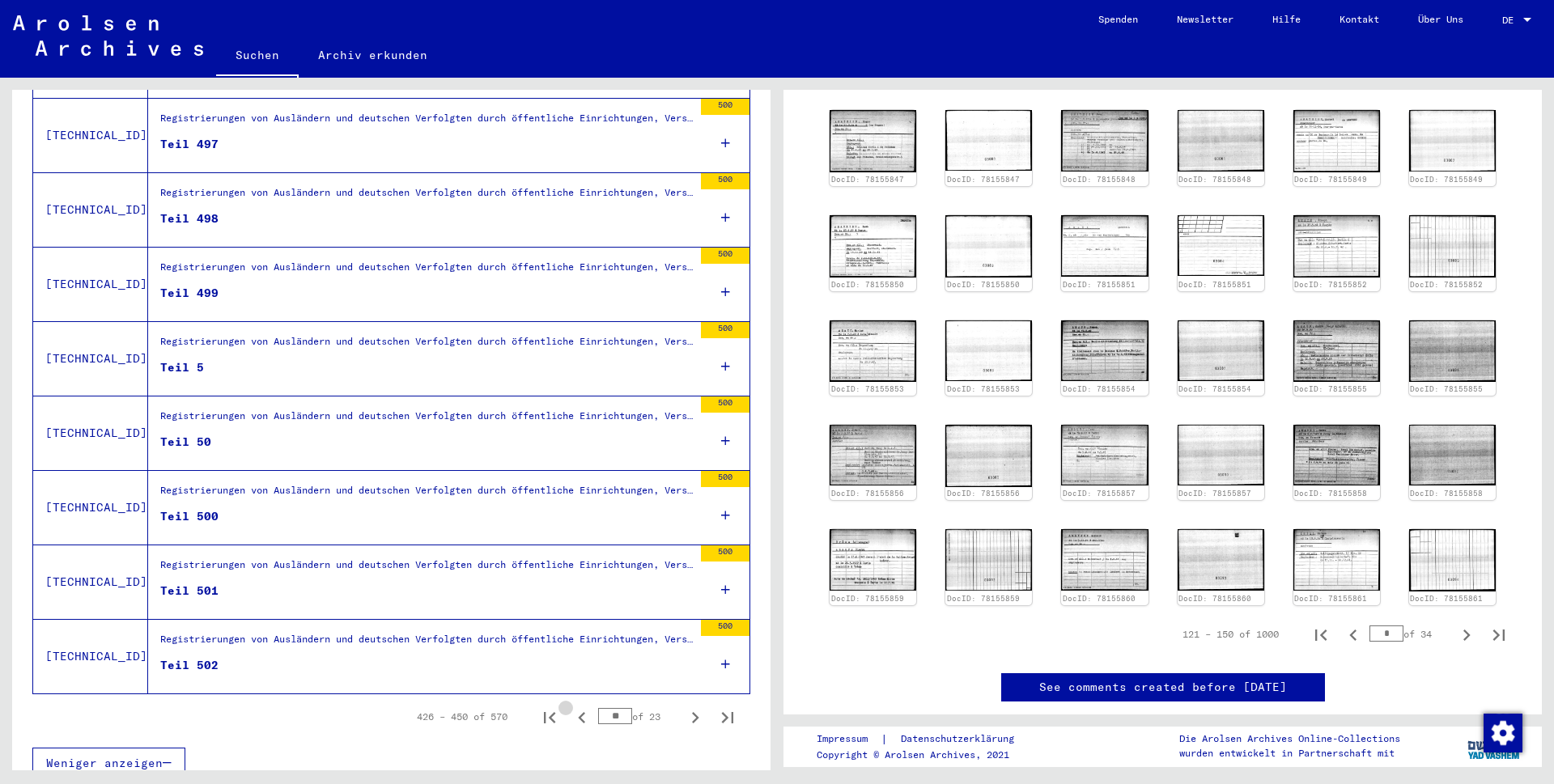
click at [571, 706] on icon "Previous page" at bounding box center [581, 717] width 22 height 22
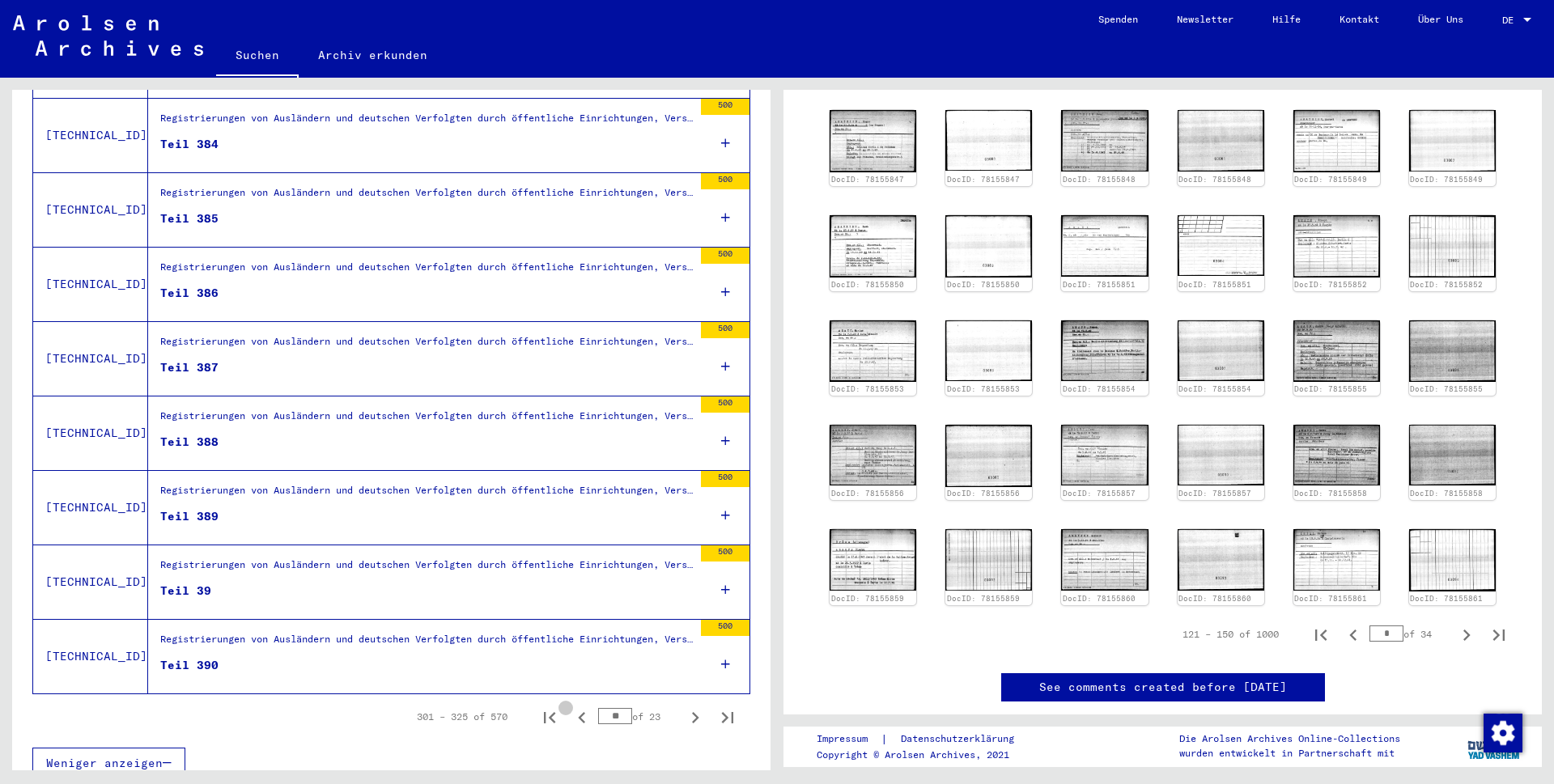
click at [571, 706] on icon "Previous page" at bounding box center [581, 717] width 22 height 22
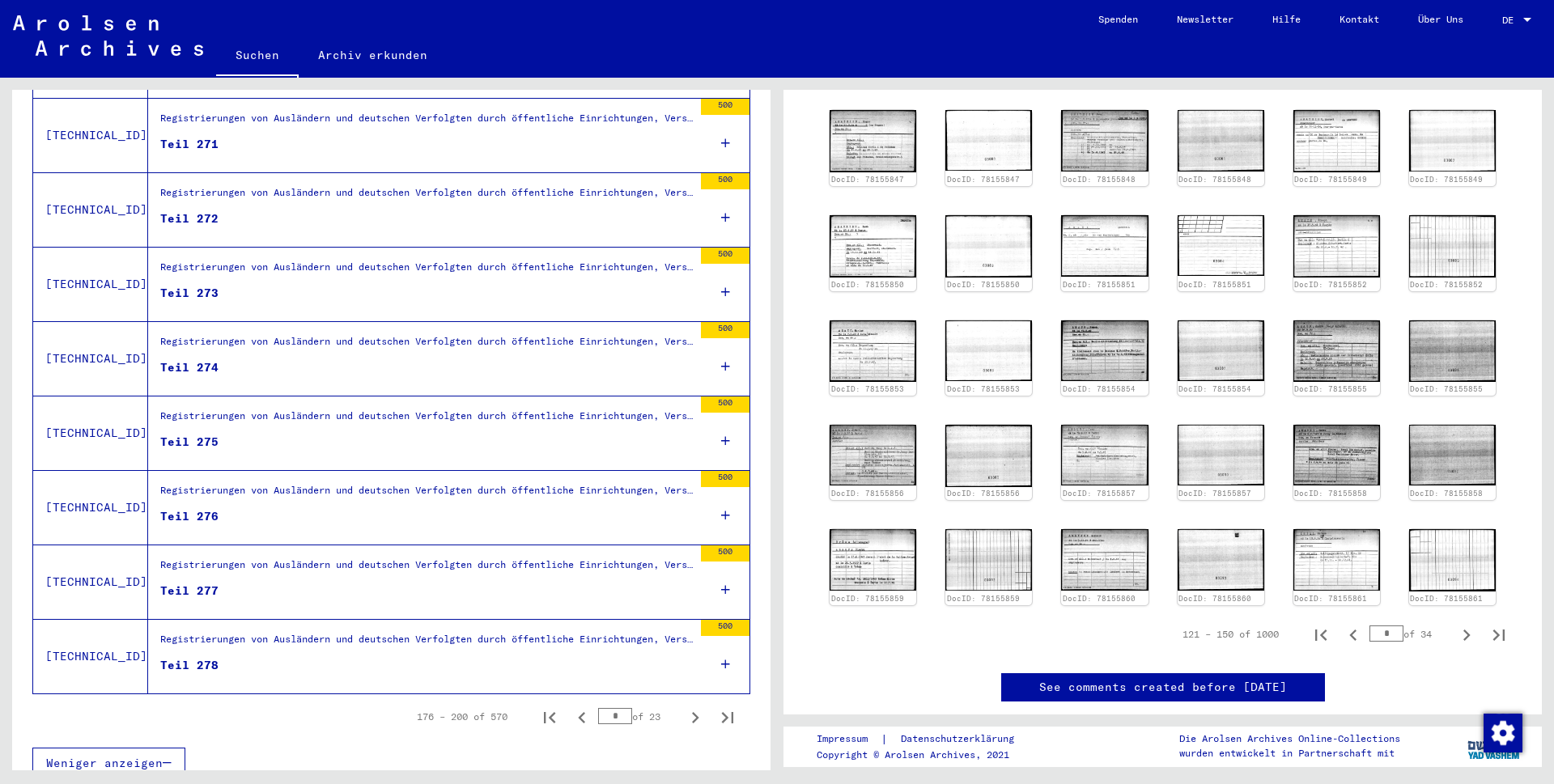
click at [571, 706] on icon "Previous page" at bounding box center [581, 717] width 22 height 22
type input "*"
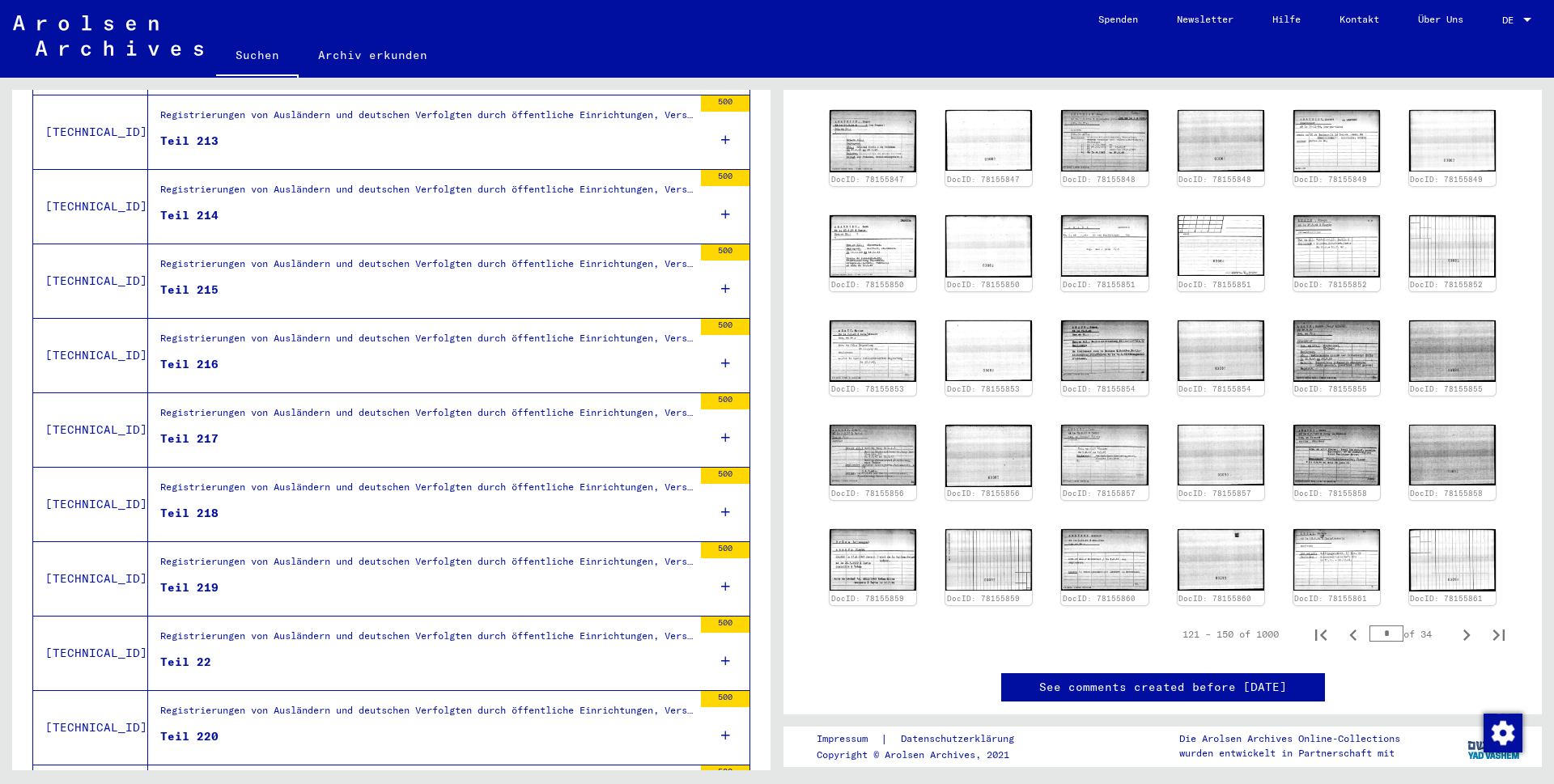
scroll to position [550, 0]
click at [253, 431] on figure "Teil 217" at bounding box center [426, 443] width 533 height 24
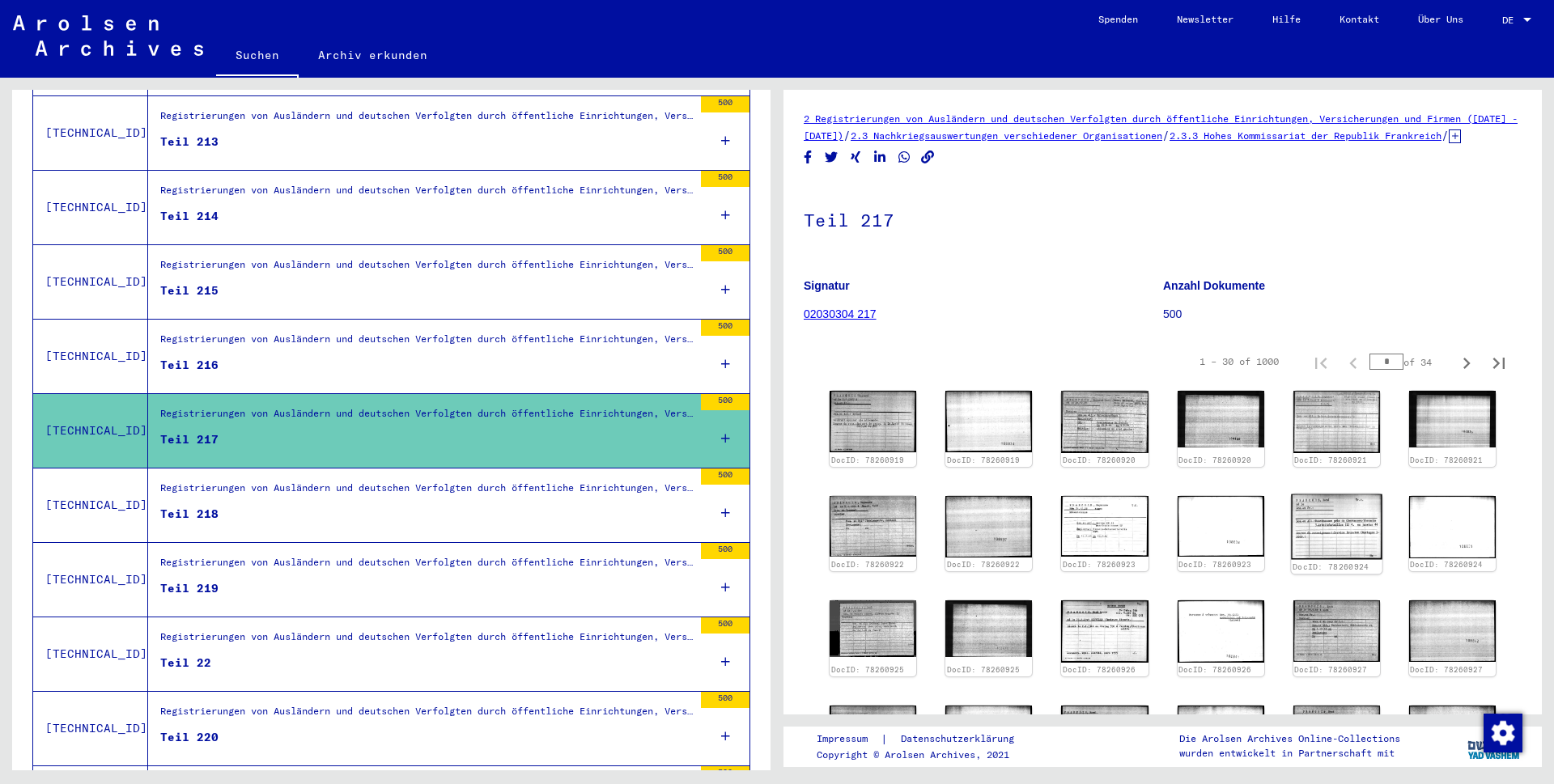
click at [1322, 547] on img at bounding box center [1336, 526] width 92 height 65
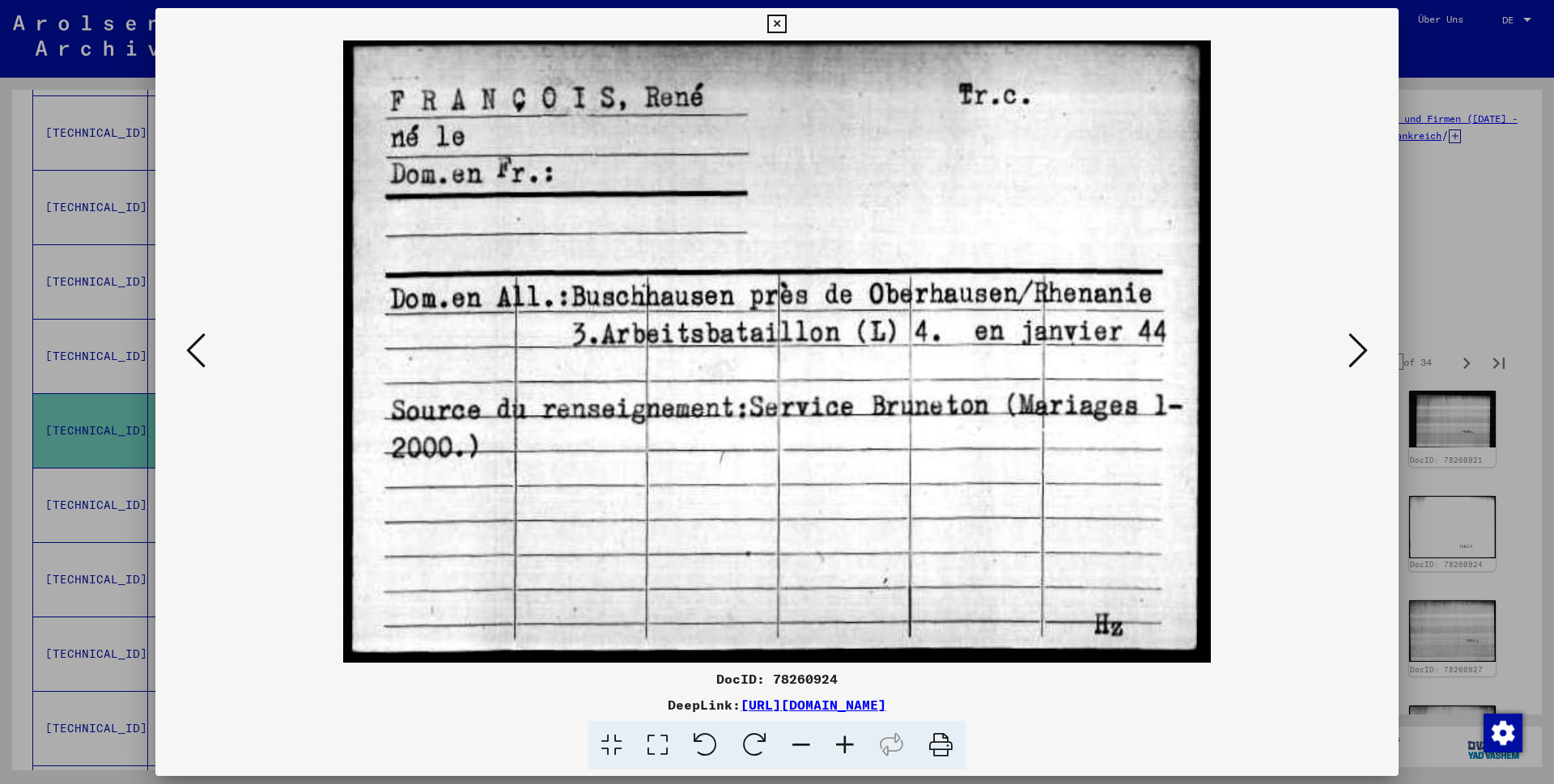
click at [786, 23] on icon at bounding box center [777, 24] width 19 height 20
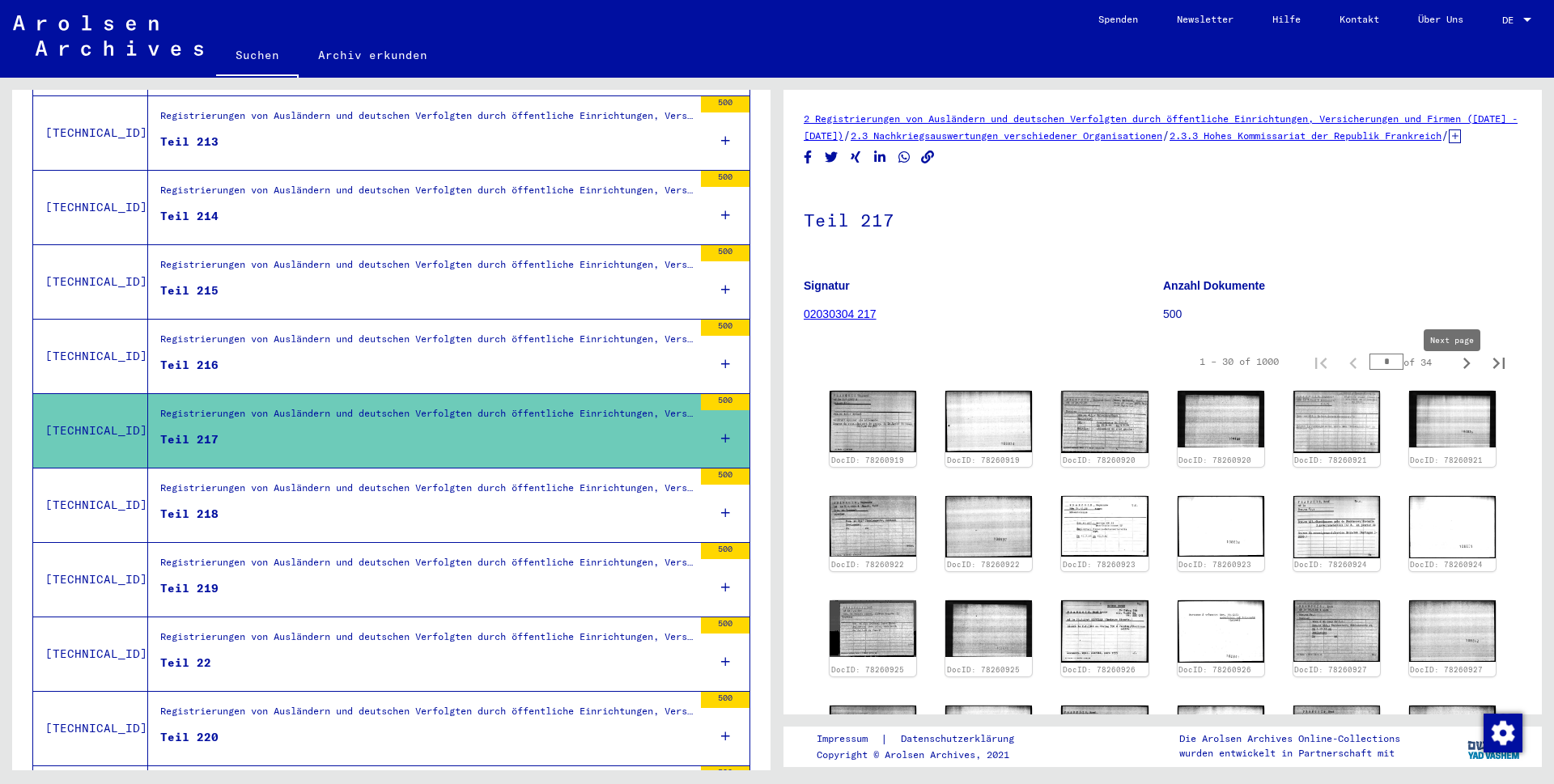
click at [1455, 374] on icon "Next page" at bounding box center [1466, 363] width 22 height 22
type input "*"
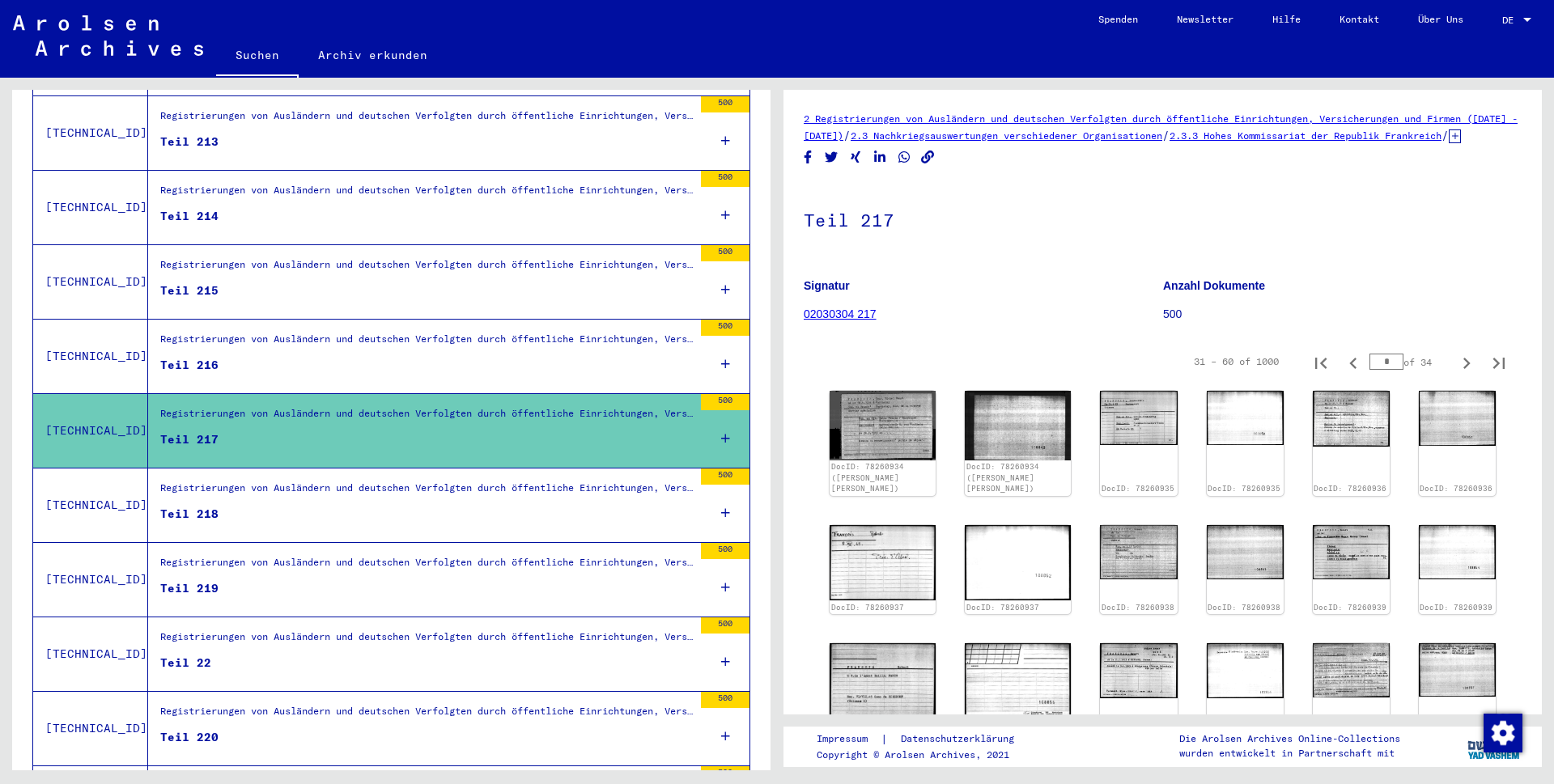
click at [1455, 374] on icon "Next page" at bounding box center [1466, 363] width 22 height 22
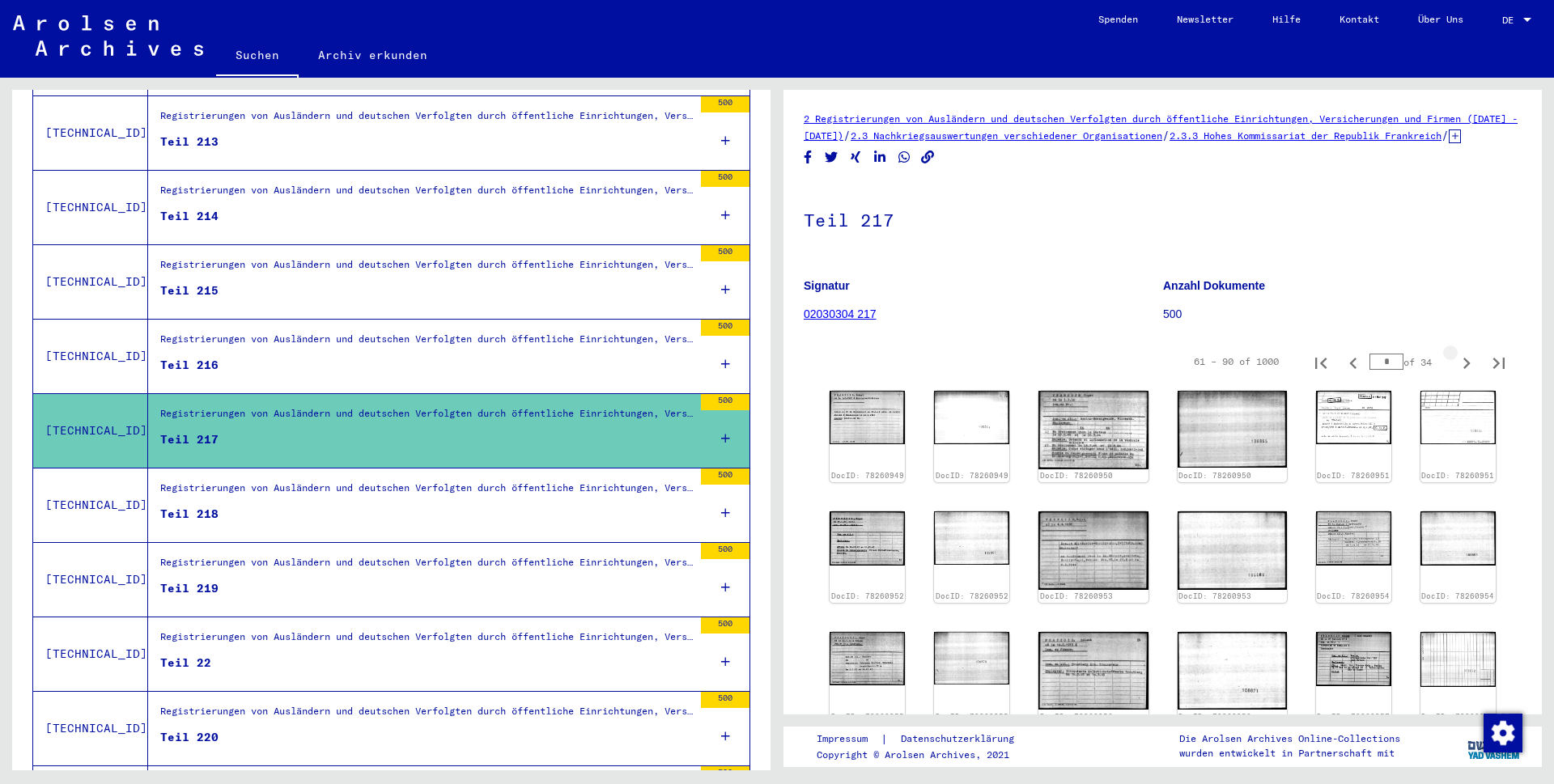
type input "*"
click at [1314, 433] on img at bounding box center [1353, 415] width 79 height 56
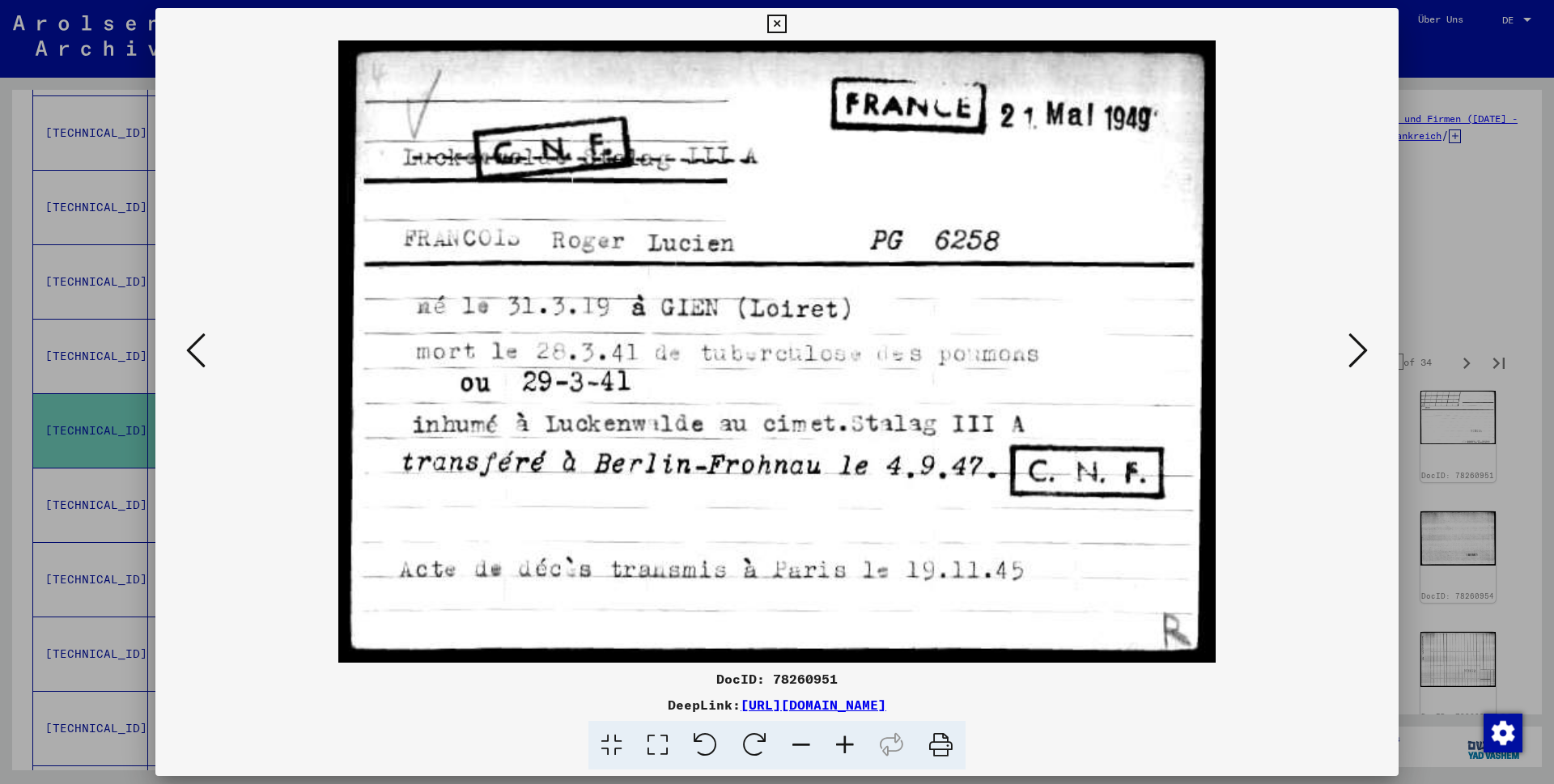
drag, startPoint x: 1385, startPoint y: 21, endPoint x: 1499, endPoint y: 372, distance: 369.0
click at [786, 21] on icon at bounding box center [777, 24] width 19 height 20
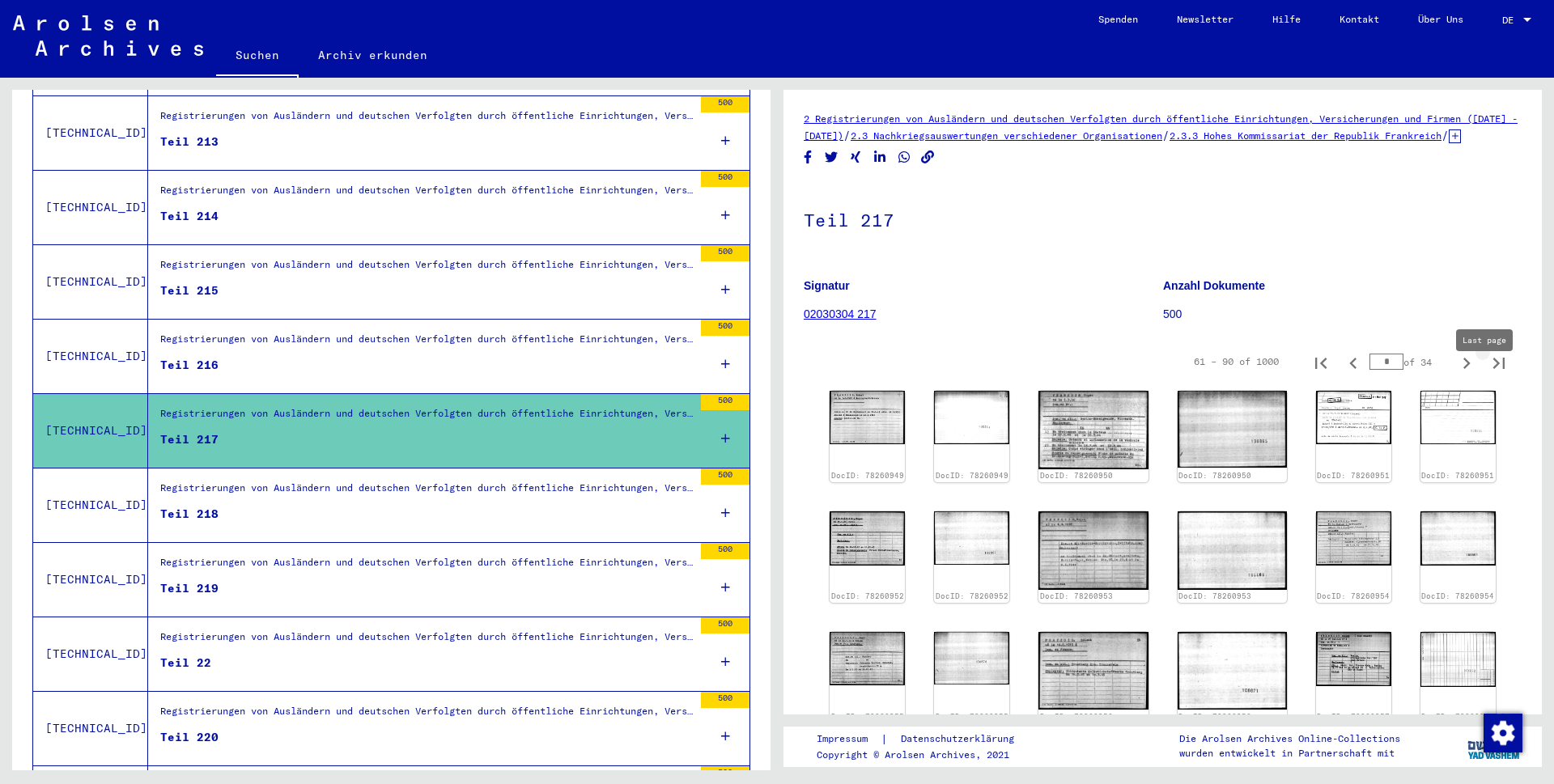
click at [1488, 374] on icon "Last page" at bounding box center [1498, 363] width 22 height 22
type input "**"
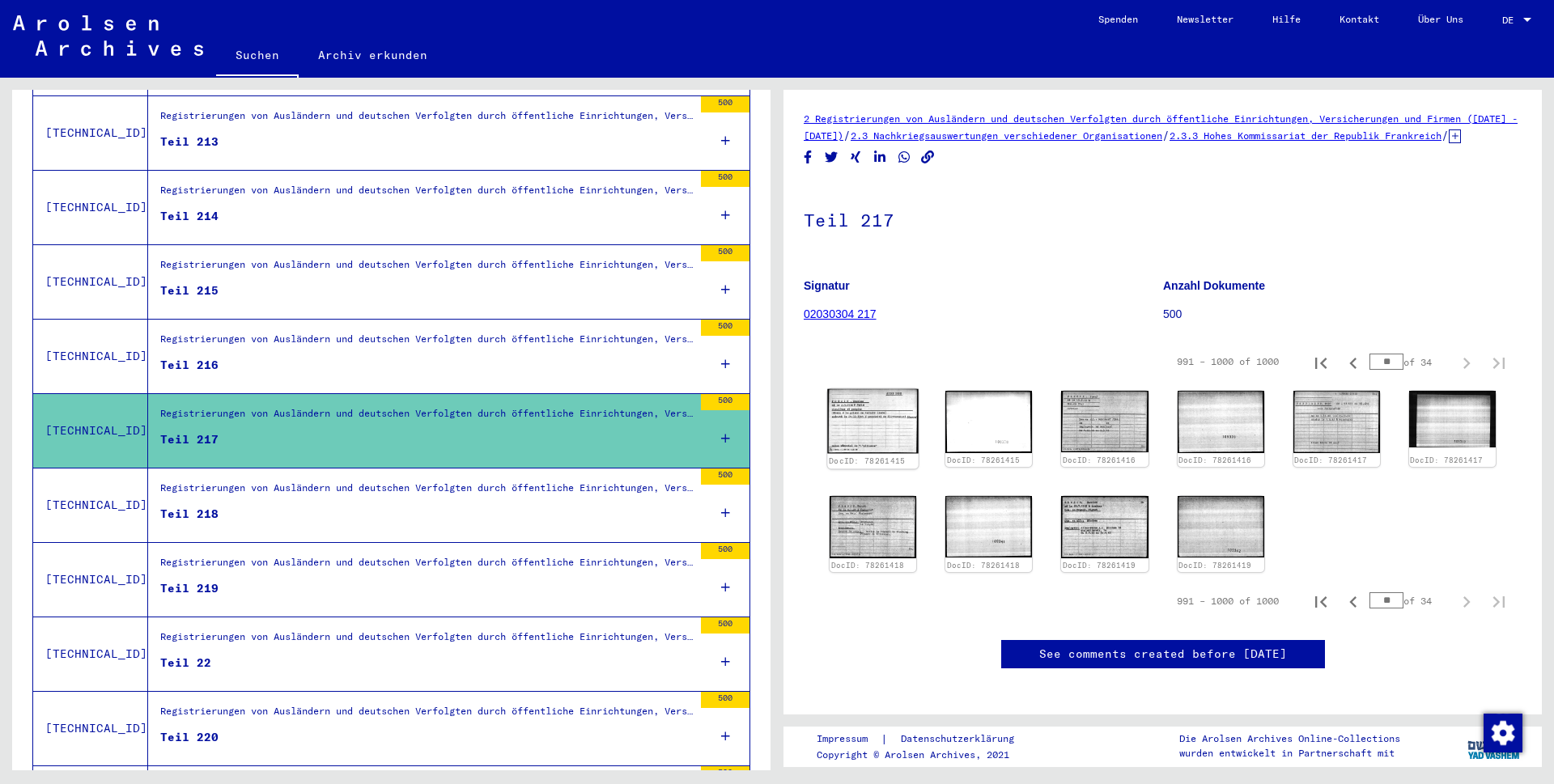
click at [880, 419] on img at bounding box center [873, 421] width 92 height 64
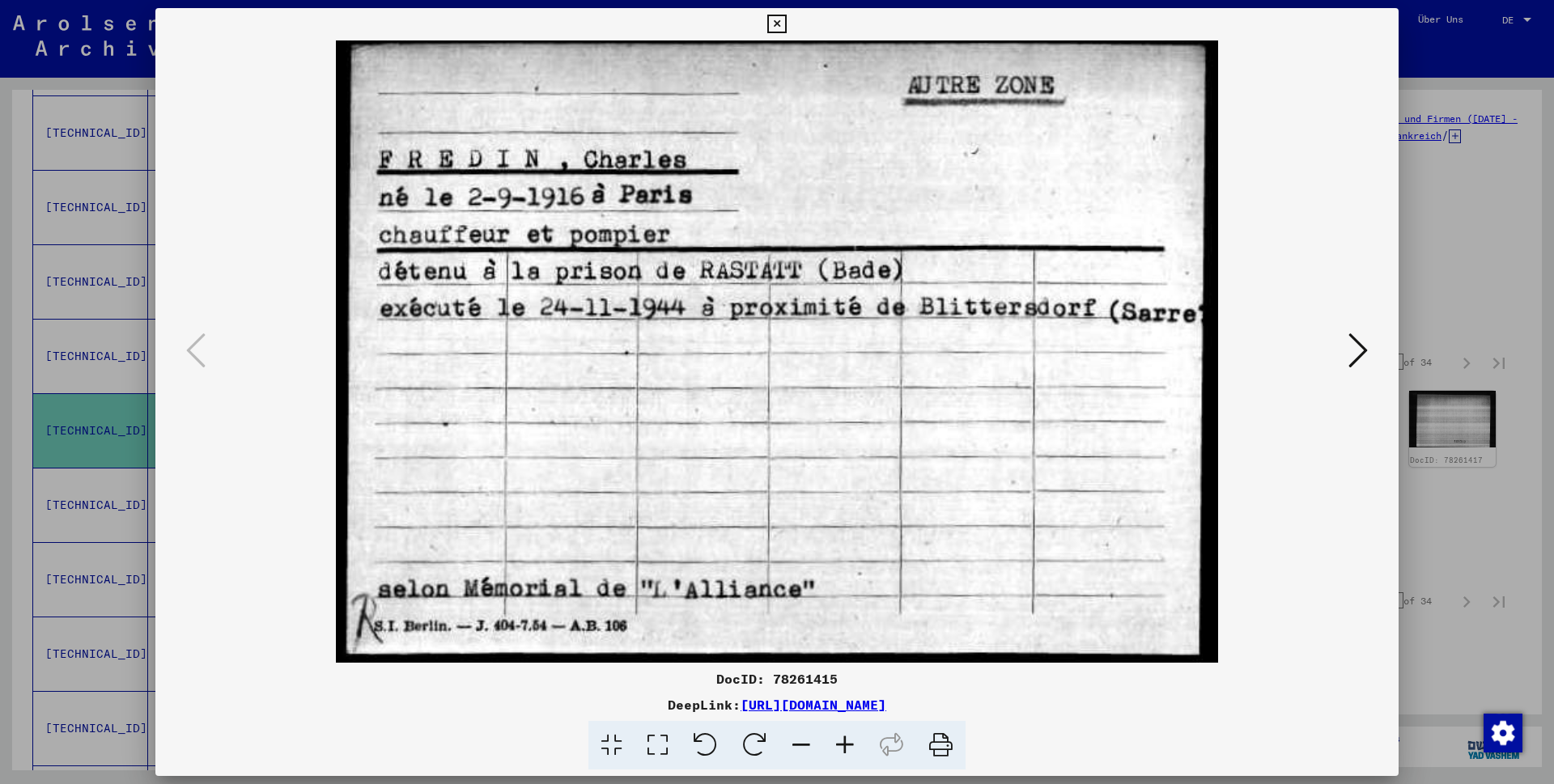
click at [786, 21] on icon at bounding box center [777, 24] width 19 height 20
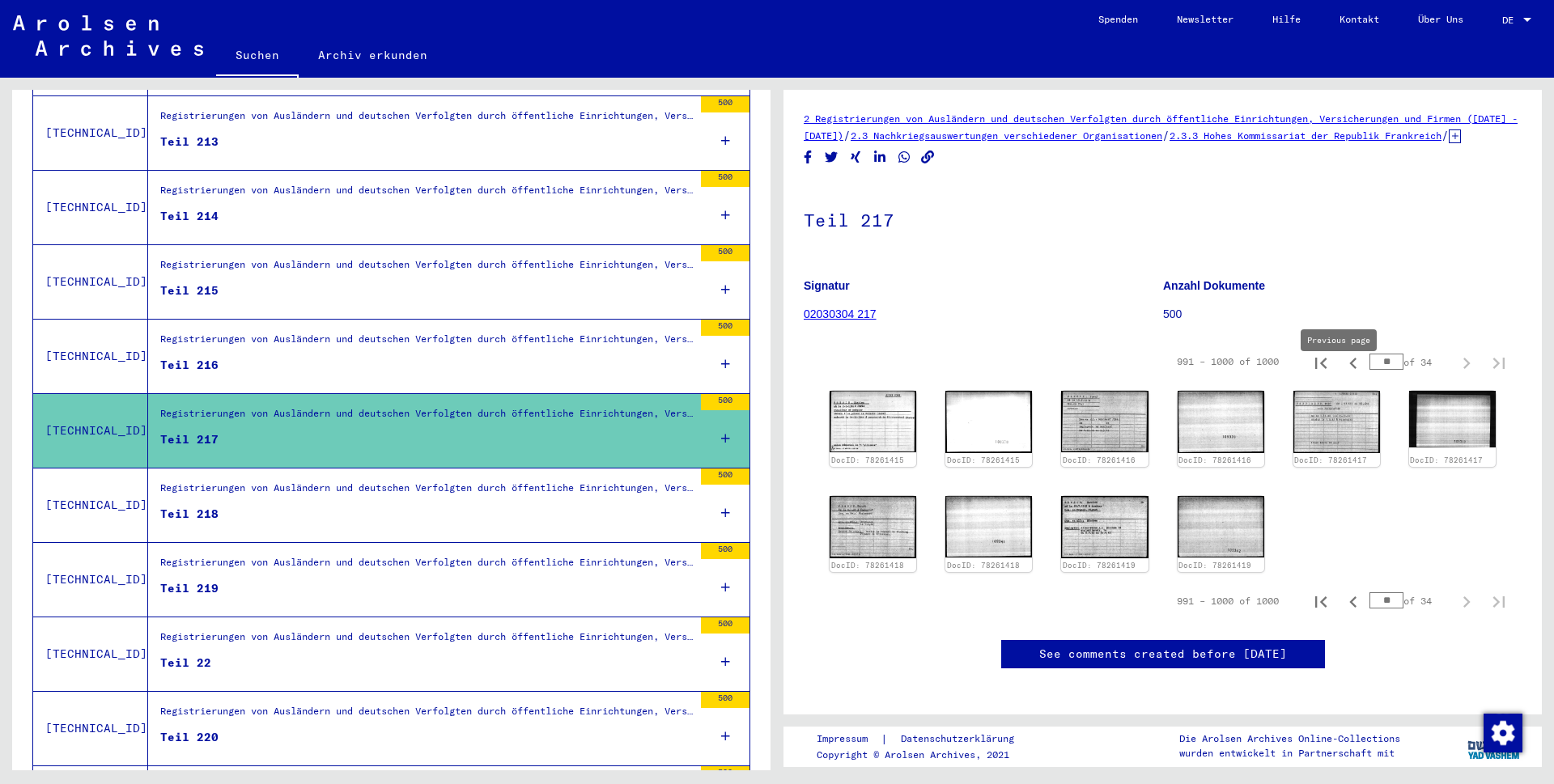
click at [1342, 374] on icon "Previous page" at bounding box center [1353, 363] width 22 height 22
type input "**"
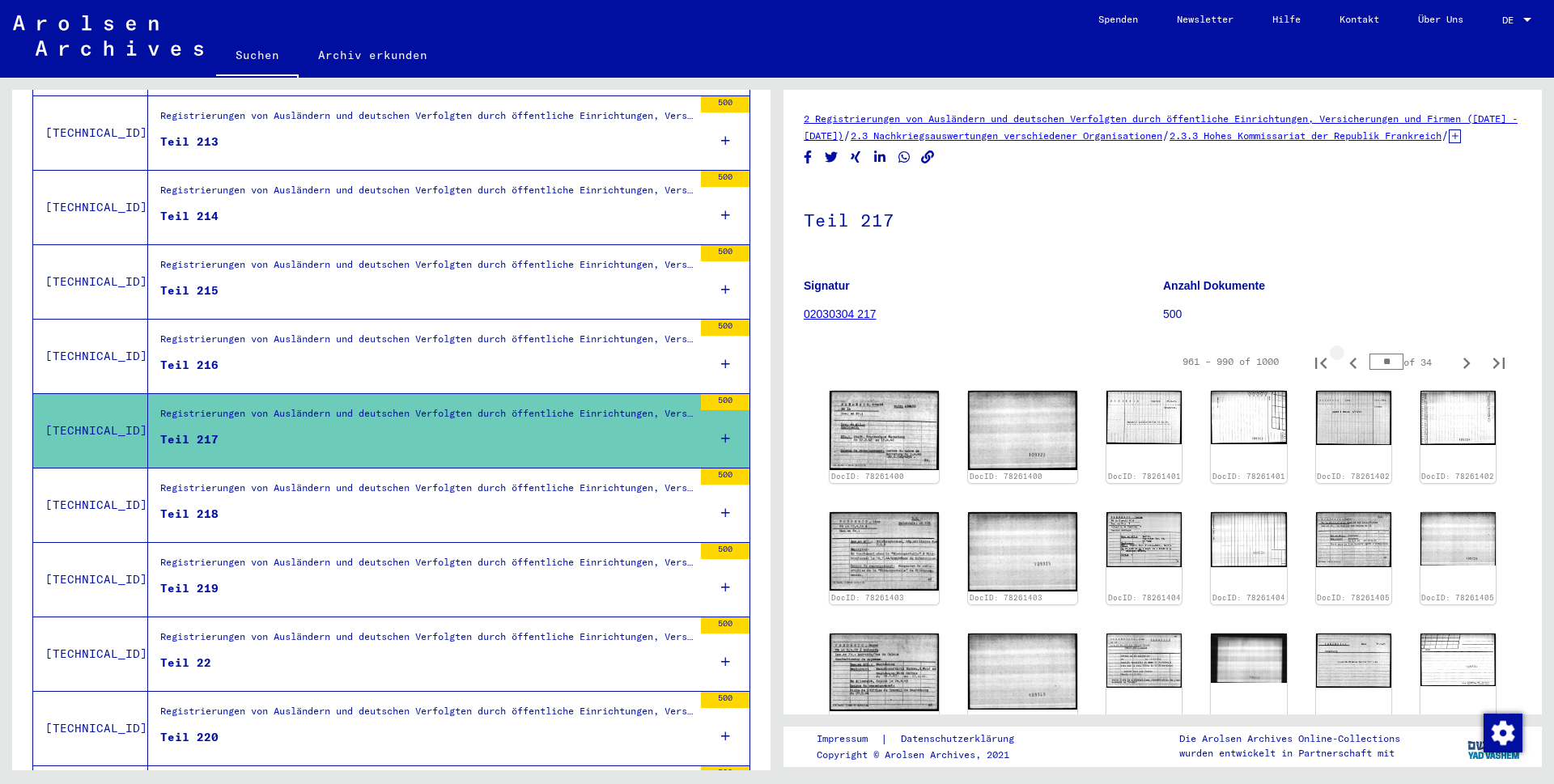
click at [1342, 374] on icon "Previous page" at bounding box center [1353, 363] width 22 height 22
type input "**"
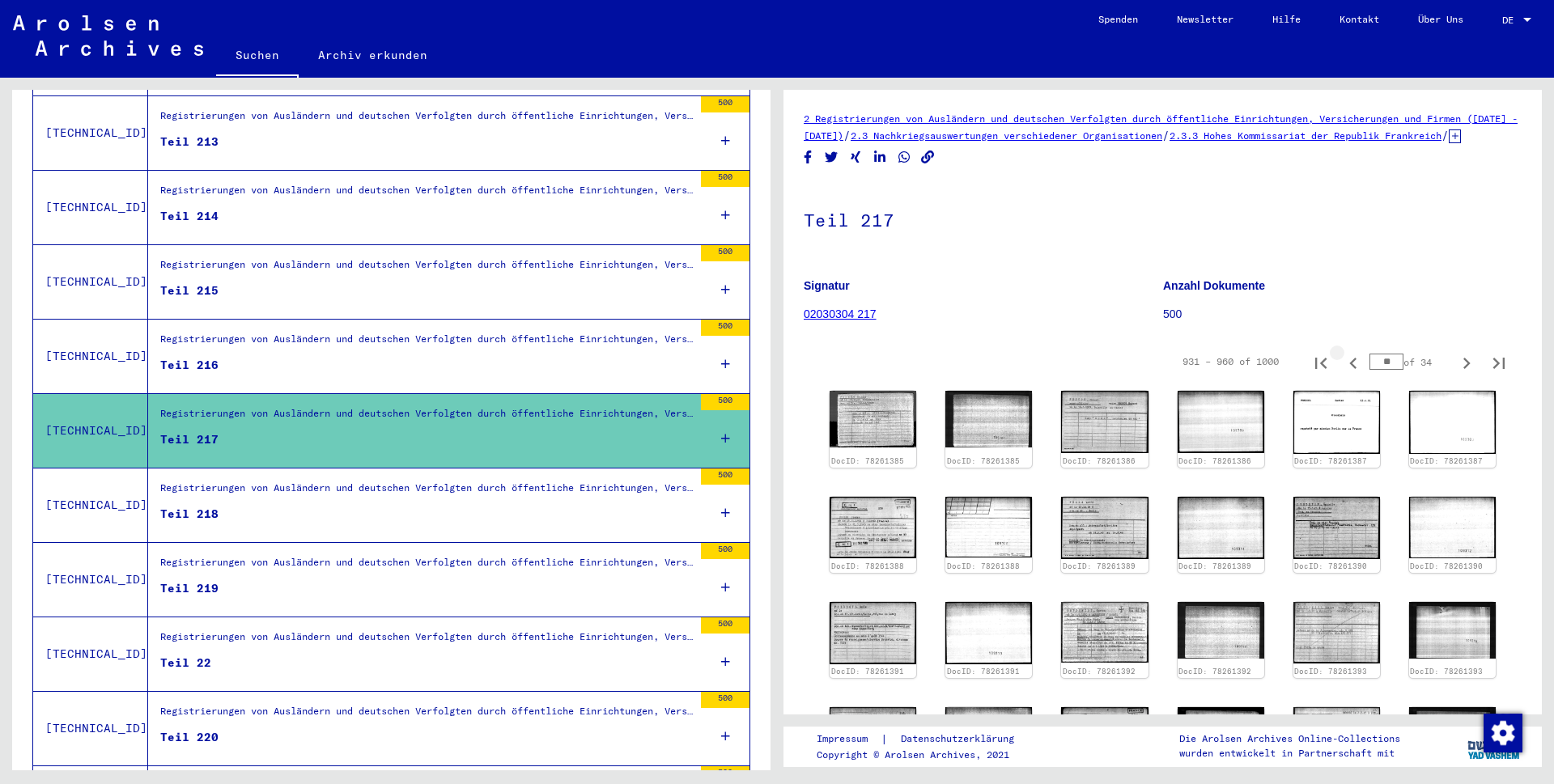
click at [1342, 374] on icon "Previous page" at bounding box center [1353, 363] width 22 height 22
type input "**"
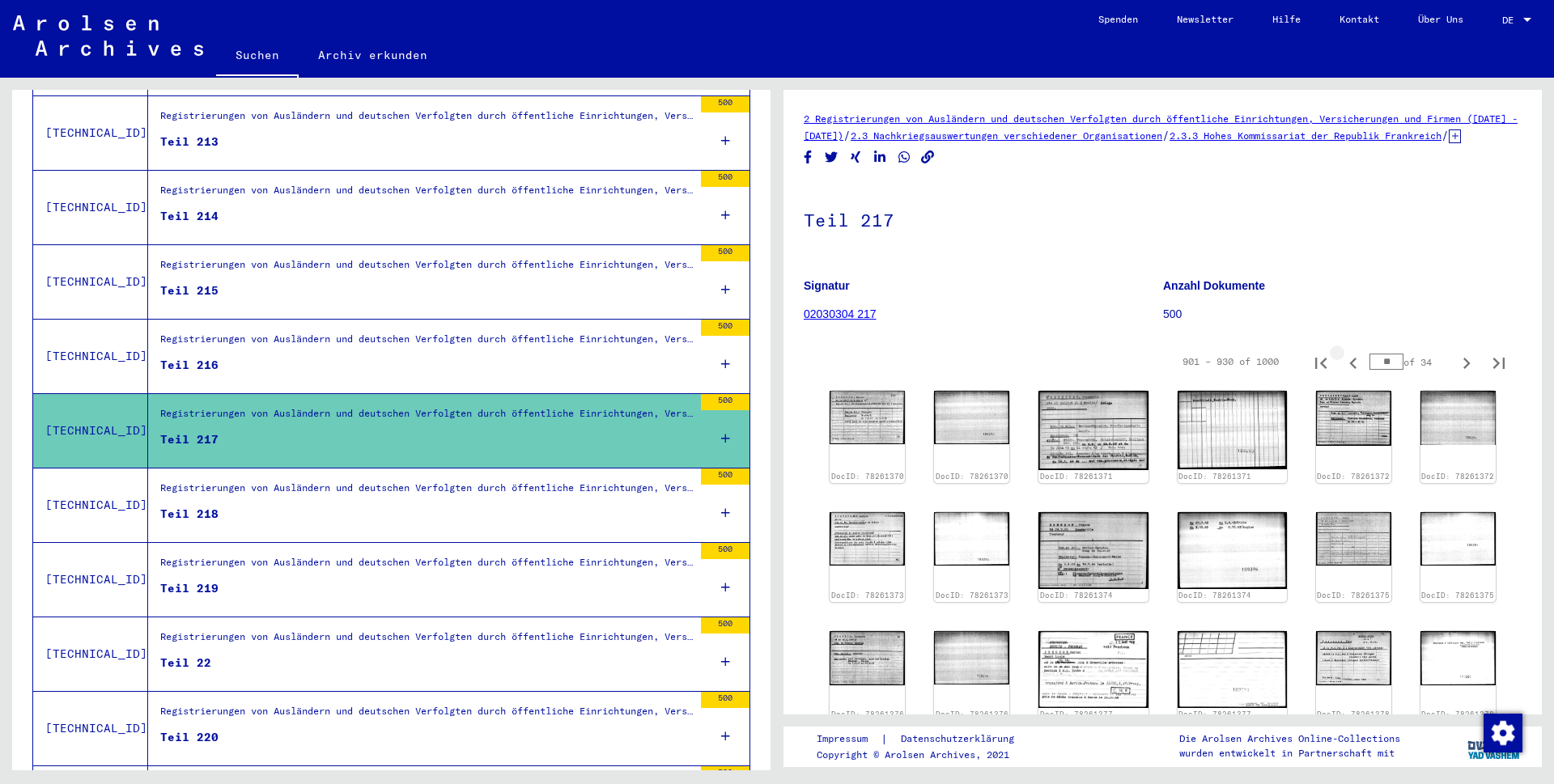
click at [1342, 374] on icon "Previous page" at bounding box center [1353, 363] width 22 height 22
type input "**"
click at [1315, 369] on icon "First page" at bounding box center [1321, 364] width 12 height 12
type input "*"
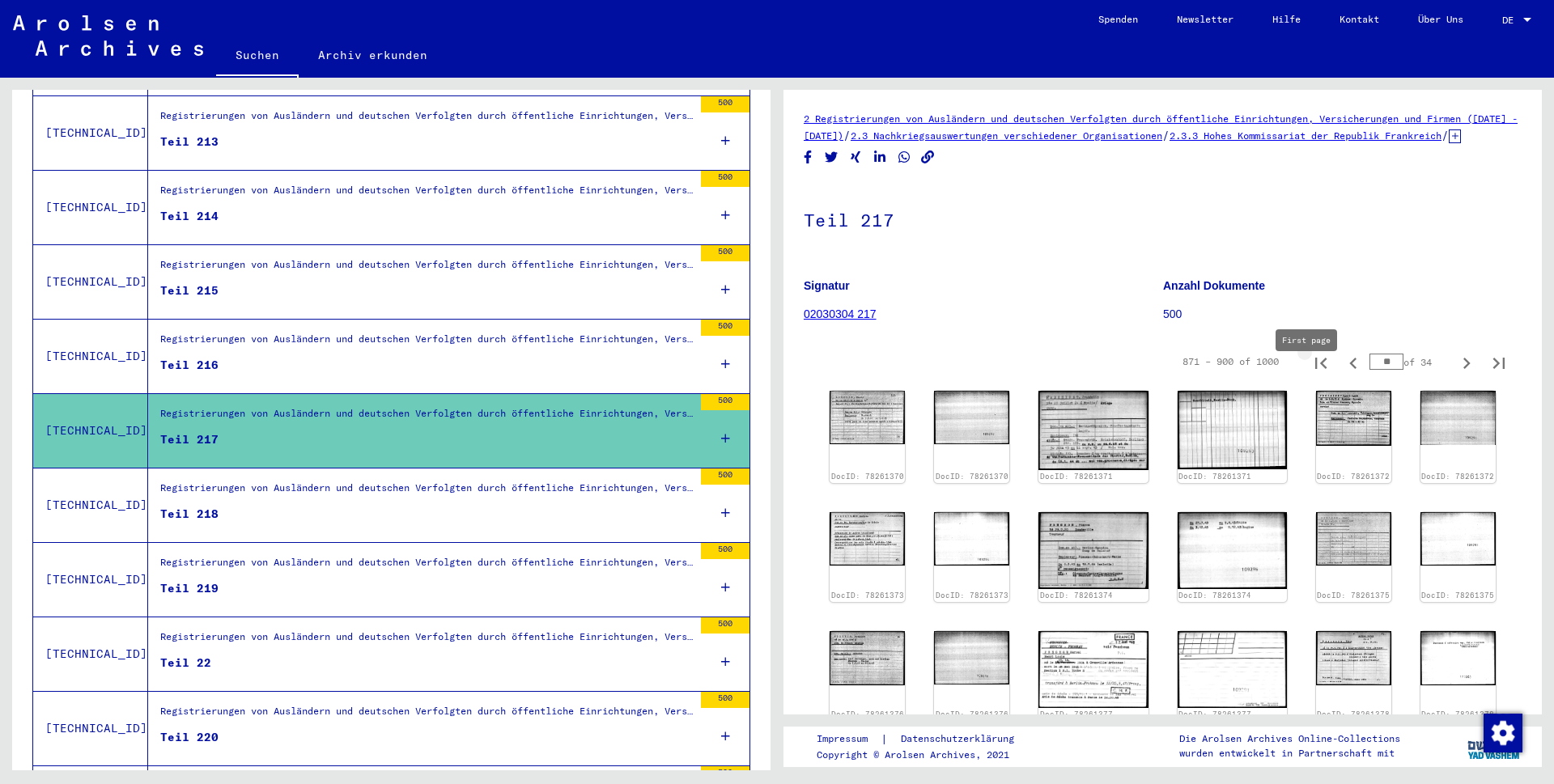
type input "*"
click at [1463, 369] on icon "Next page" at bounding box center [1466, 364] width 7 height 12
type input "*"
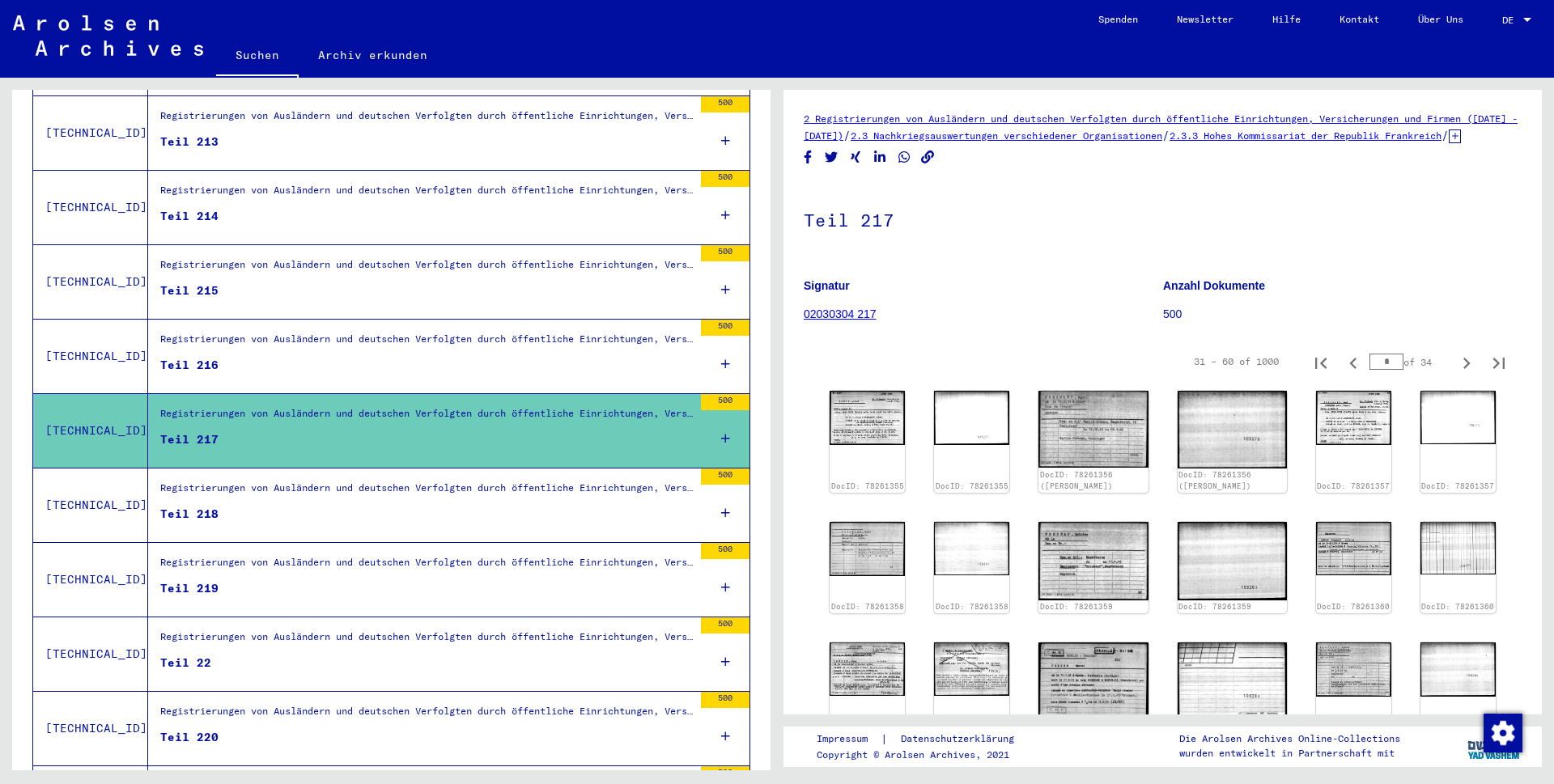
click at [1455, 374] on icon "Next page" at bounding box center [1466, 363] width 22 height 22
type input "*"
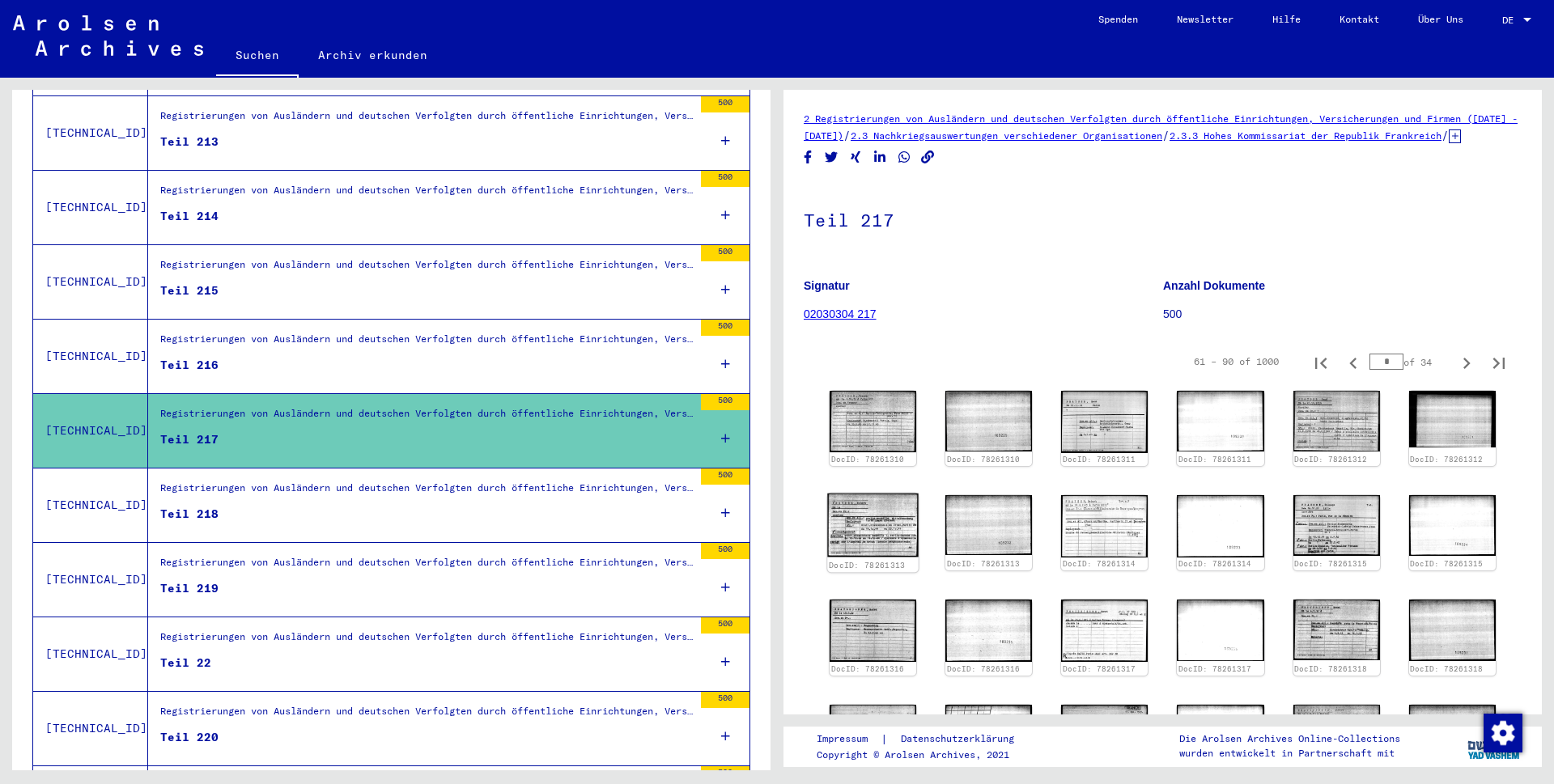
click at [856, 536] on img at bounding box center [873, 525] width 92 height 63
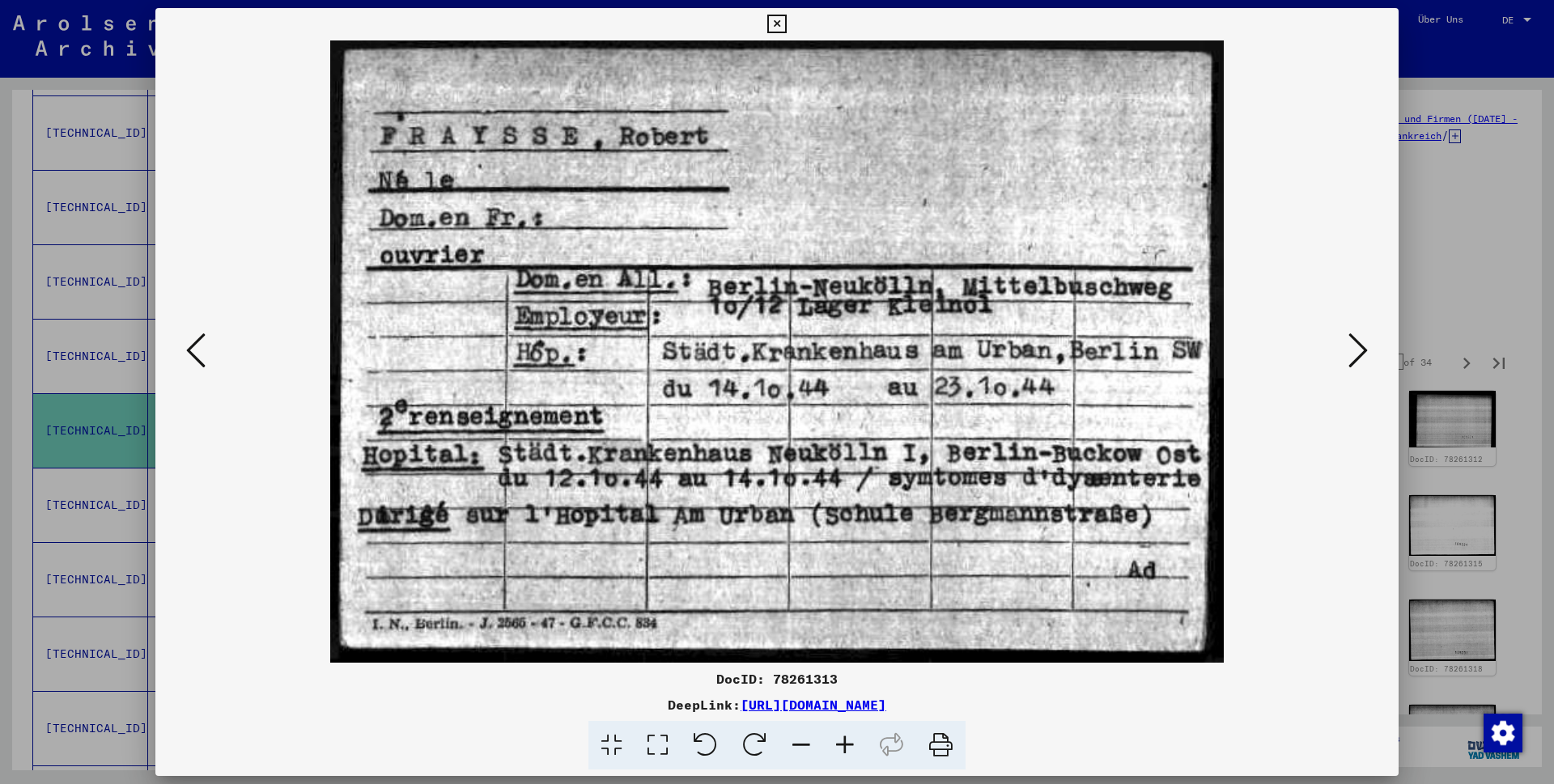
click at [786, 25] on icon at bounding box center [777, 24] width 19 height 20
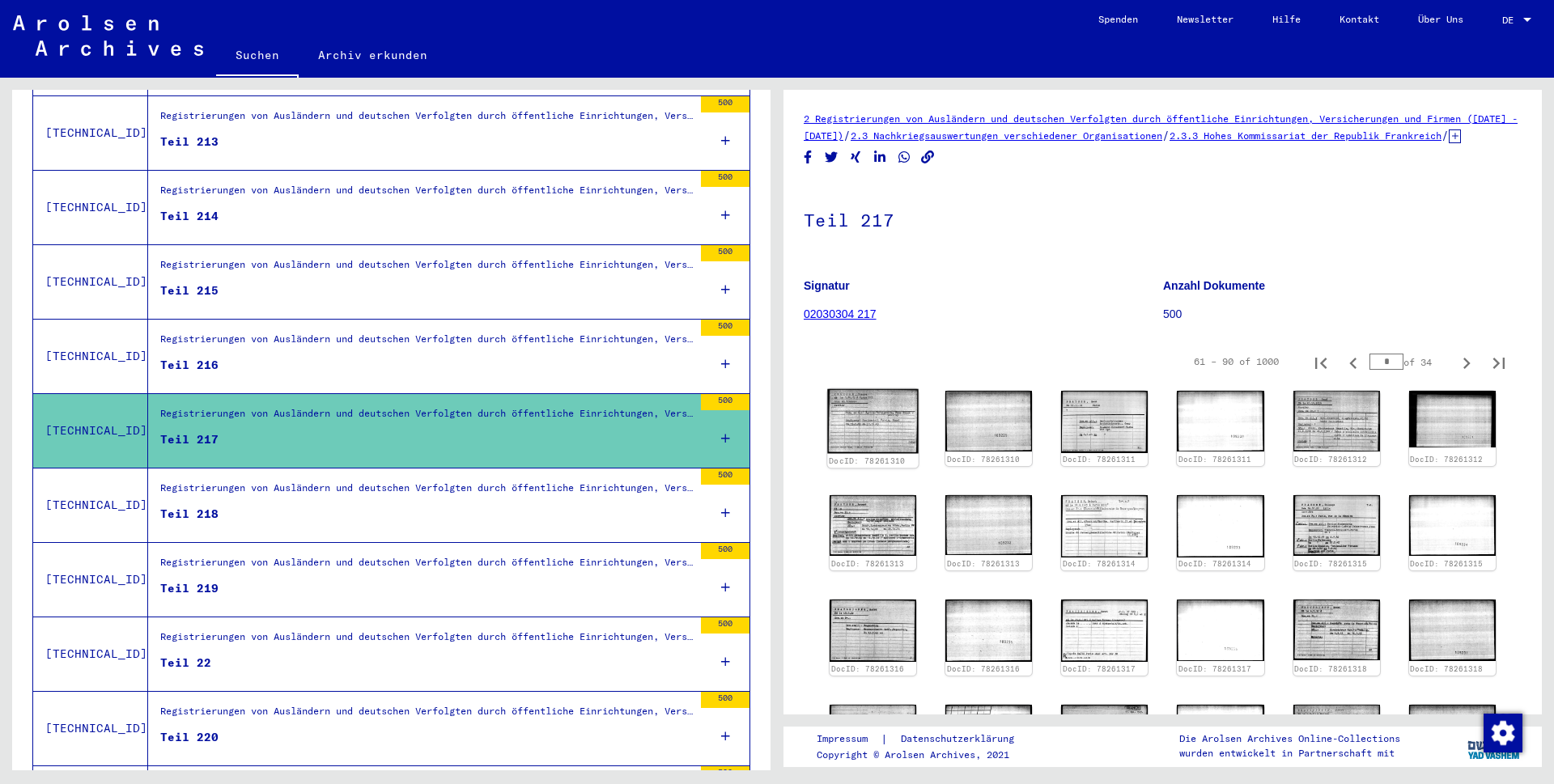
click at [883, 435] on img at bounding box center [873, 421] width 92 height 64
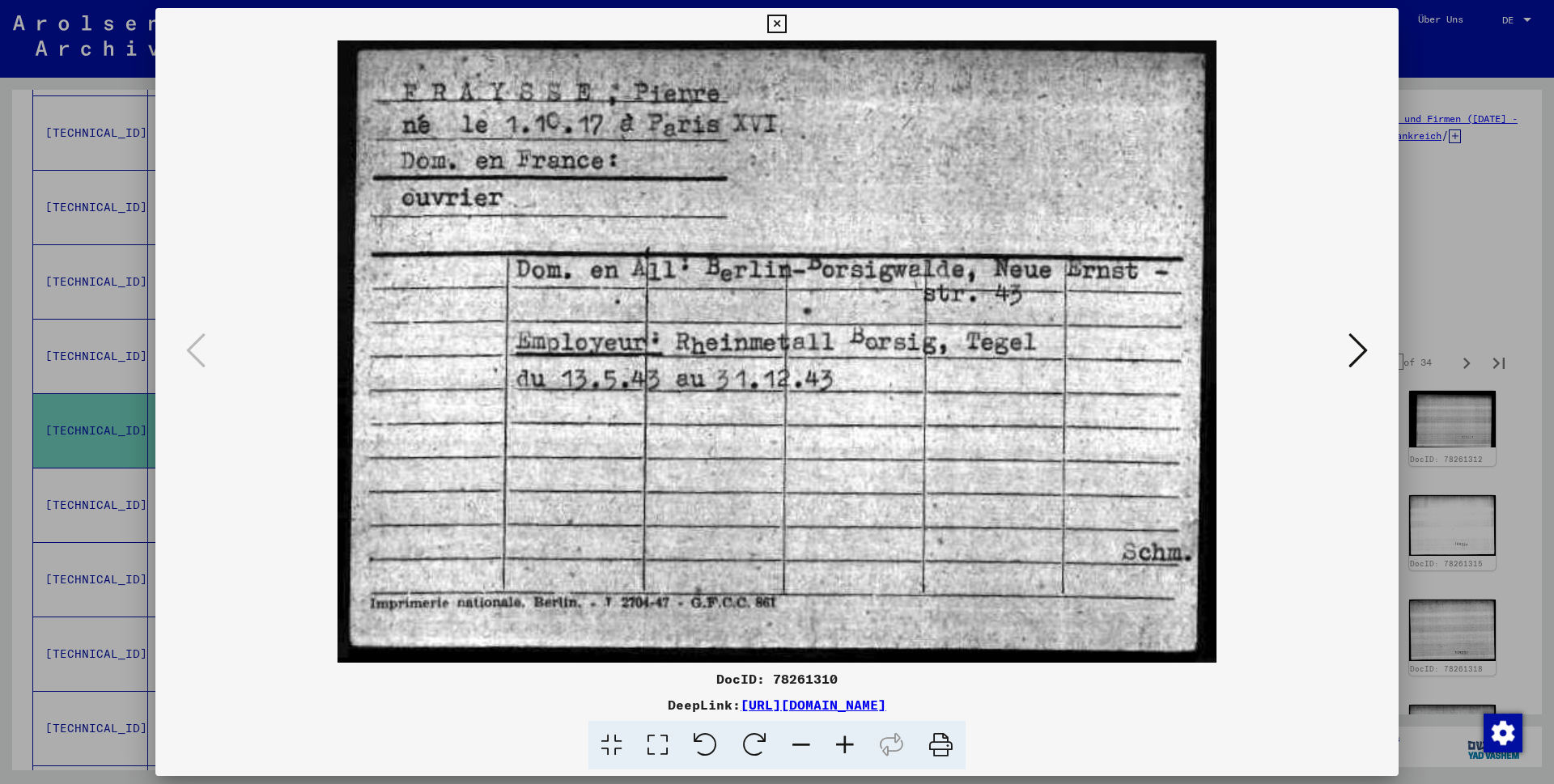
click at [786, 23] on icon at bounding box center [777, 24] width 19 height 20
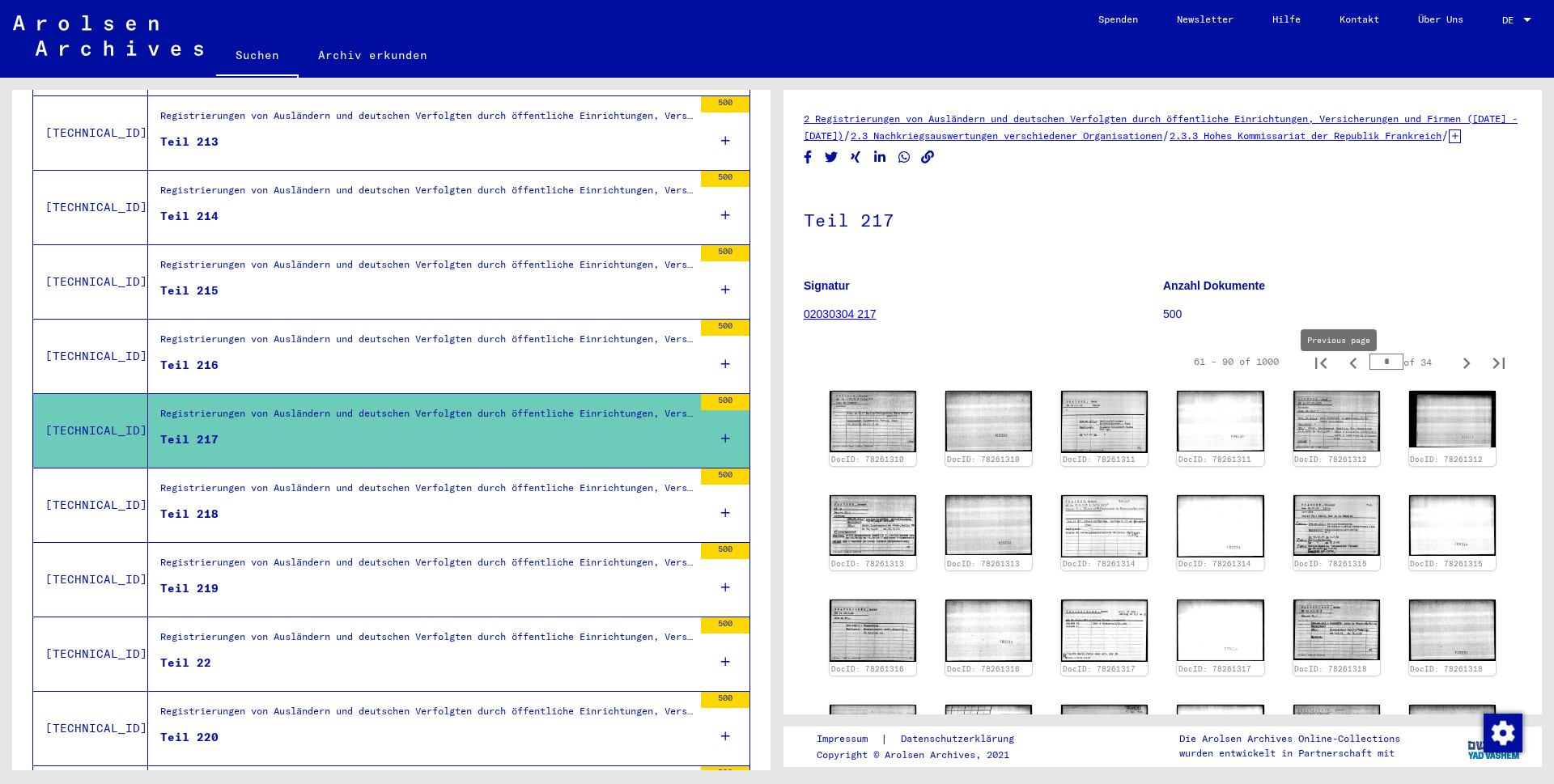
click at [1342, 374] on icon "Previous page" at bounding box center [1353, 363] width 22 height 22
type input "*"
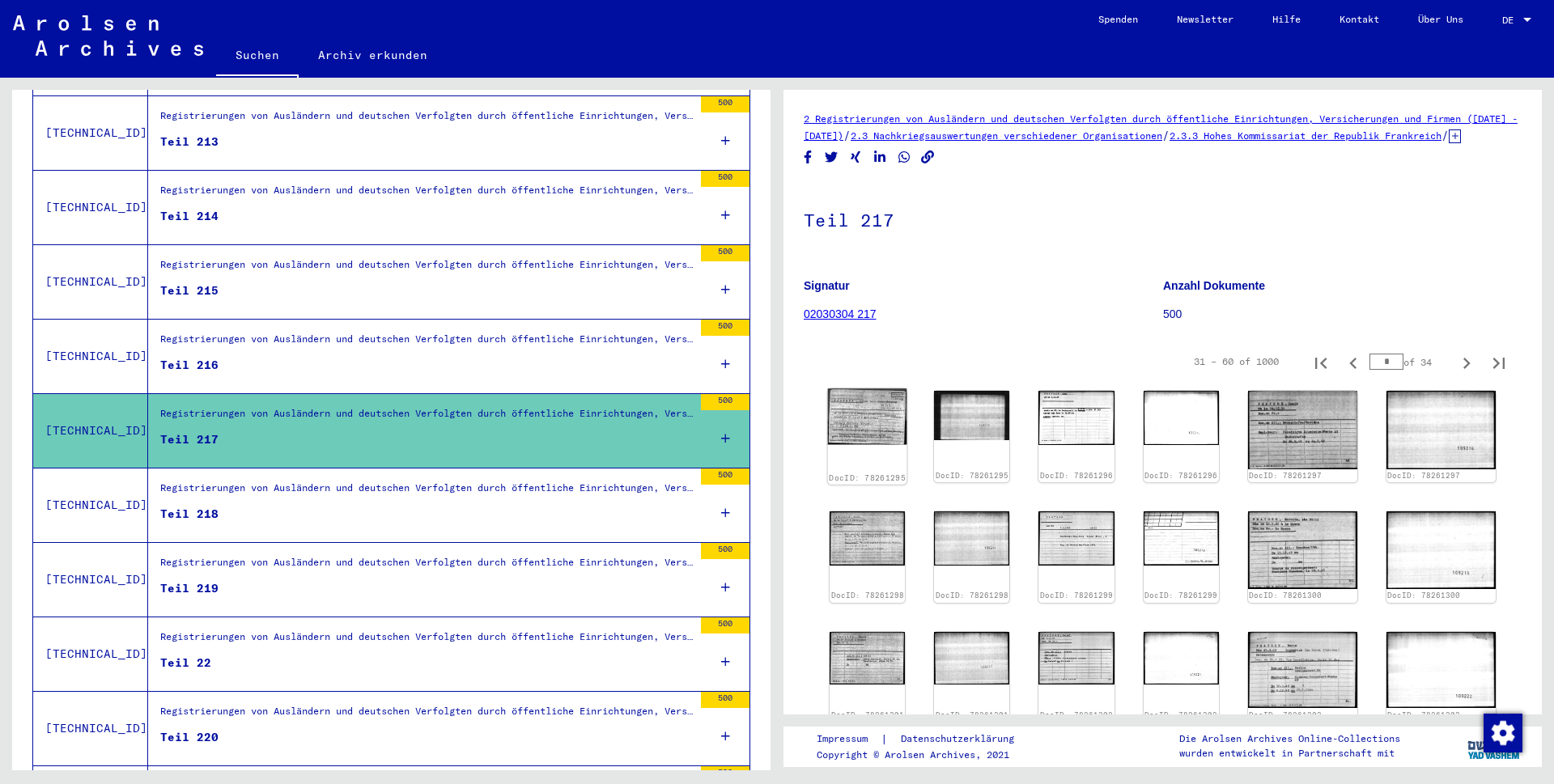
click at [856, 445] on img at bounding box center [867, 416] width 79 height 57
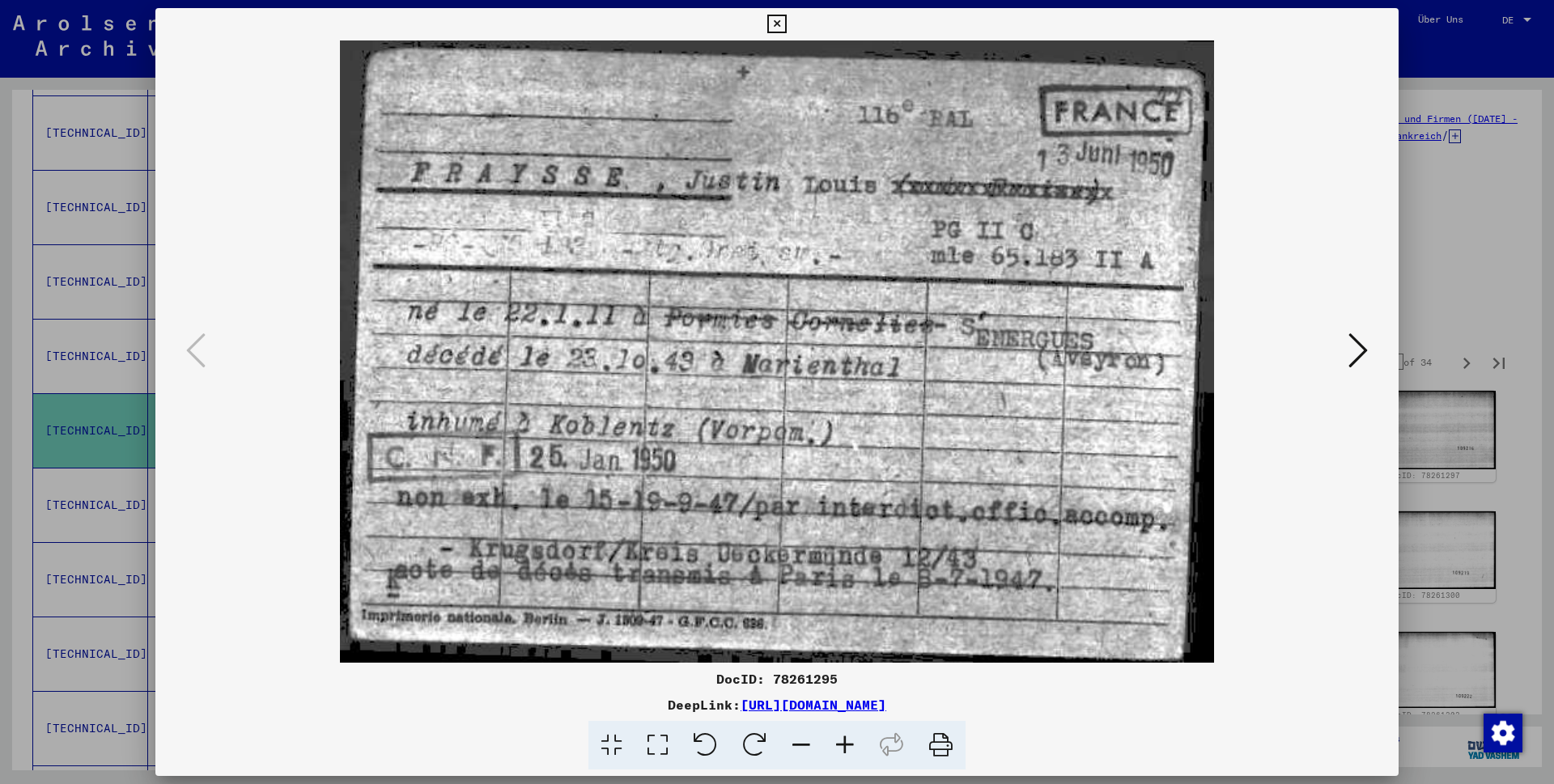
click at [786, 23] on icon at bounding box center [777, 24] width 19 height 20
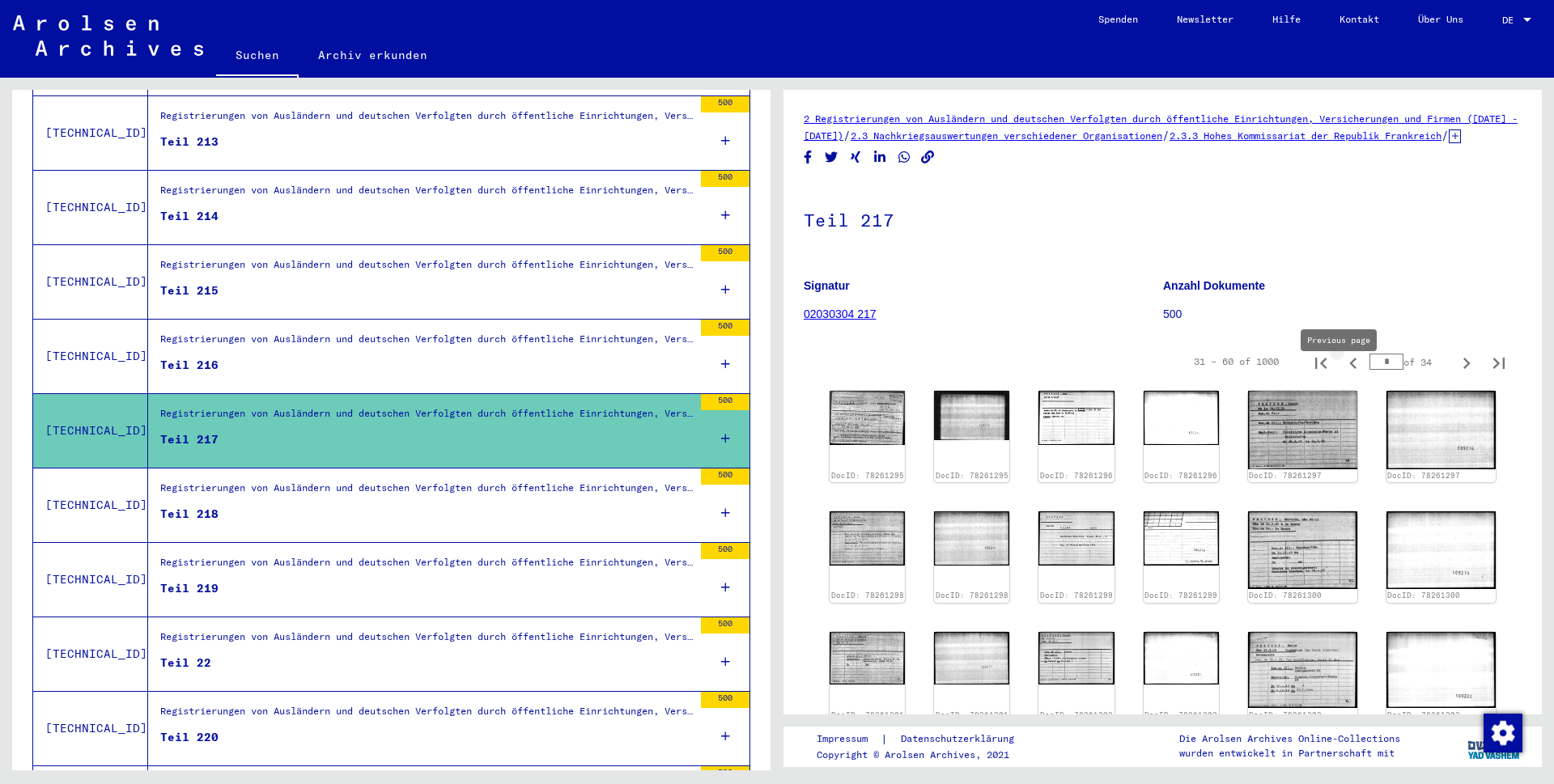
click at [1342, 374] on icon "Previous page" at bounding box center [1353, 363] width 22 height 22
type input "*"
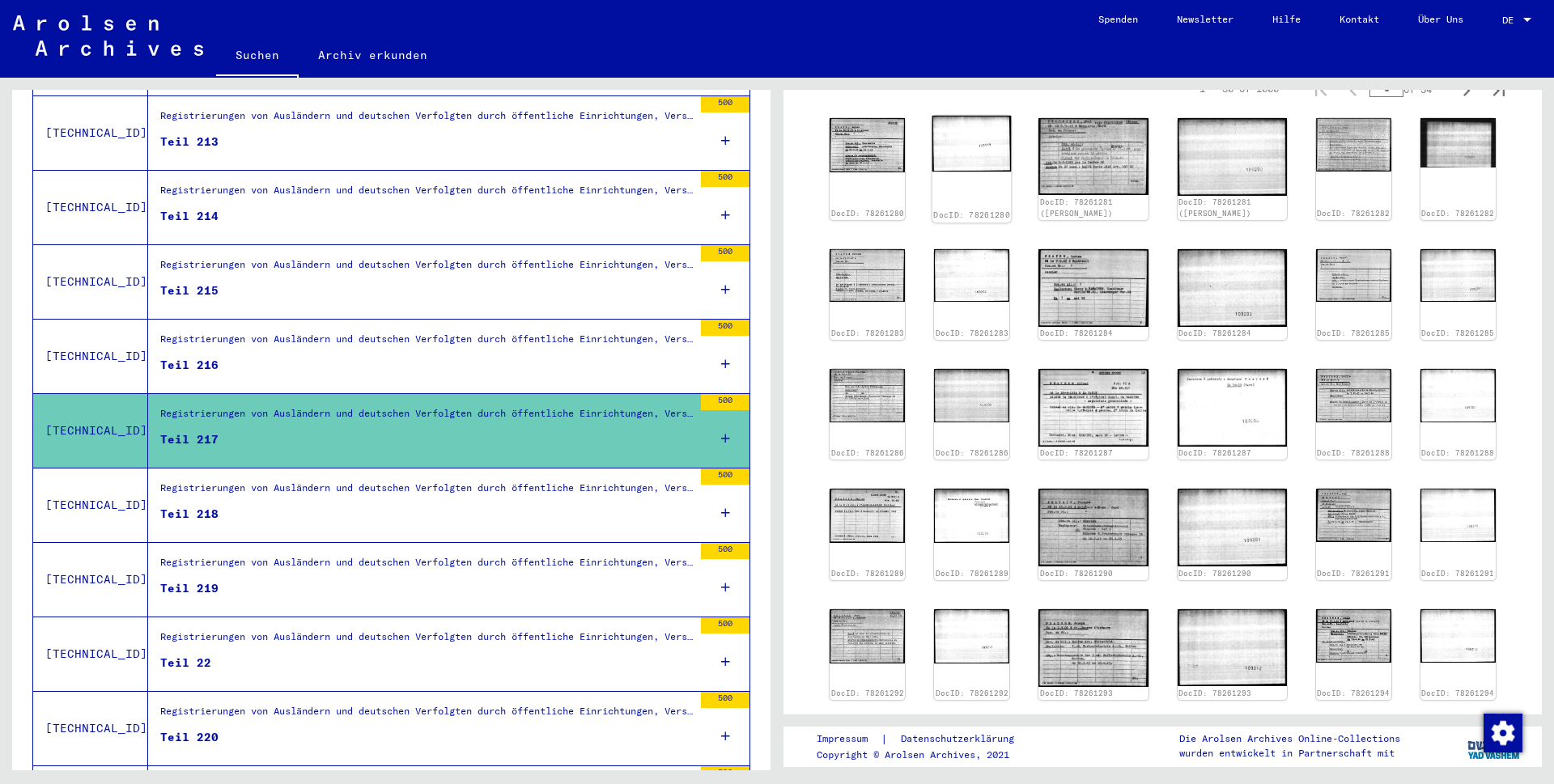
scroll to position [281, 0]
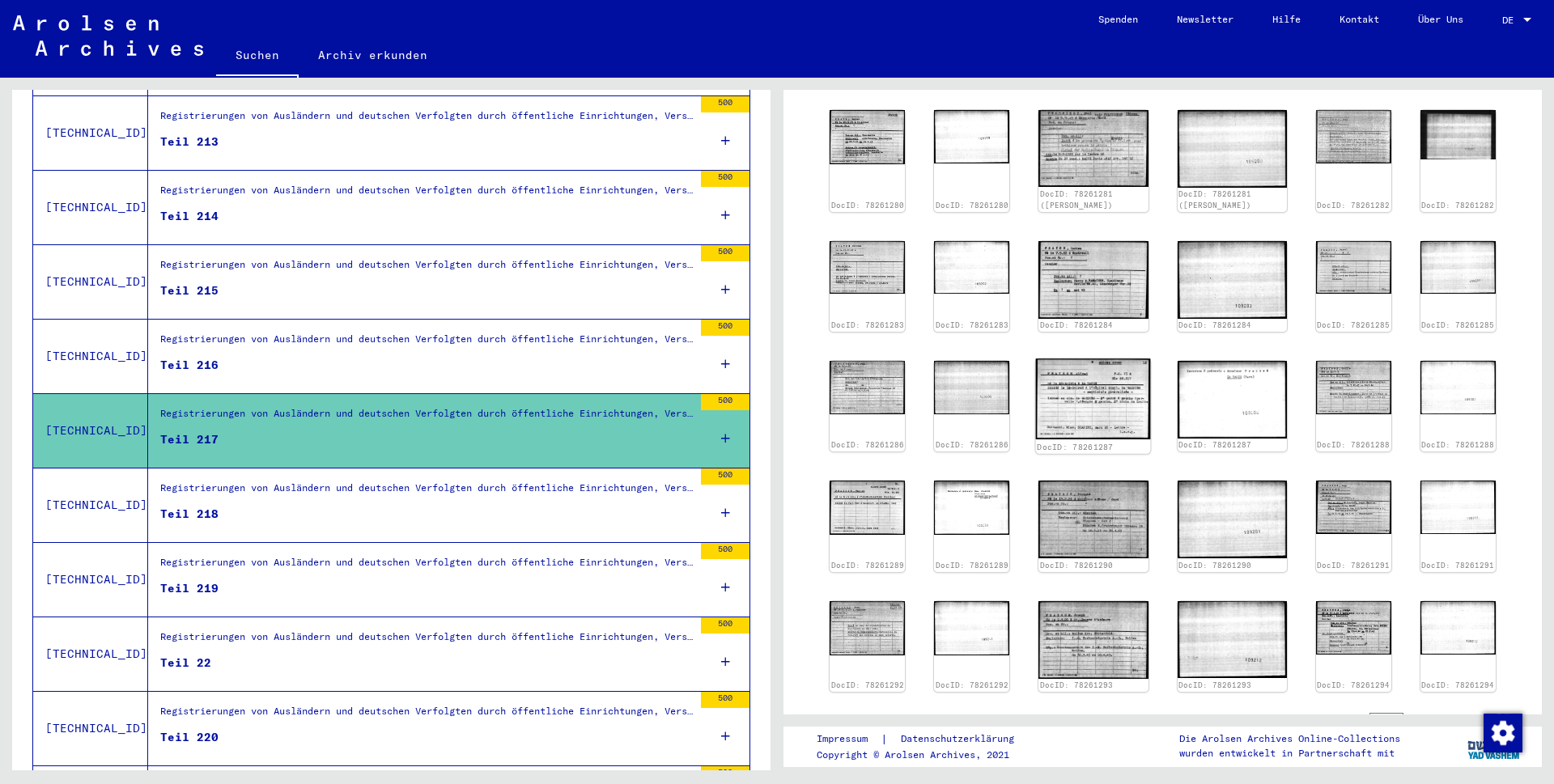
click at [1130, 370] on img at bounding box center [1094, 399] width 115 height 81
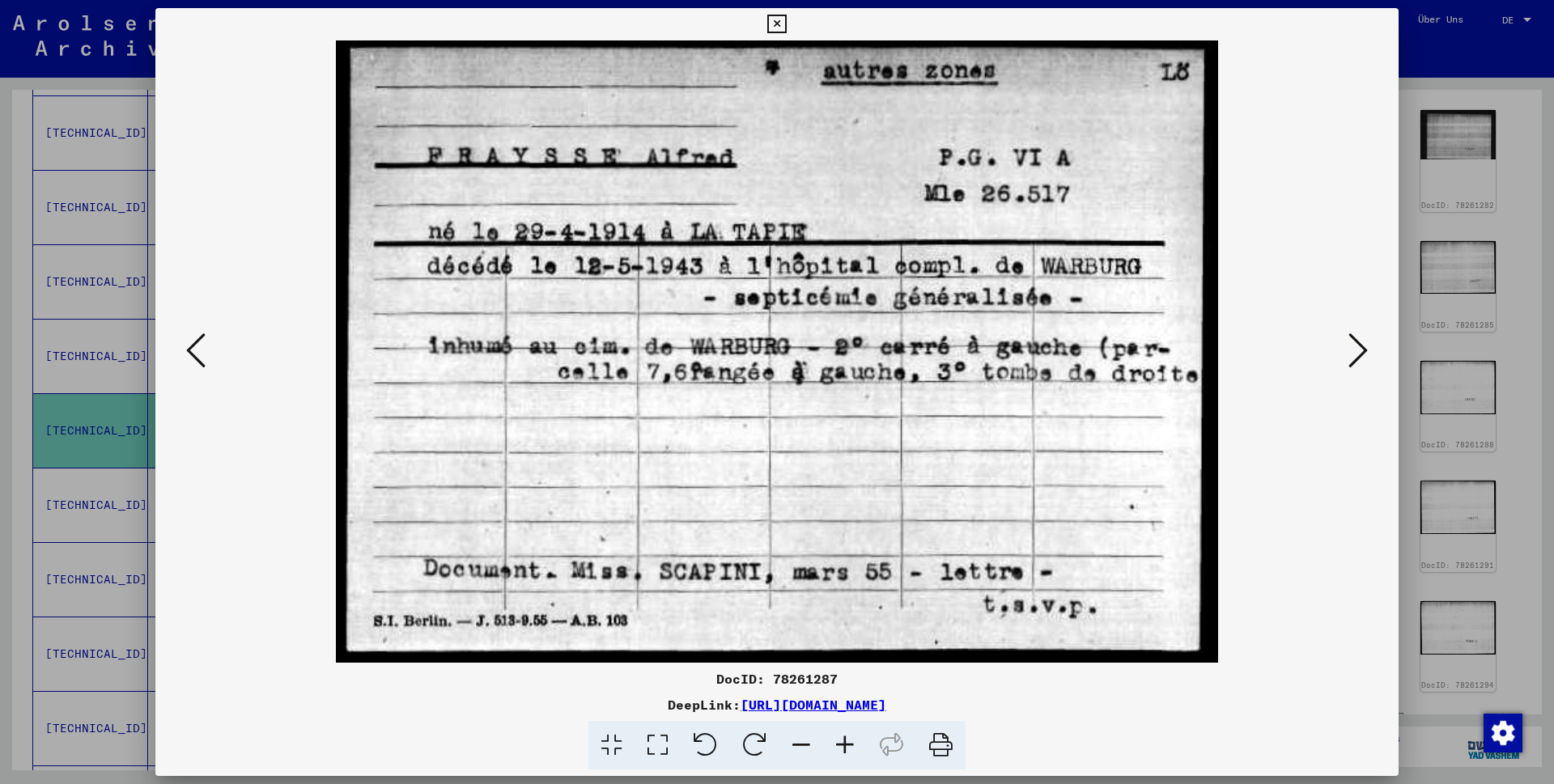
click at [786, 25] on icon at bounding box center [777, 24] width 19 height 20
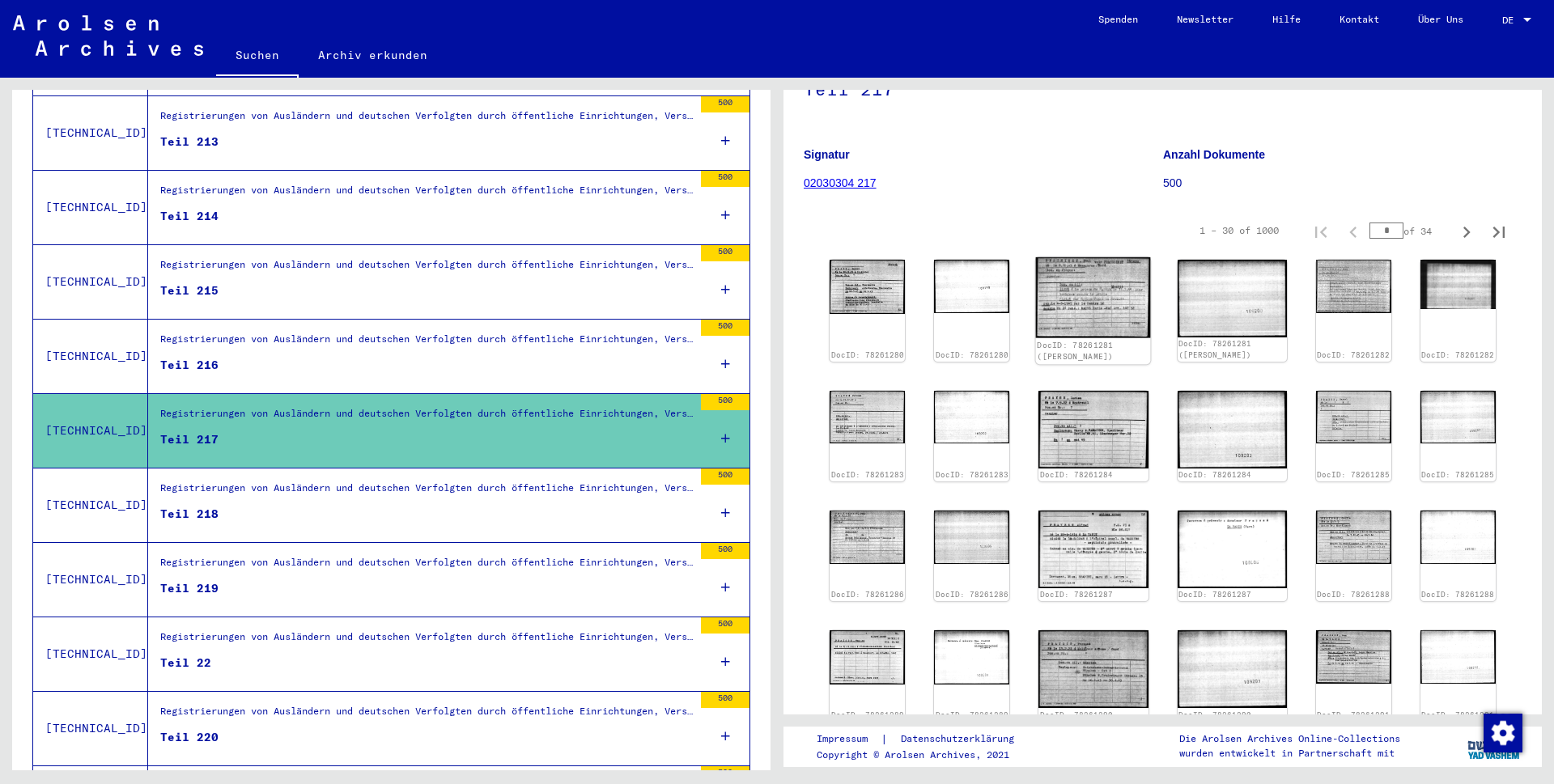
scroll to position [93, 0]
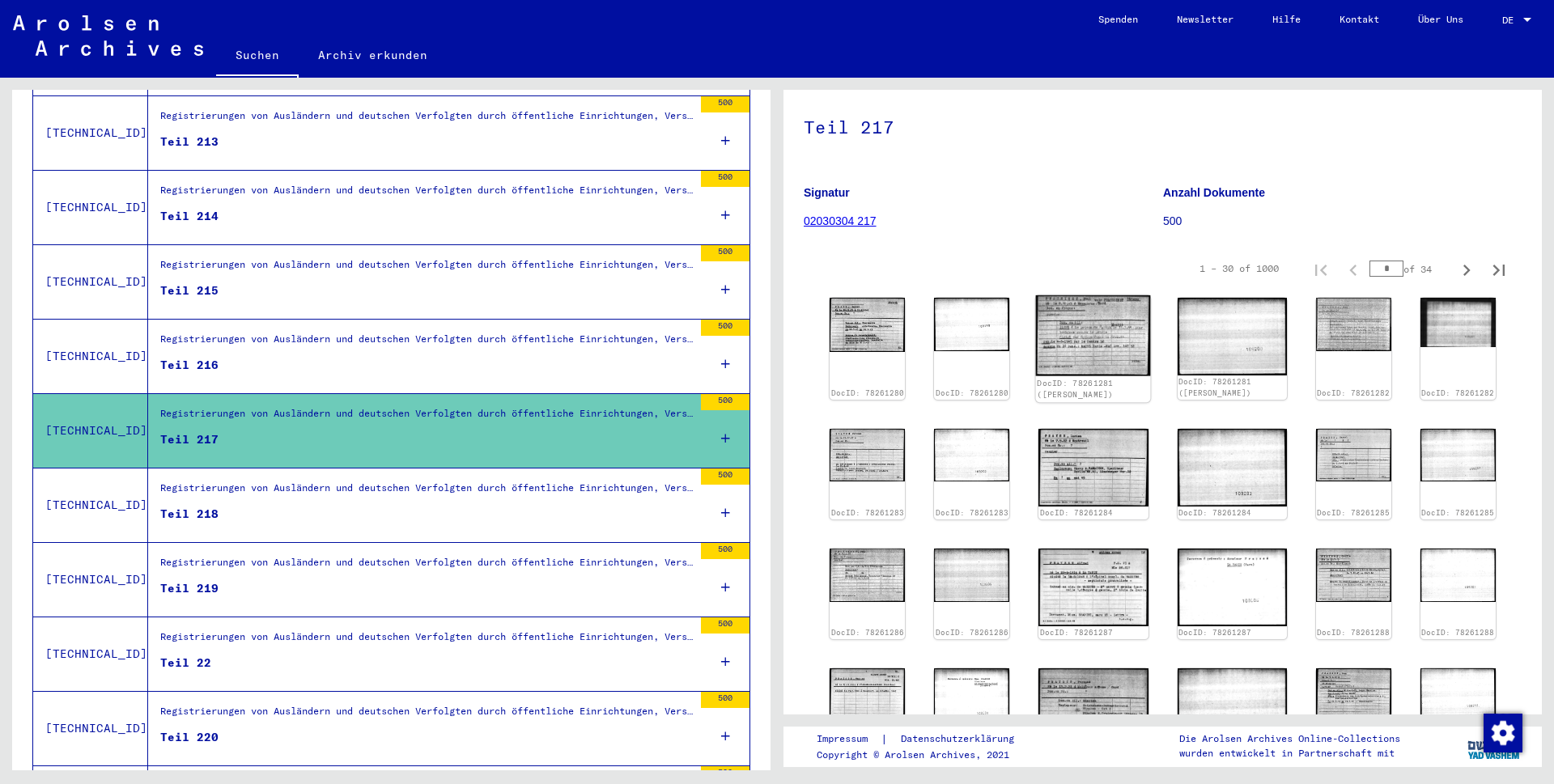
click at [1110, 342] on img at bounding box center [1094, 335] width 115 height 80
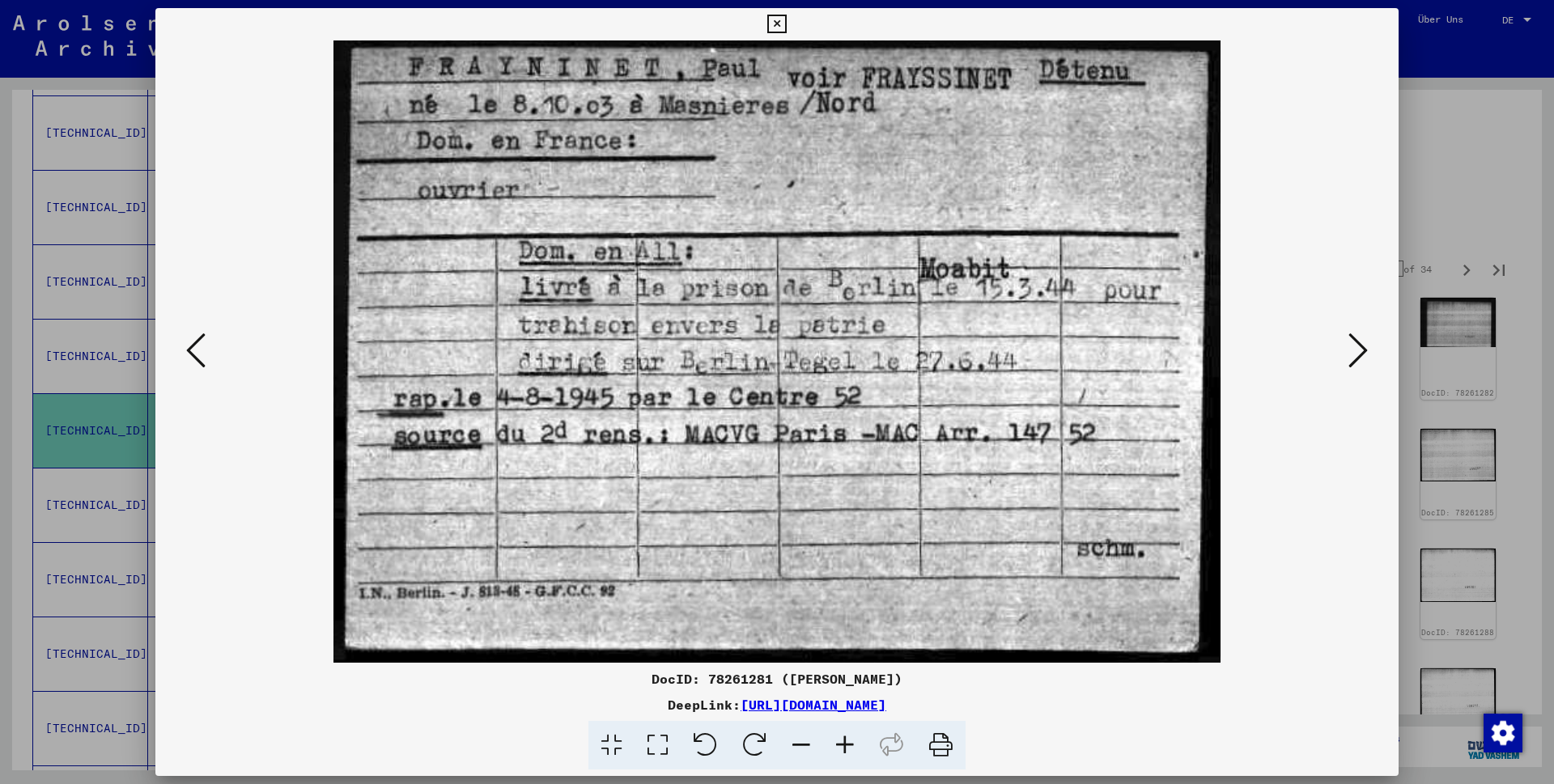
click at [1356, 350] on icon at bounding box center [1358, 350] width 20 height 39
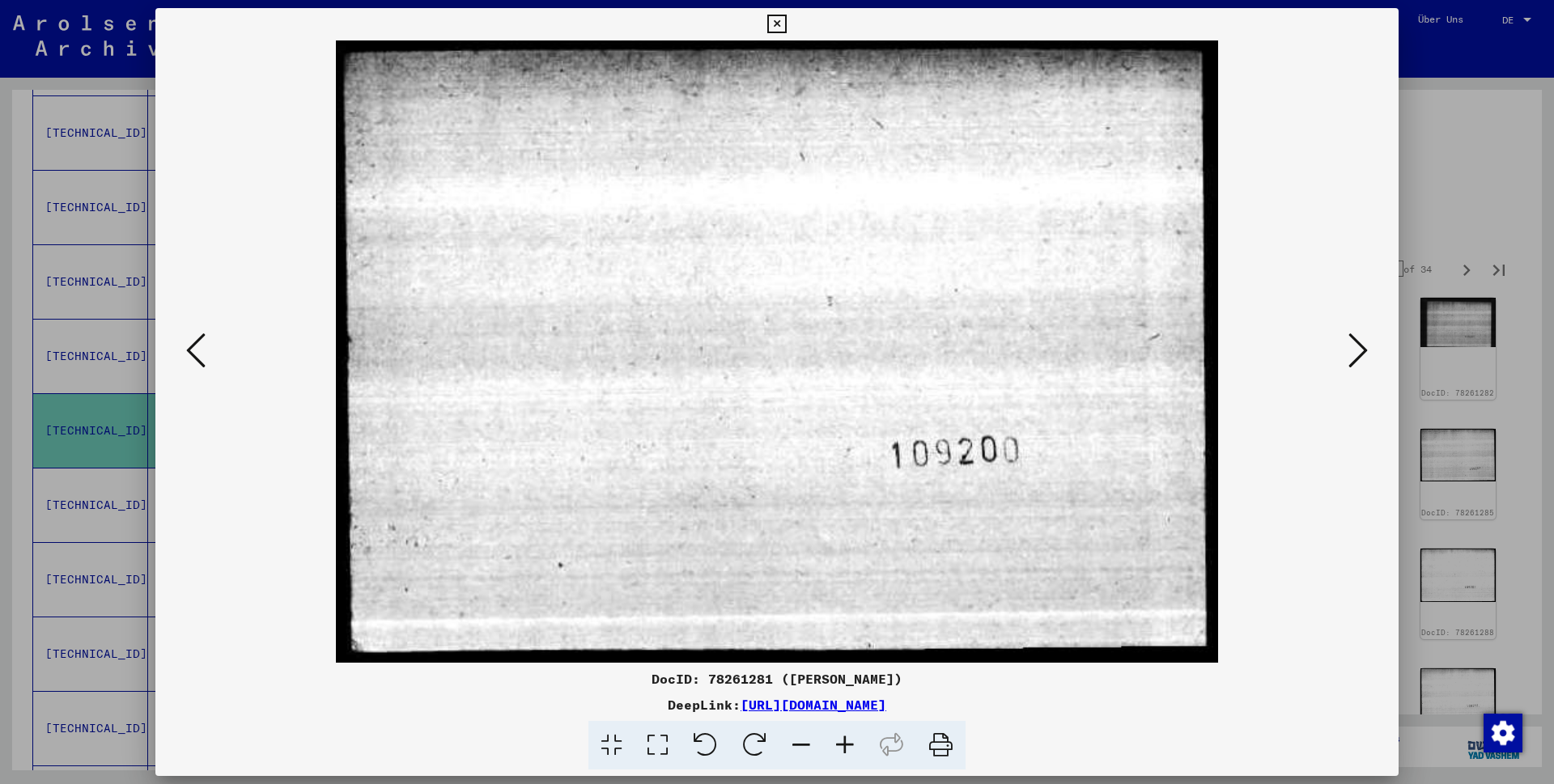
click at [1356, 350] on icon at bounding box center [1358, 350] width 20 height 39
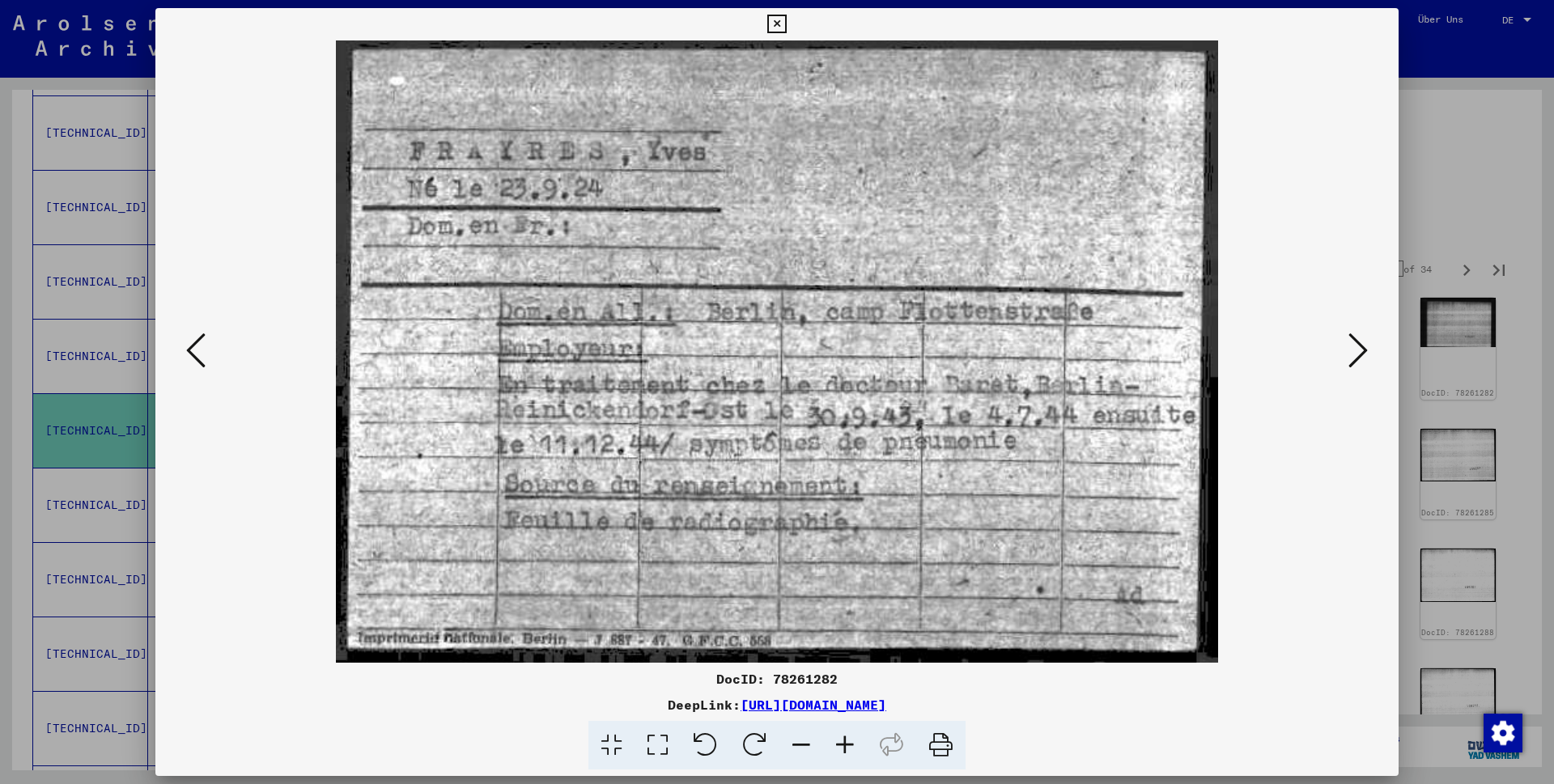
click at [786, 23] on icon at bounding box center [777, 24] width 19 height 20
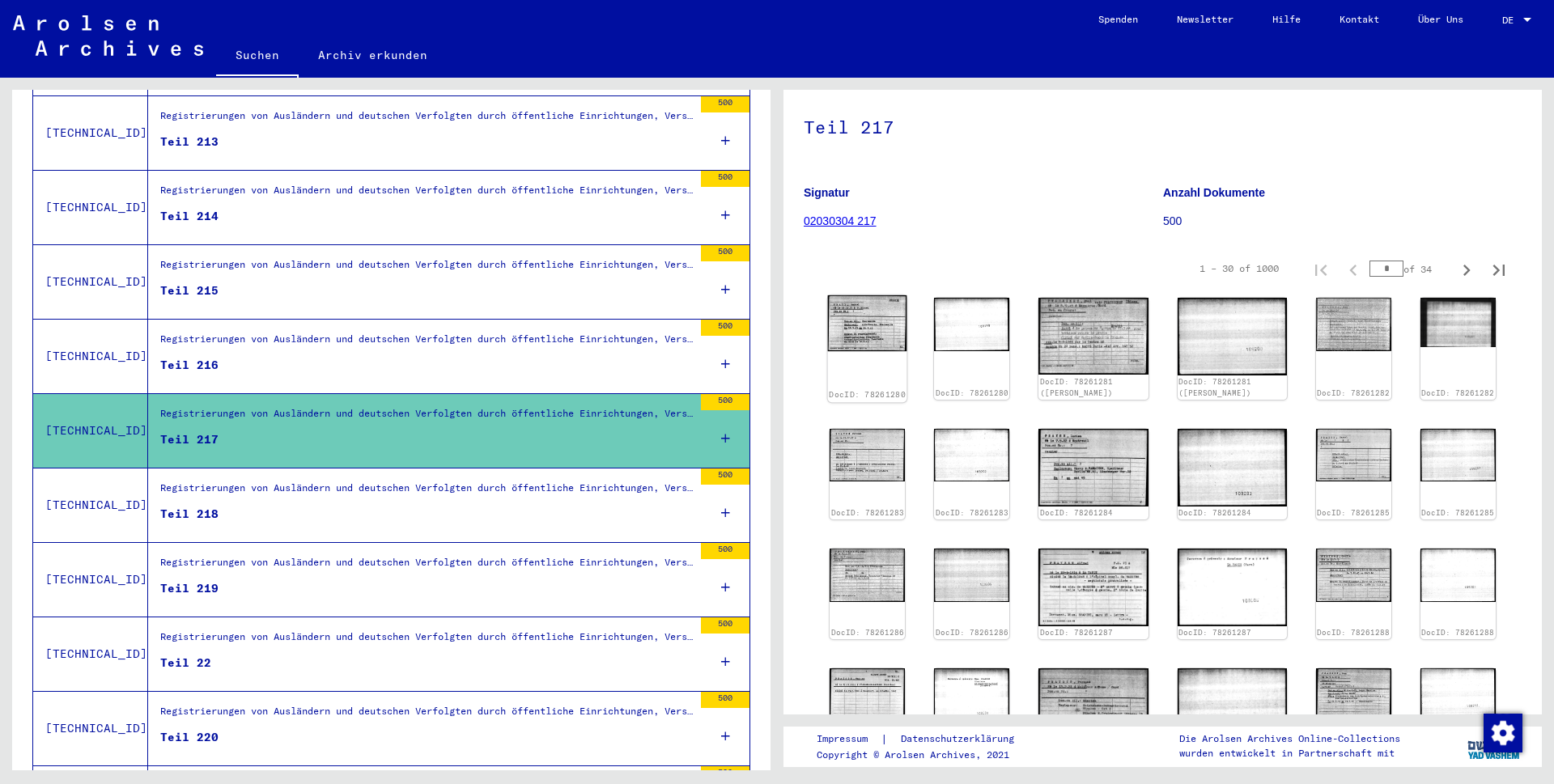
click at [891, 349] on img at bounding box center [867, 324] width 79 height 57
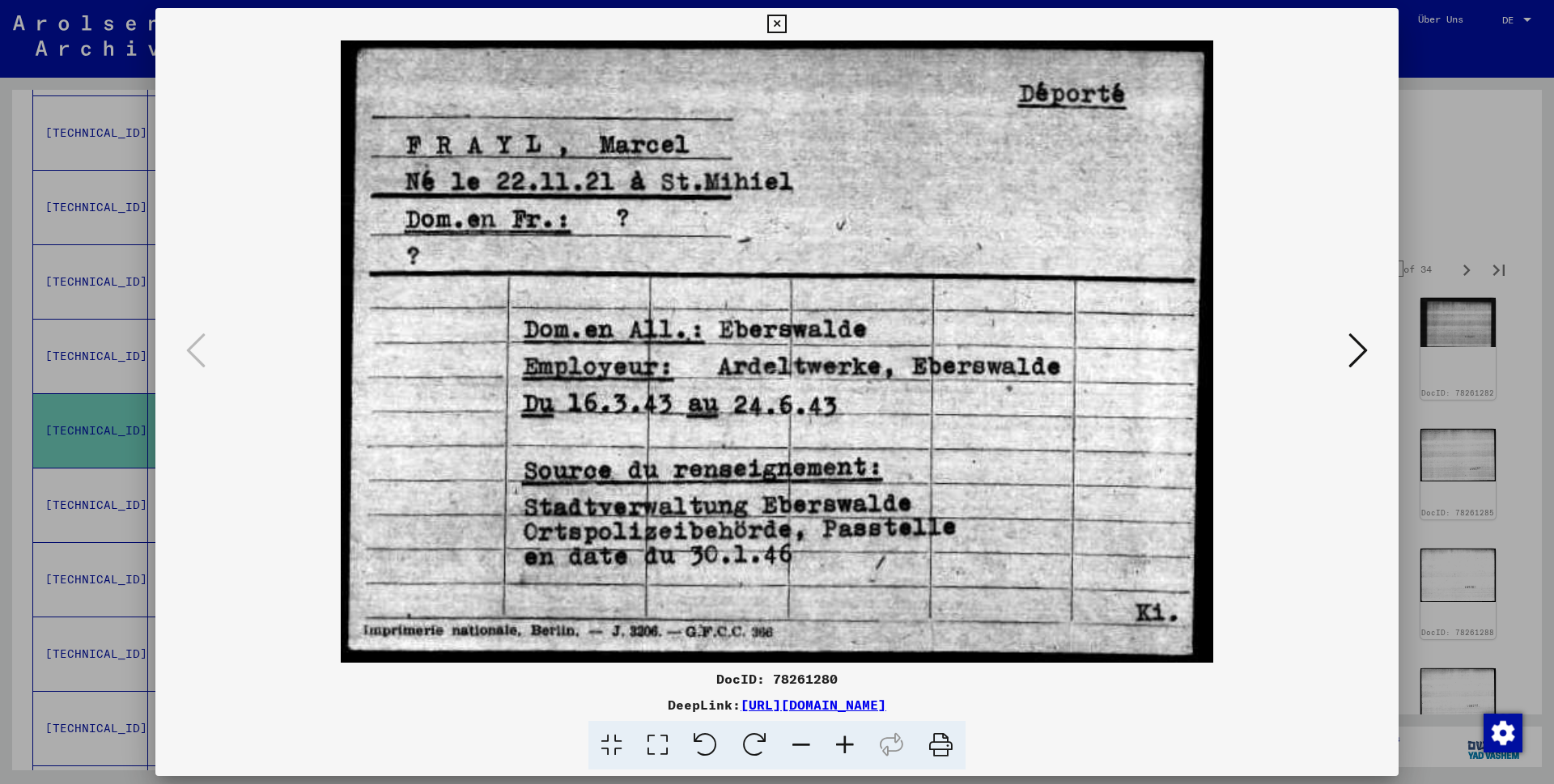
click at [786, 22] on icon at bounding box center [777, 24] width 19 height 20
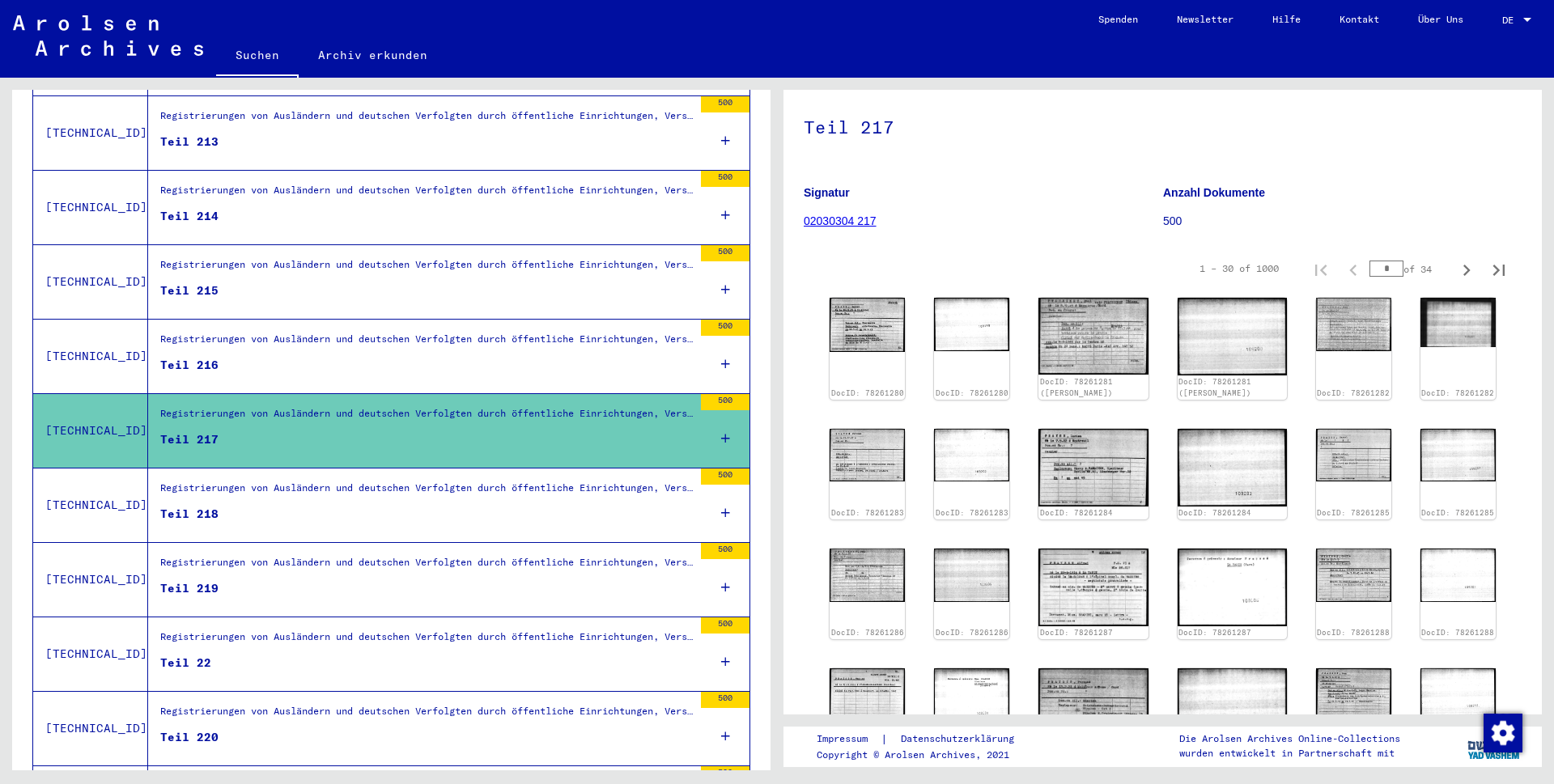
click at [293, 333] on div "Registrierungen von Ausländern und deutschen Verfolgten durch öffentliche Einri…" at bounding box center [426, 342] width 533 height 22
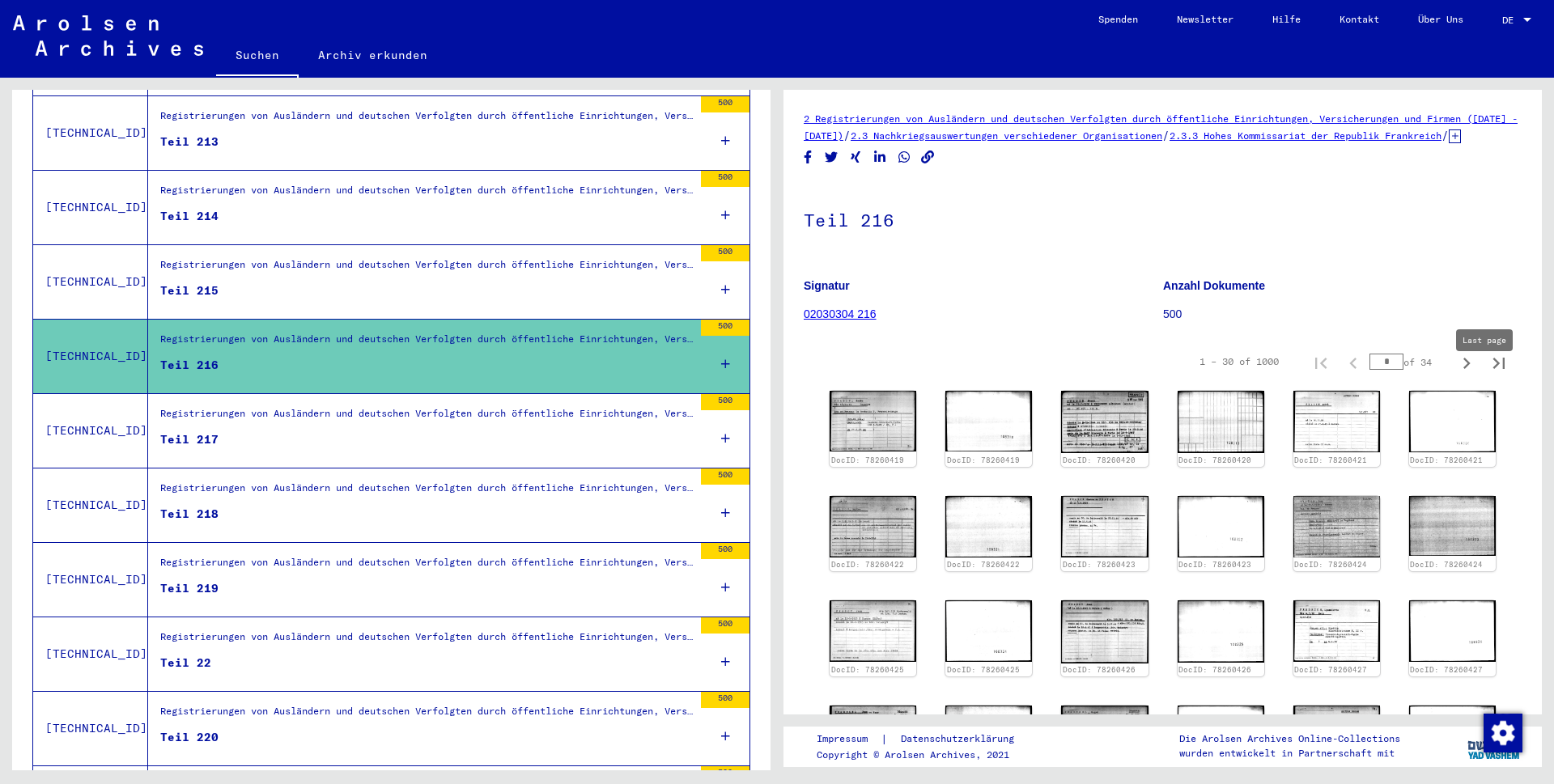
click at [1494, 369] on icon "Last page" at bounding box center [1499, 364] width 12 height 12
type input "**"
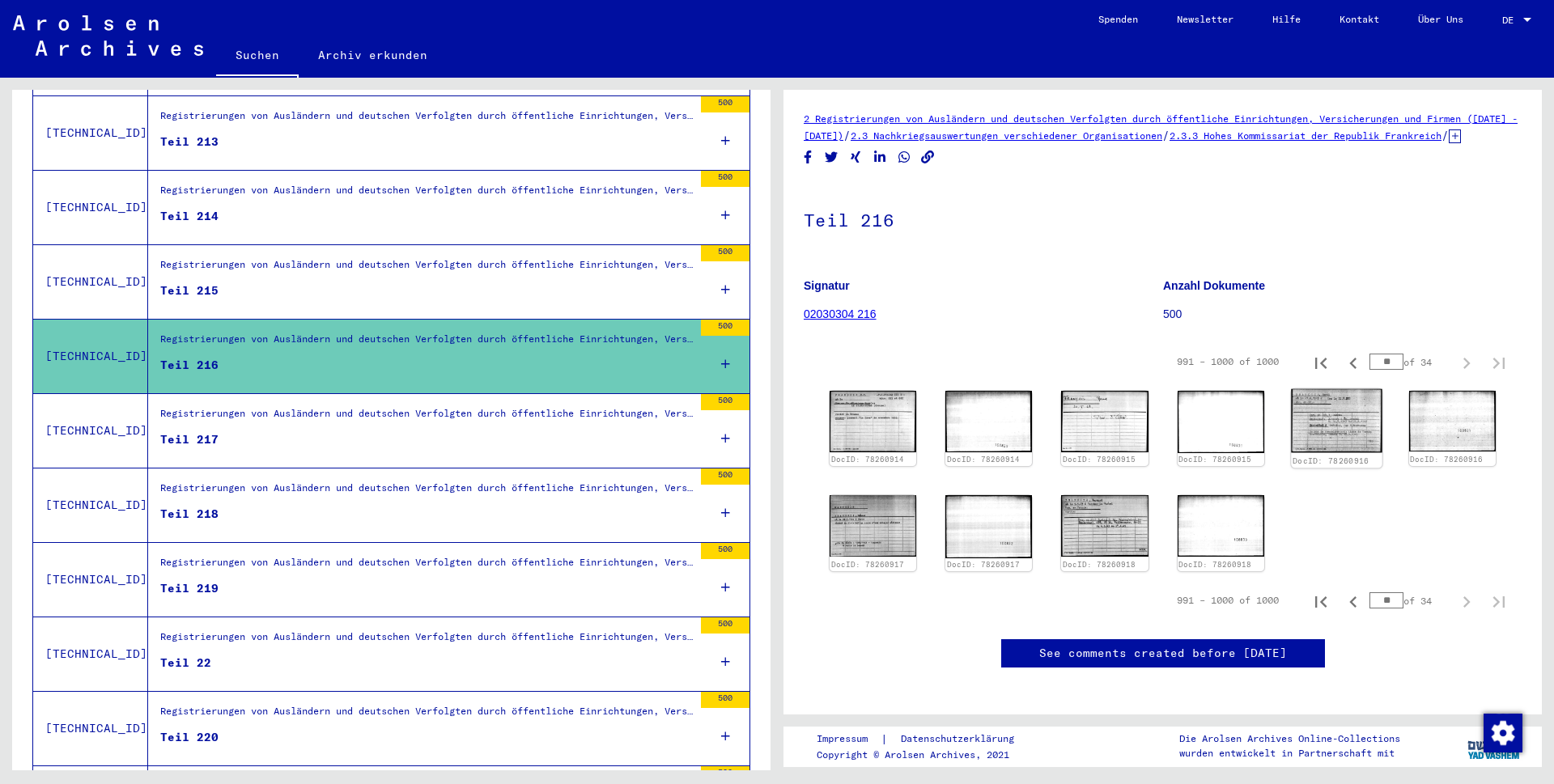
click at [1309, 437] on img at bounding box center [1336, 421] width 92 height 64
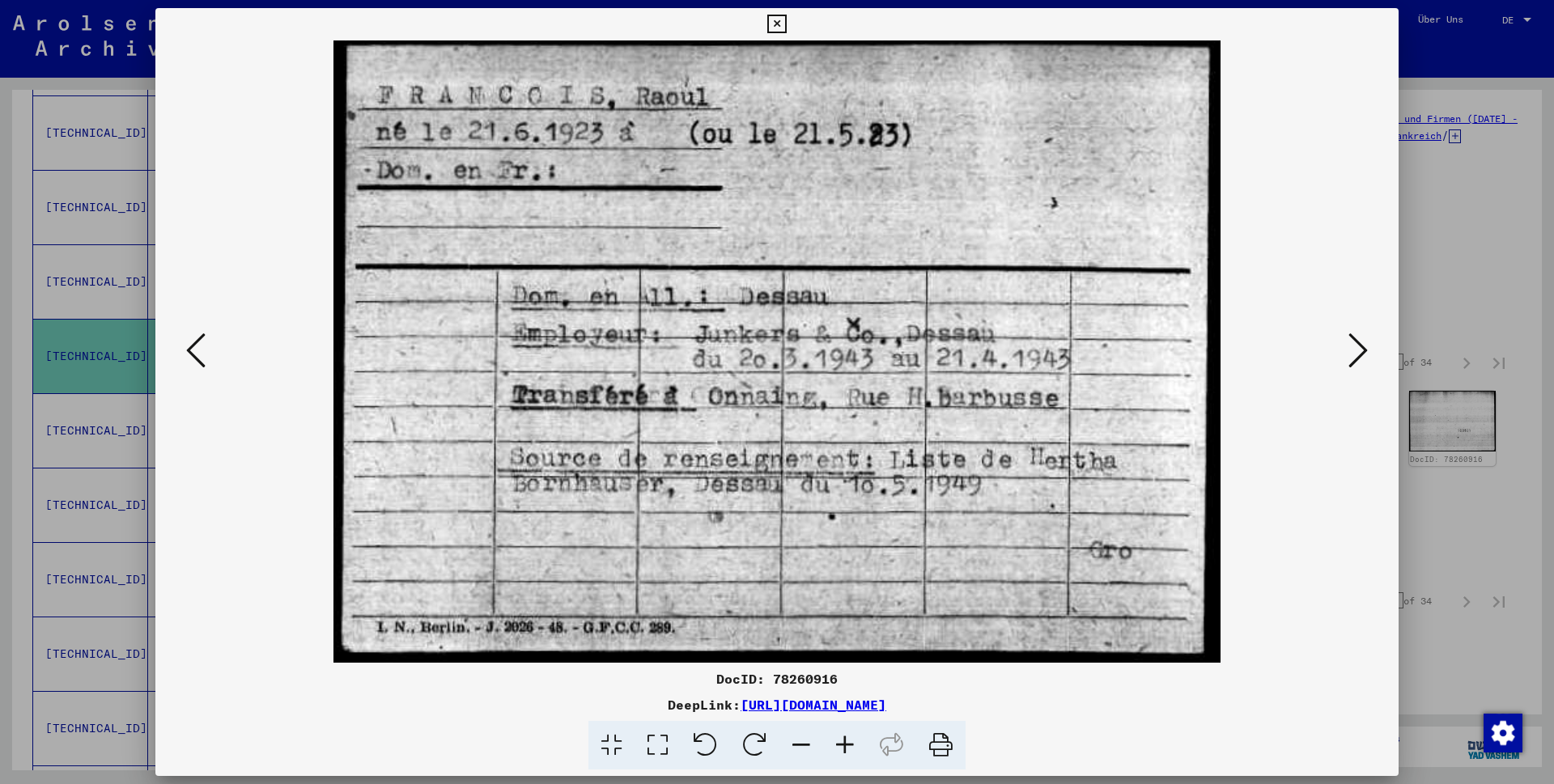
click at [786, 24] on icon at bounding box center [777, 24] width 19 height 20
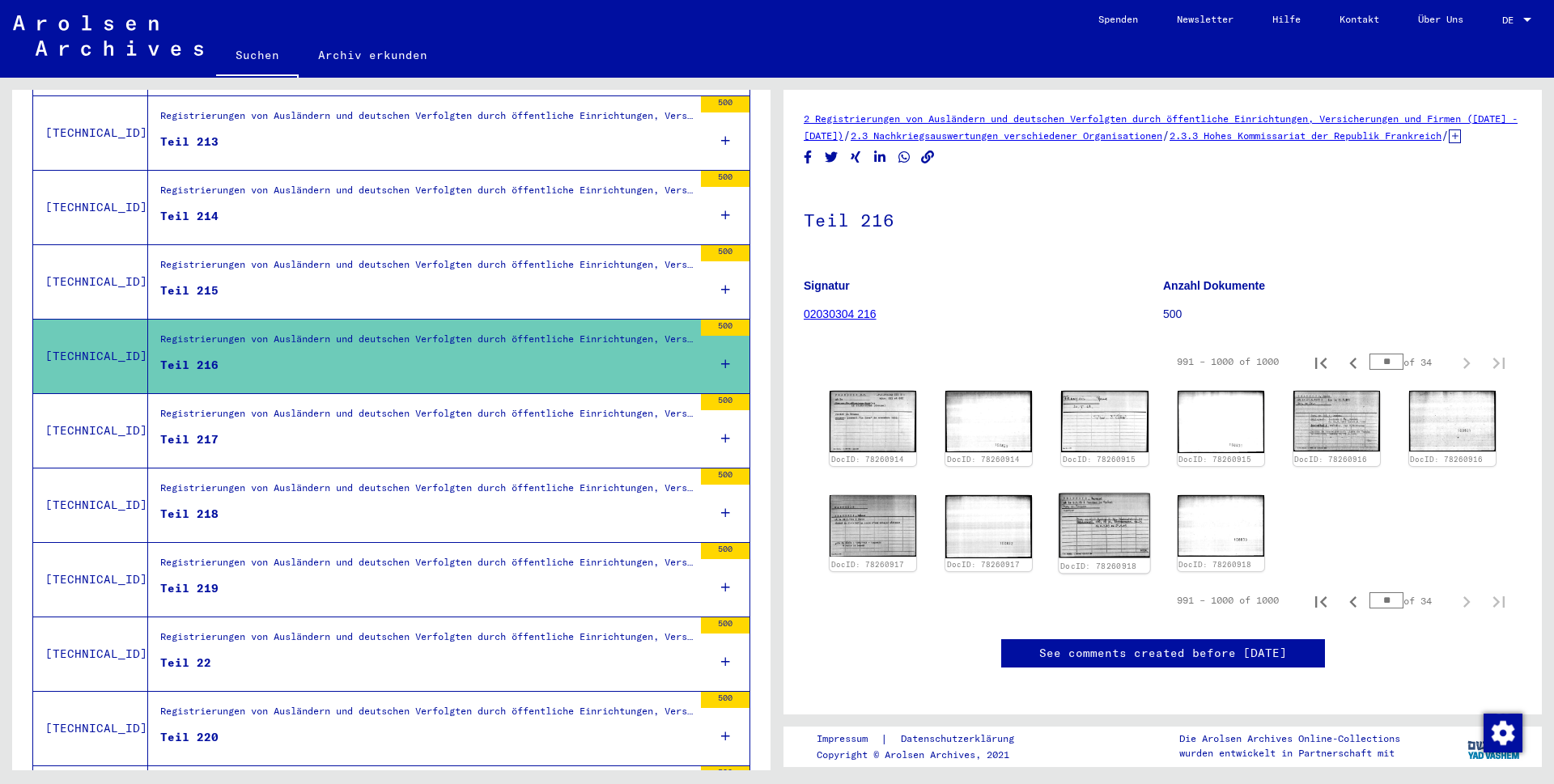
click at [1100, 542] on img at bounding box center [1105, 526] width 92 height 64
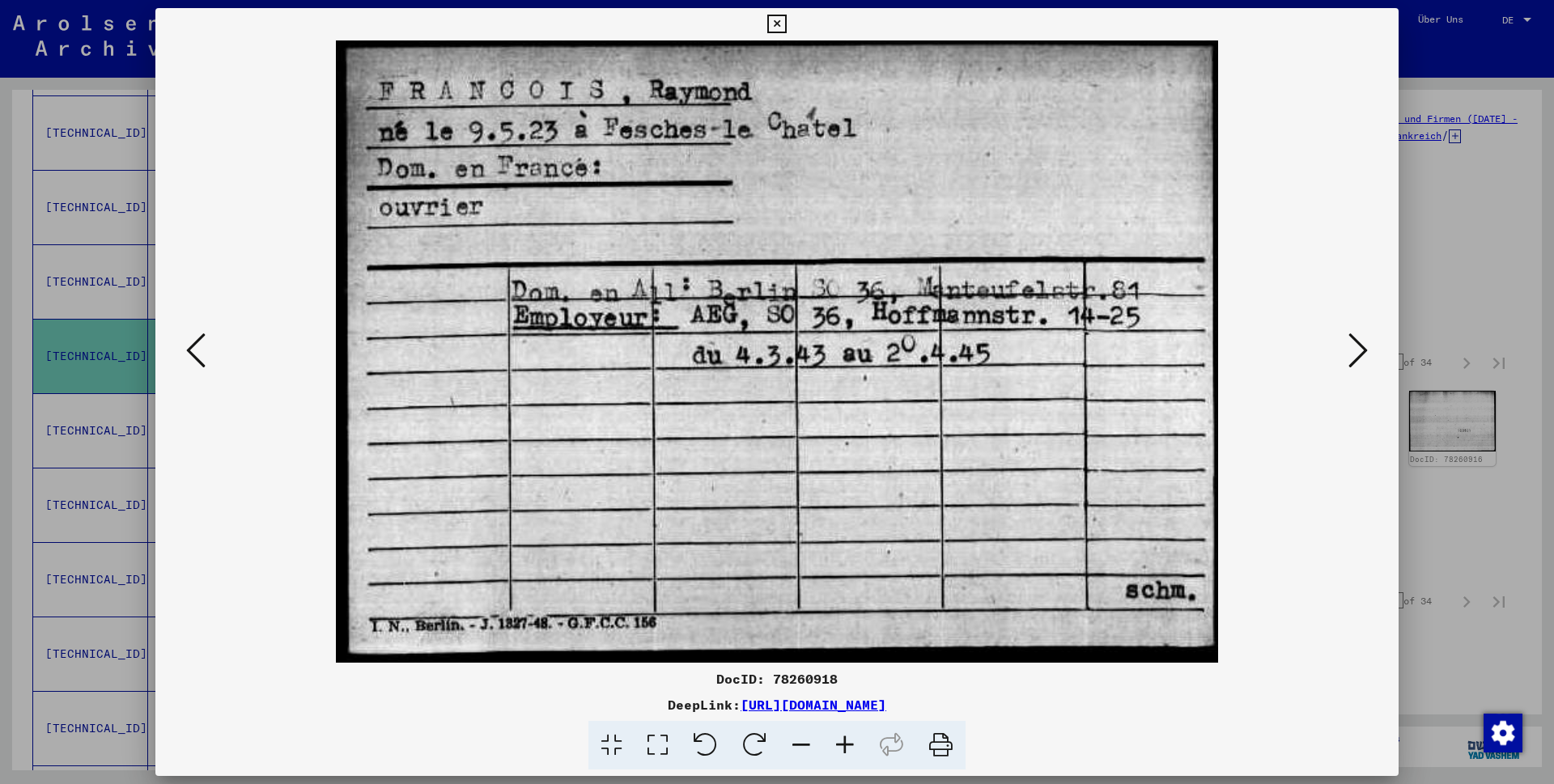
click at [786, 20] on icon at bounding box center [777, 24] width 19 height 20
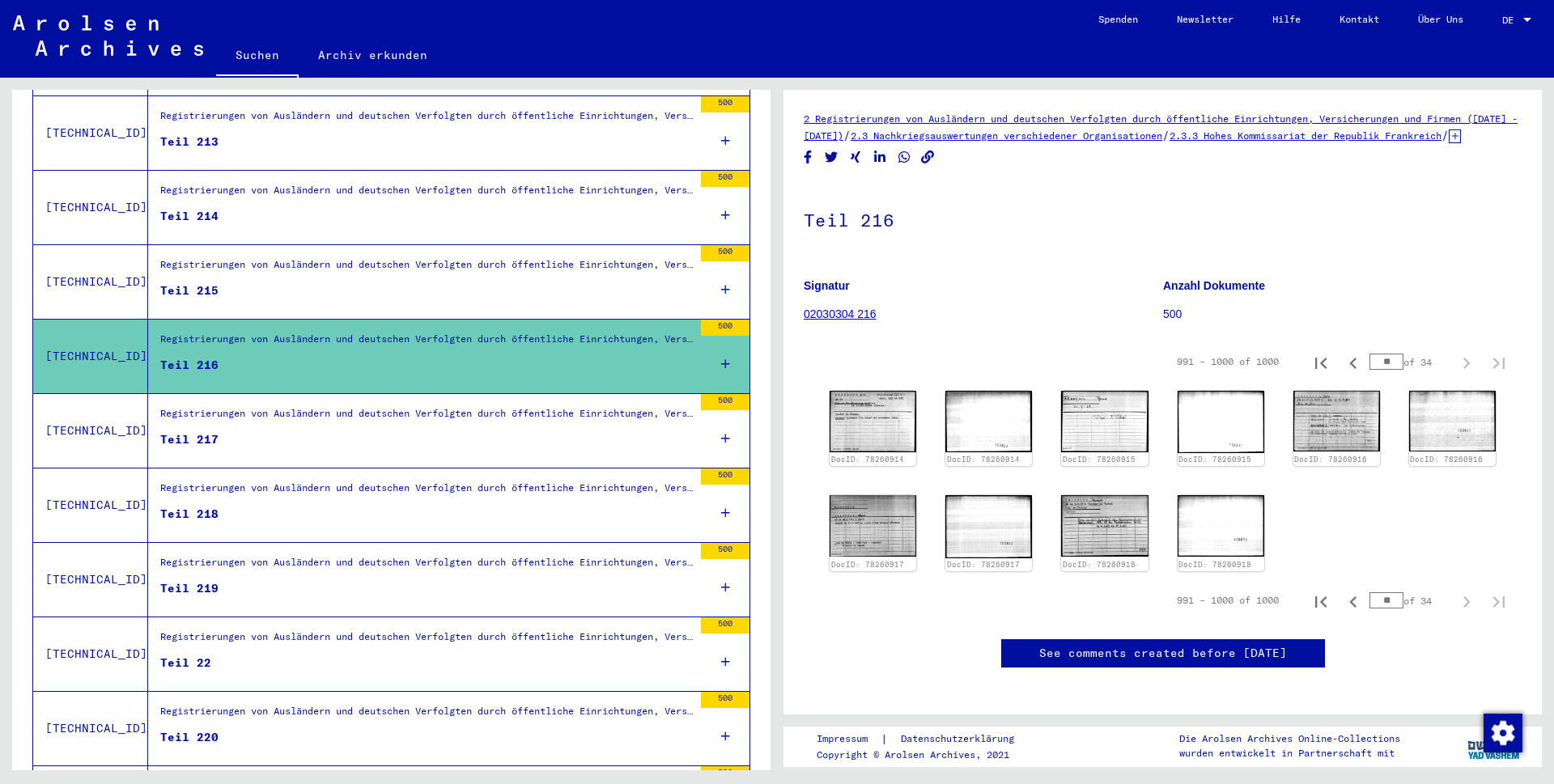
click at [289, 406] on div "Registrierungen von Ausländern und deutschen Verfolgten durch öffentliche Einri…" at bounding box center [426, 416] width 533 height 22
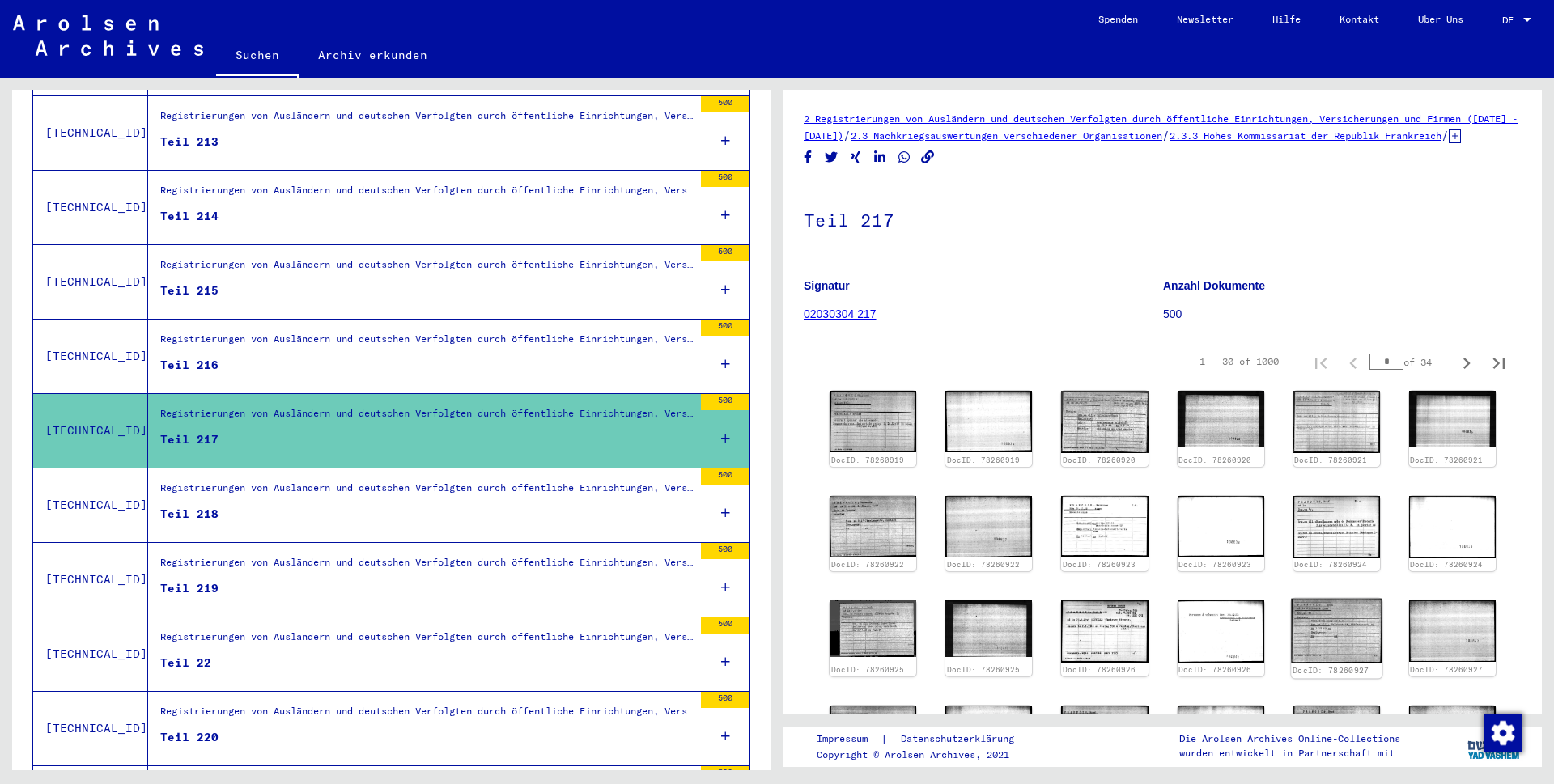
click at [1330, 648] on img at bounding box center [1336, 631] width 92 height 64
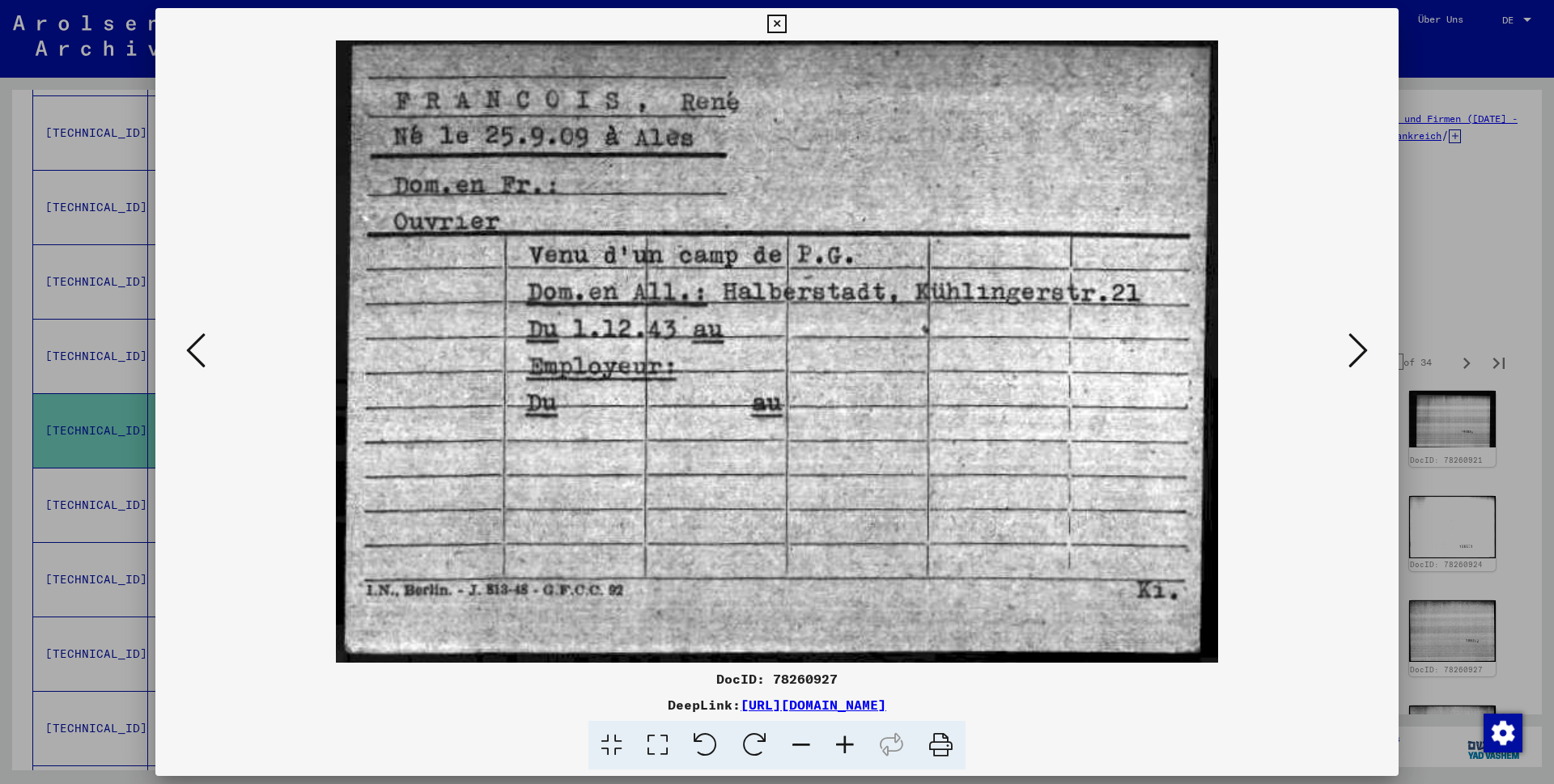
click at [786, 21] on icon at bounding box center [777, 24] width 19 height 20
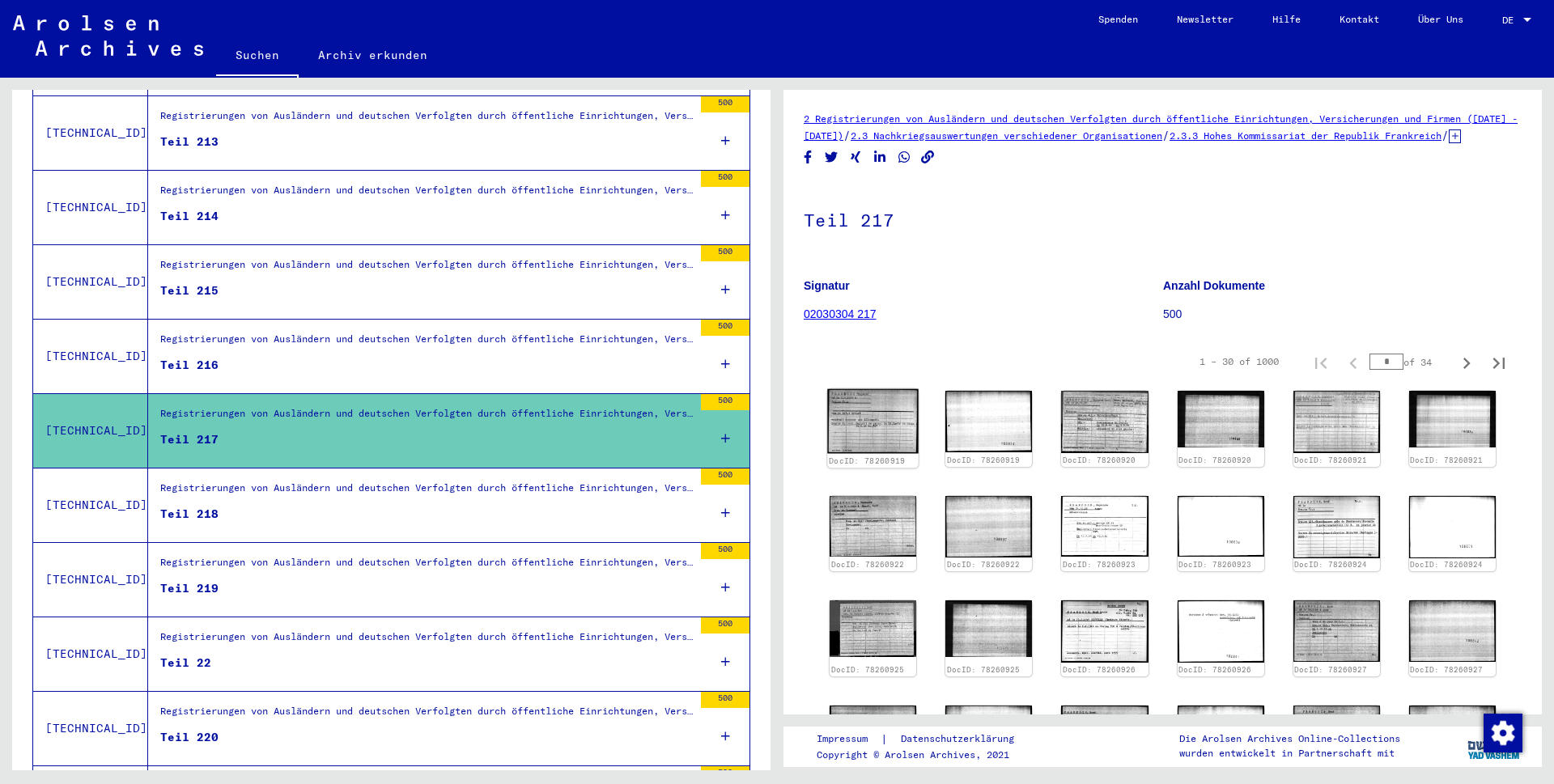
click at [885, 453] on img at bounding box center [873, 421] width 92 height 64
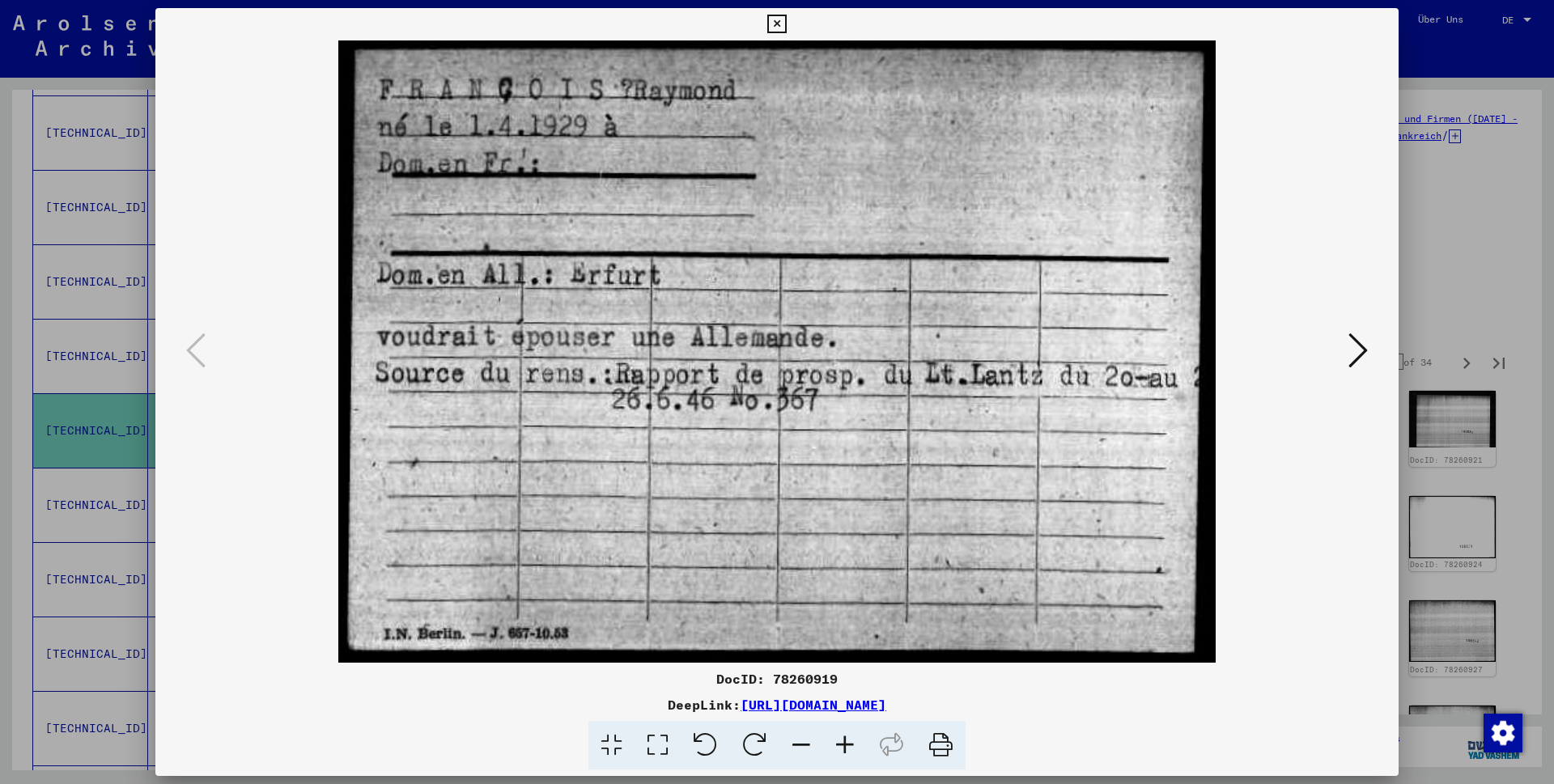
click at [786, 24] on icon at bounding box center [777, 24] width 19 height 20
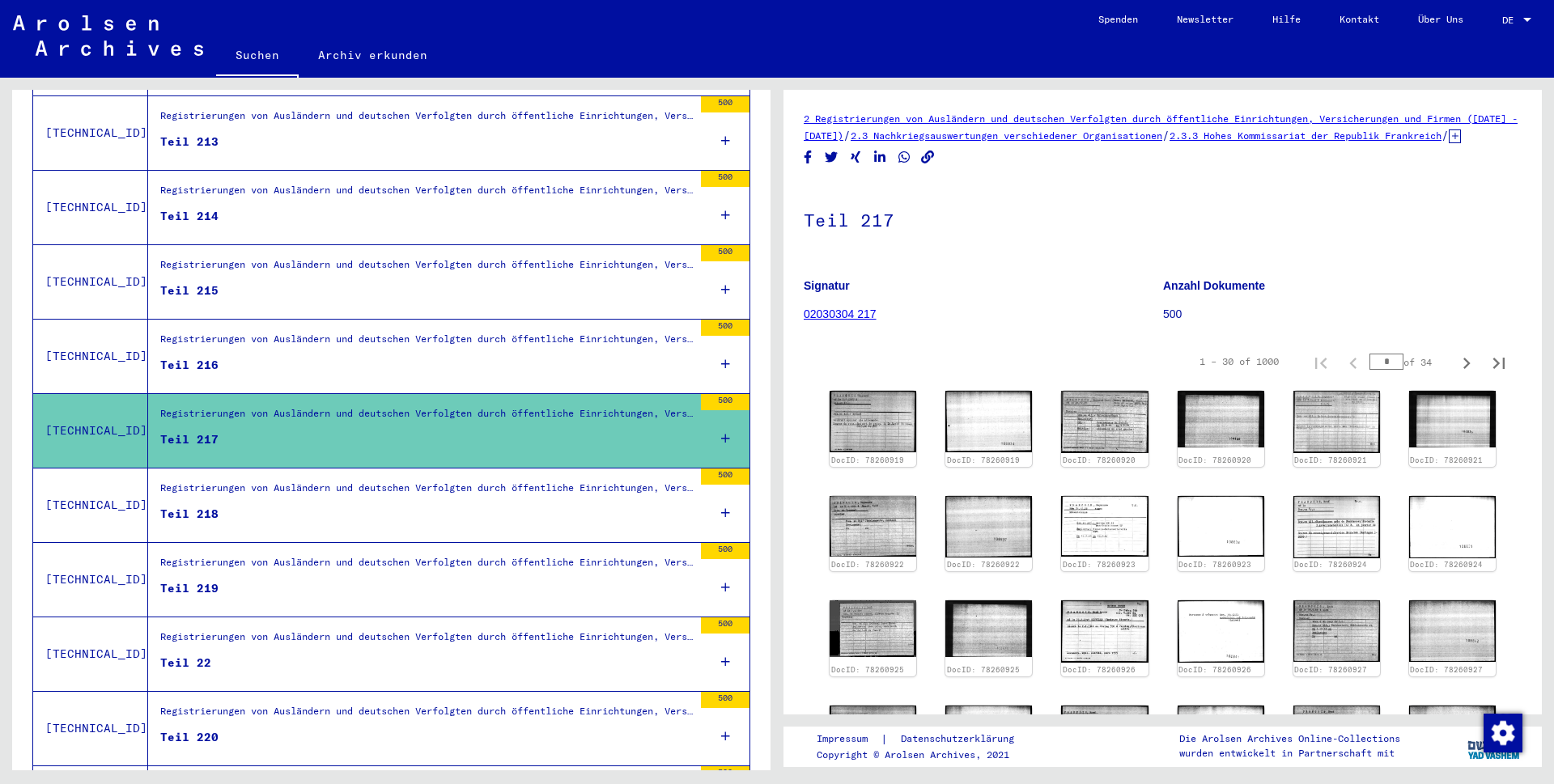
click at [276, 431] on figure "Teil 217" at bounding box center [426, 443] width 533 height 24
click at [1463, 369] on icon "Next page" at bounding box center [1466, 364] width 7 height 12
type input "*"
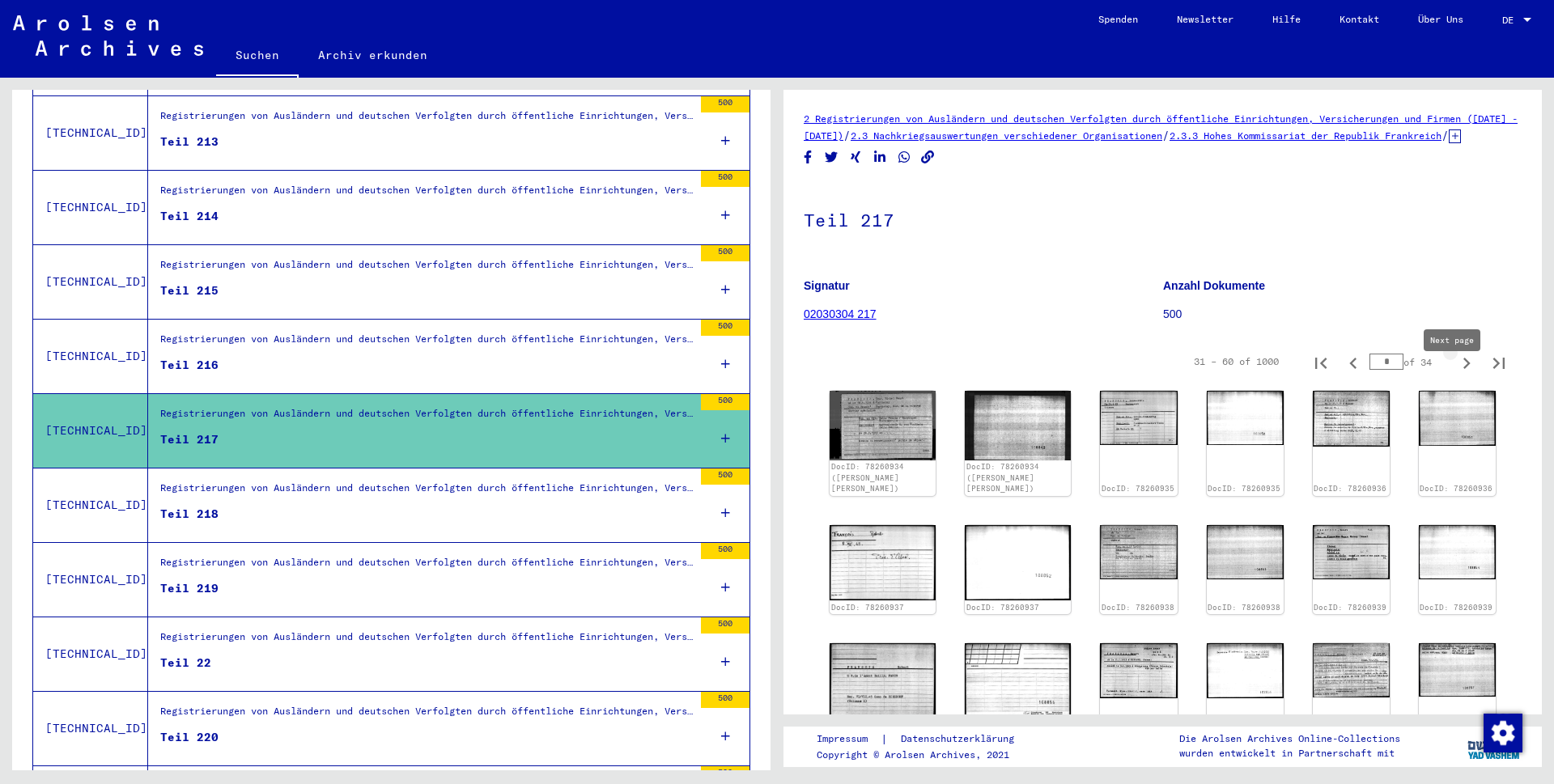
click at [1455, 374] on icon "Next page" at bounding box center [1466, 363] width 22 height 22
type input "*"
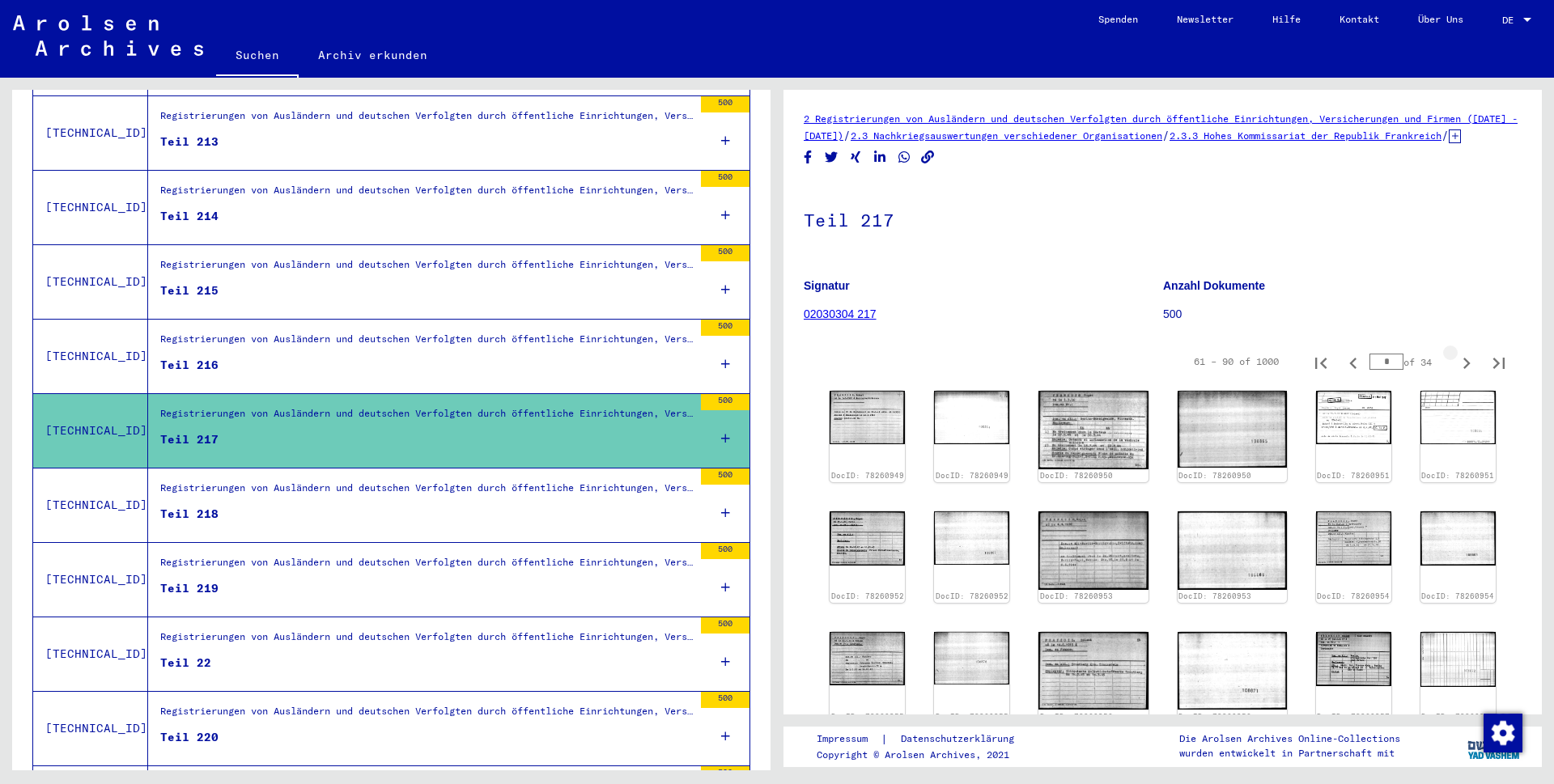
click at [1455, 374] on icon "Next page" at bounding box center [1466, 363] width 22 height 22
type input "*"
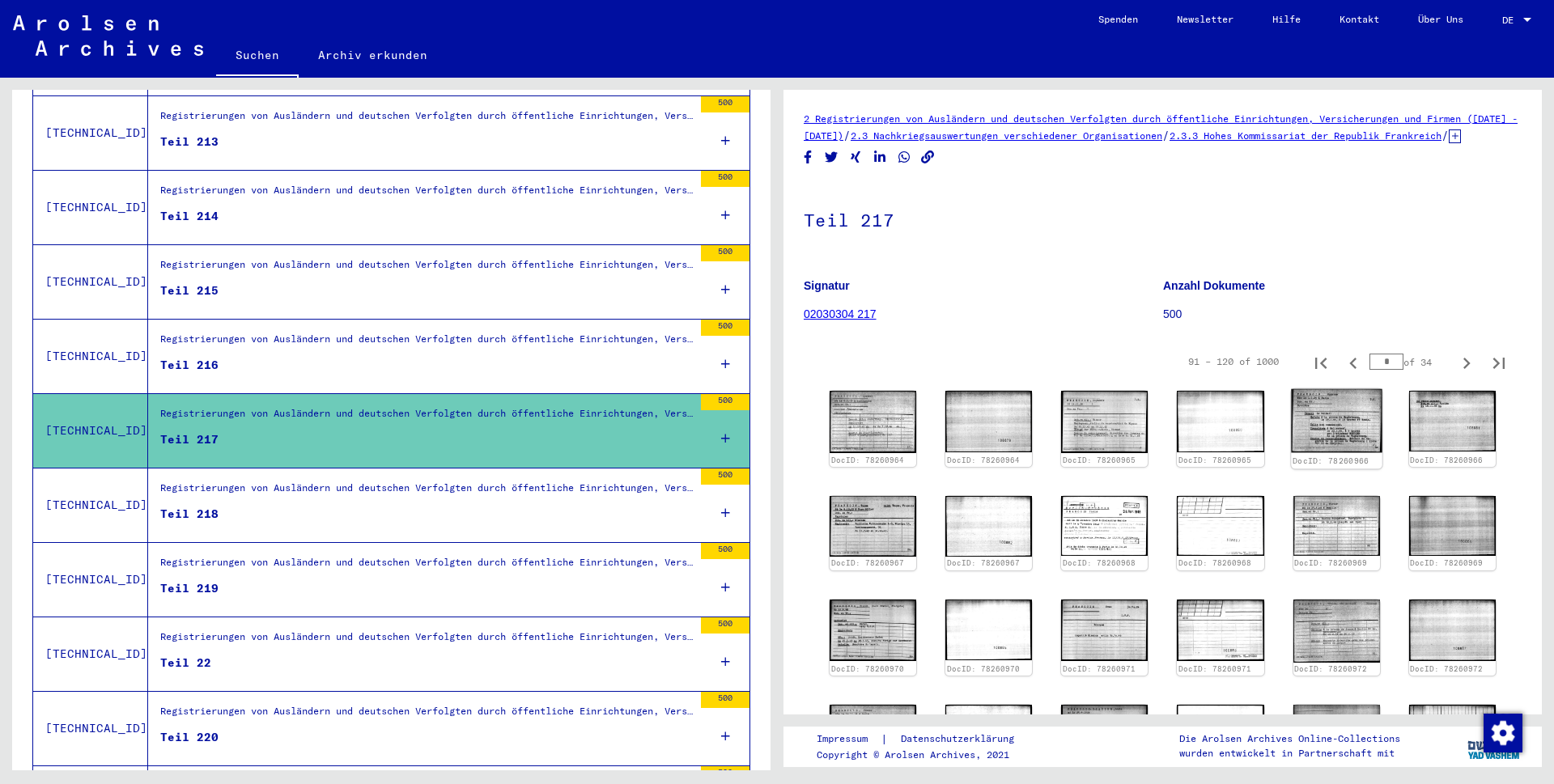
click at [1323, 435] on img at bounding box center [1336, 421] width 92 height 64
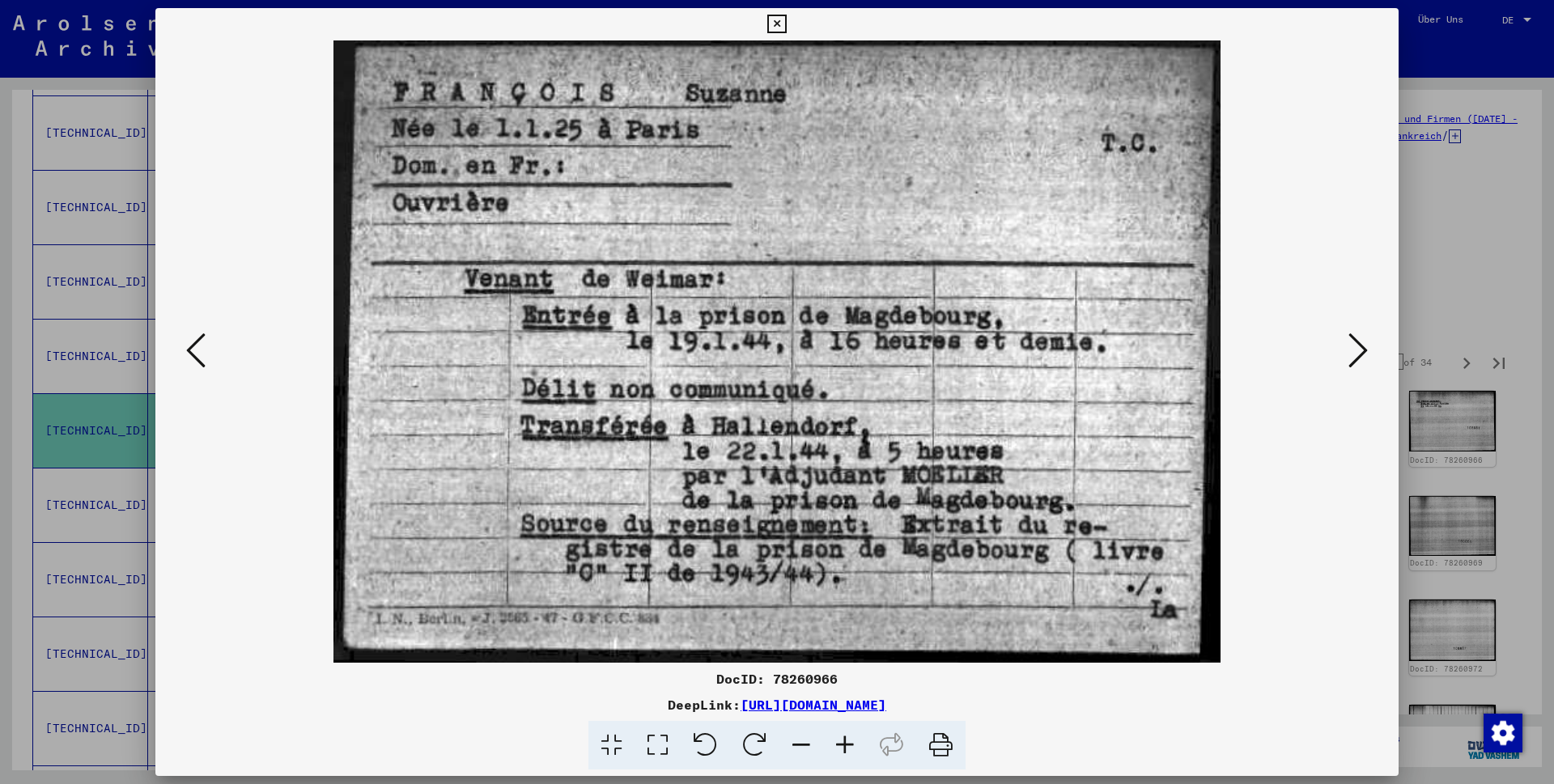
click at [786, 23] on icon at bounding box center [777, 24] width 19 height 20
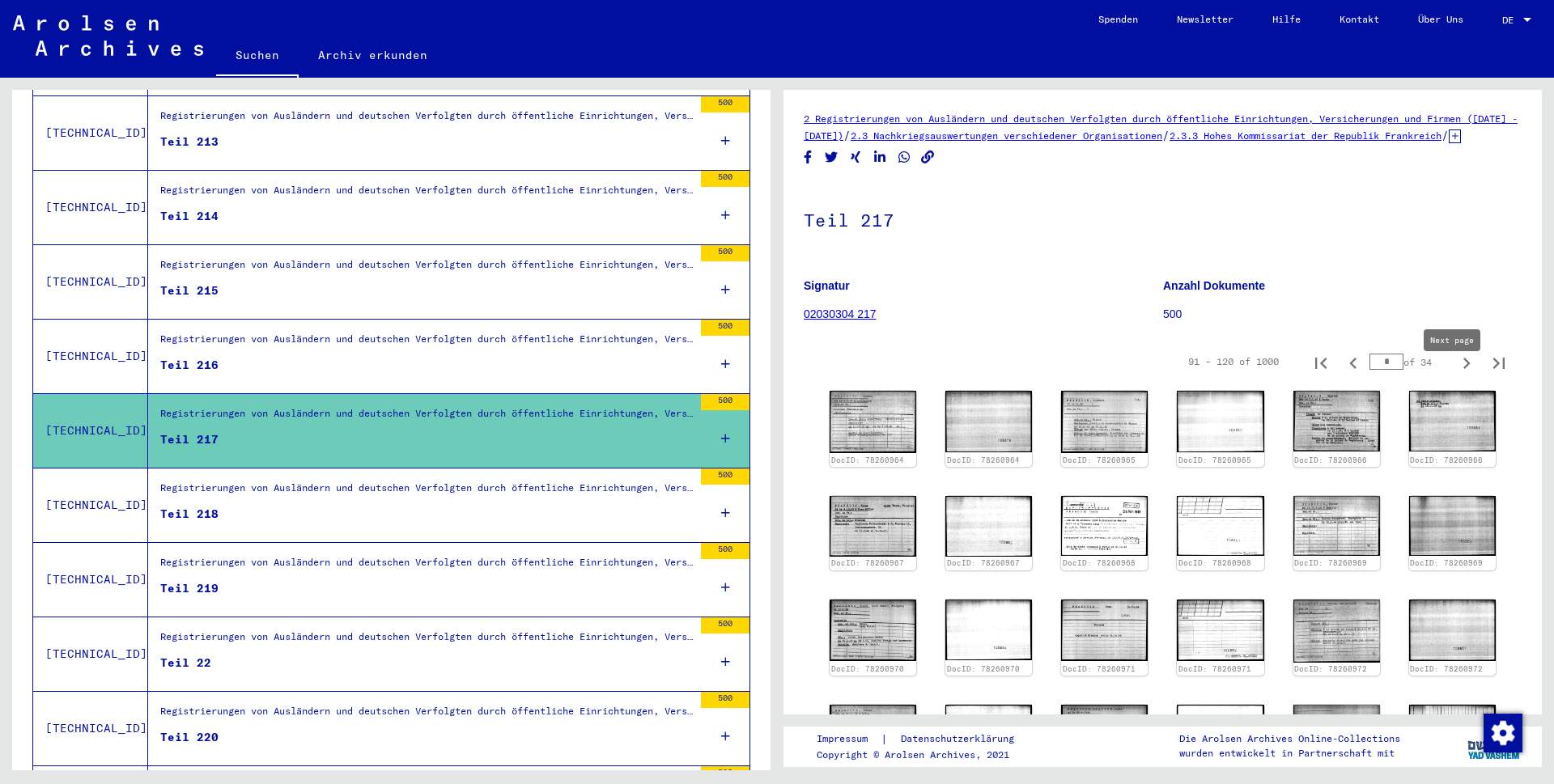
click at [1455, 374] on icon "Next page" at bounding box center [1466, 363] width 22 height 22
type input "*"
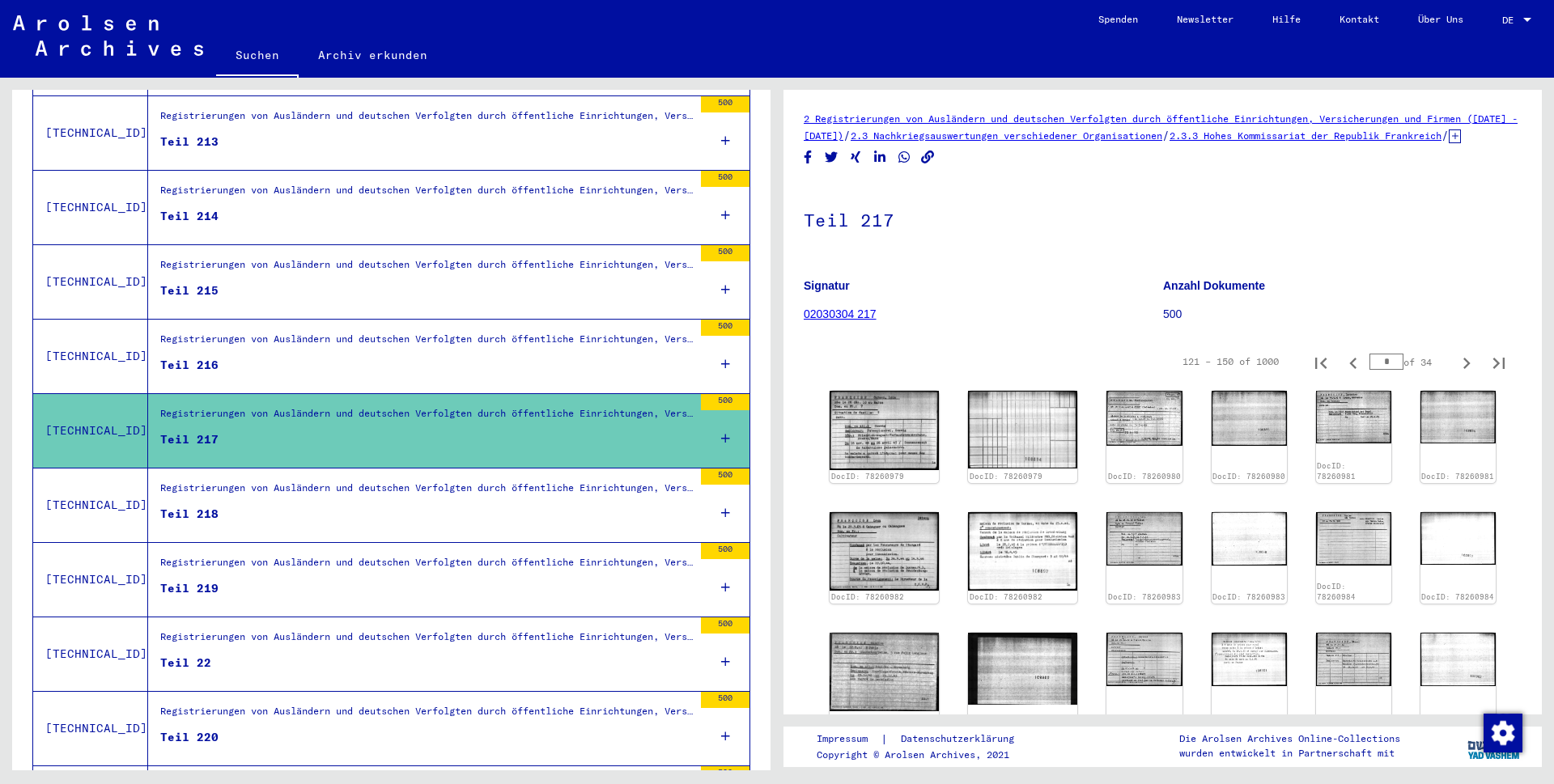
click at [1455, 374] on icon "Next page" at bounding box center [1466, 363] width 22 height 22
type input "*"
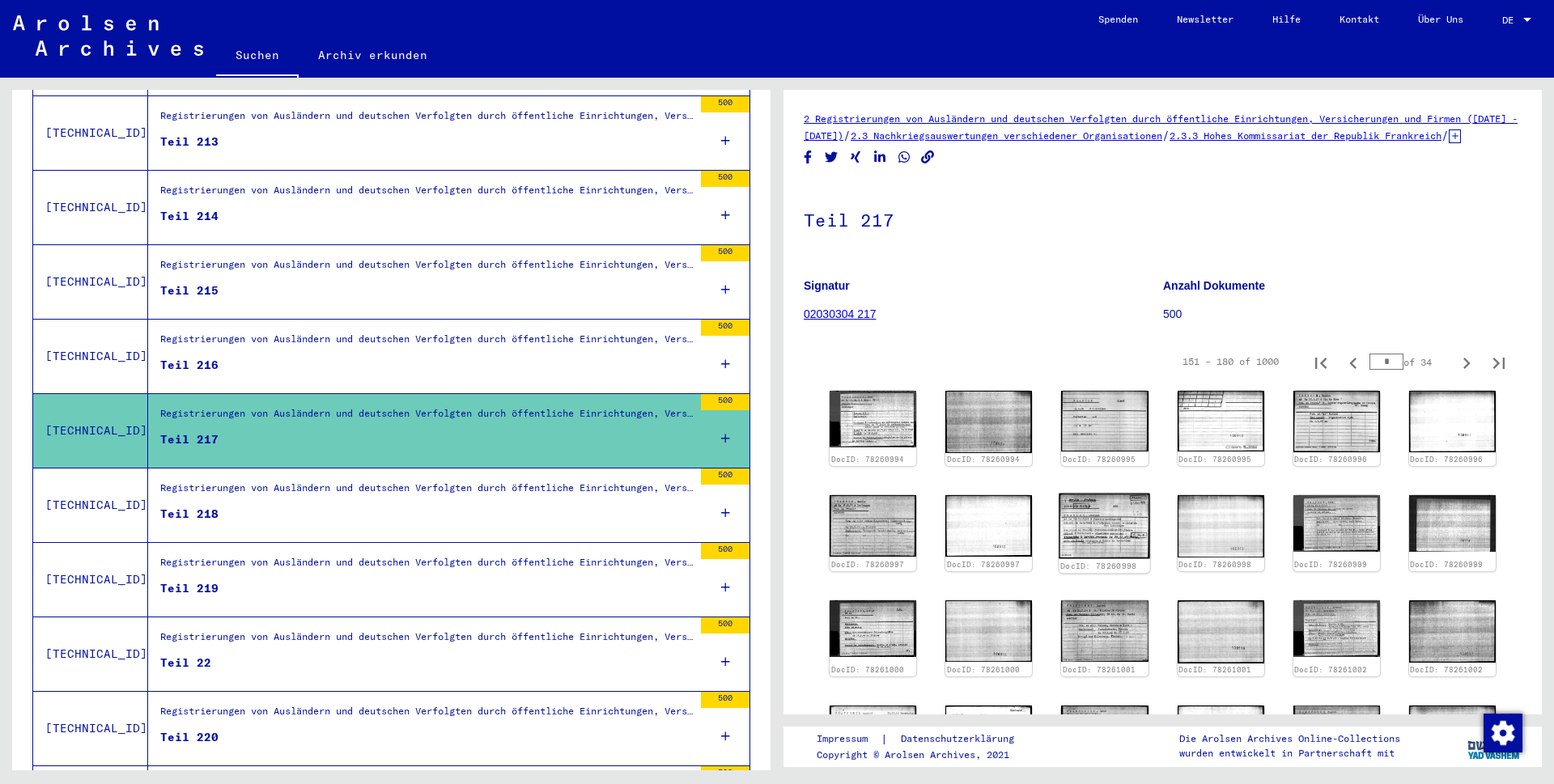
click at [1092, 534] on img at bounding box center [1105, 526] width 92 height 65
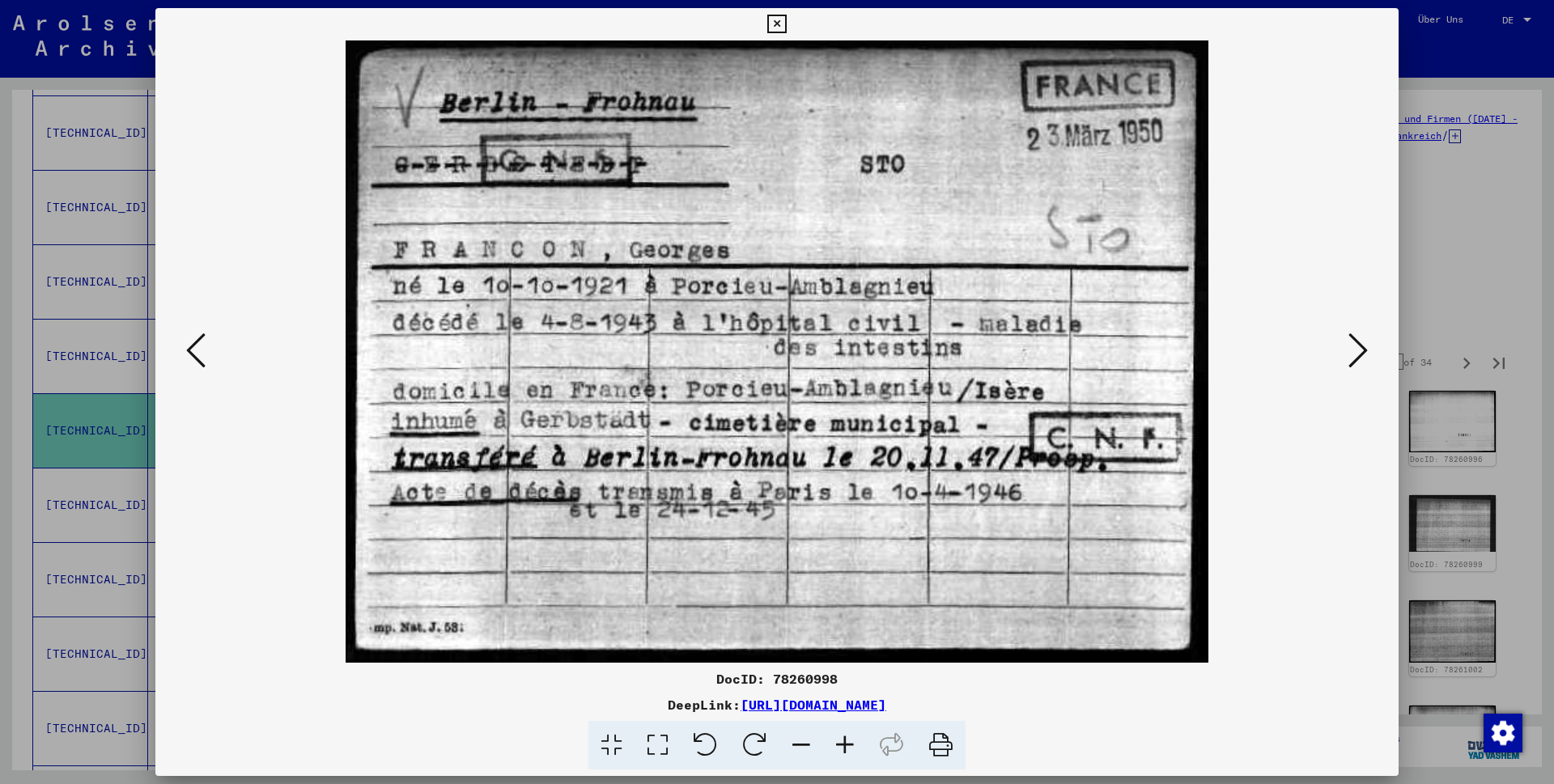
click at [786, 21] on icon at bounding box center [777, 24] width 19 height 20
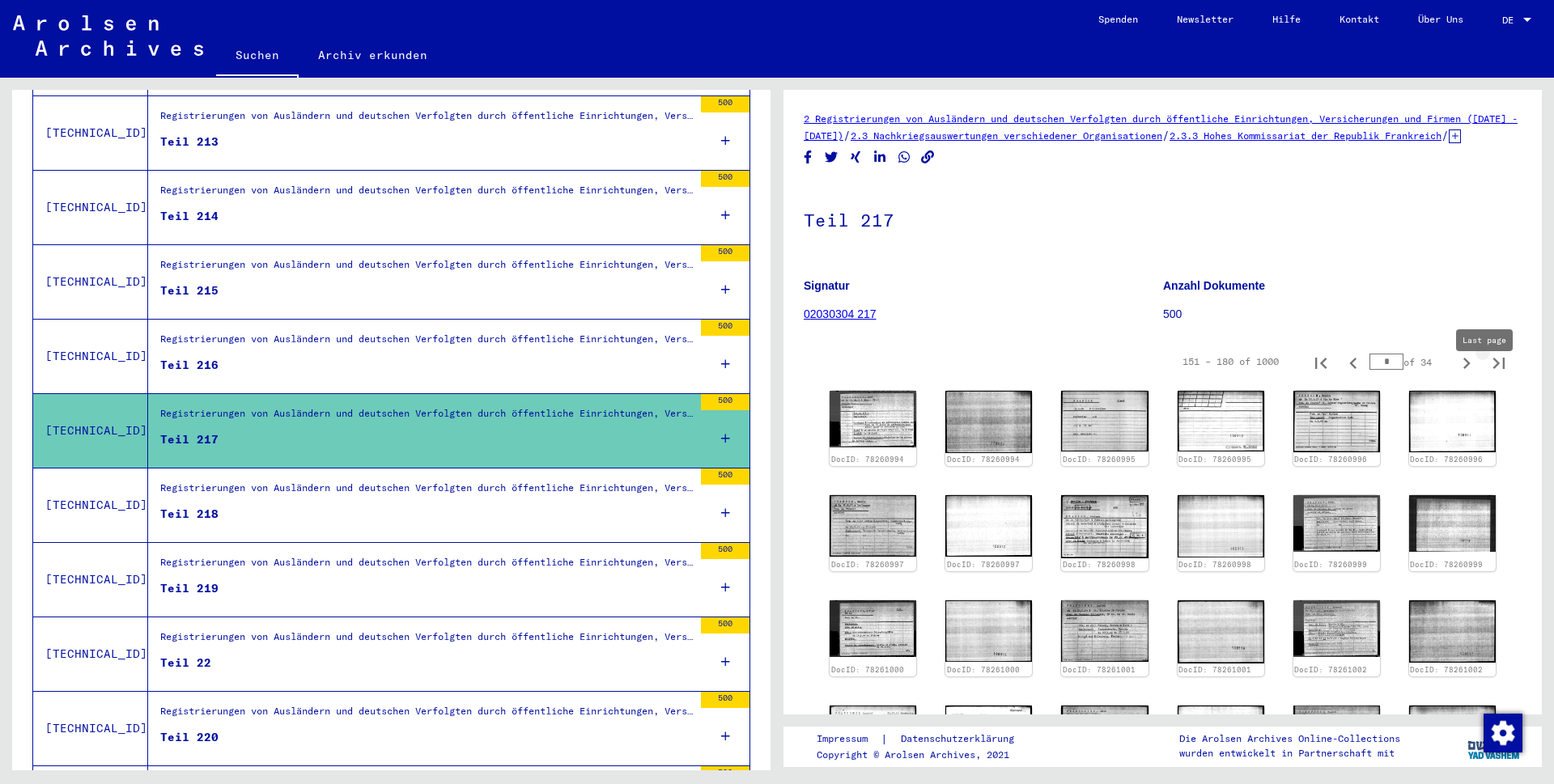
click at [1488, 374] on icon "Last page" at bounding box center [1498, 363] width 22 height 22
type input "**"
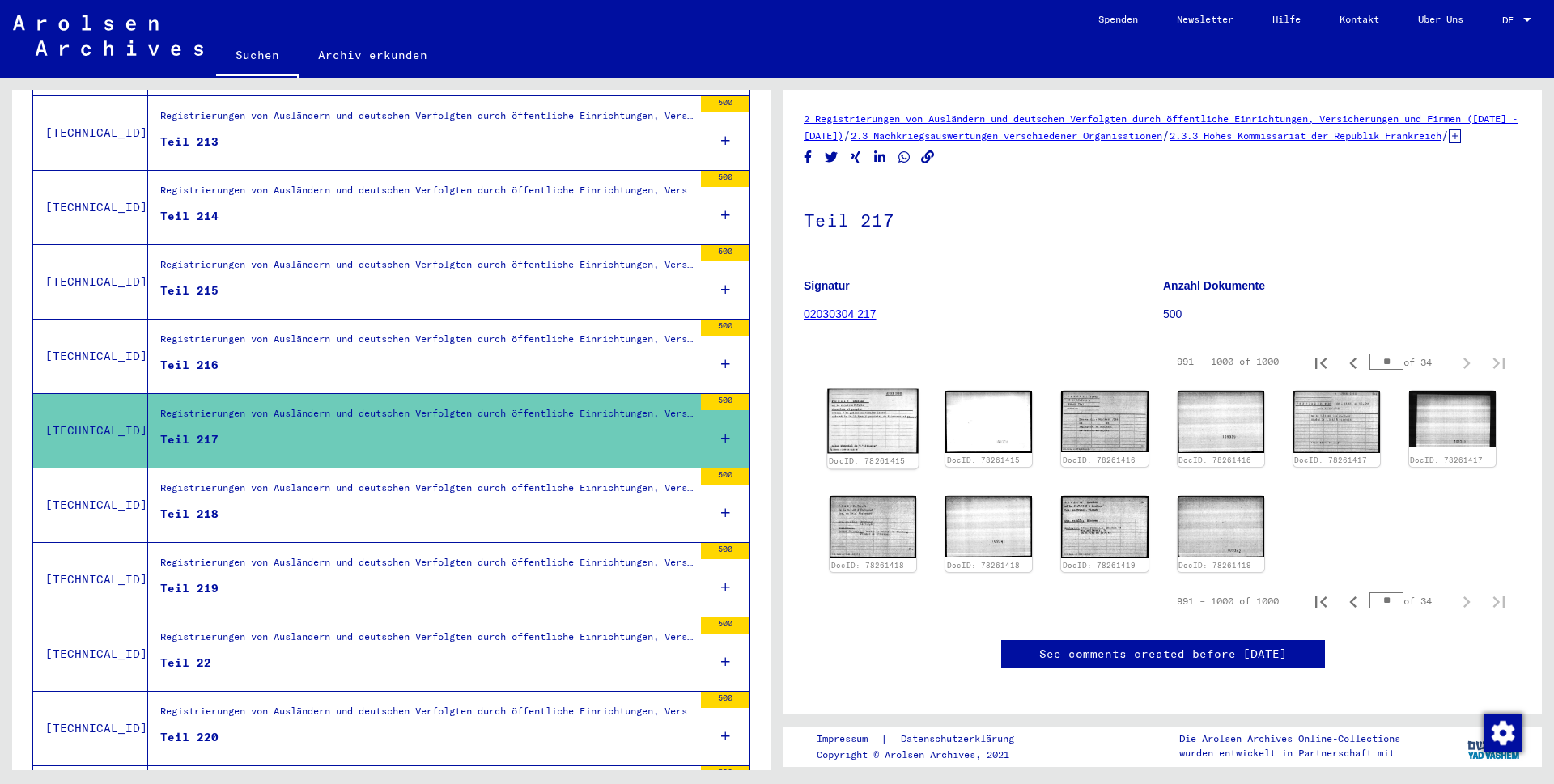
click at [853, 430] on img at bounding box center [873, 421] width 92 height 64
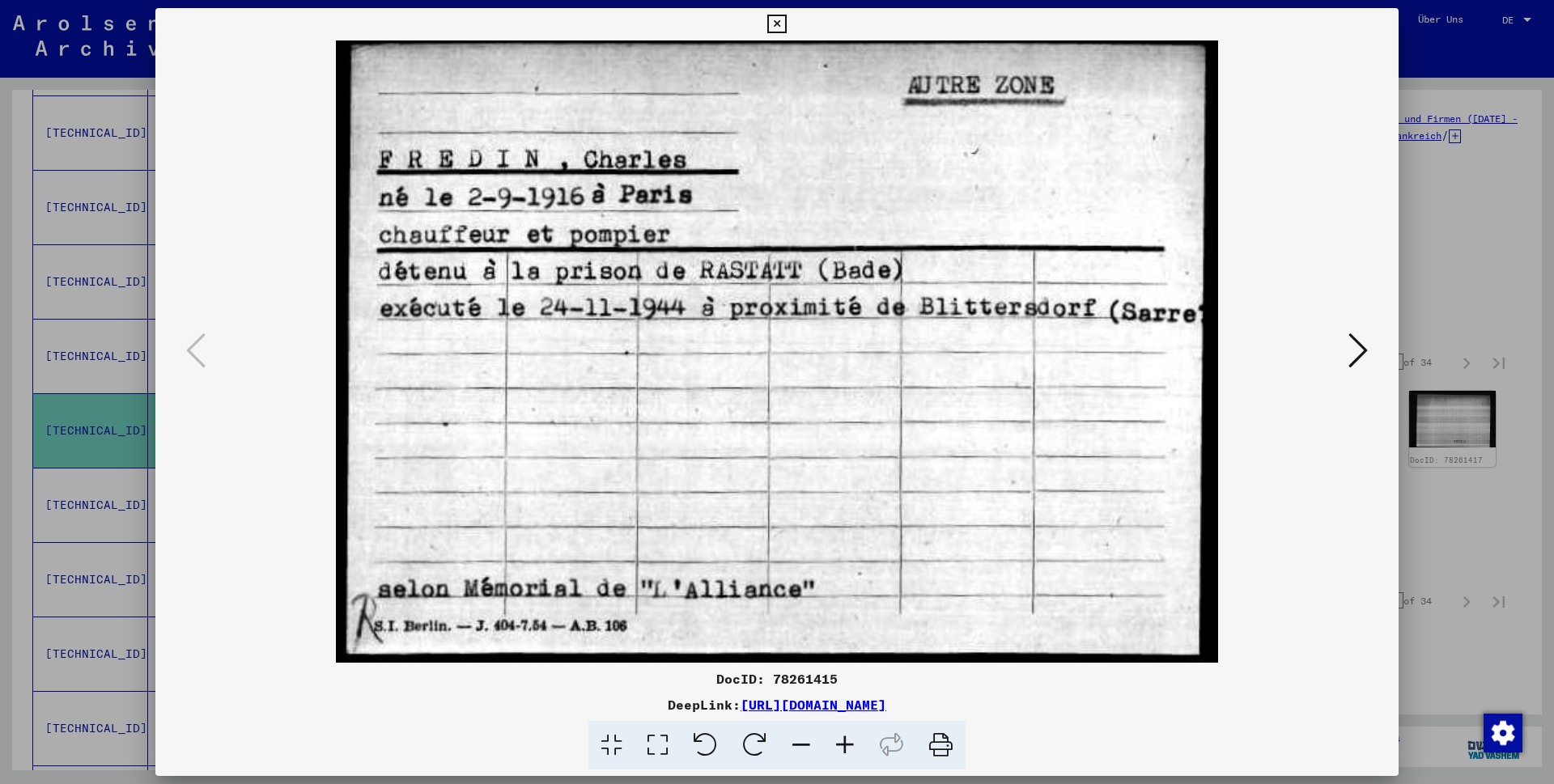
click at [786, 22] on icon at bounding box center [777, 24] width 19 height 20
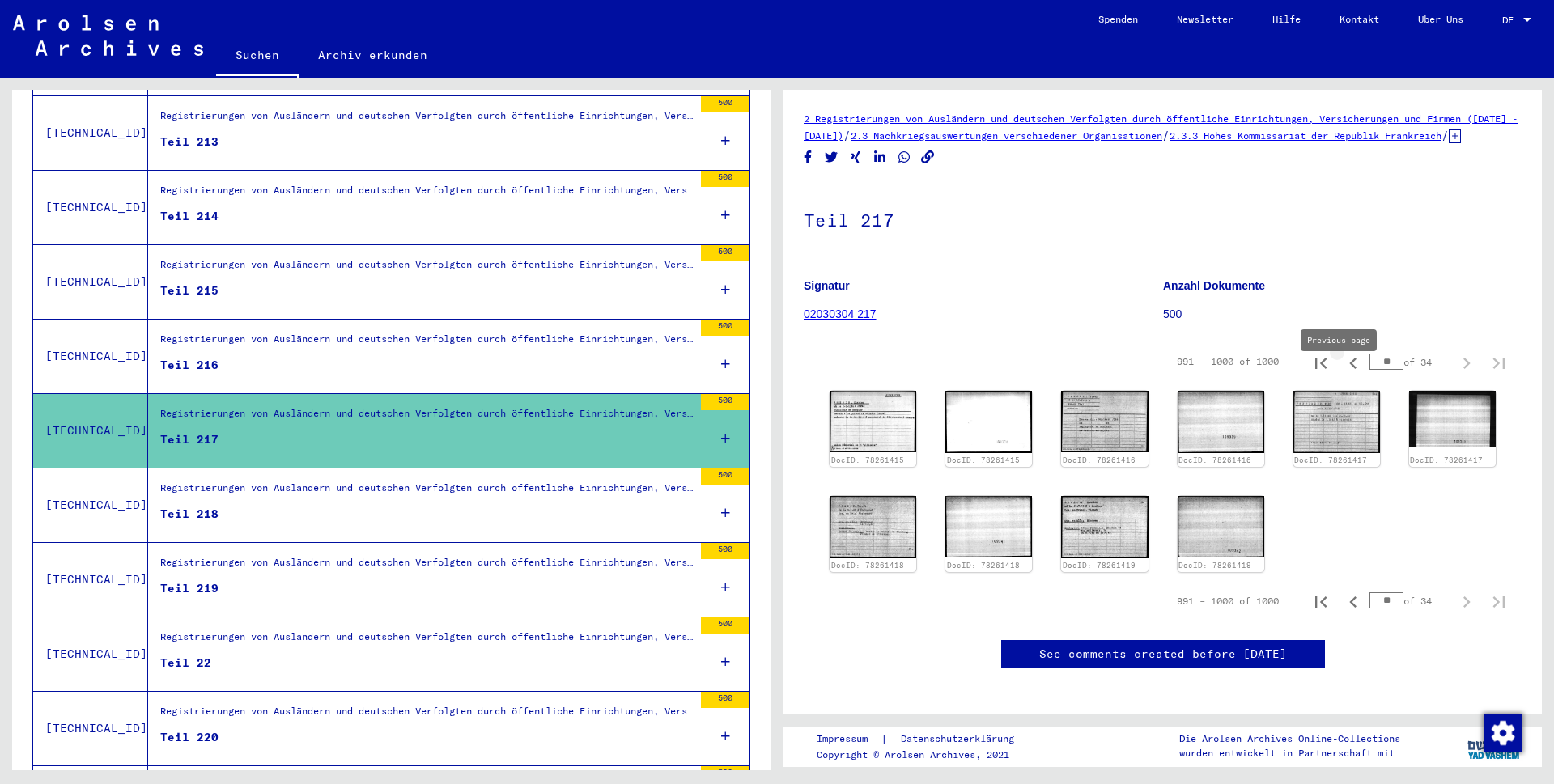
click at [1344, 374] on icon "Previous page" at bounding box center [1353, 363] width 22 height 22
type input "**"
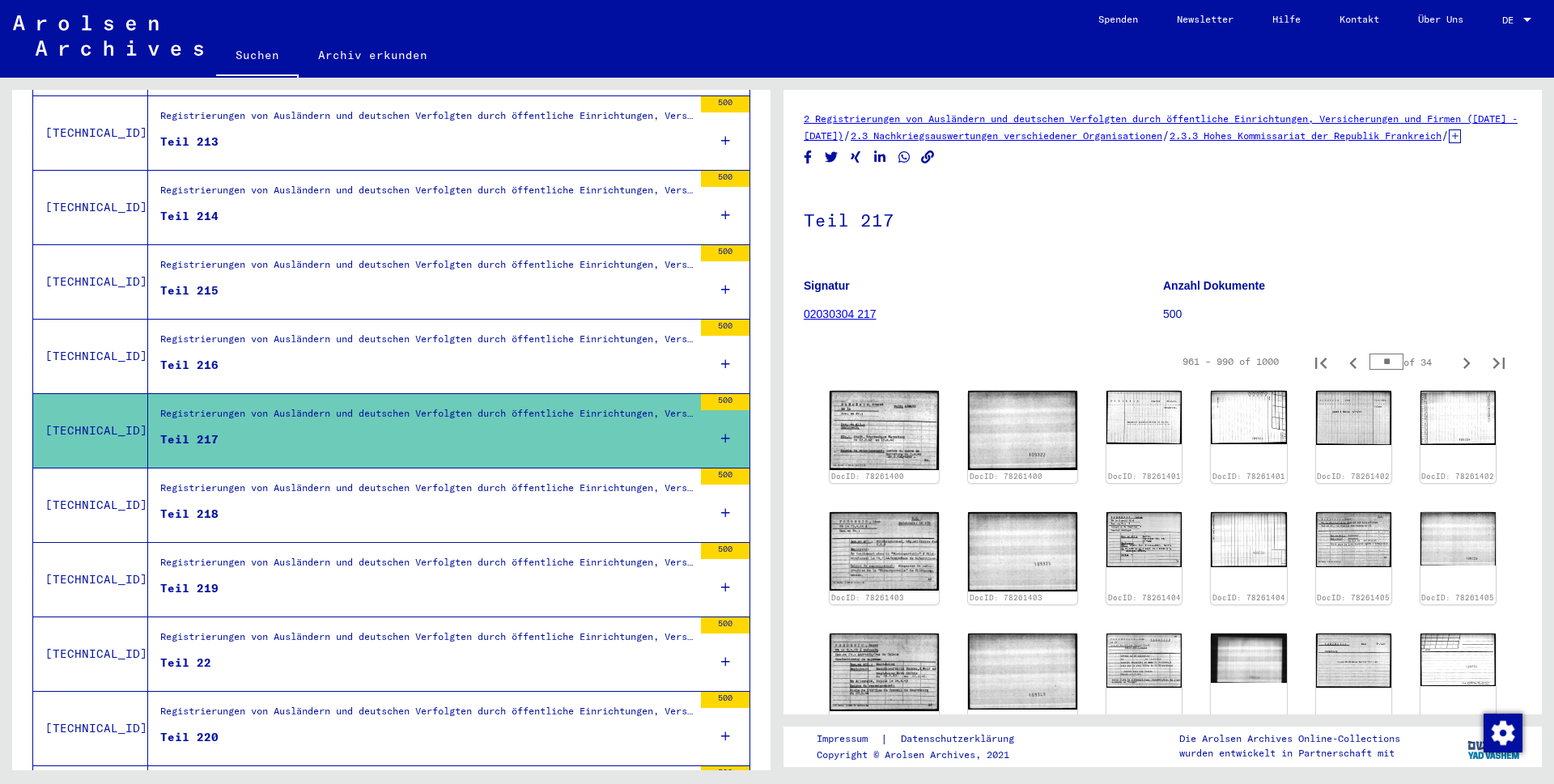
click at [1344, 374] on icon "Previous page" at bounding box center [1353, 363] width 22 height 22
type input "**"
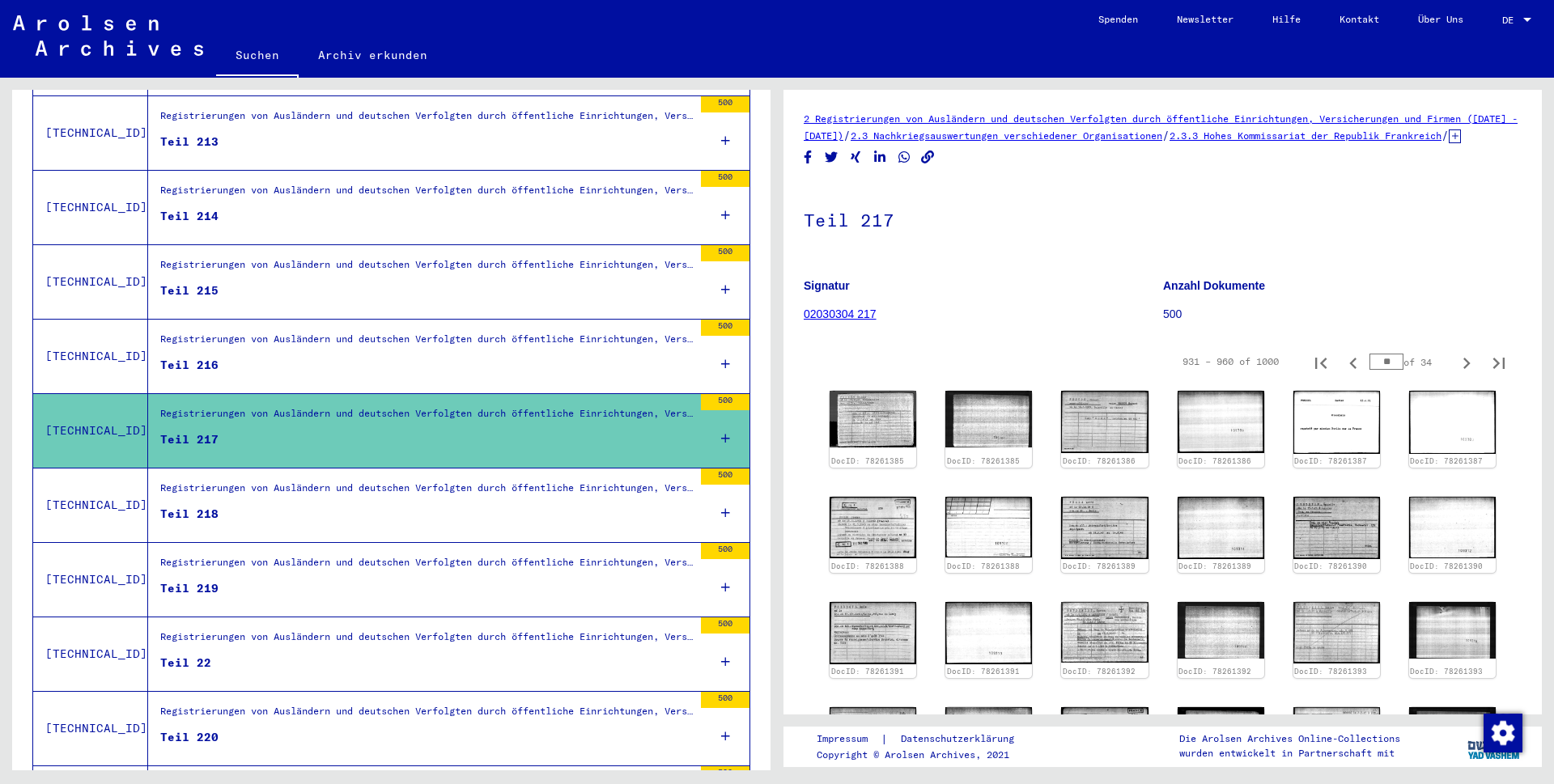
click at [1344, 374] on icon "Previous page" at bounding box center [1353, 363] width 22 height 22
type input "**"
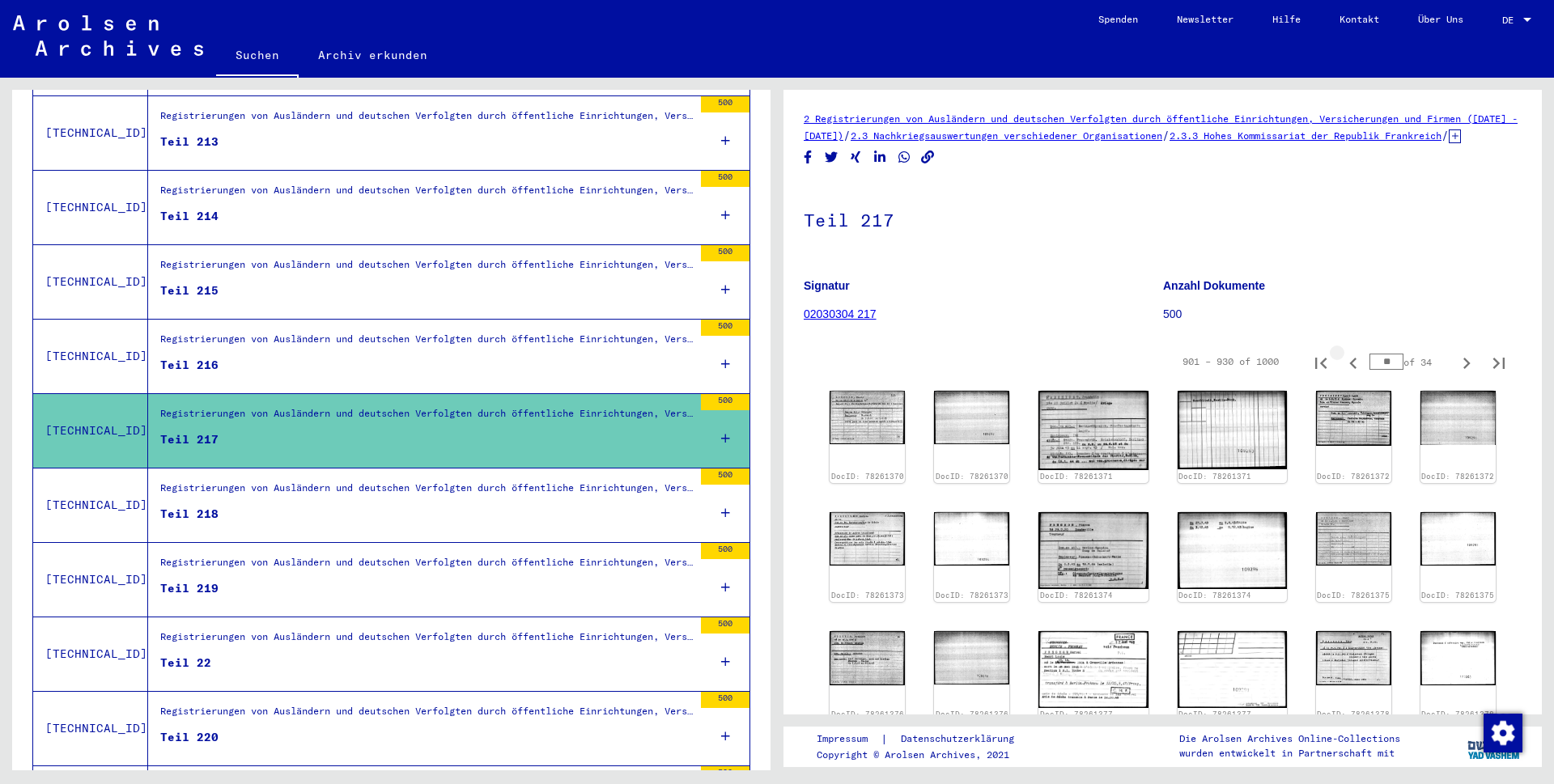
click at [1344, 374] on icon "Previous page" at bounding box center [1353, 363] width 22 height 22
type input "**"
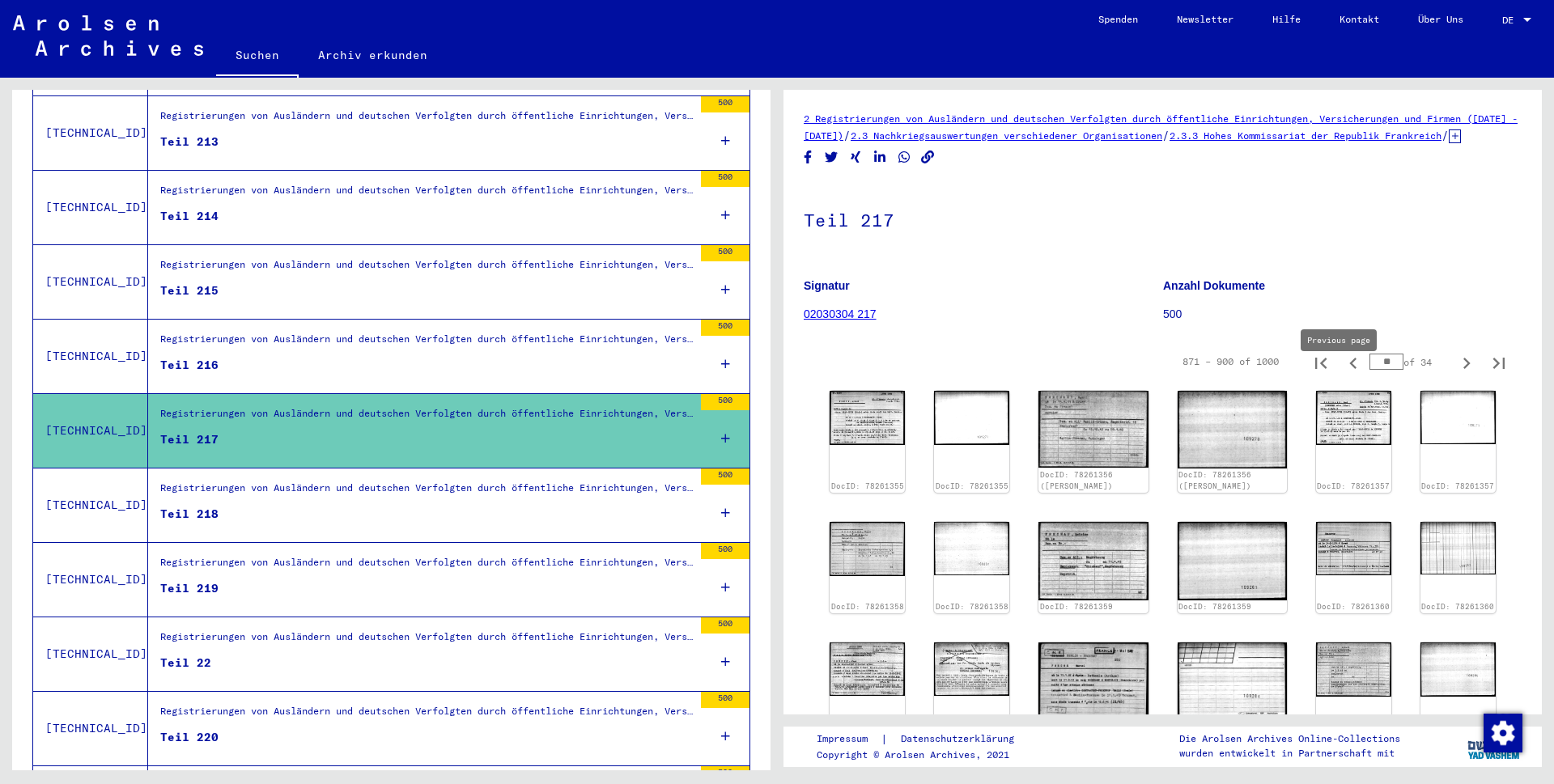
click at [1349, 369] on icon "Previous page" at bounding box center [1352, 364] width 7 height 12
type input "**"
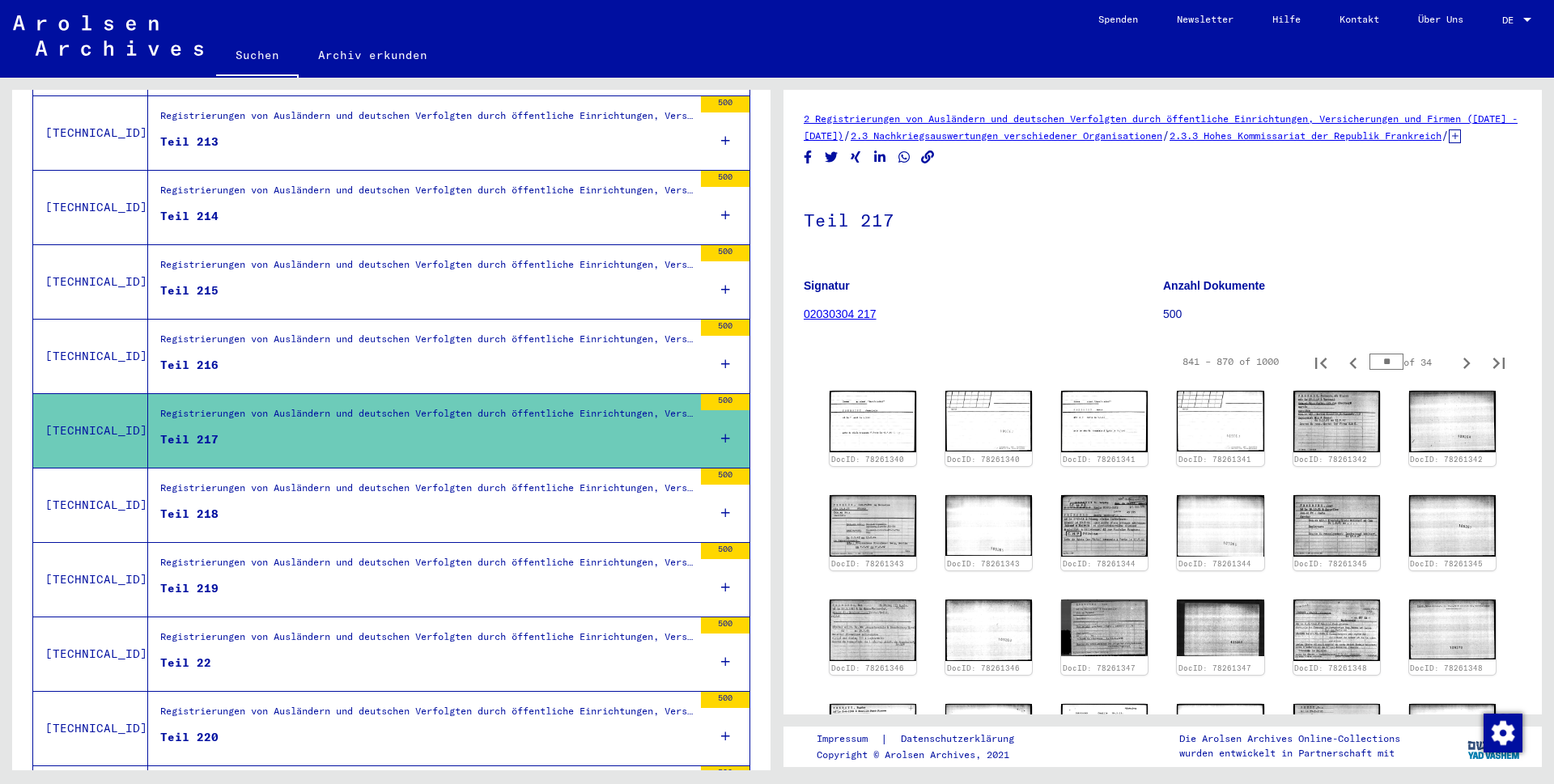
click at [1349, 369] on icon "Previous page" at bounding box center [1352, 364] width 7 height 12
type input "**"
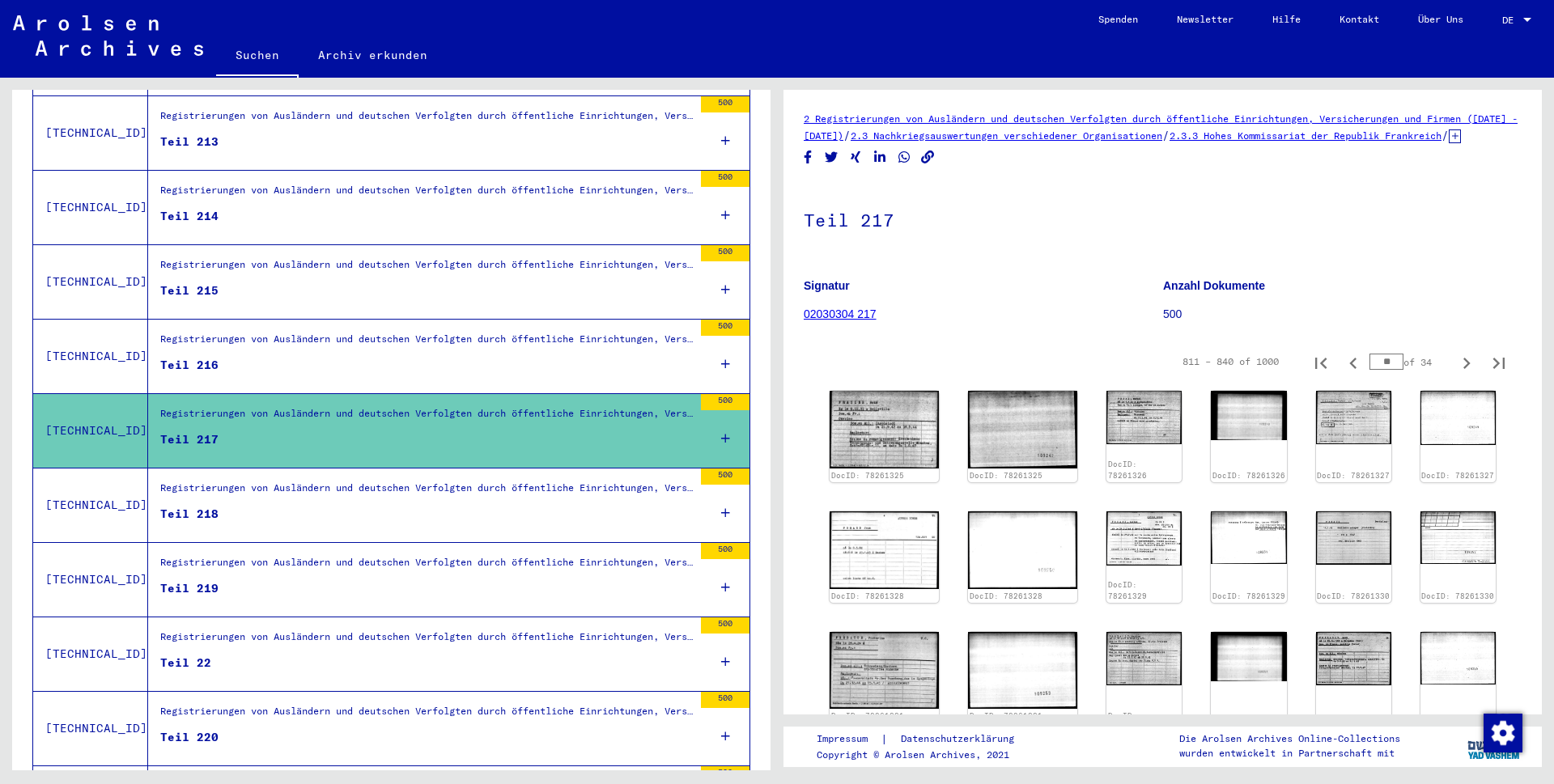
click at [1349, 369] on icon "Previous page" at bounding box center [1352, 364] width 7 height 12
type input "**"
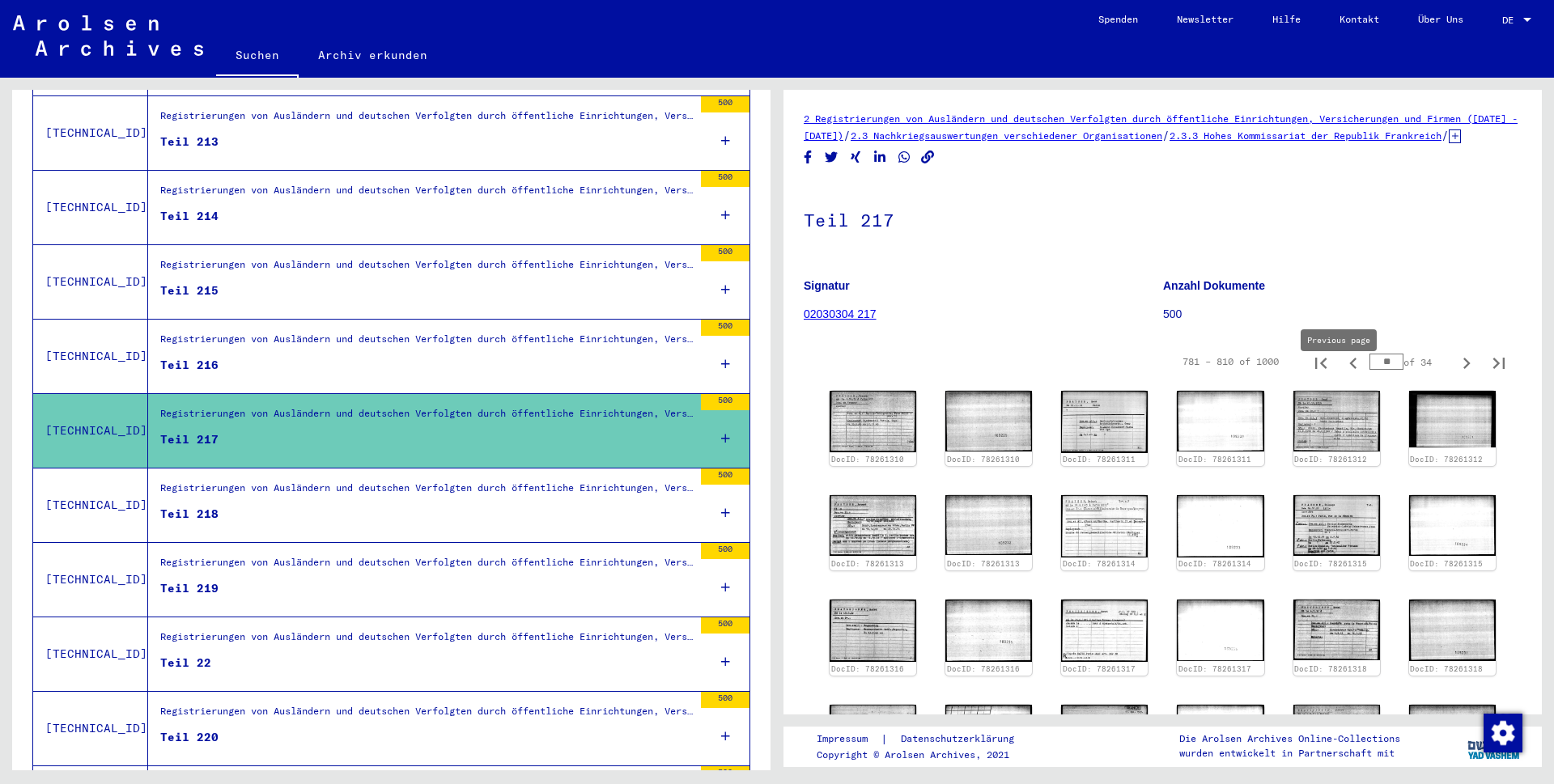
click at [1342, 374] on icon "Previous page" at bounding box center [1353, 363] width 22 height 22
type input "**"
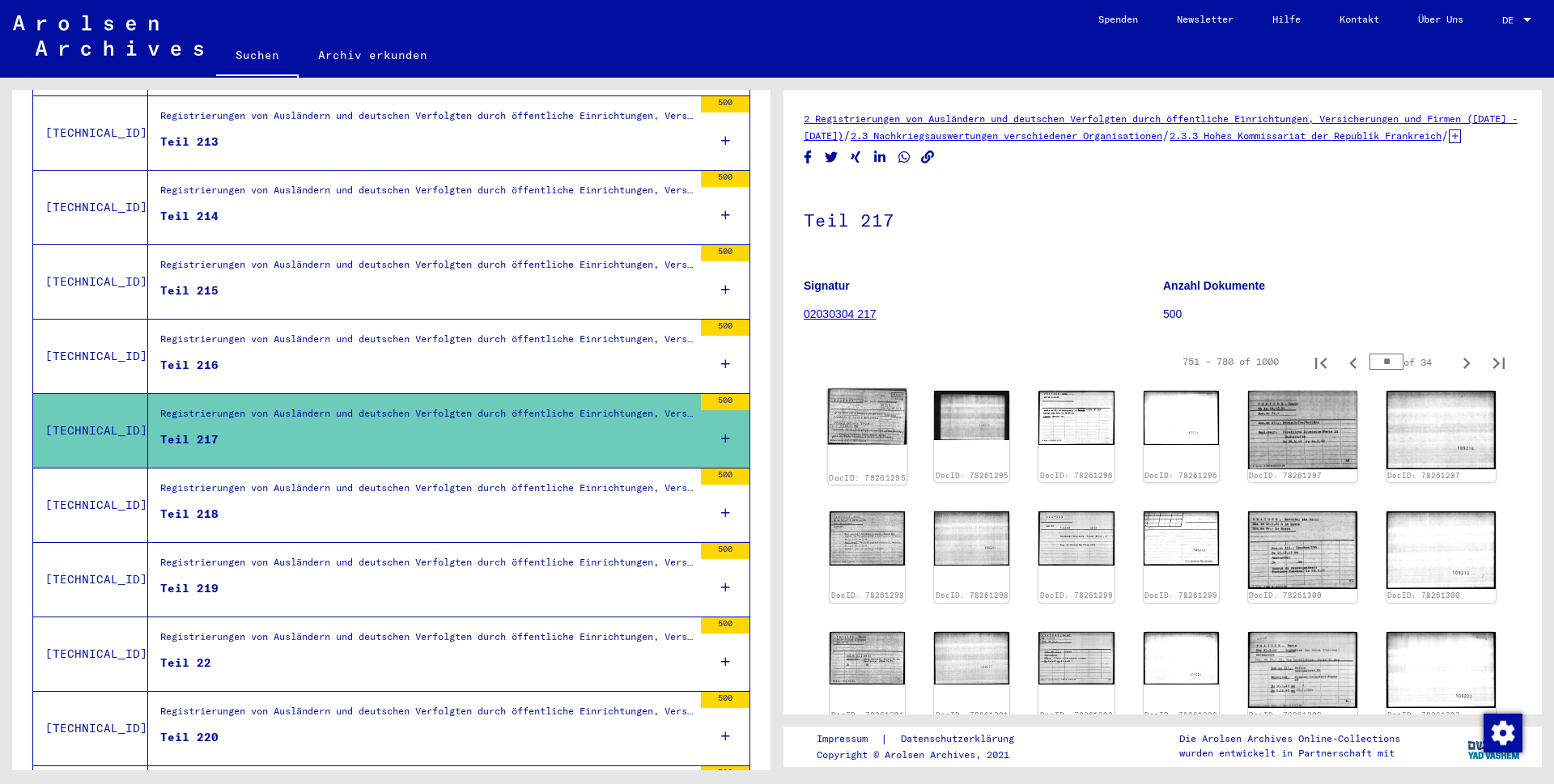
click at [872, 437] on img at bounding box center [867, 416] width 79 height 57
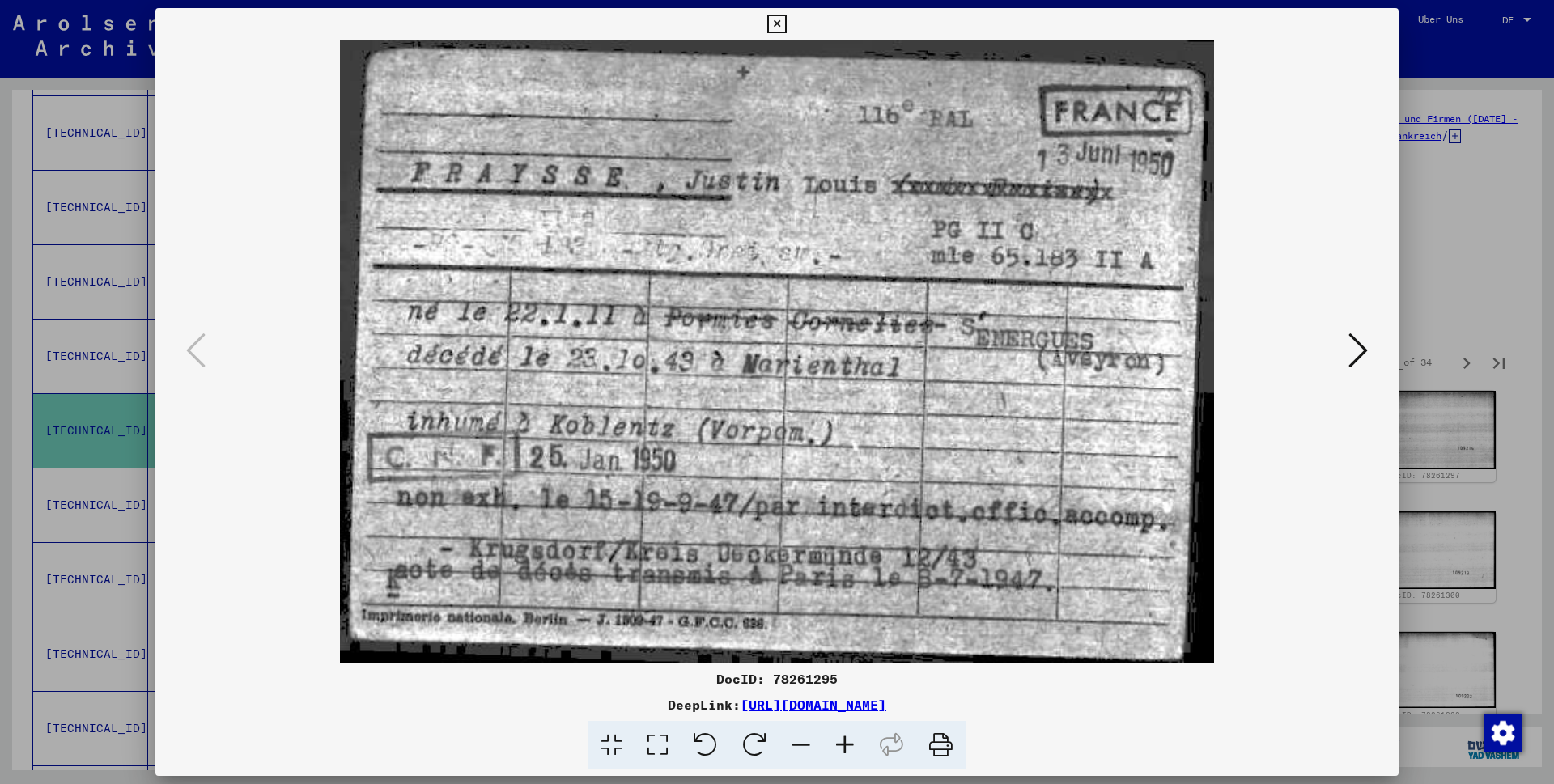
click at [786, 24] on icon at bounding box center [777, 24] width 19 height 20
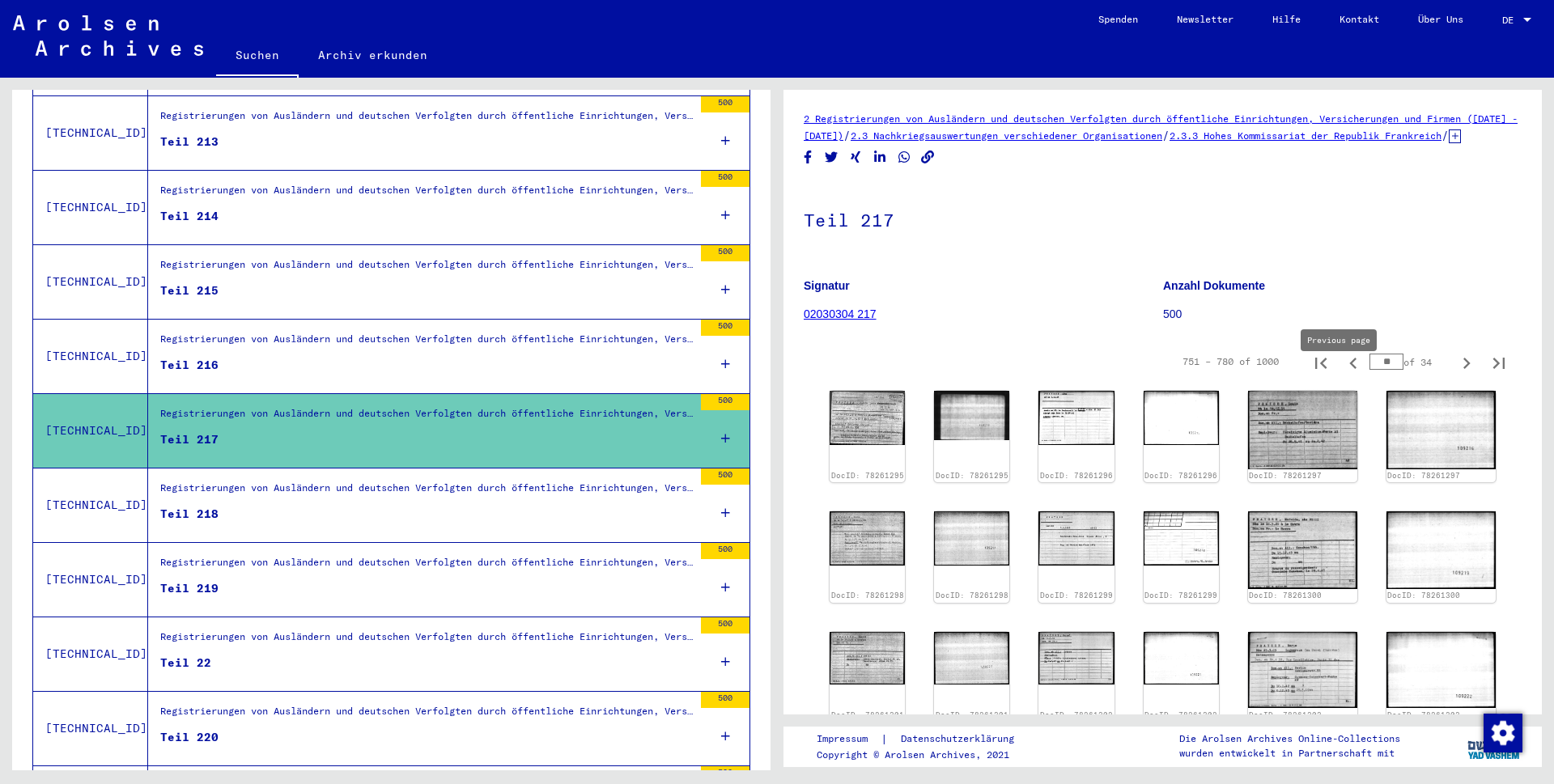
click at [1342, 374] on icon "Previous page" at bounding box center [1353, 363] width 22 height 22
type input "**"
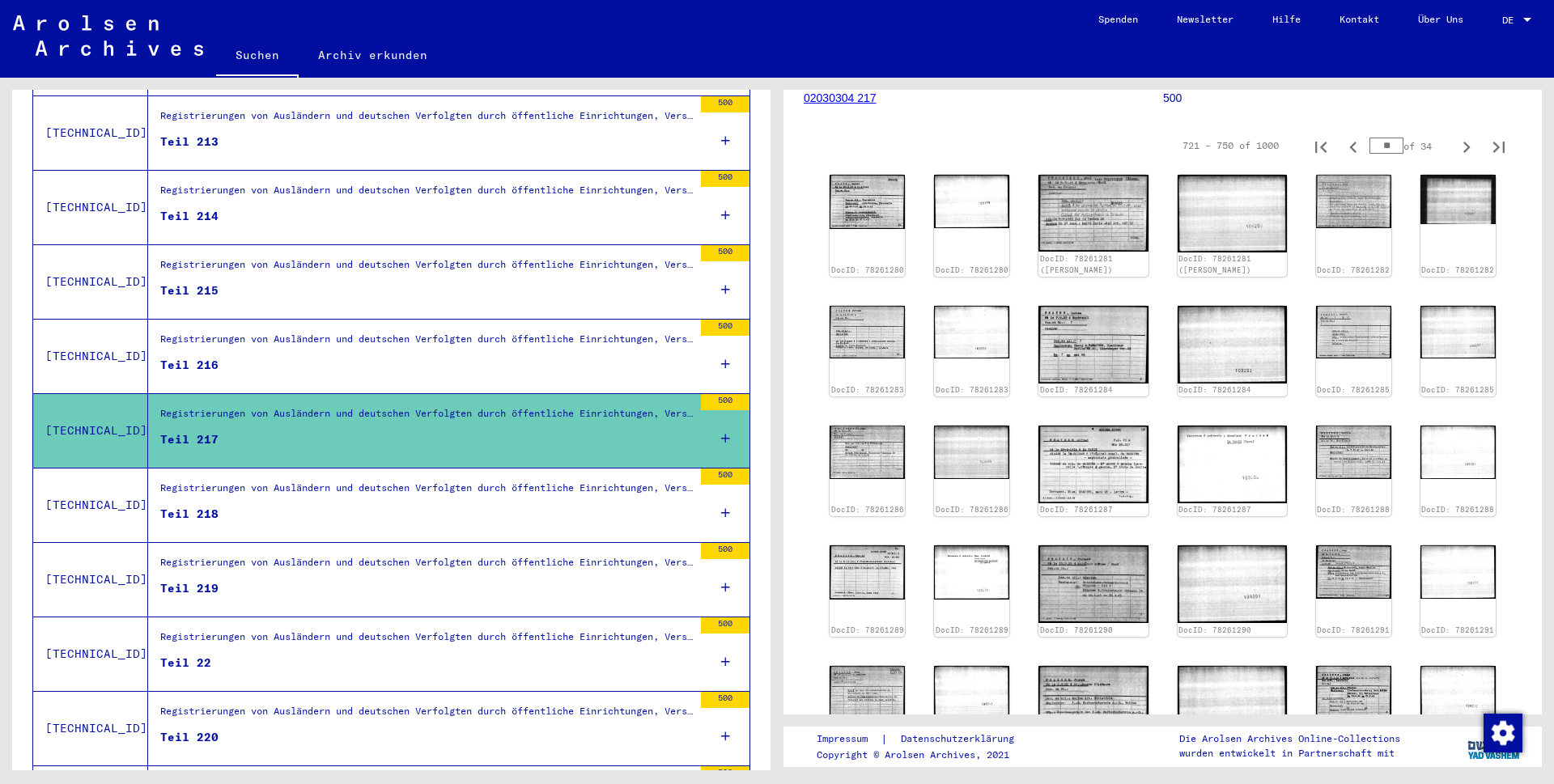
scroll to position [281, 0]
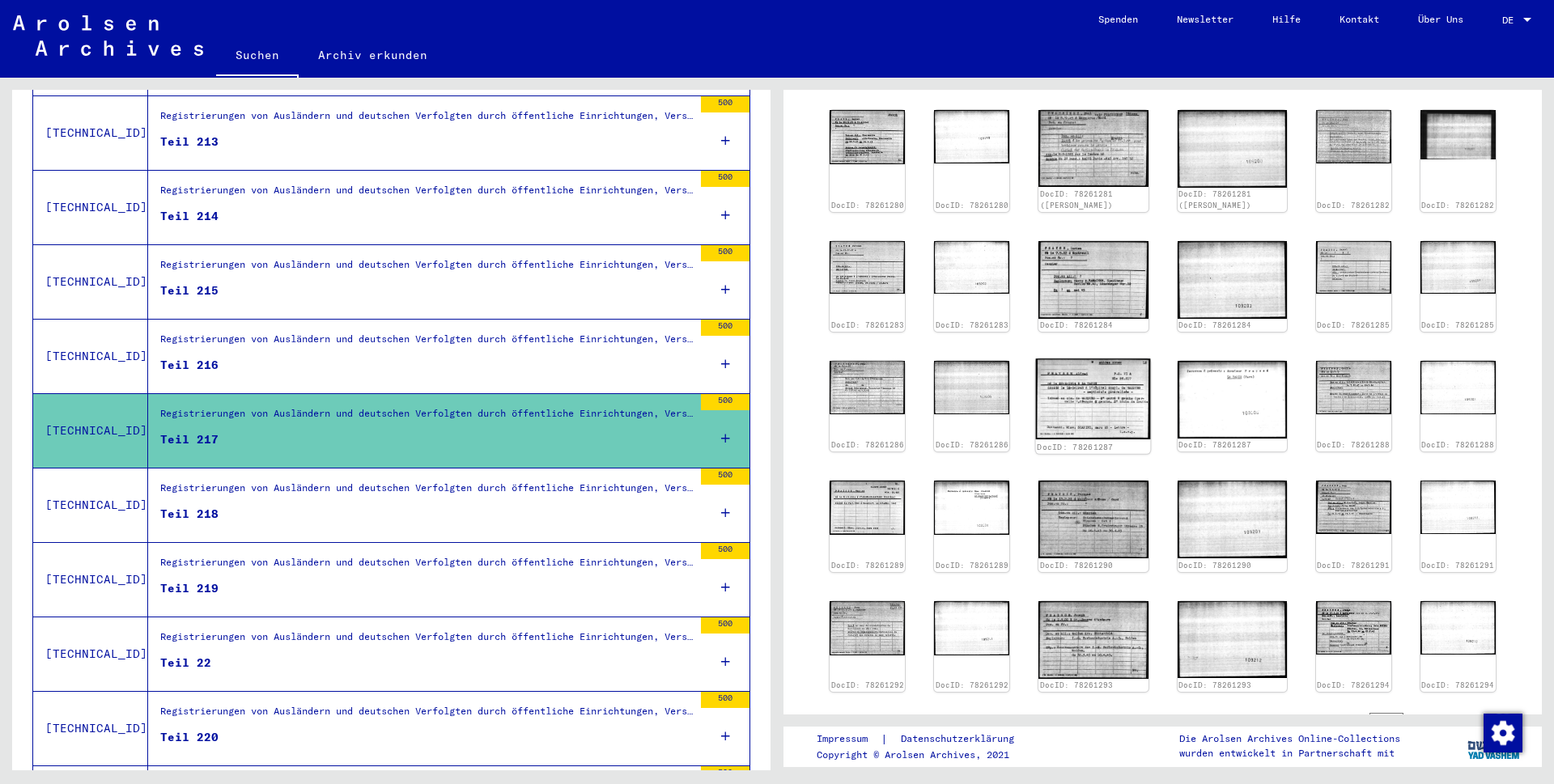
click at [1066, 380] on img at bounding box center [1094, 399] width 115 height 81
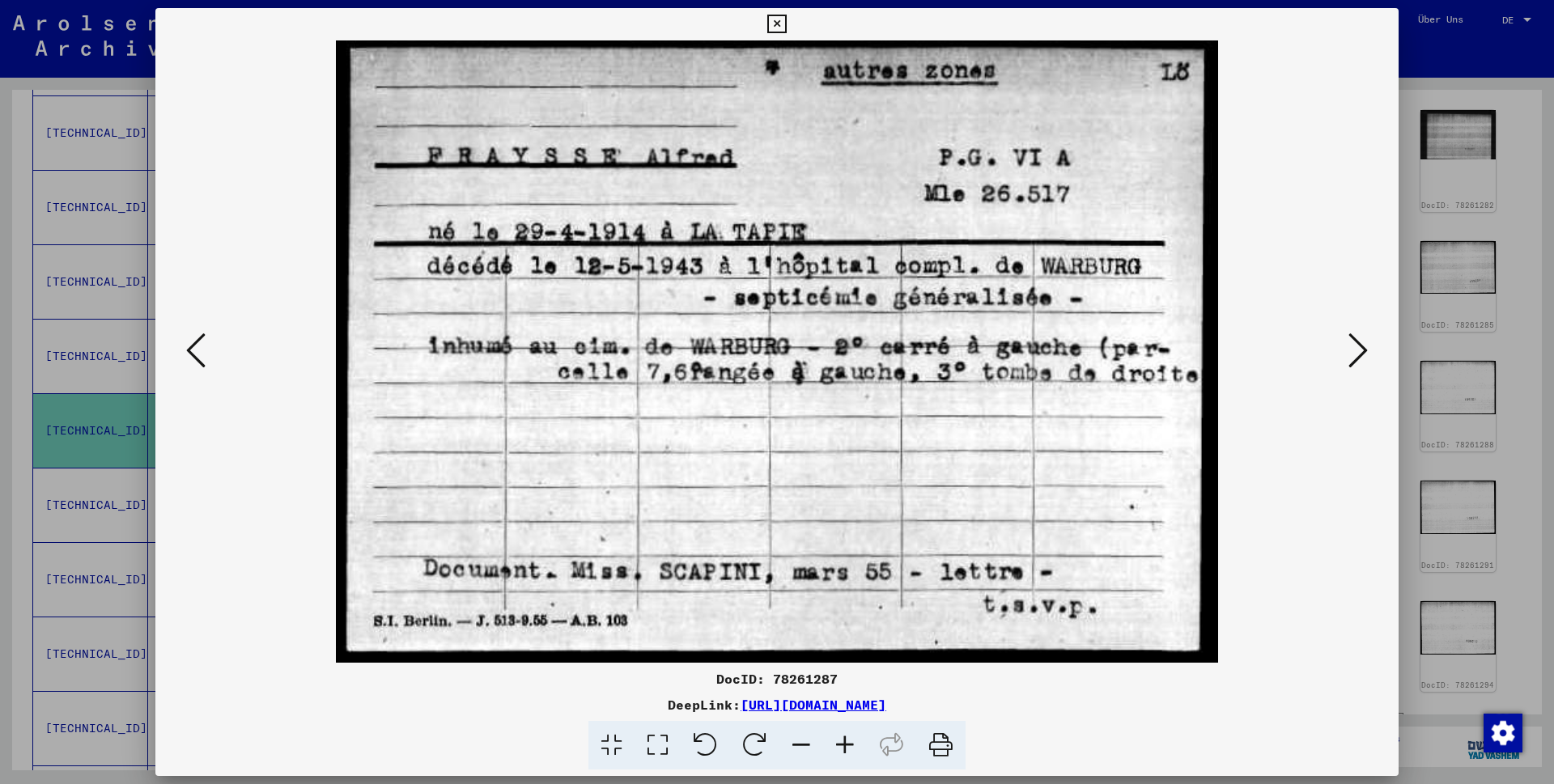
click at [194, 349] on icon at bounding box center [196, 350] width 20 height 39
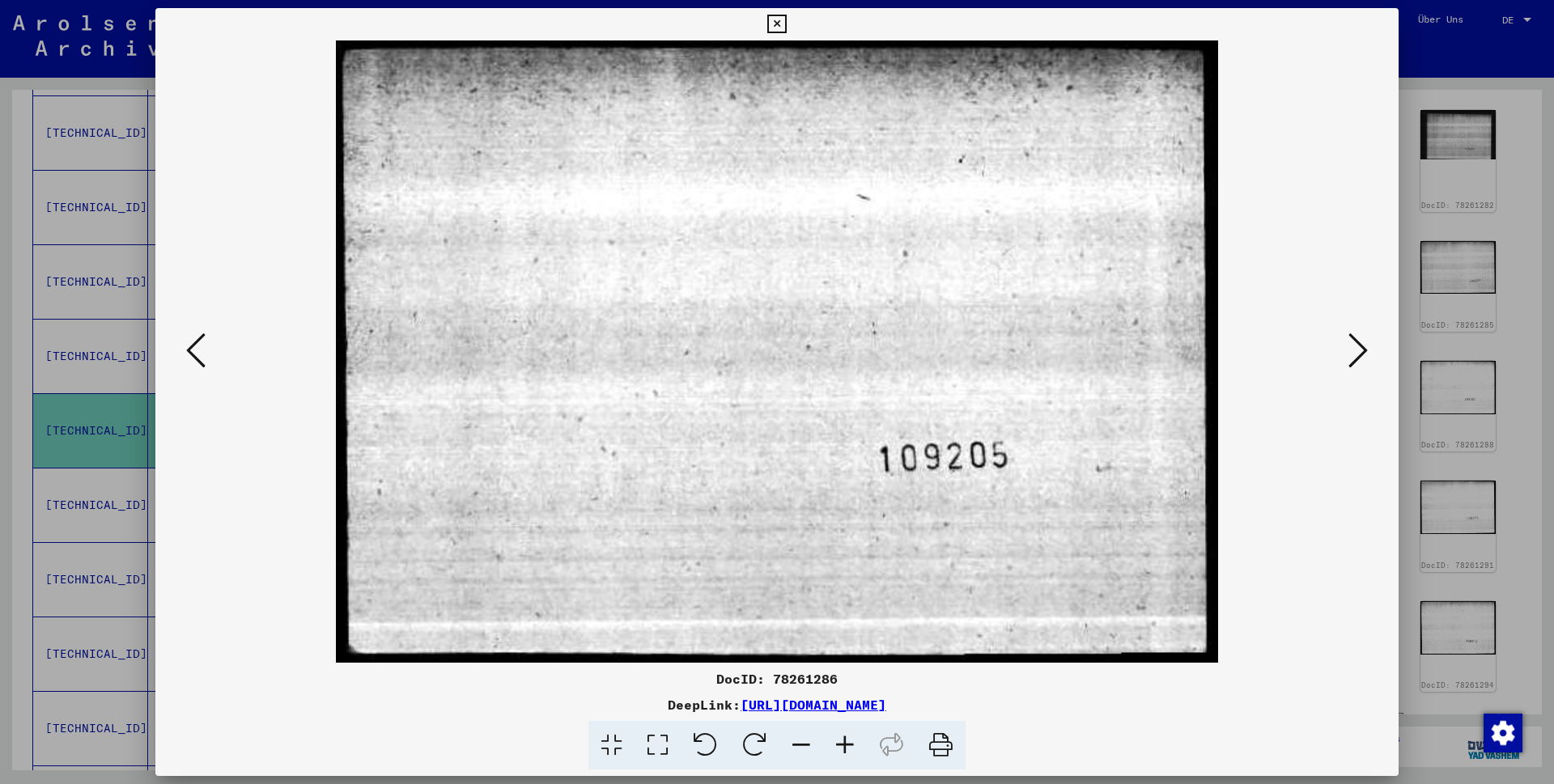
click at [194, 349] on icon at bounding box center [196, 350] width 20 height 39
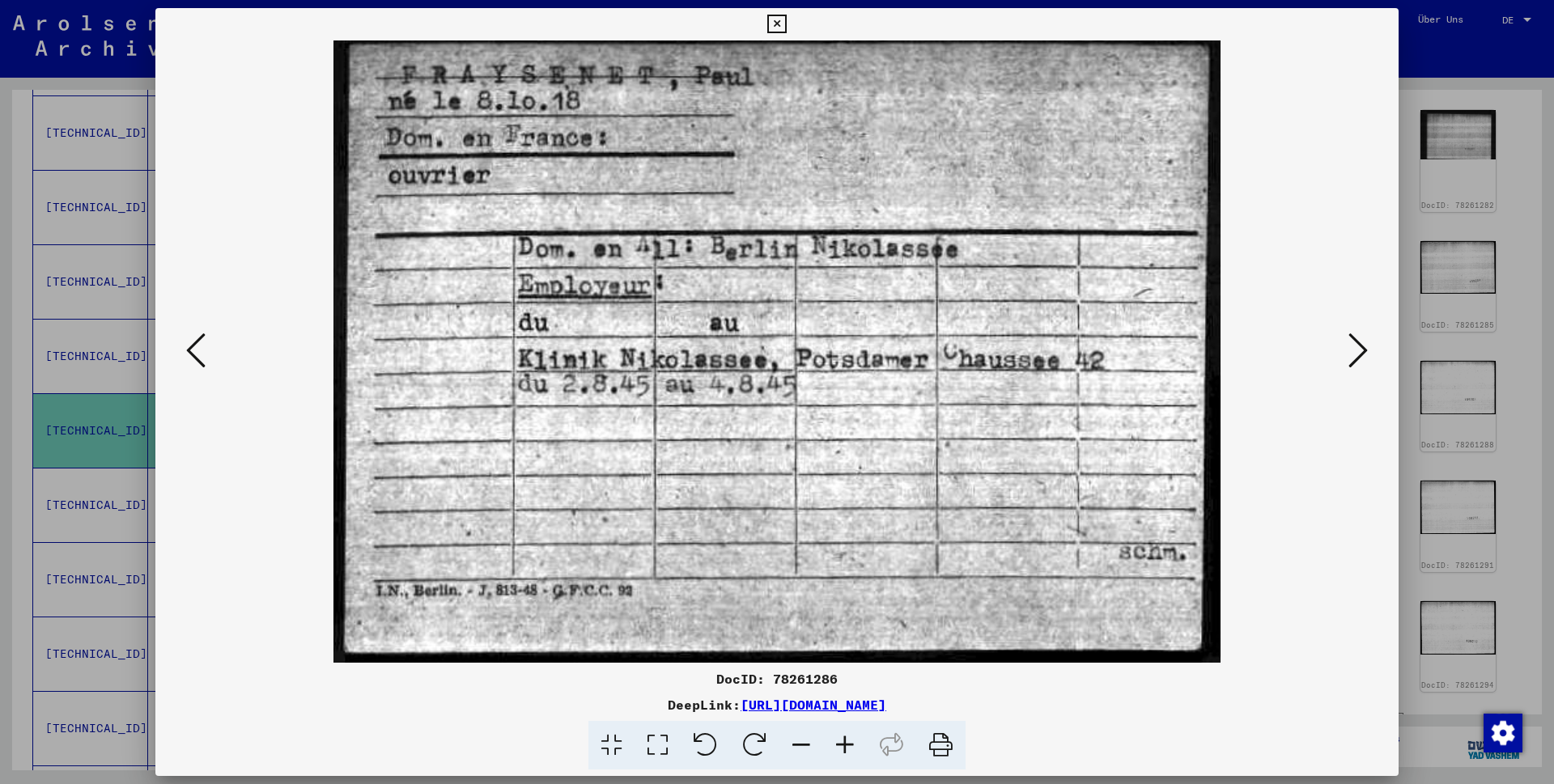
click at [193, 349] on icon at bounding box center [196, 350] width 20 height 39
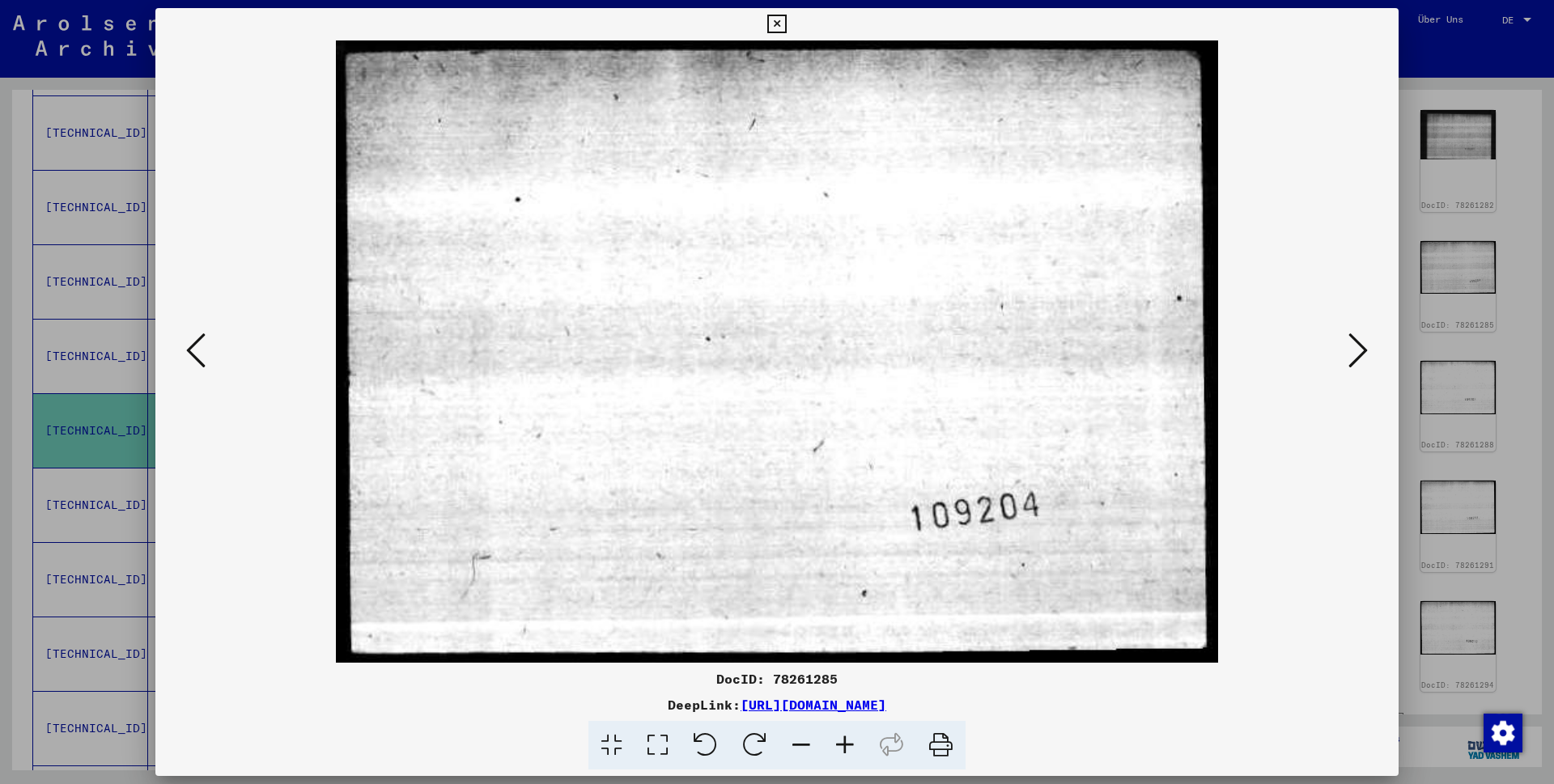
click at [193, 349] on icon at bounding box center [196, 350] width 20 height 39
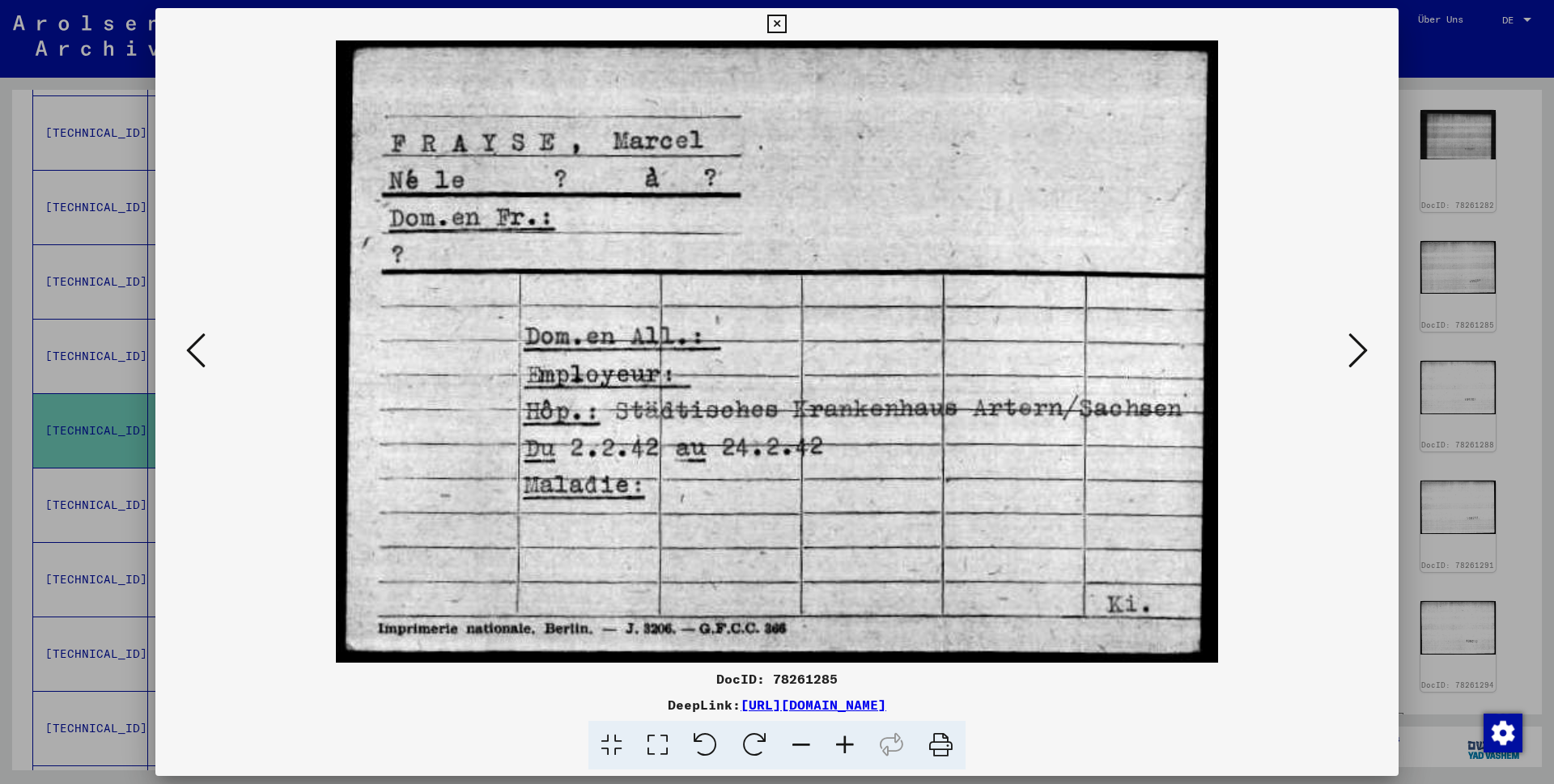
click at [193, 349] on icon at bounding box center [196, 350] width 20 height 39
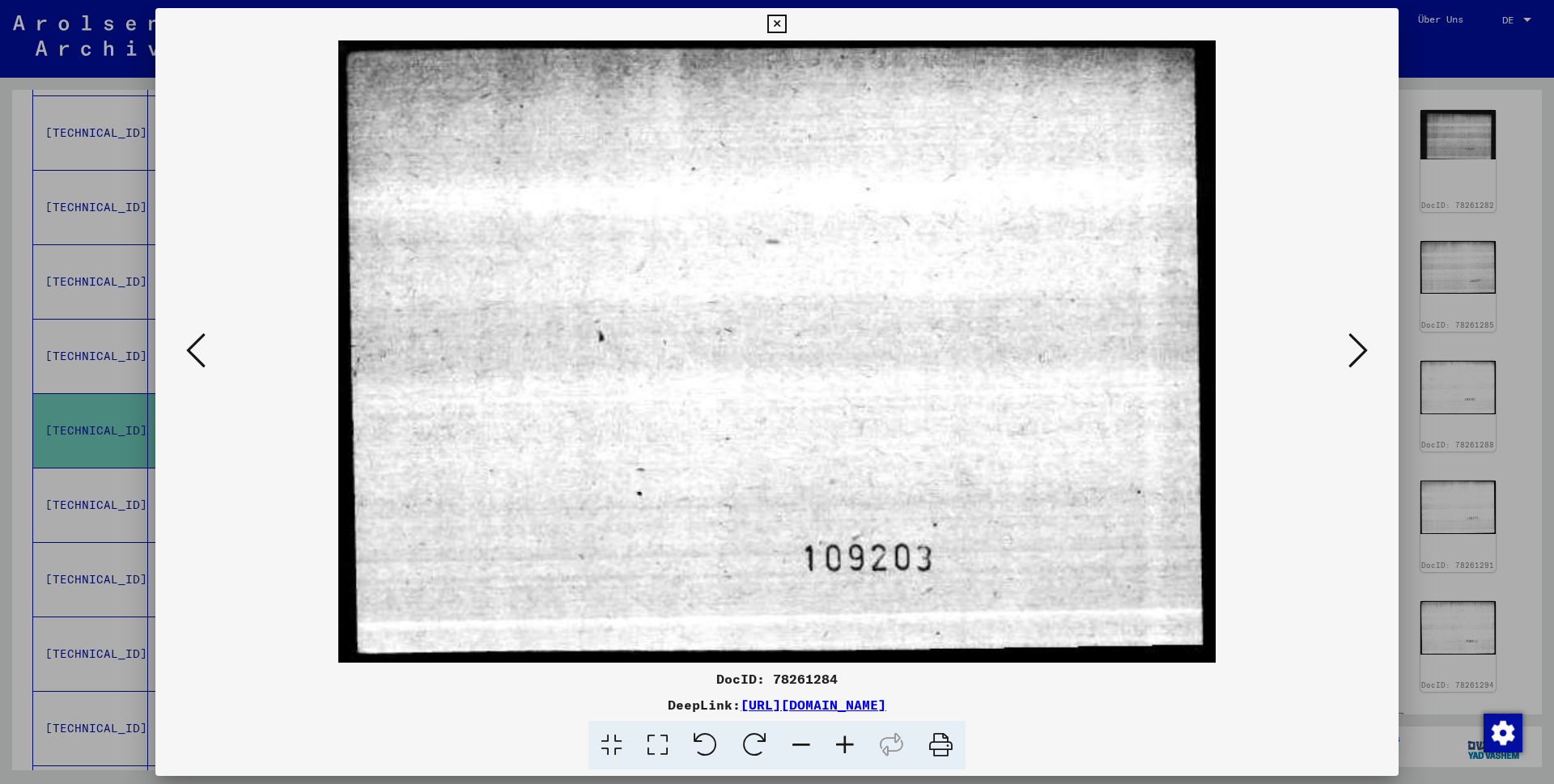
click at [193, 349] on icon at bounding box center [196, 350] width 20 height 39
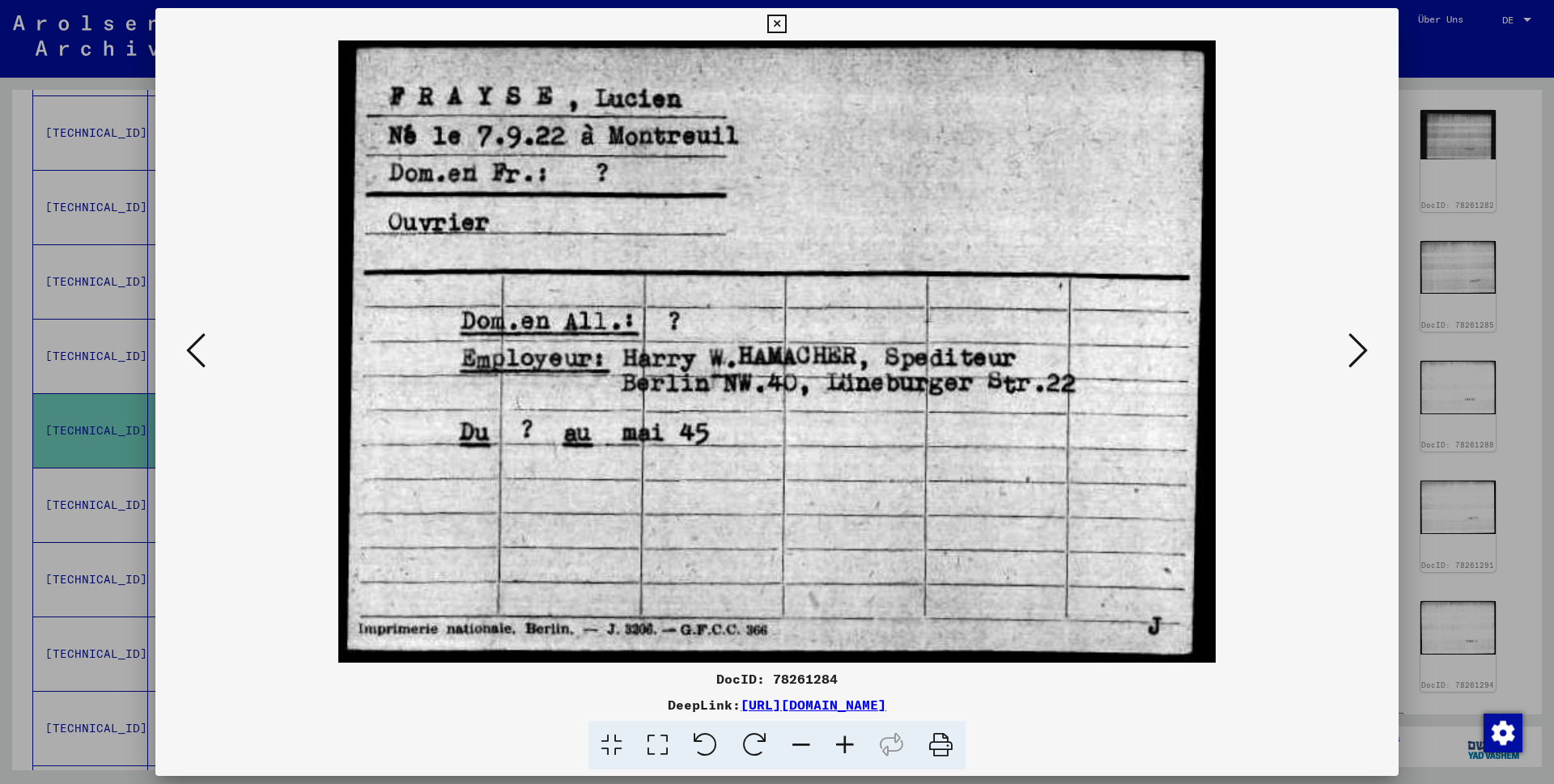
click at [193, 349] on icon at bounding box center [196, 350] width 20 height 39
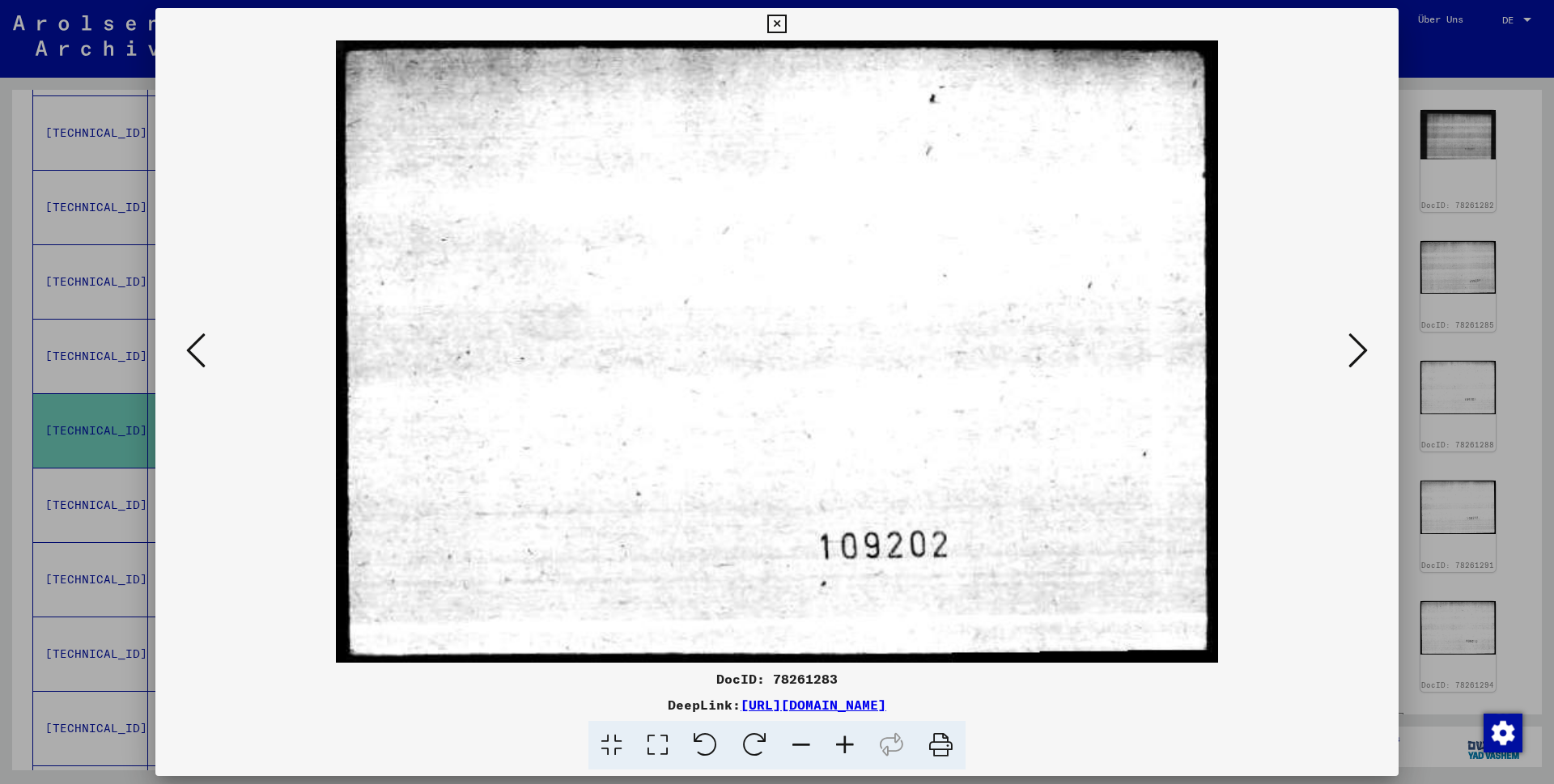
click at [193, 349] on icon at bounding box center [196, 350] width 20 height 39
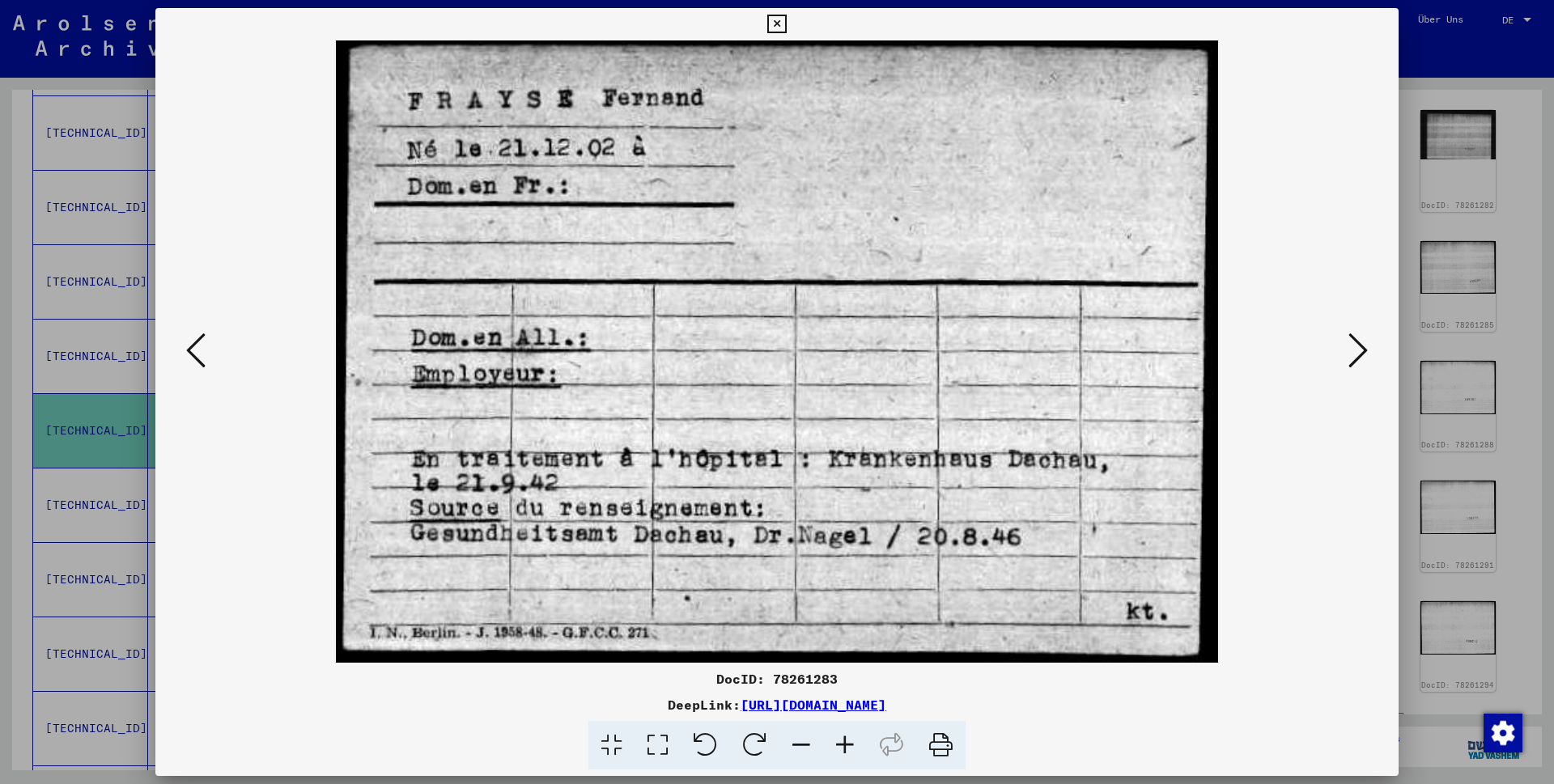
click at [193, 349] on icon at bounding box center [196, 350] width 20 height 39
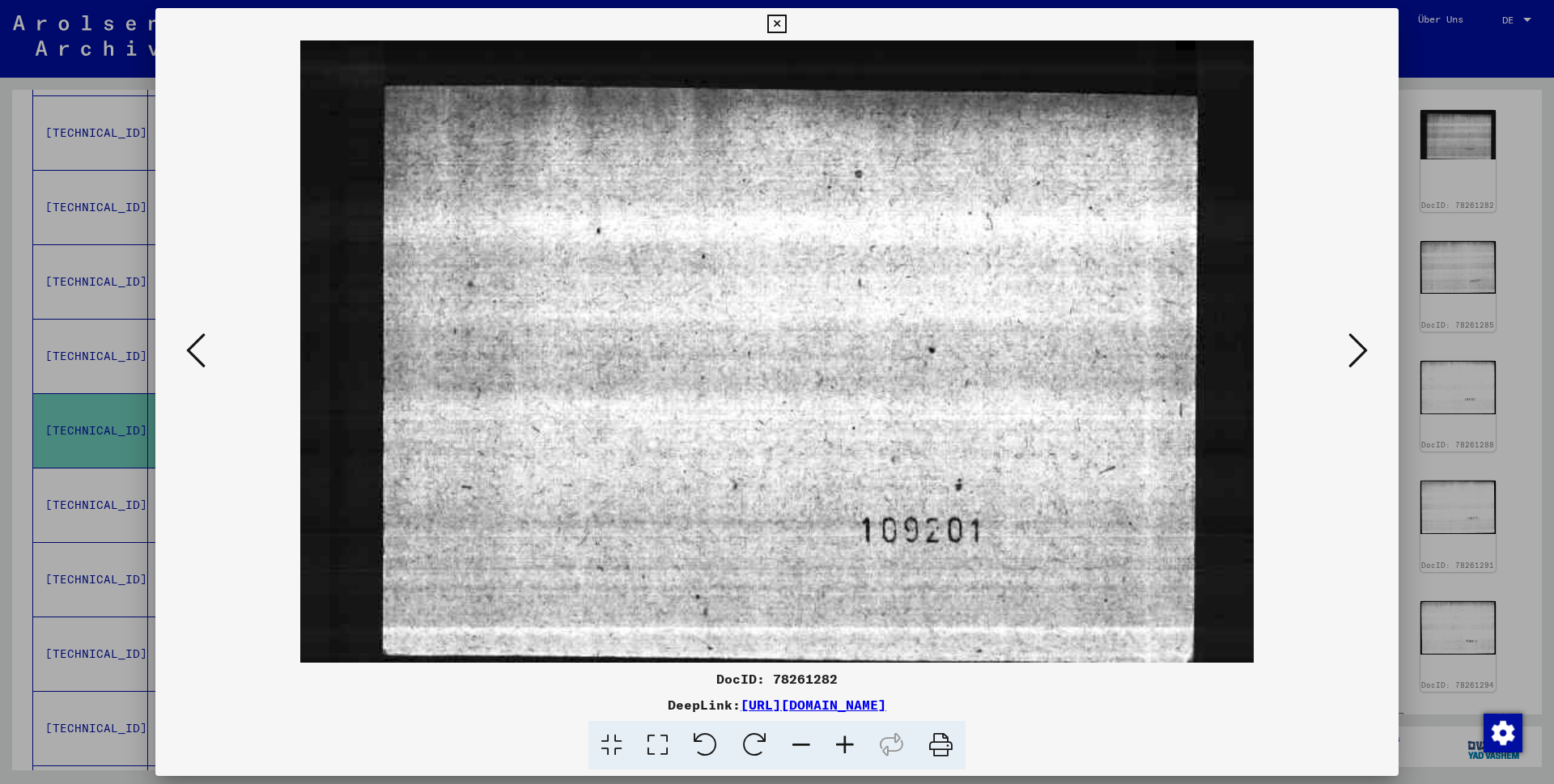
click at [193, 349] on icon at bounding box center [196, 350] width 20 height 39
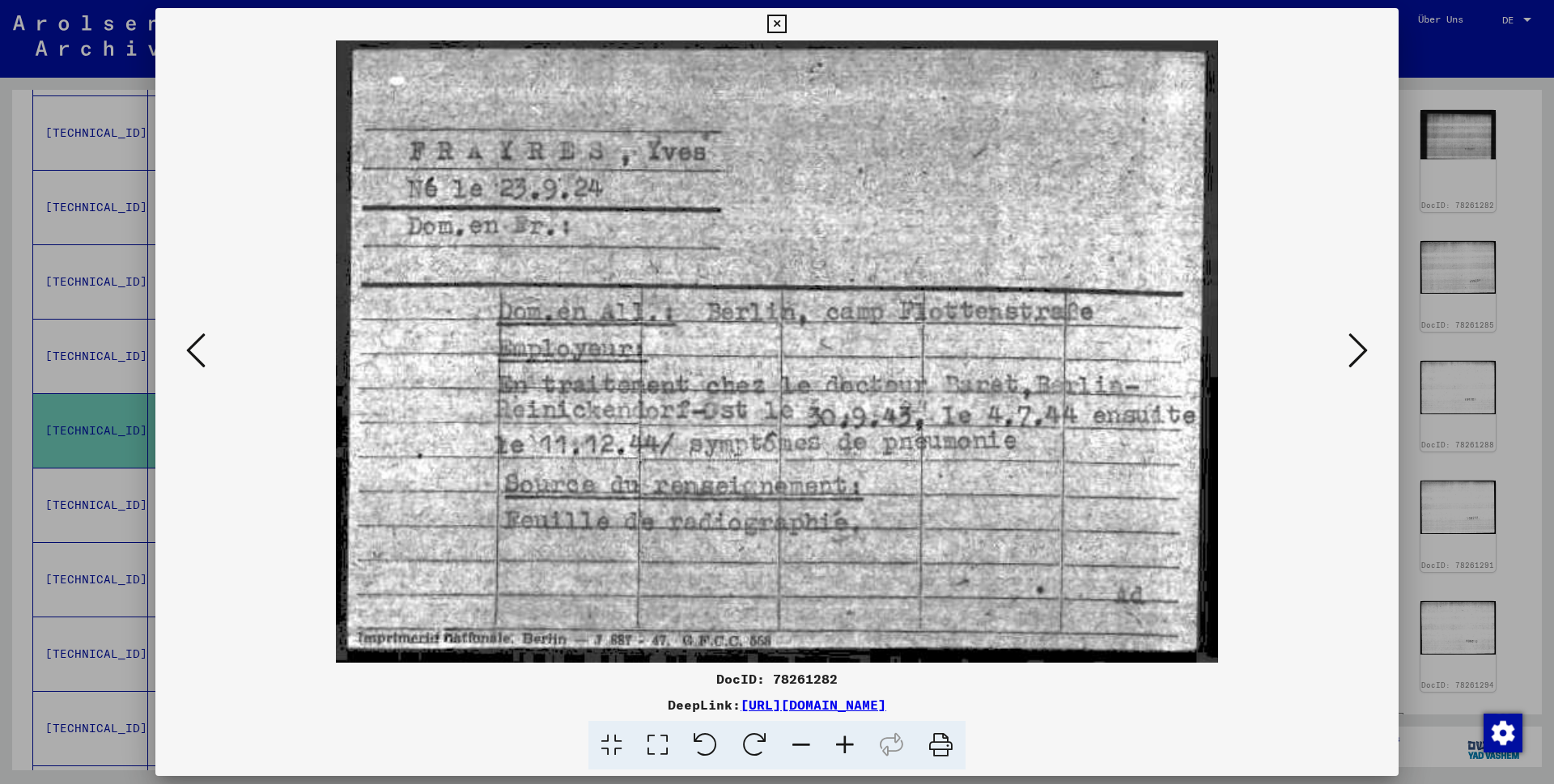
click at [193, 349] on icon at bounding box center [196, 350] width 20 height 39
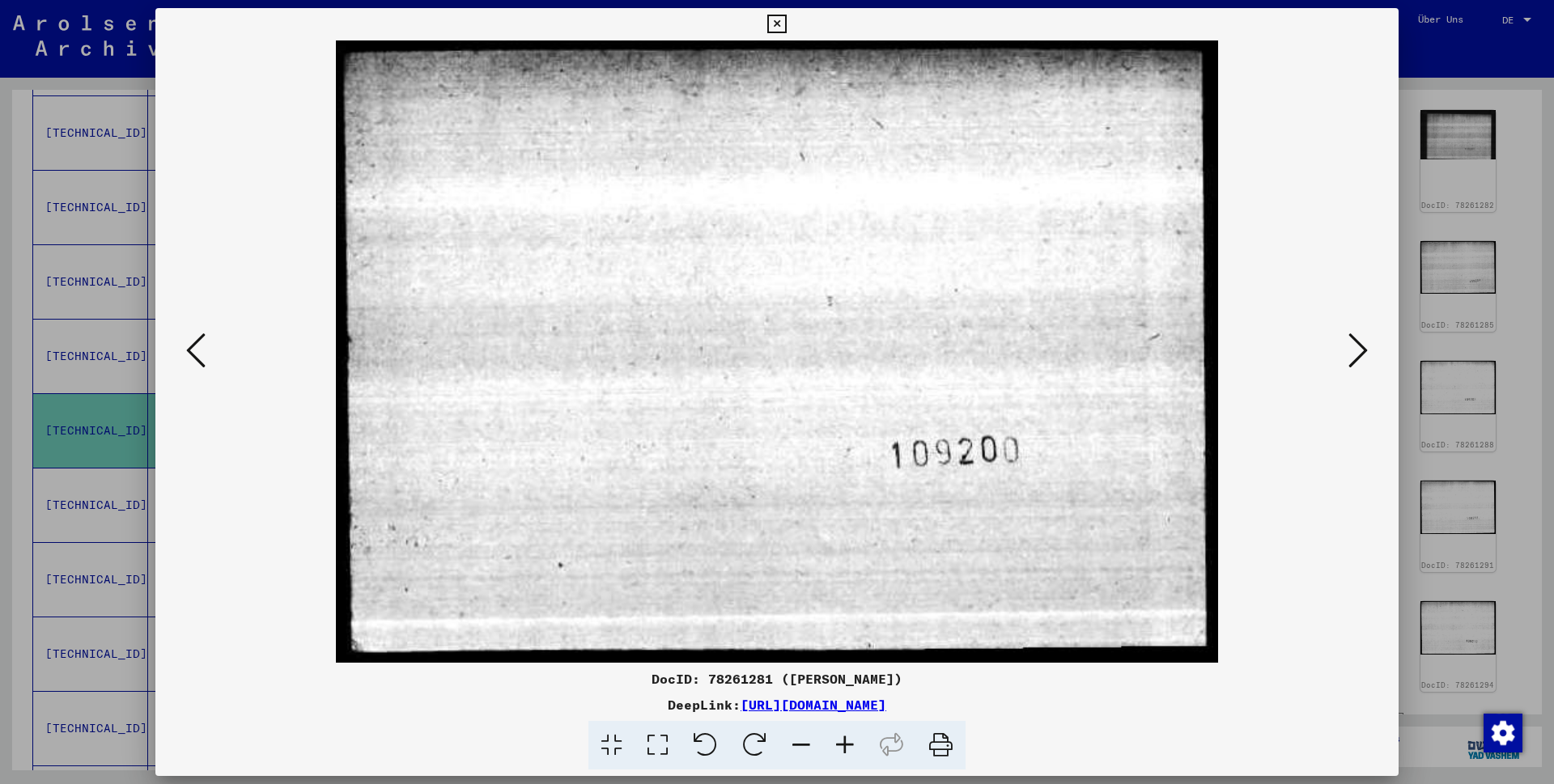
click at [193, 349] on icon at bounding box center [196, 350] width 20 height 39
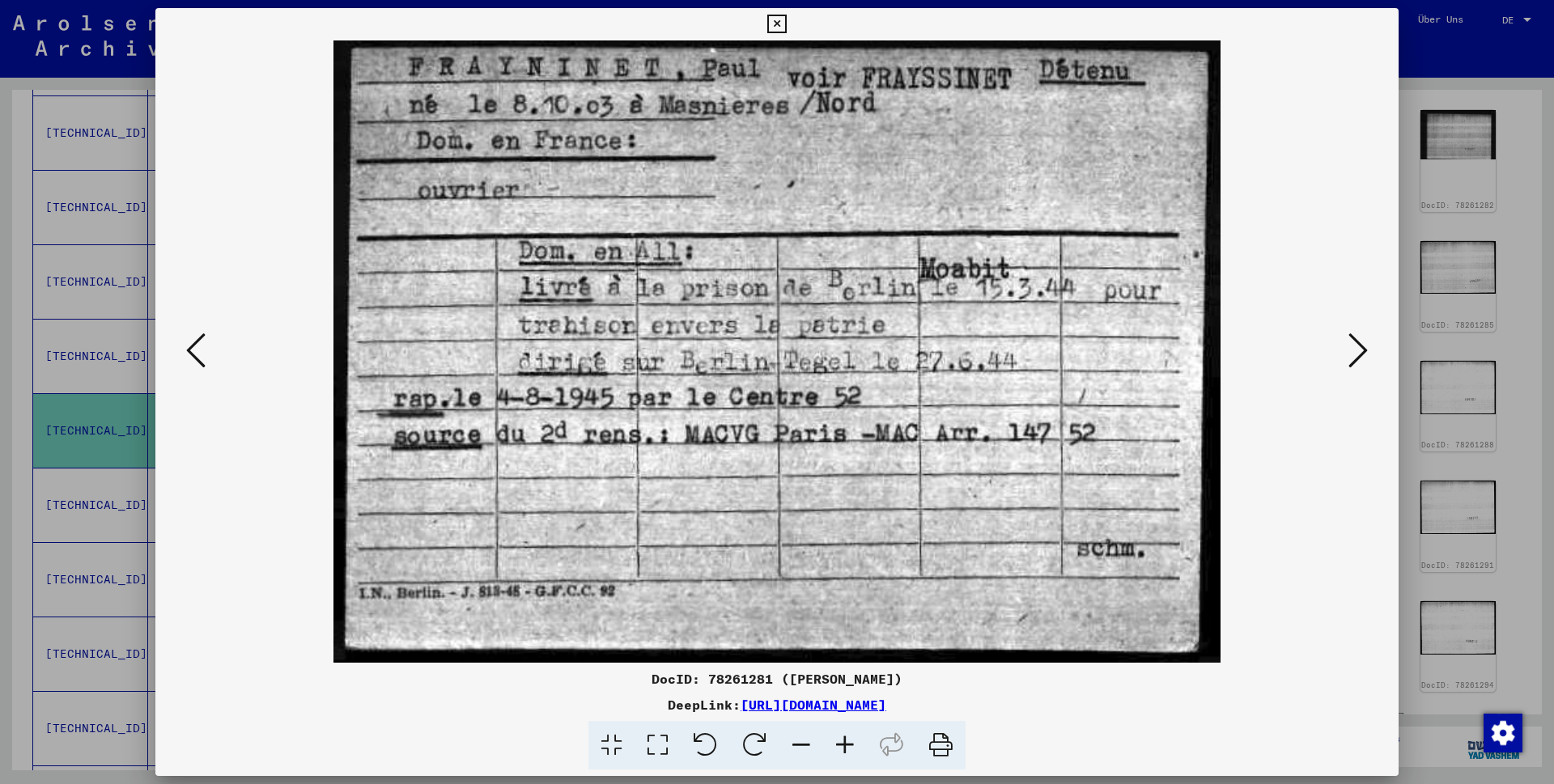
click at [193, 349] on icon at bounding box center [196, 350] width 20 height 39
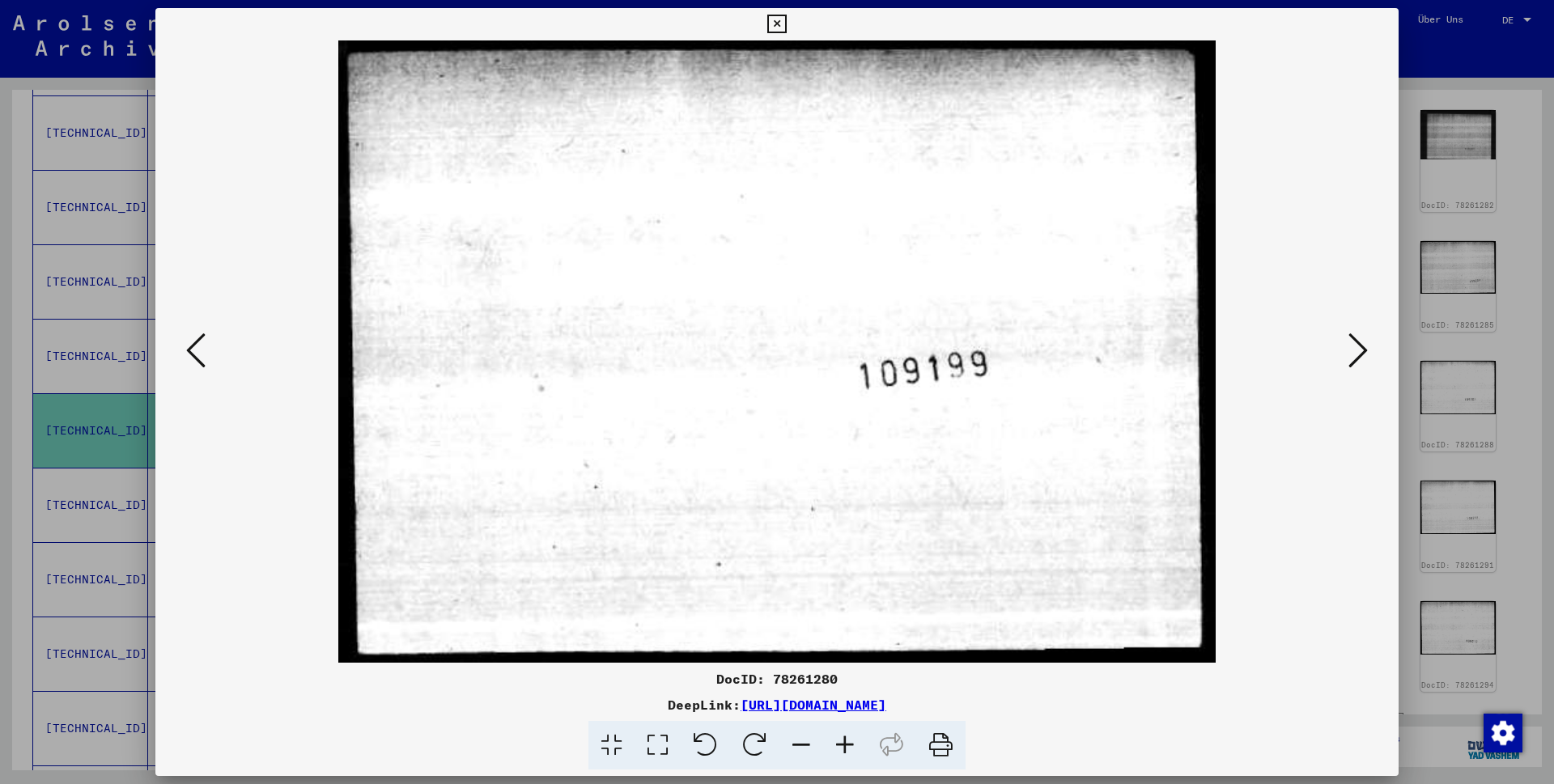
click at [193, 349] on icon at bounding box center [196, 350] width 20 height 39
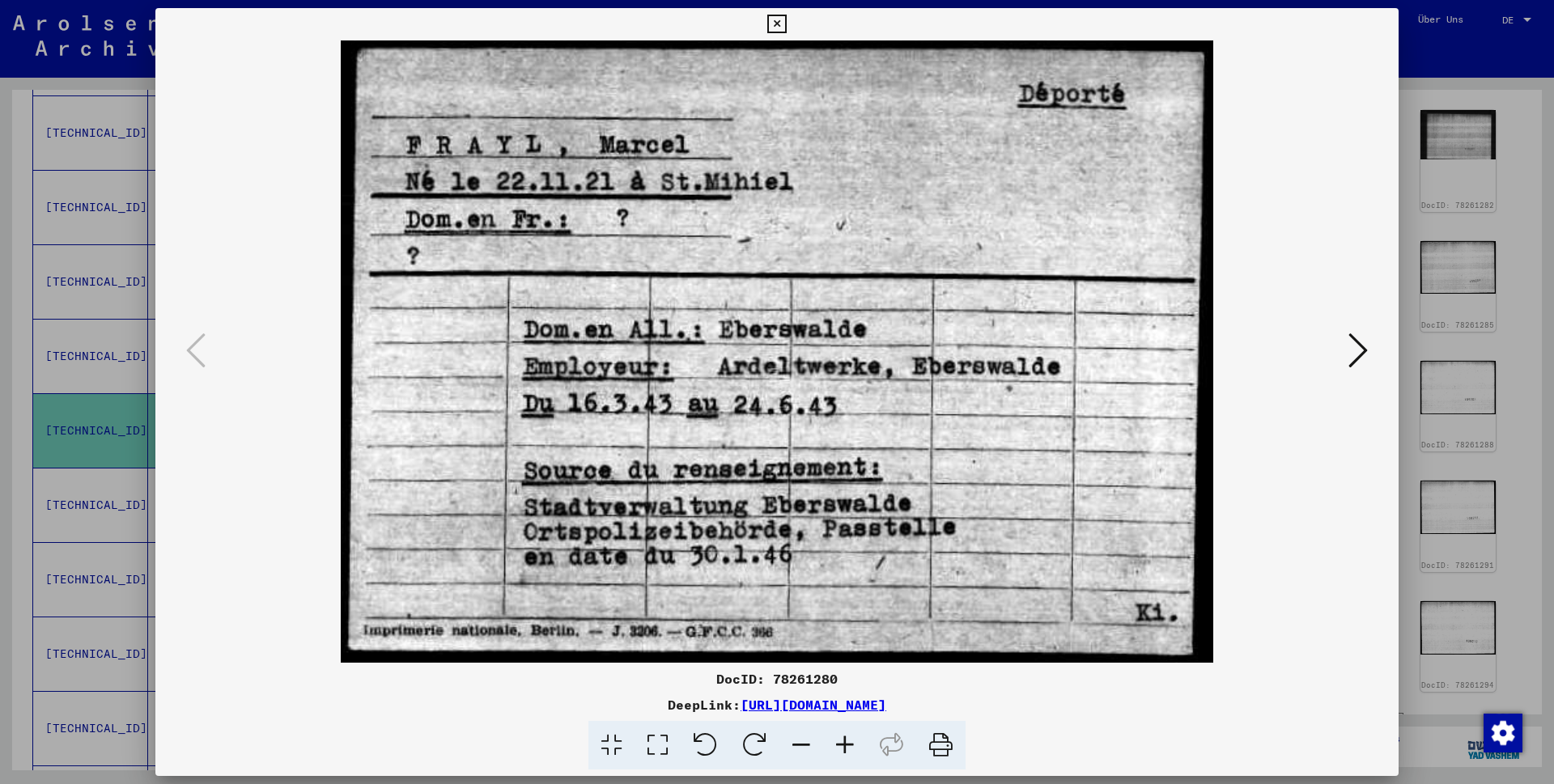
click at [193, 349] on icon at bounding box center [196, 350] width 20 height 39
click at [786, 27] on icon at bounding box center [777, 24] width 19 height 20
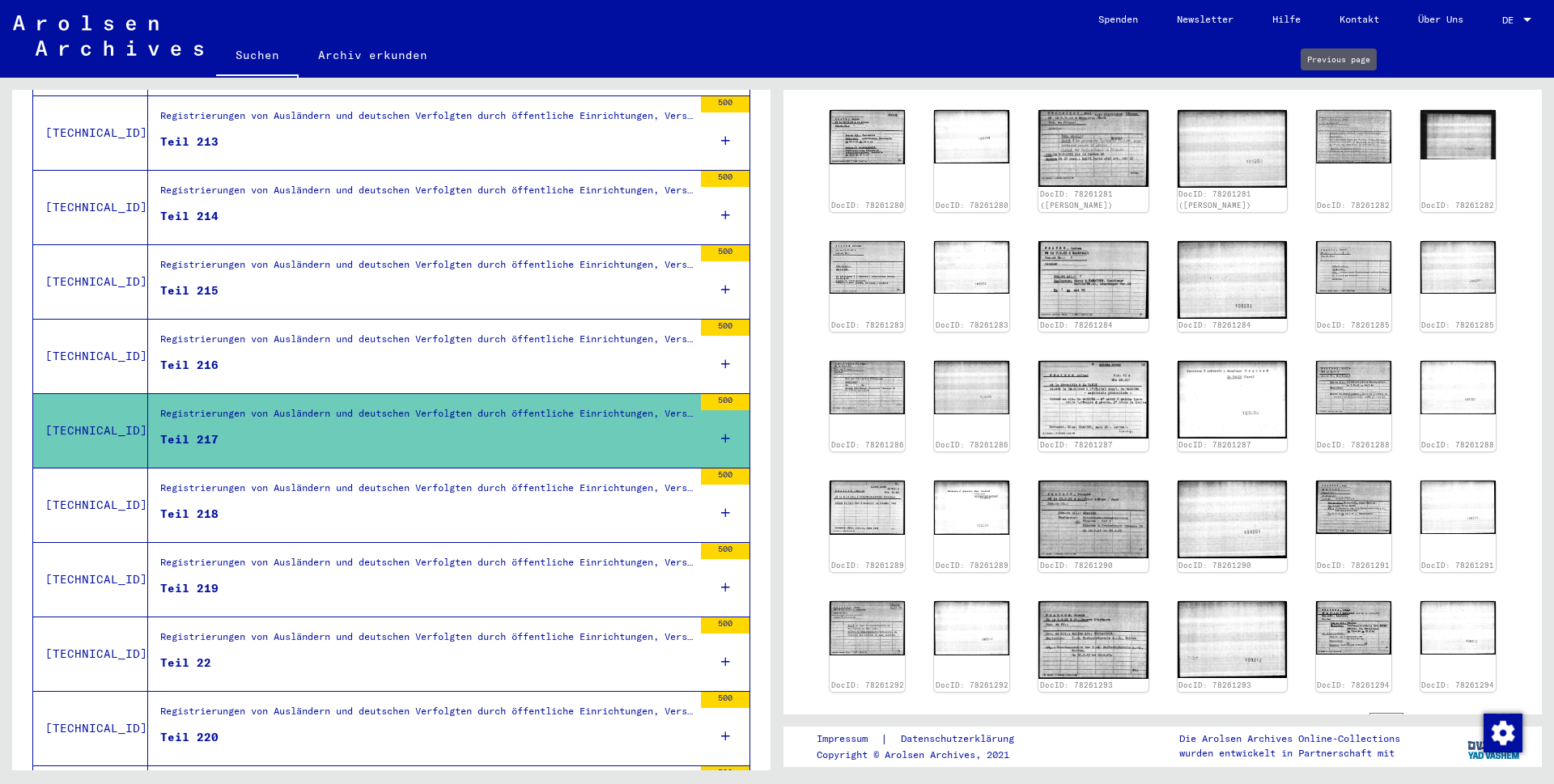
click at [1342, 94] on icon "Previous page" at bounding box center [1353, 82] width 22 height 22
type input "**"
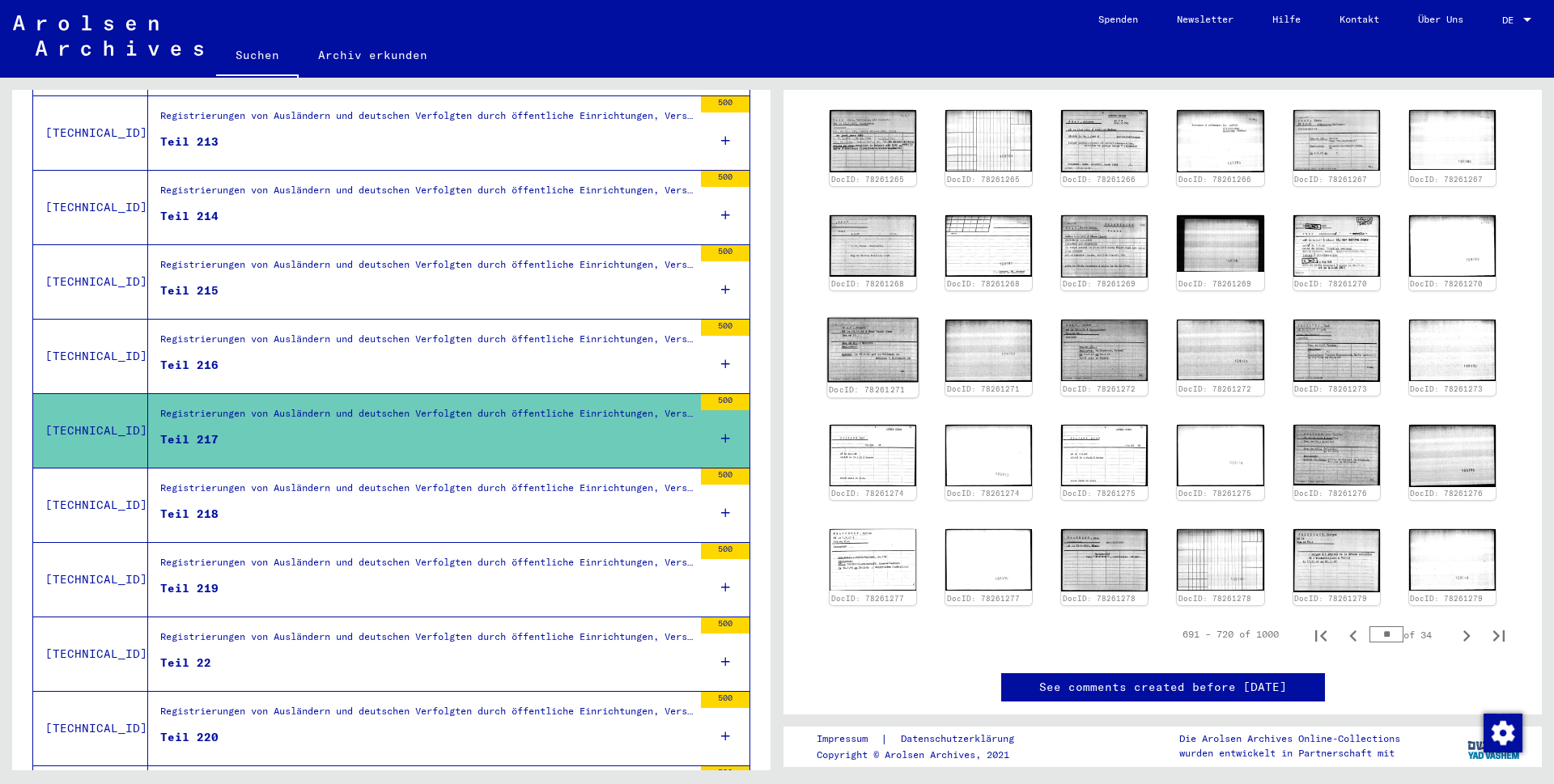
click at [888, 361] on img at bounding box center [873, 350] width 92 height 64
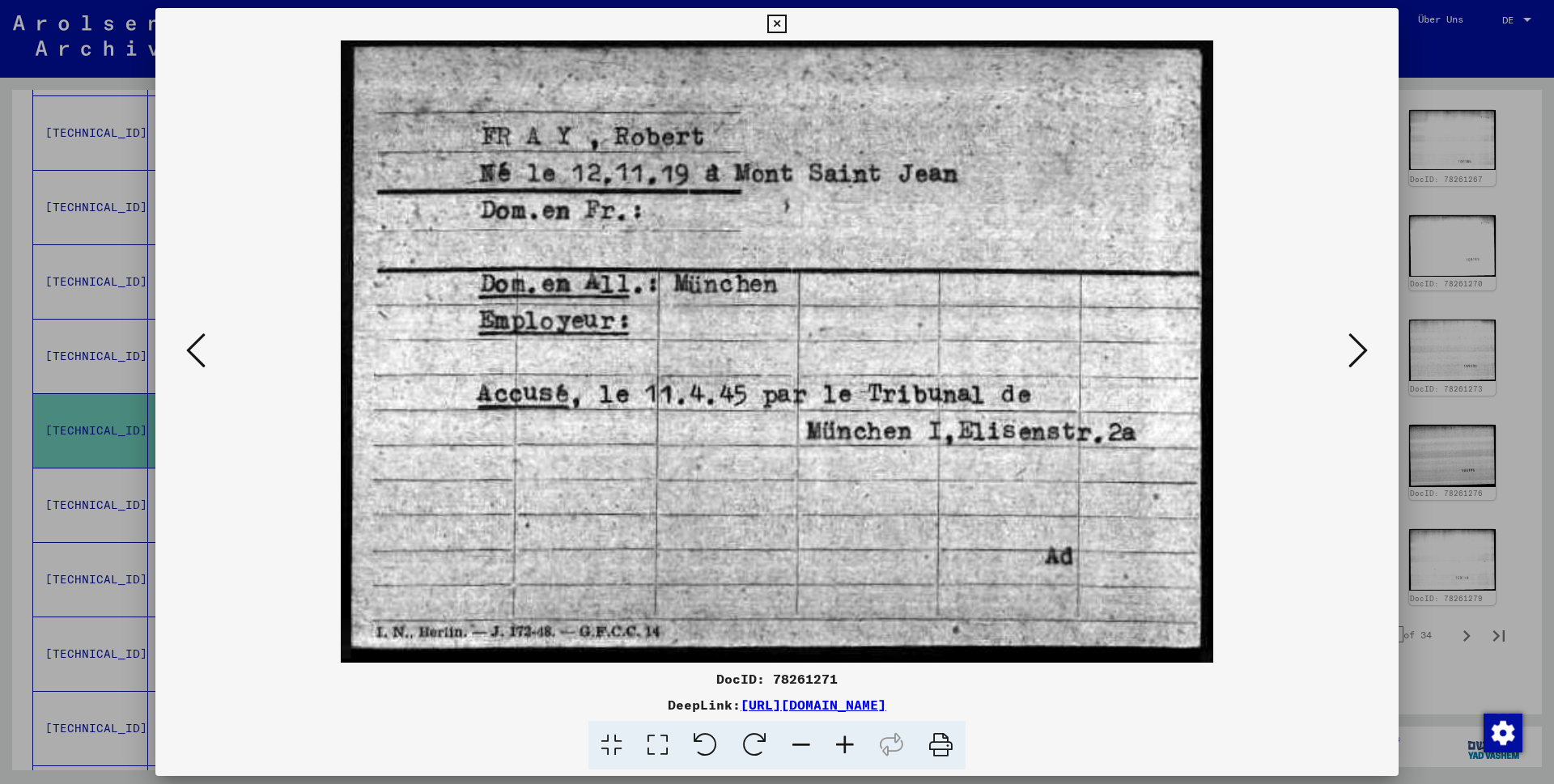
click at [190, 357] on icon at bounding box center [196, 350] width 20 height 39
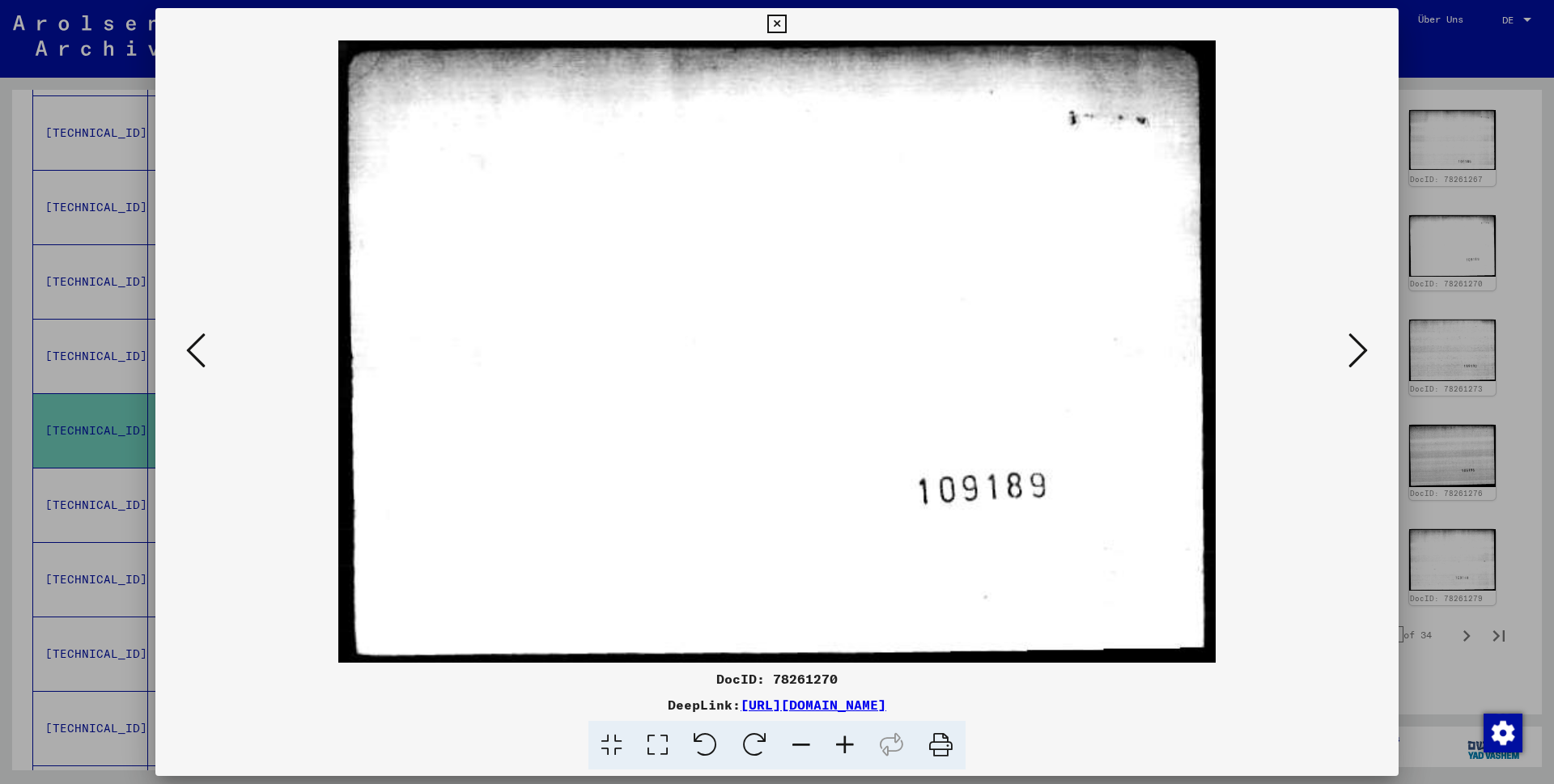
click at [190, 357] on icon at bounding box center [196, 350] width 20 height 39
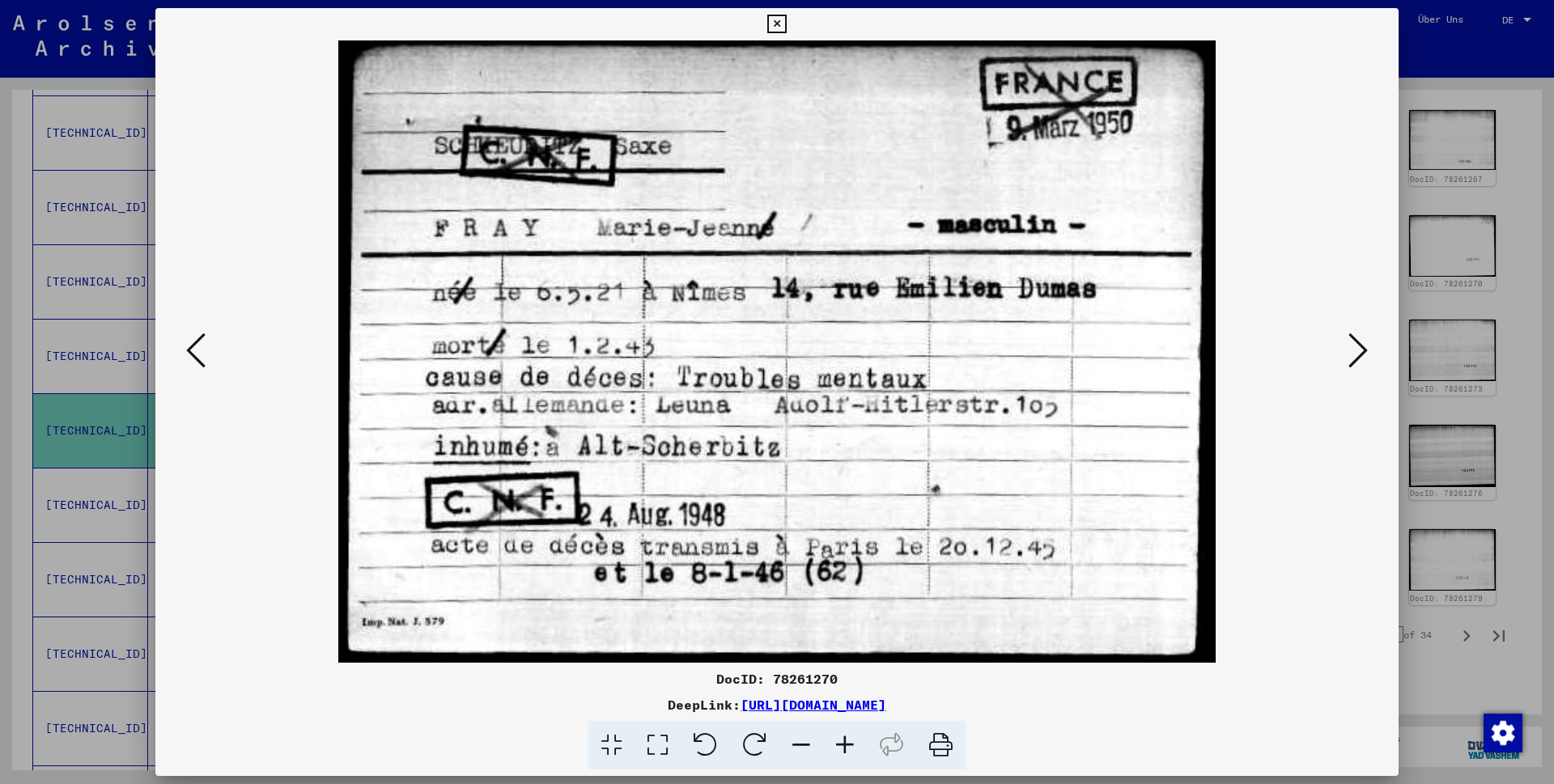
click at [200, 354] on icon at bounding box center [196, 350] width 20 height 39
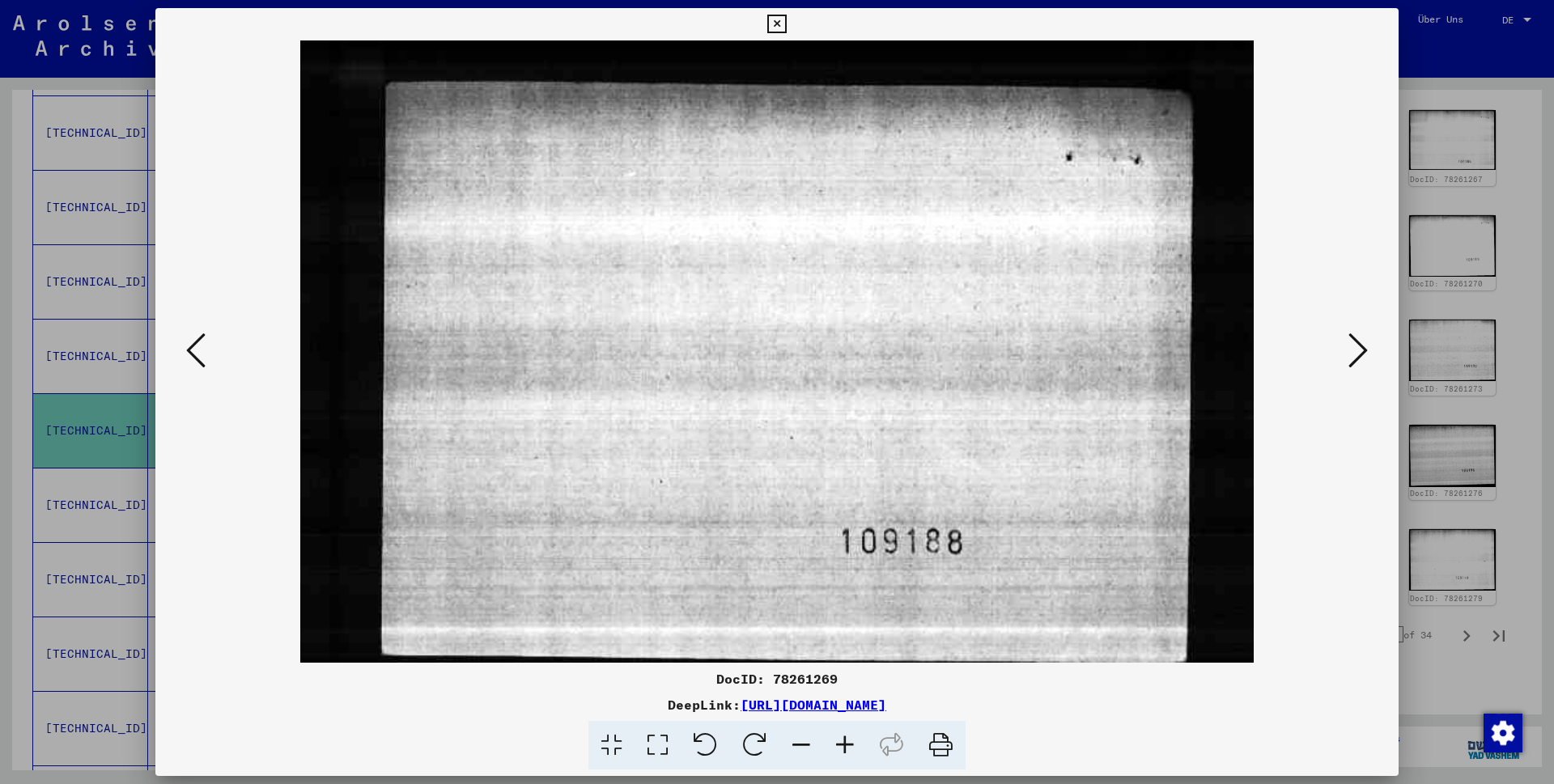
click at [200, 354] on icon at bounding box center [196, 350] width 20 height 39
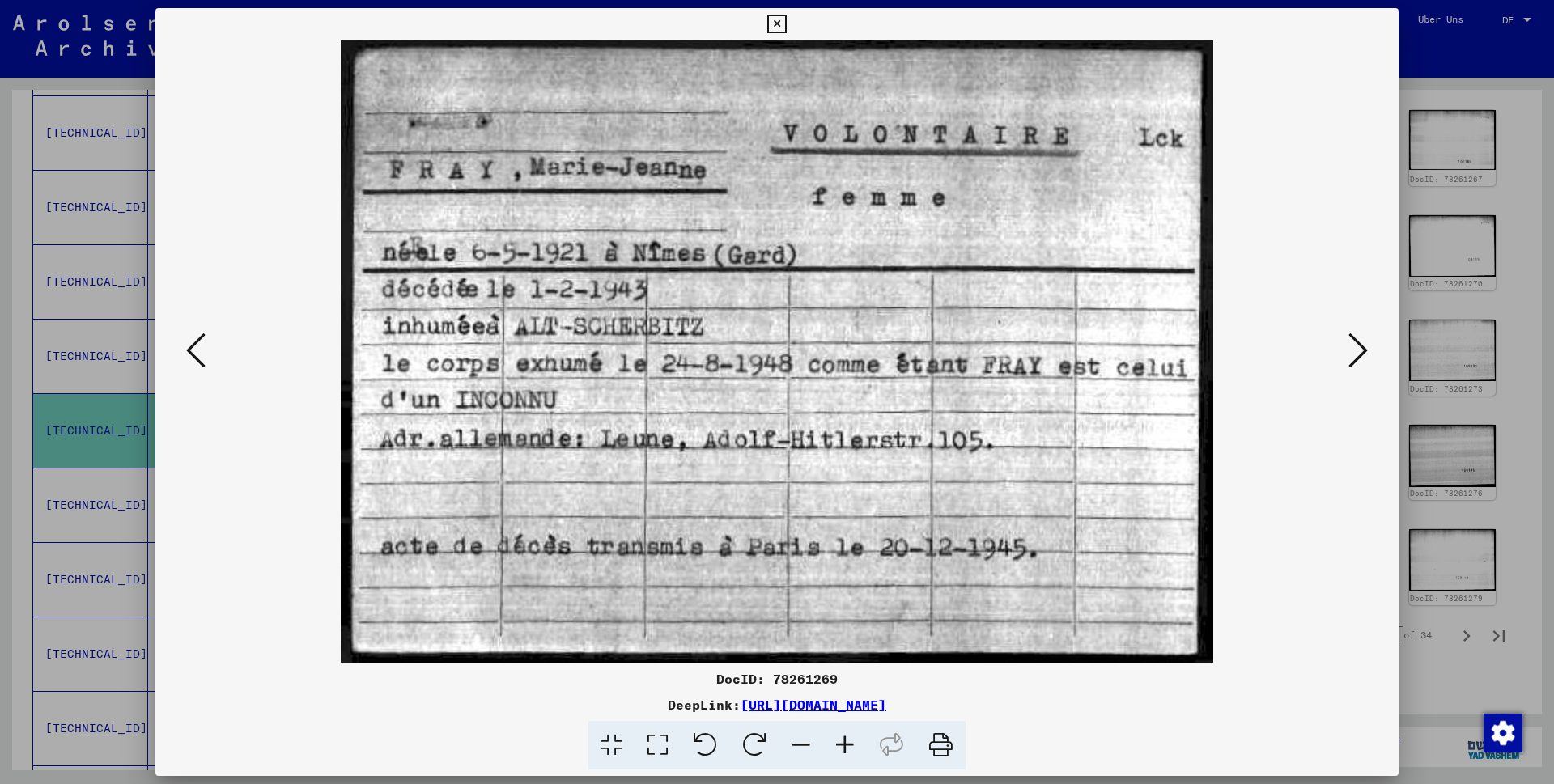
click at [197, 348] on icon at bounding box center [196, 350] width 20 height 39
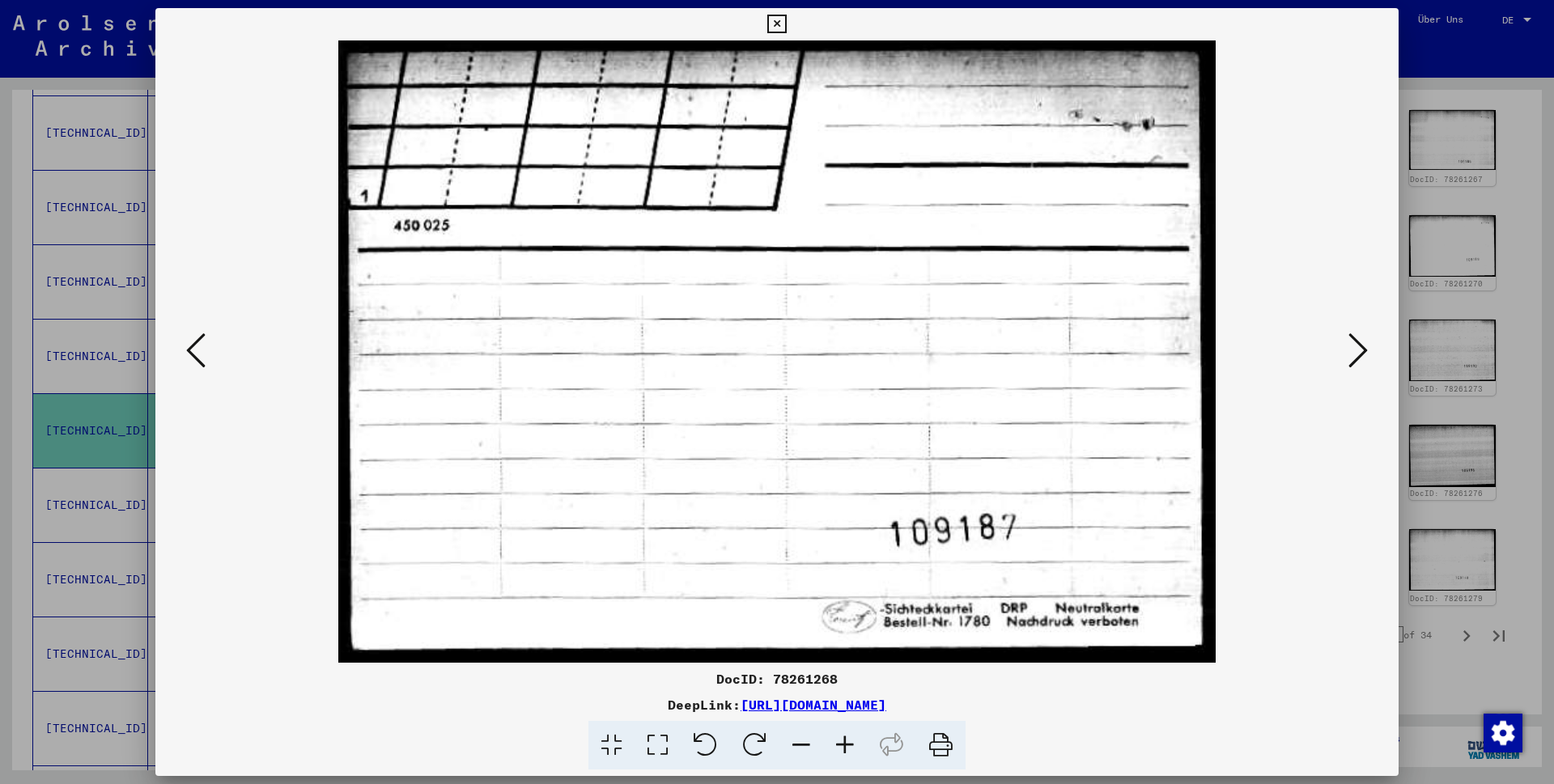
click at [197, 348] on icon at bounding box center [196, 350] width 20 height 39
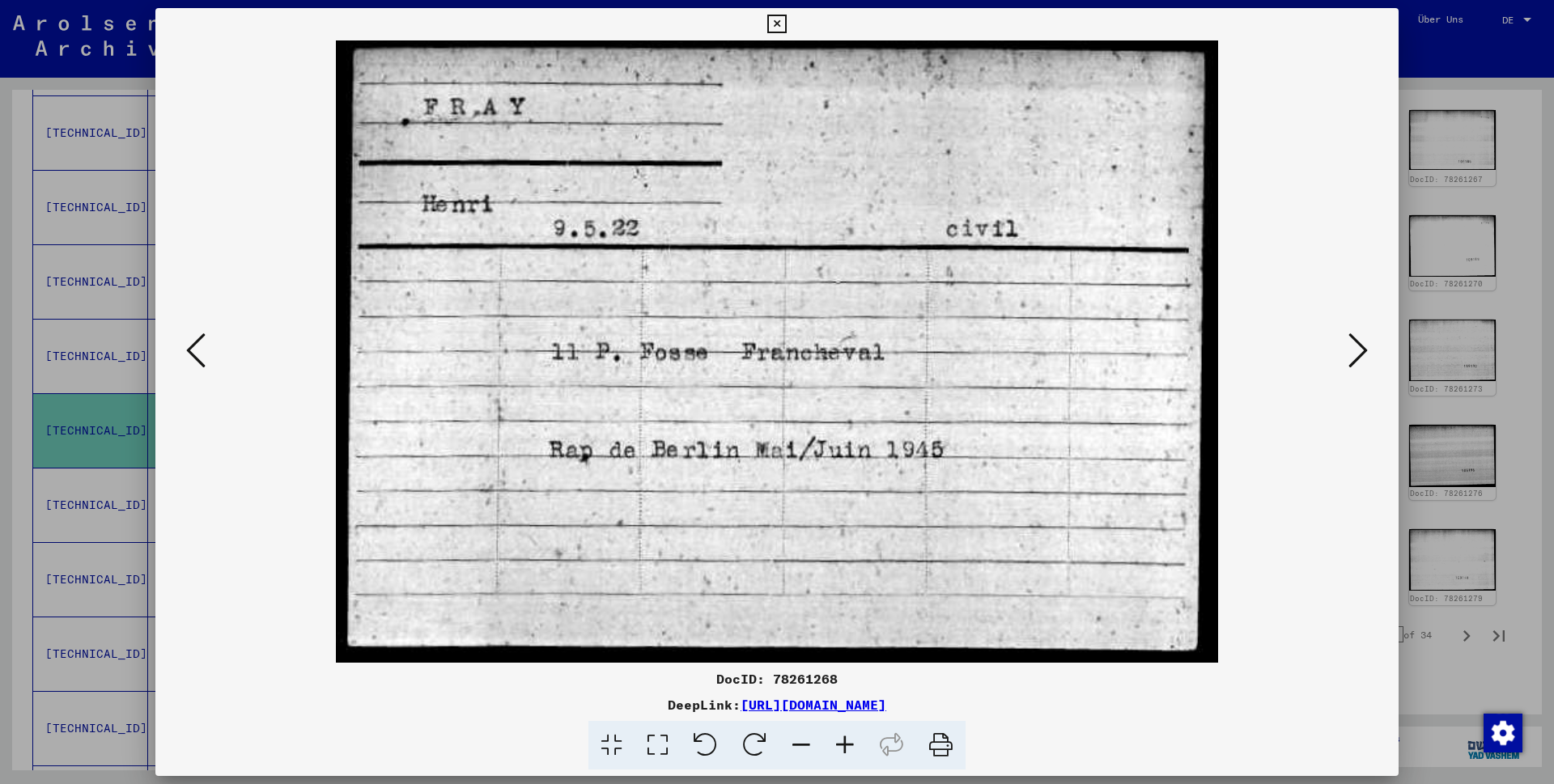
click at [1358, 348] on icon at bounding box center [1358, 350] width 20 height 39
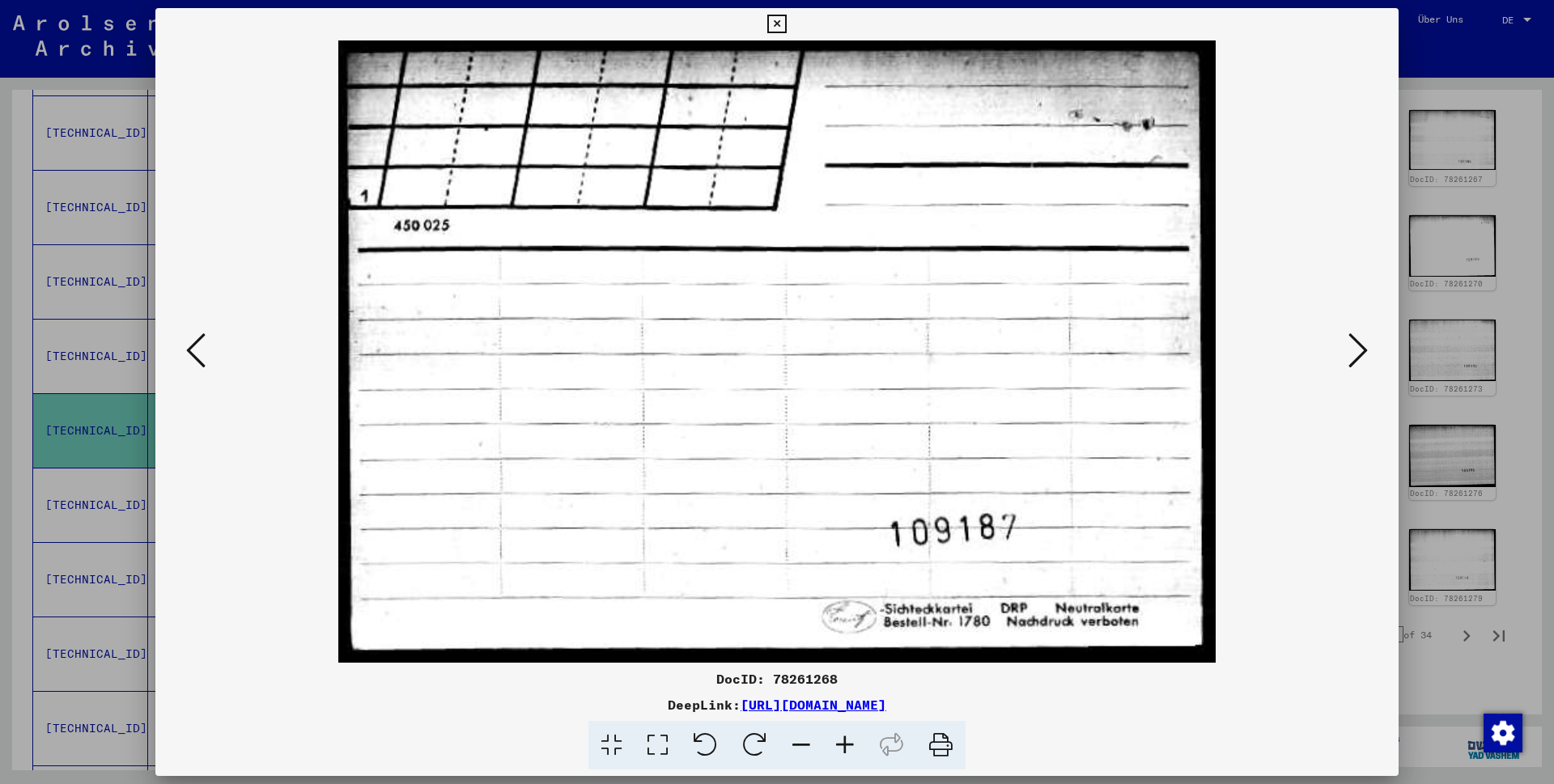
click at [1358, 348] on icon at bounding box center [1358, 350] width 20 height 39
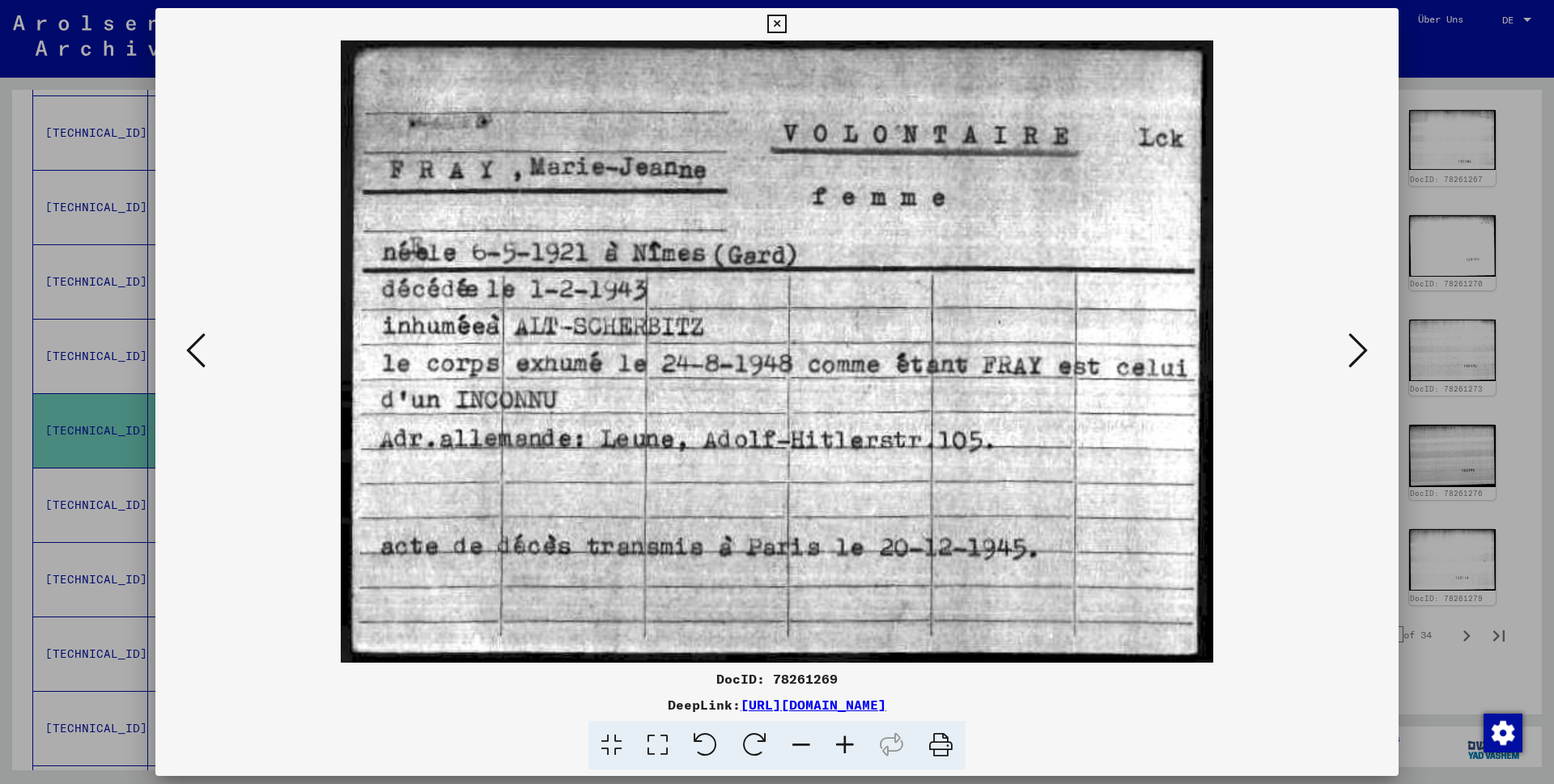
click at [1357, 352] on icon at bounding box center [1358, 350] width 20 height 39
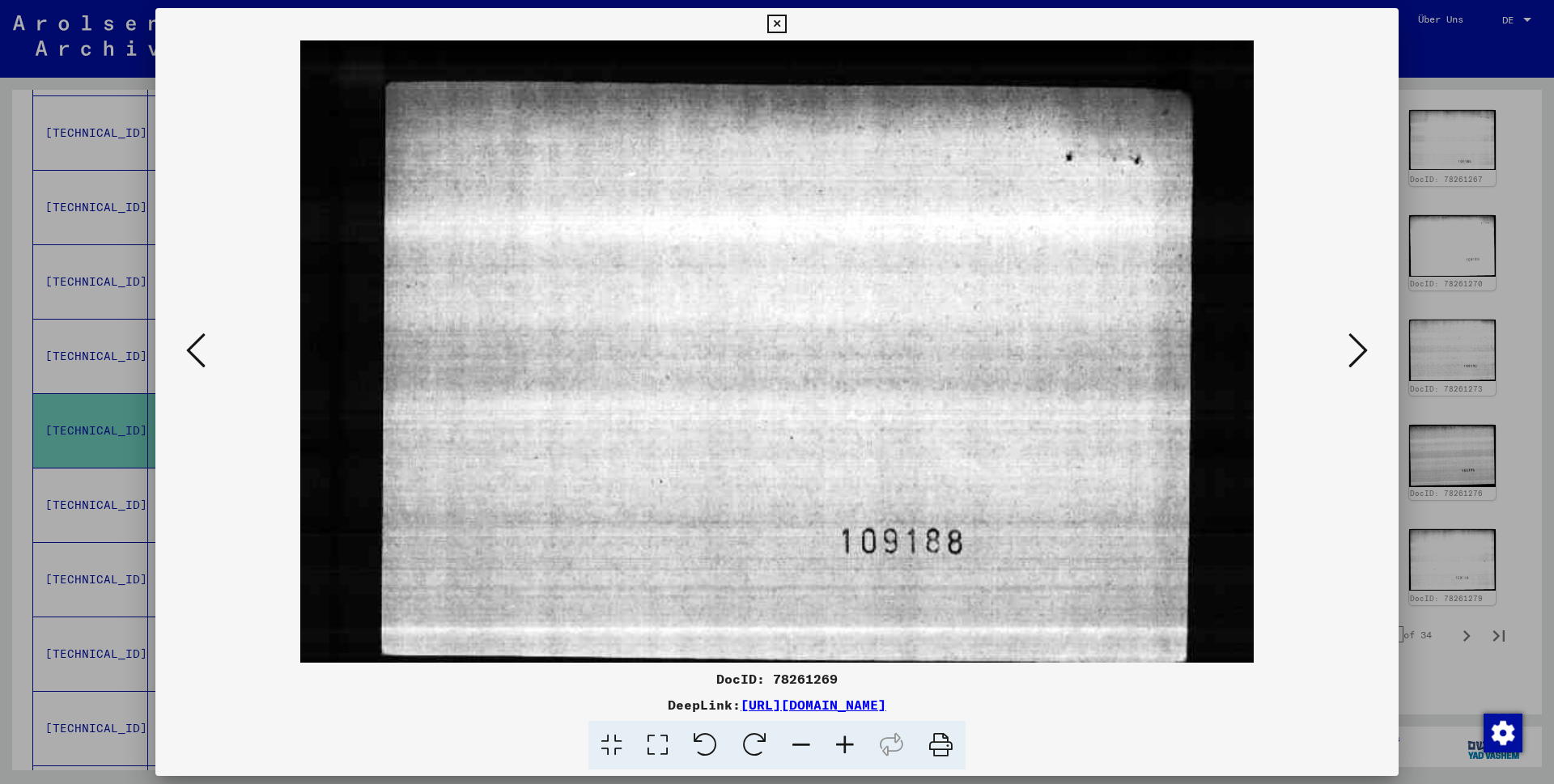
click at [1357, 352] on icon at bounding box center [1358, 350] width 20 height 39
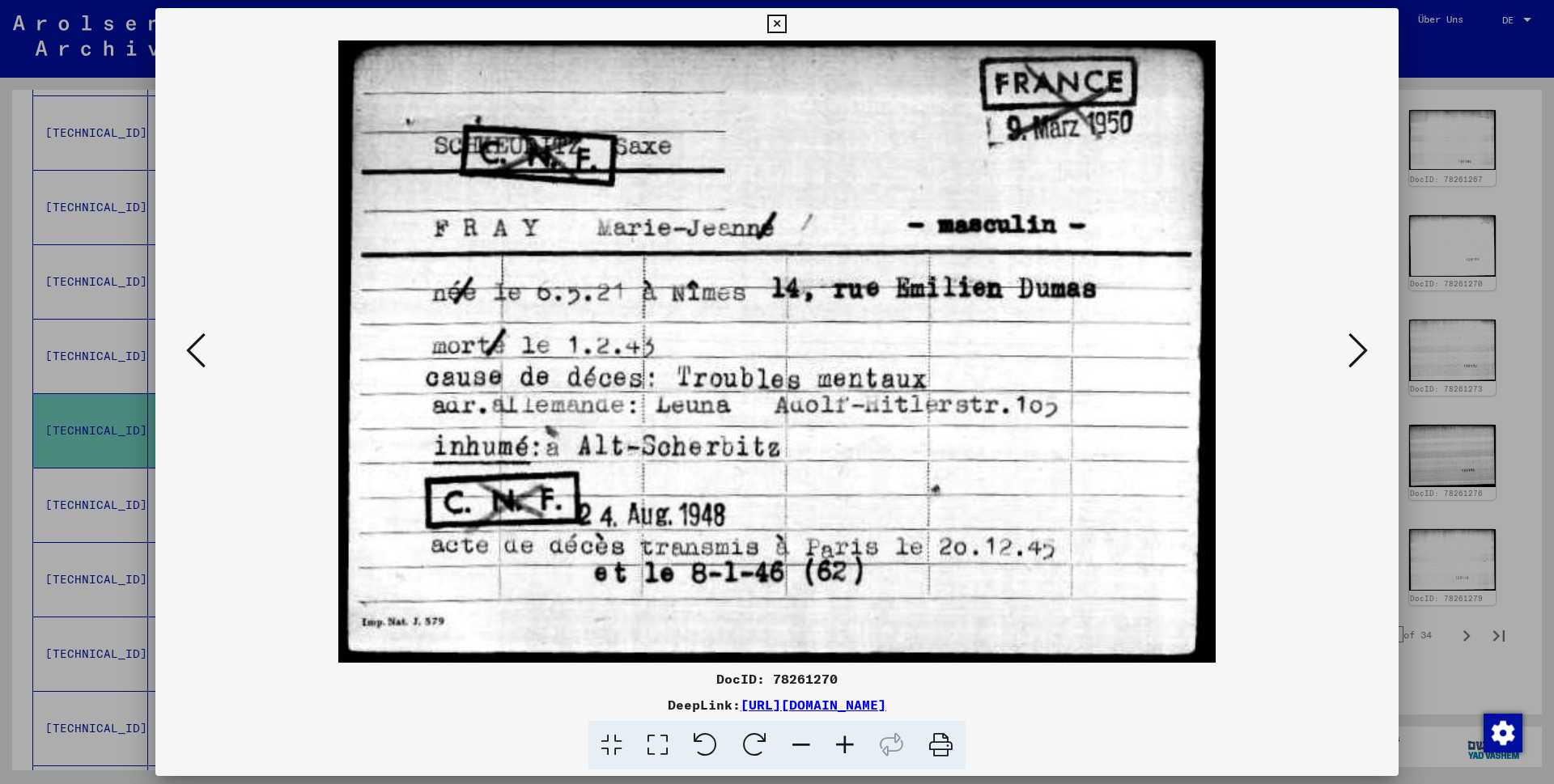
click at [786, 22] on icon at bounding box center [777, 24] width 19 height 20
